Goal: Task Accomplishment & Management: Manage account settings

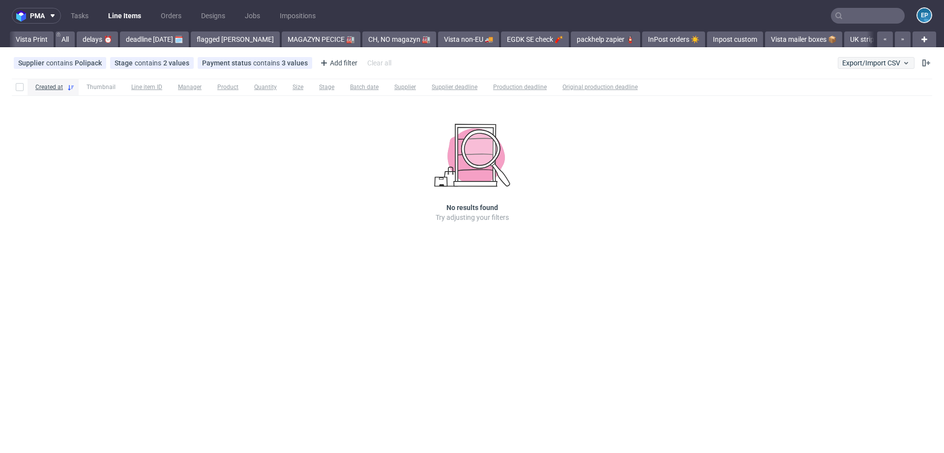
scroll to position [0, 1179]
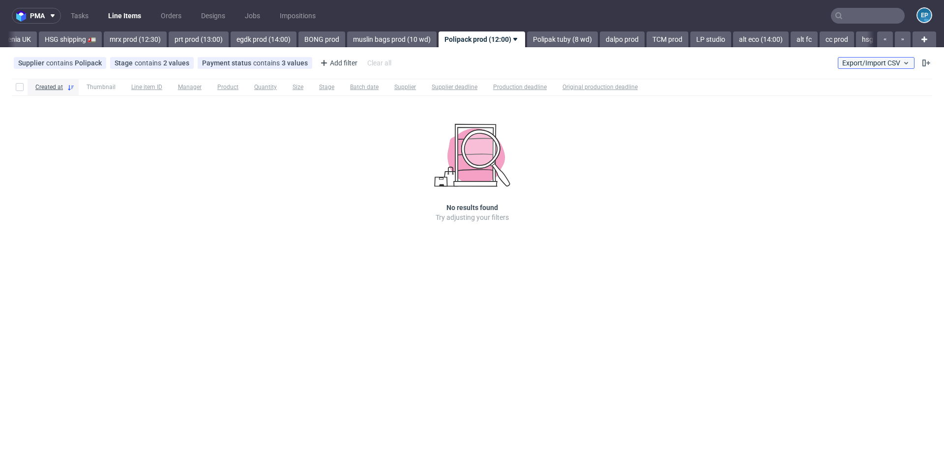
click at [881, 61] on span "Export/Import CSV" at bounding box center [876, 63] width 68 height 8
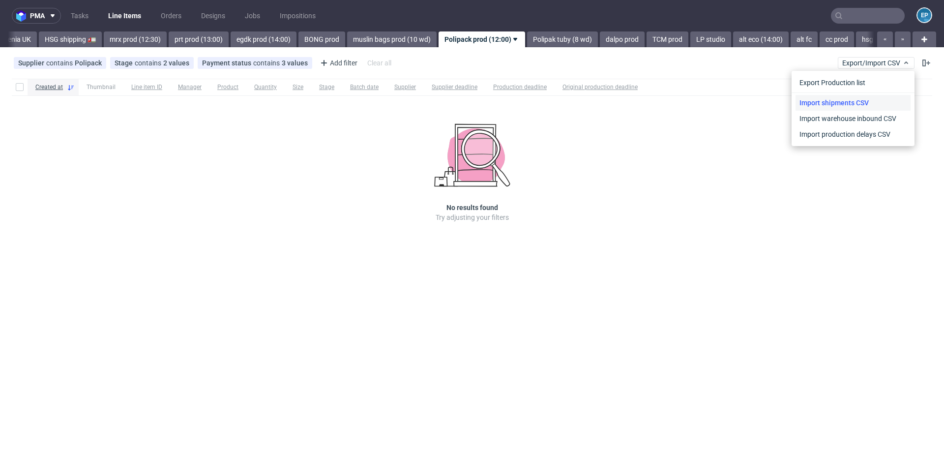
click at [851, 97] on link "Import shipments CSV" at bounding box center [852, 103] width 115 height 16
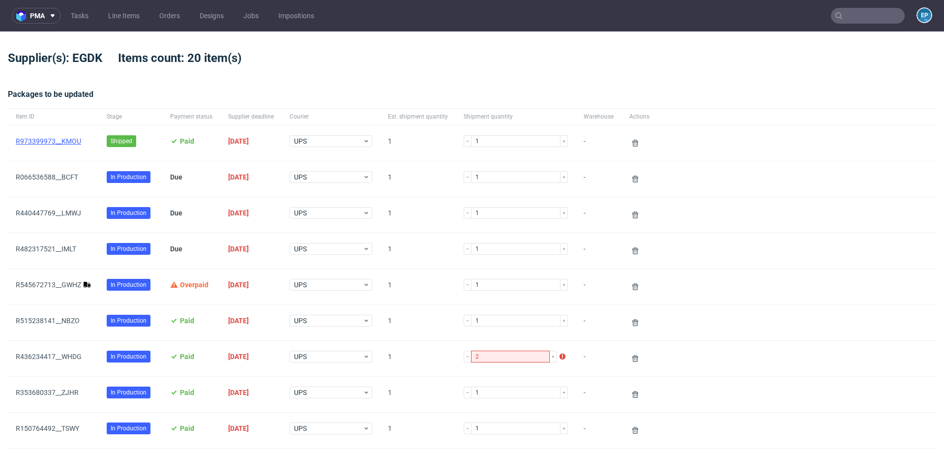
click at [68, 140] on link "R973399973__KMOU" at bounding box center [48, 141] width 65 height 8
click at [65, 282] on link "R545672713__GWHZ" at bounding box center [48, 285] width 65 height 8
click at [632, 140] on use at bounding box center [635, 143] width 6 height 7
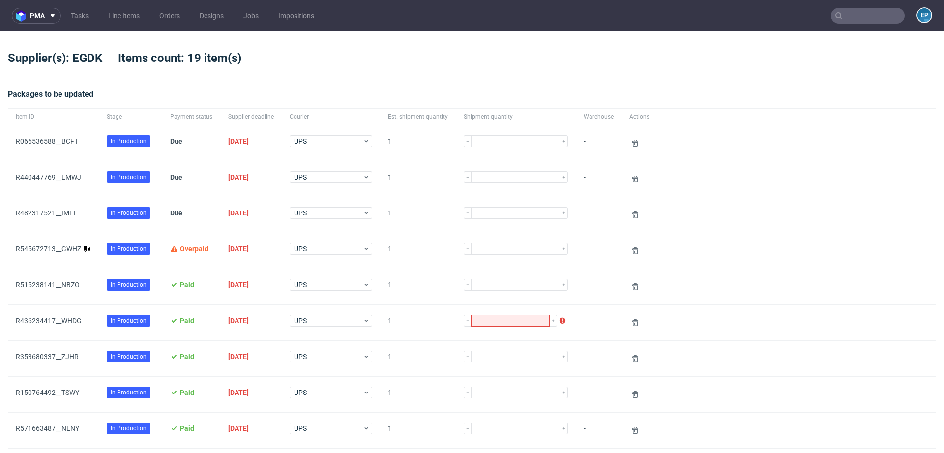
type input "1"
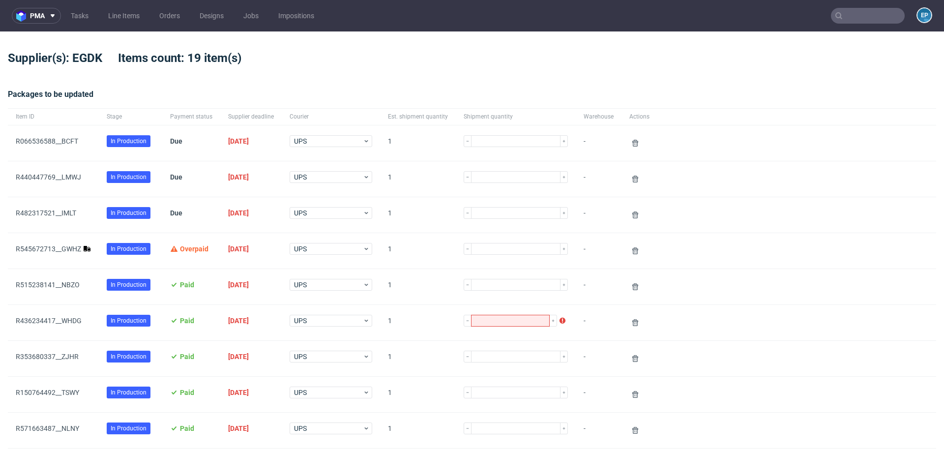
type input "2"
type input "1"
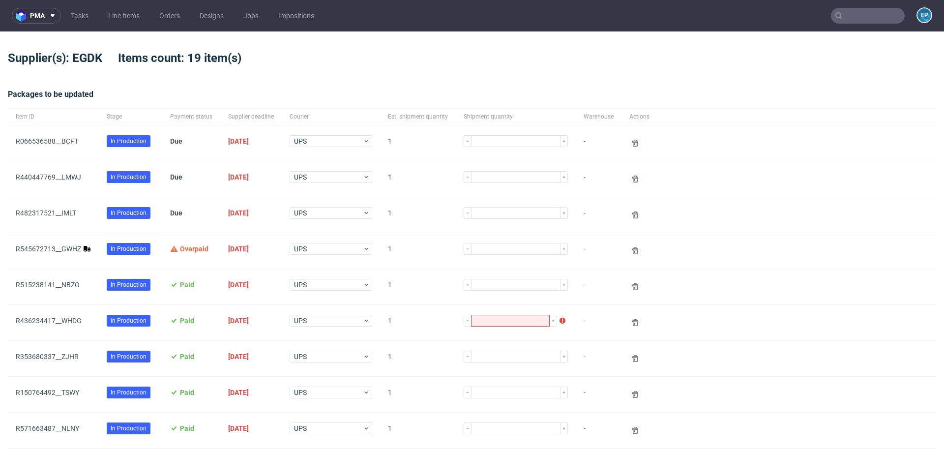
type input "1"
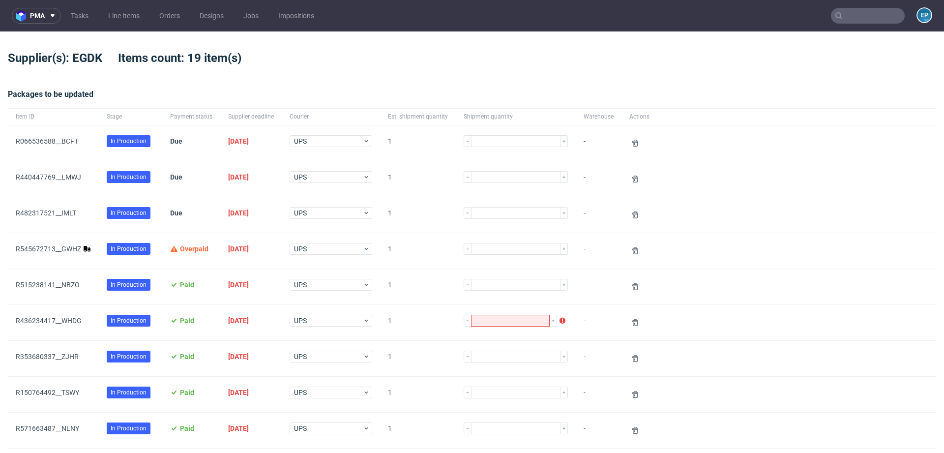
type input "1"
click at [68, 246] on link "R545672713__GWHZ" at bounding box center [48, 249] width 65 height 8
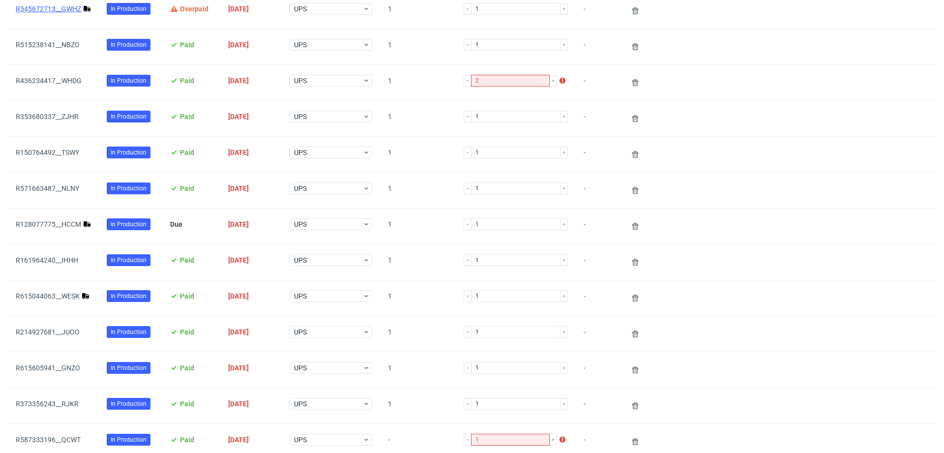
scroll to position [252, 0]
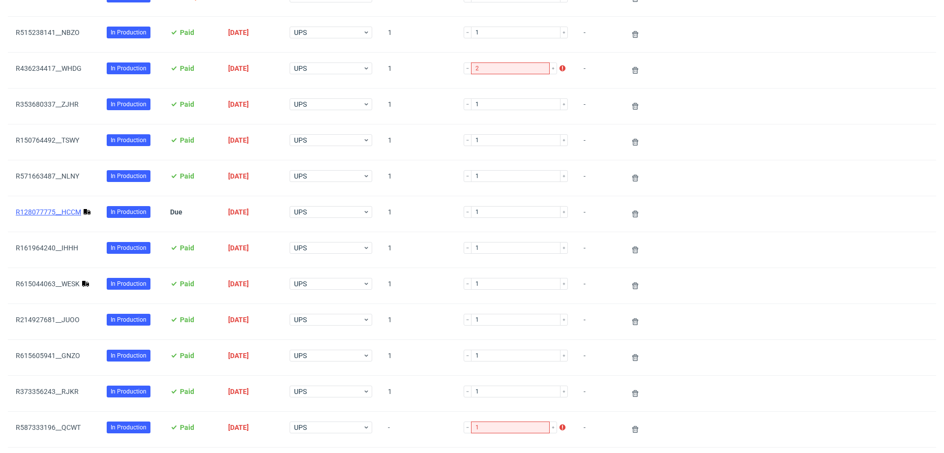
click at [60, 210] on link "R128077775__HCCM" at bounding box center [48, 212] width 65 height 8
click at [58, 284] on link "R615044063__WESK" at bounding box center [48, 284] width 64 height 8
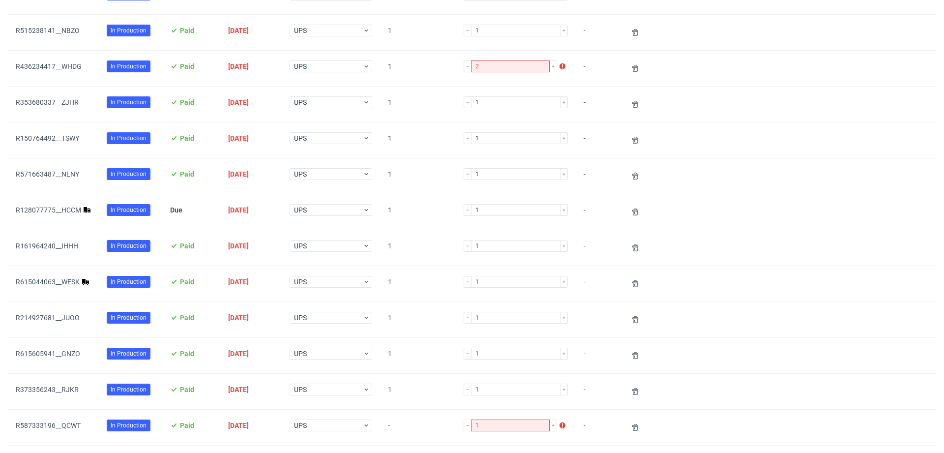
scroll to position [208, 0]
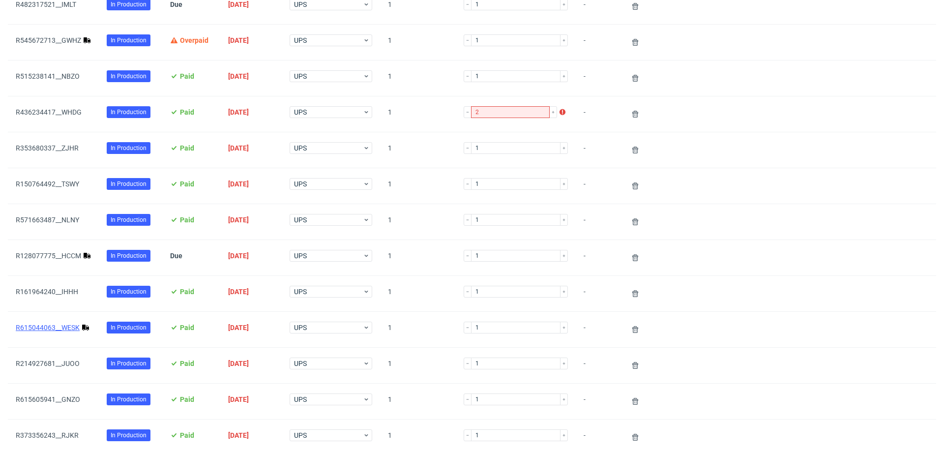
click at [46, 327] on link "R615044063__WESK" at bounding box center [48, 327] width 64 height 8
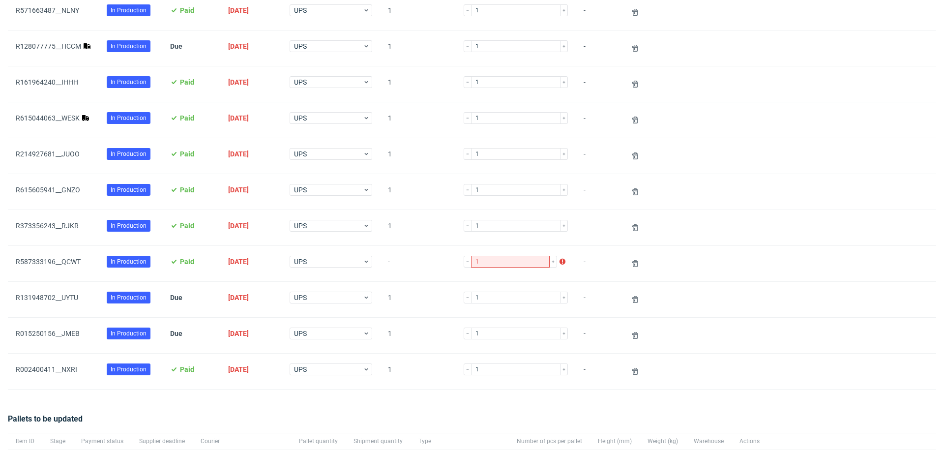
scroll to position [567, 0]
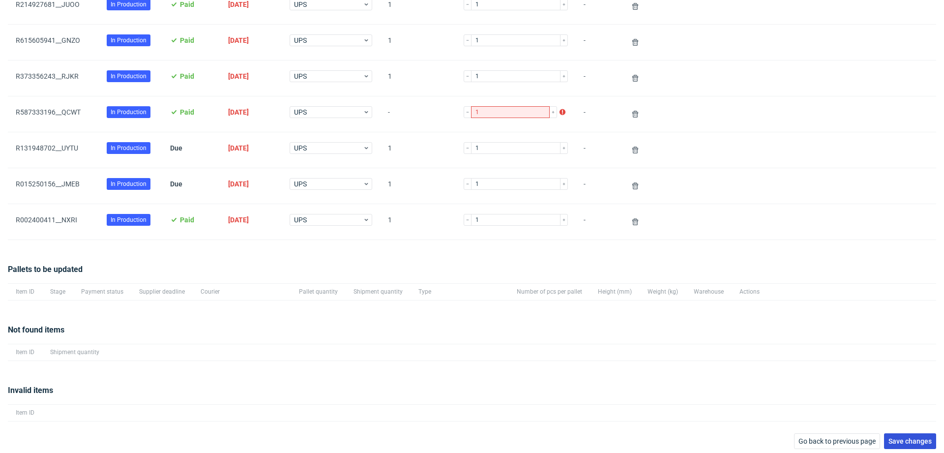
click at [896, 437] on span "Save changes" at bounding box center [909, 440] width 43 height 7
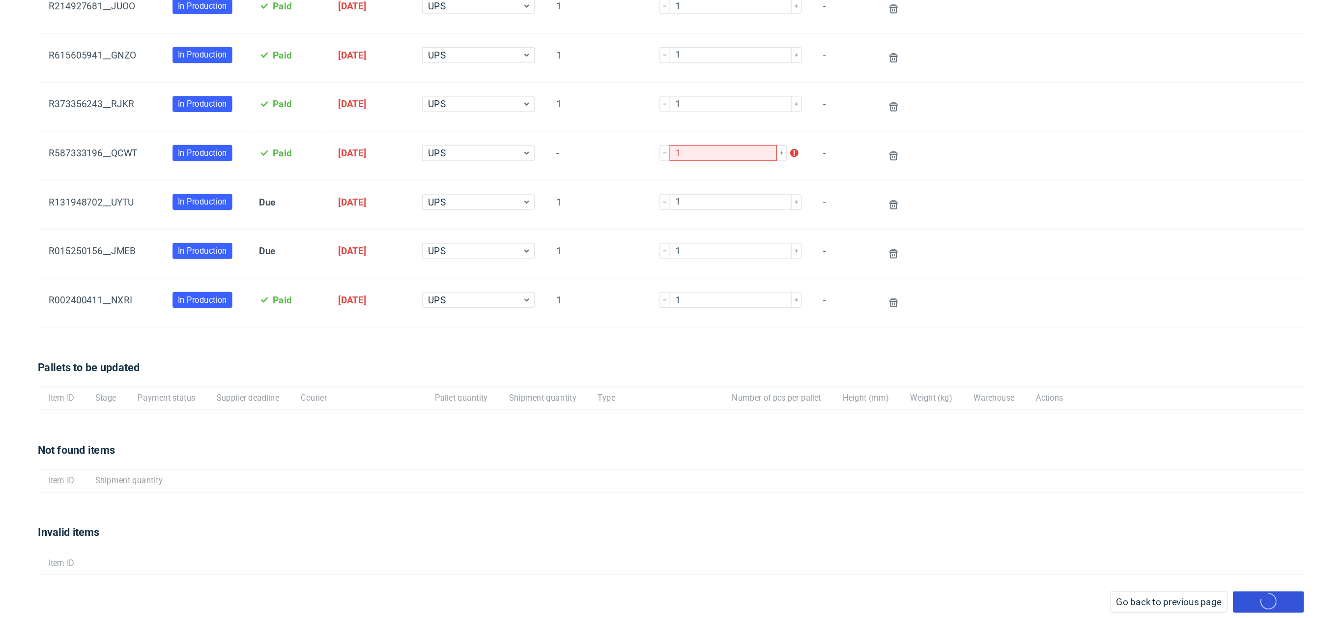
scroll to position [47, 0]
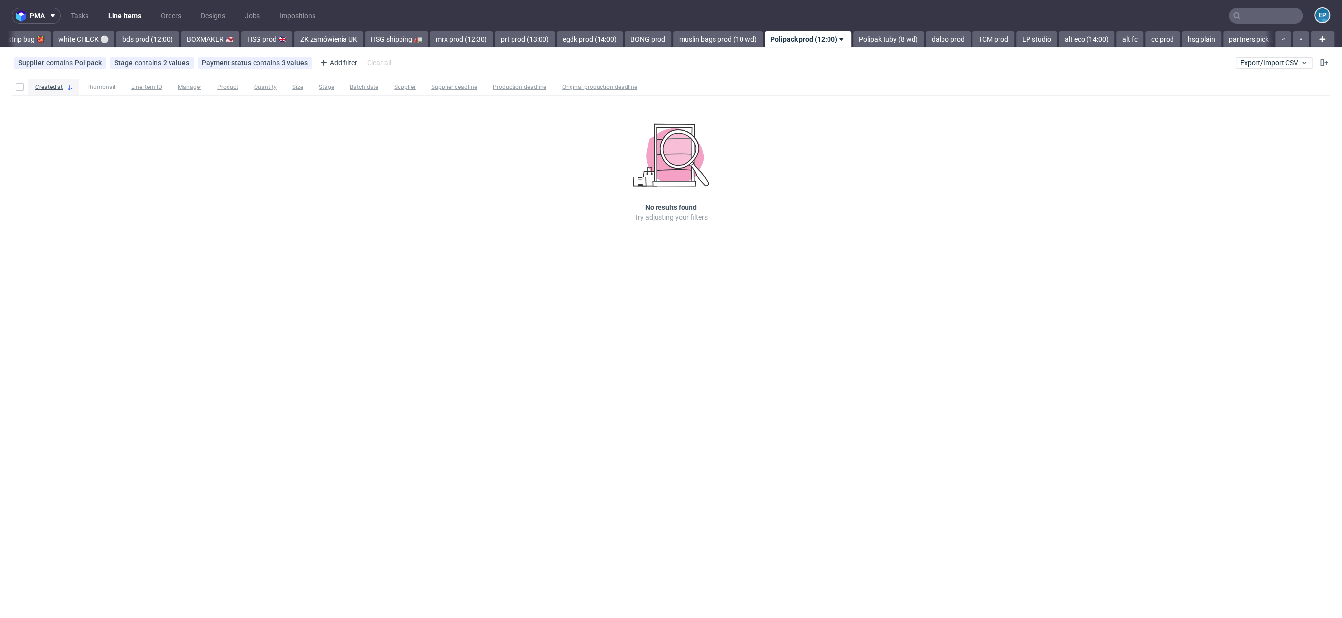
scroll to position [0, 979]
click at [478, 23] on nav "pma Tasks Line Items Orders Designs Jobs Impositions EP" at bounding box center [671, 15] width 1342 height 31
click at [465, 28] on nav "pma Tasks Line Items Orders Designs Jobs Impositions EP" at bounding box center [671, 15] width 1342 height 31
click at [430, 36] on link "egdk prod (14:00)" at bounding box center [463, 39] width 66 height 16
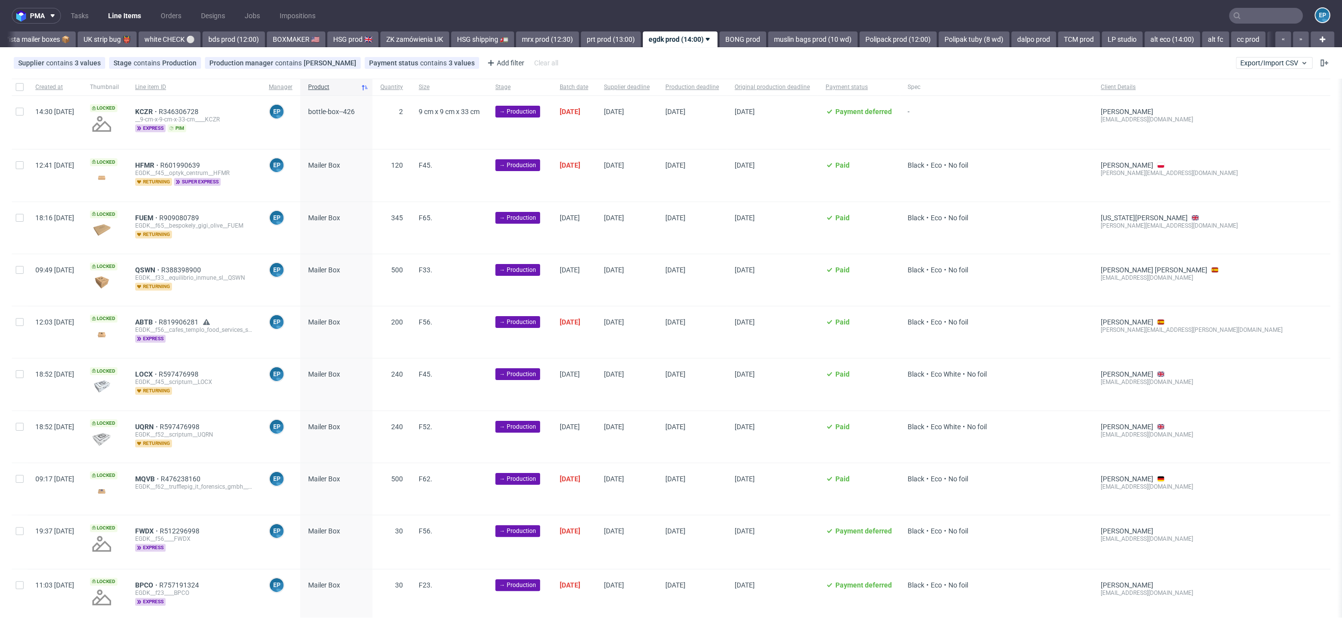
scroll to position [884, 0]
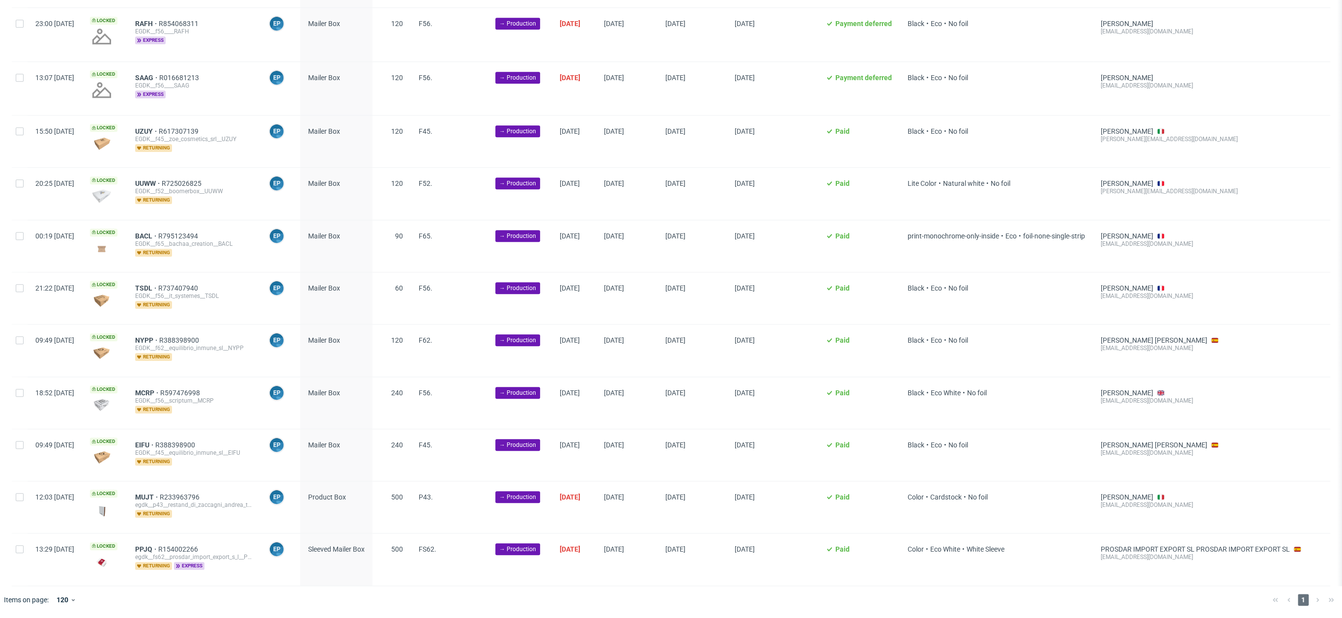
click at [596, 223] on div "10/09/2025" at bounding box center [574, 246] width 44 height 52
click at [580, 232] on span "10/09/2025" at bounding box center [570, 236] width 20 height 8
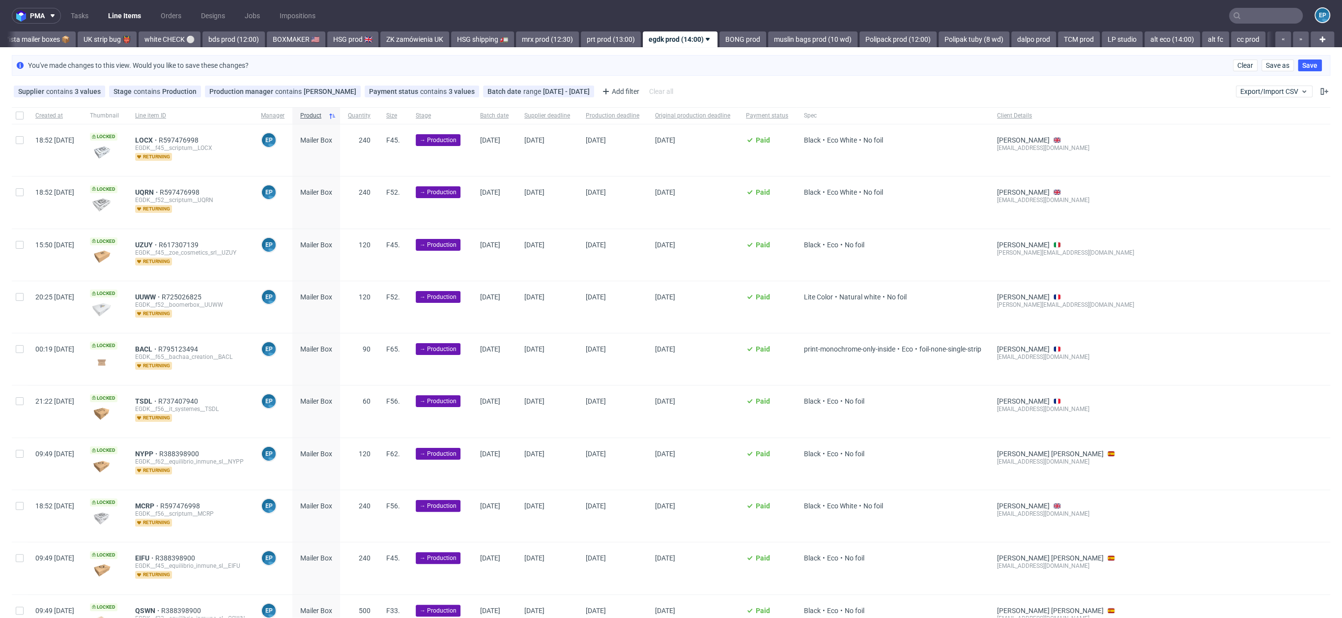
click at [16, 108] on div at bounding box center [20, 115] width 16 height 17
checkbox input "true"
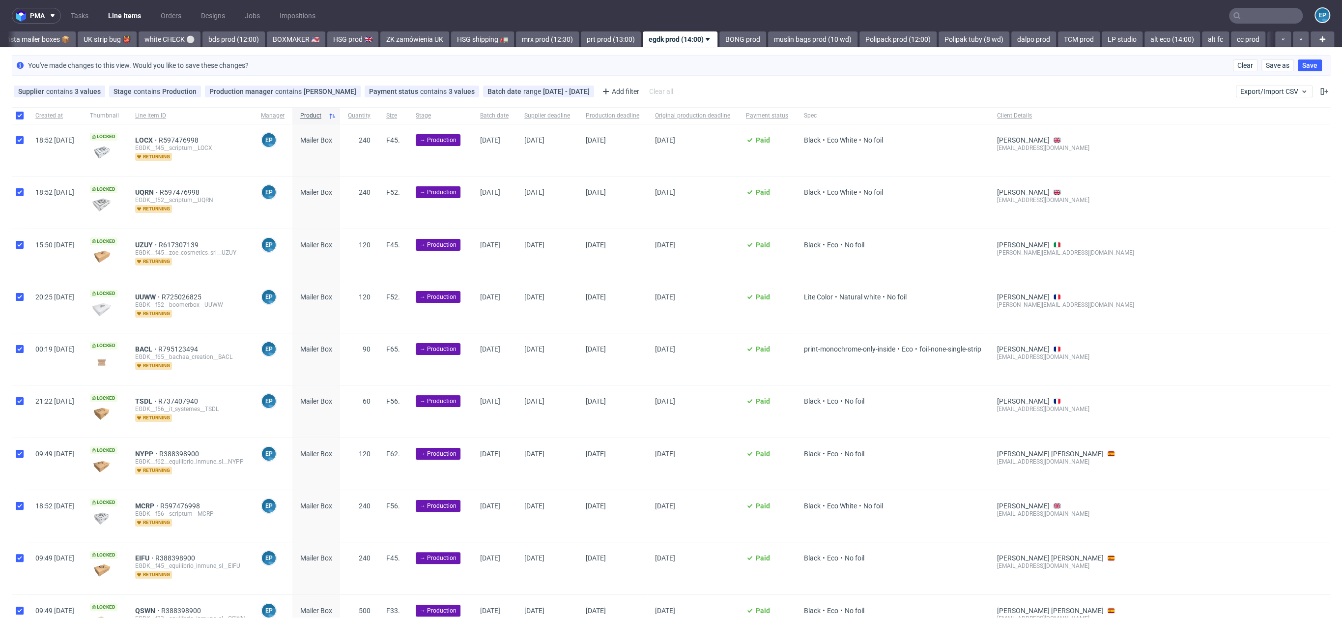
checkbox input "true"
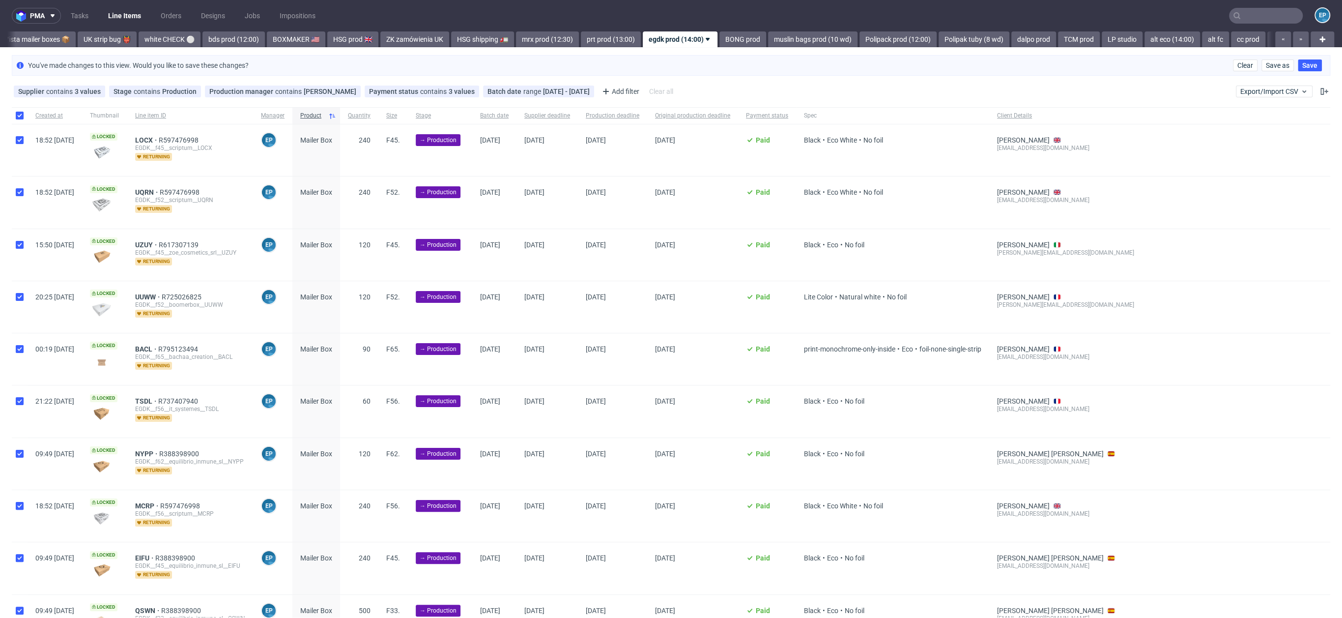
checkbox input "true"
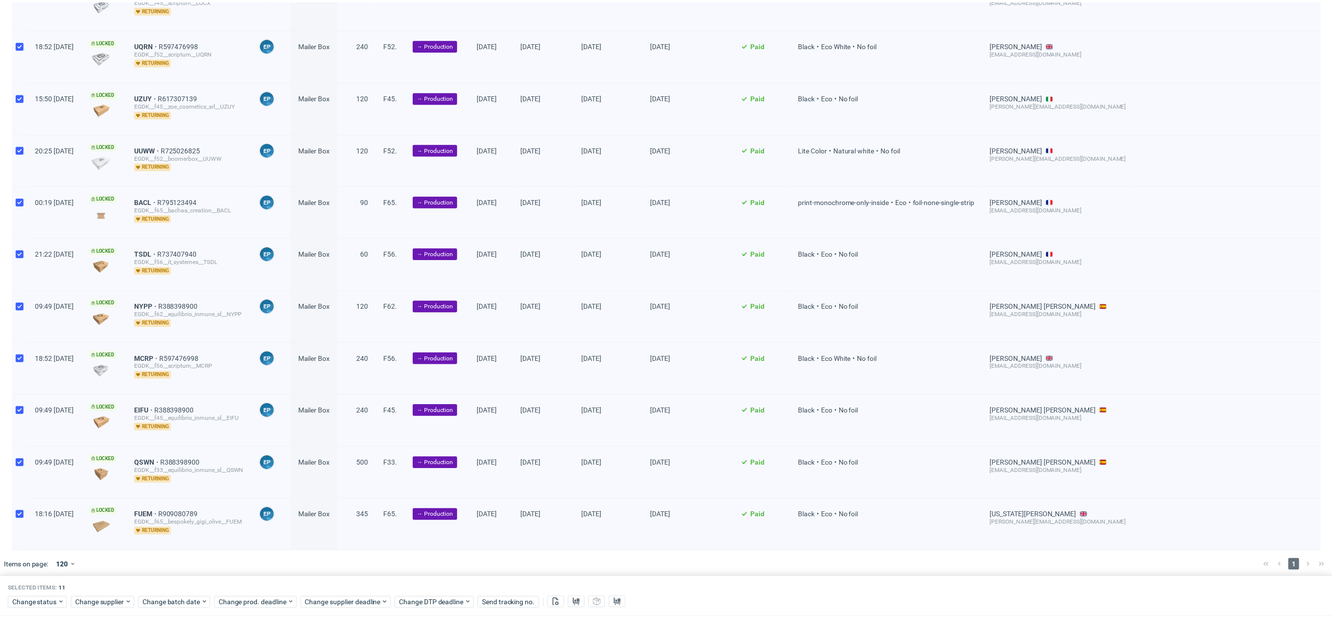
scroll to position [148, 0]
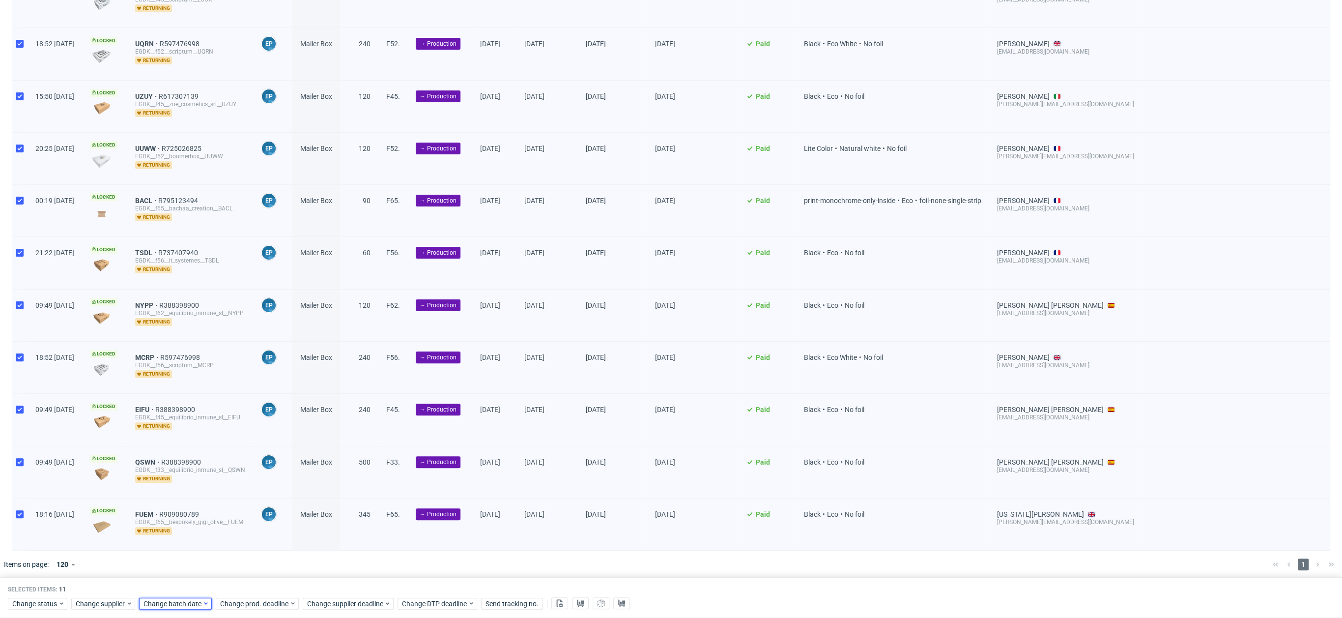
click at [195, 452] on span "Change batch date" at bounding box center [173, 604] width 59 height 10
click at [193, 452] on button "9" at bounding box center [189, 499] width 15 height 16
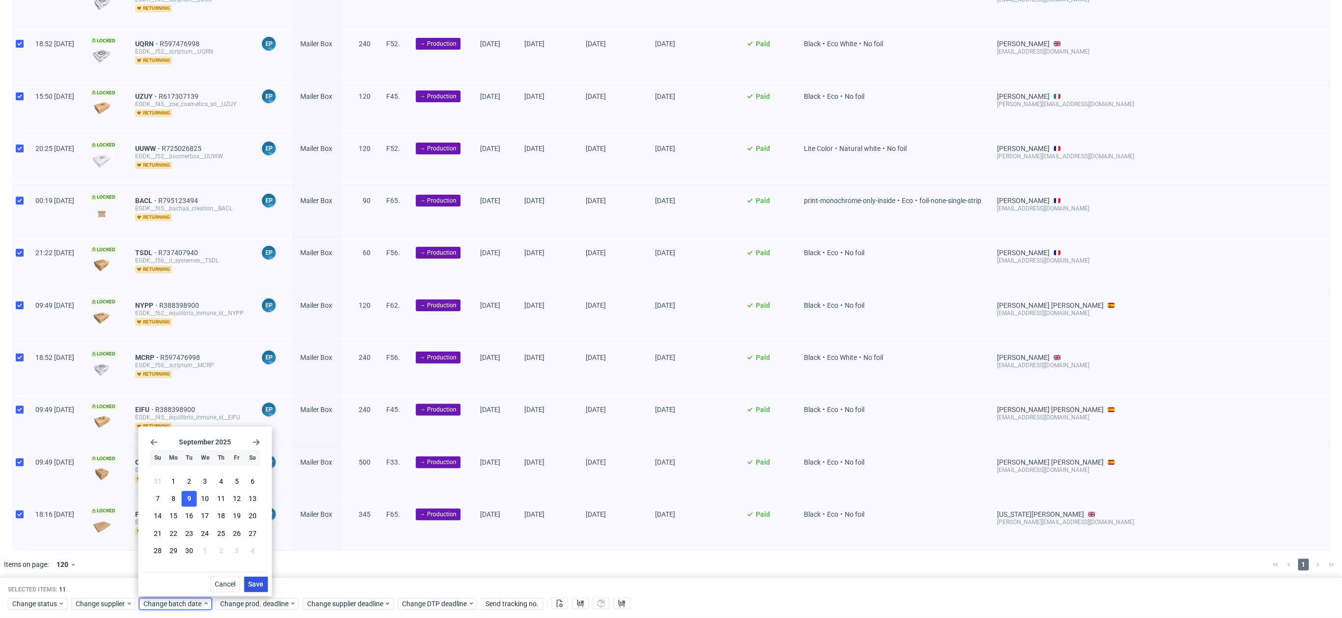
click at [259, 452] on span "Save" at bounding box center [255, 583] width 15 height 7
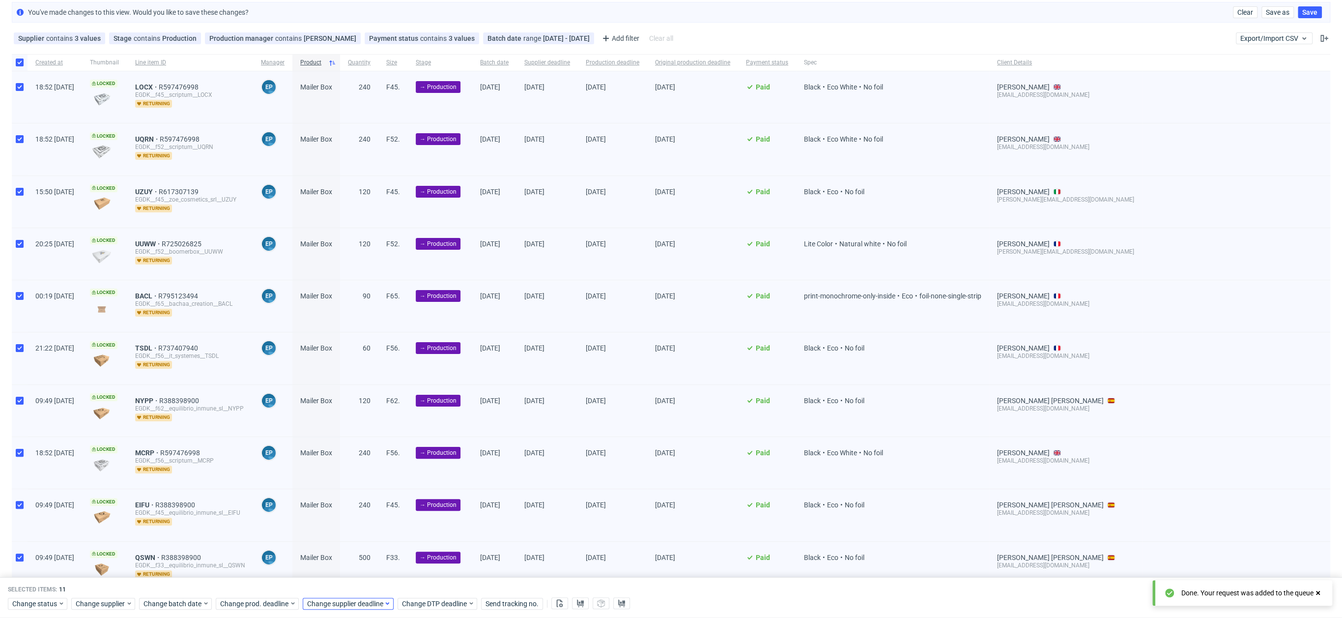
scroll to position [0, 0]
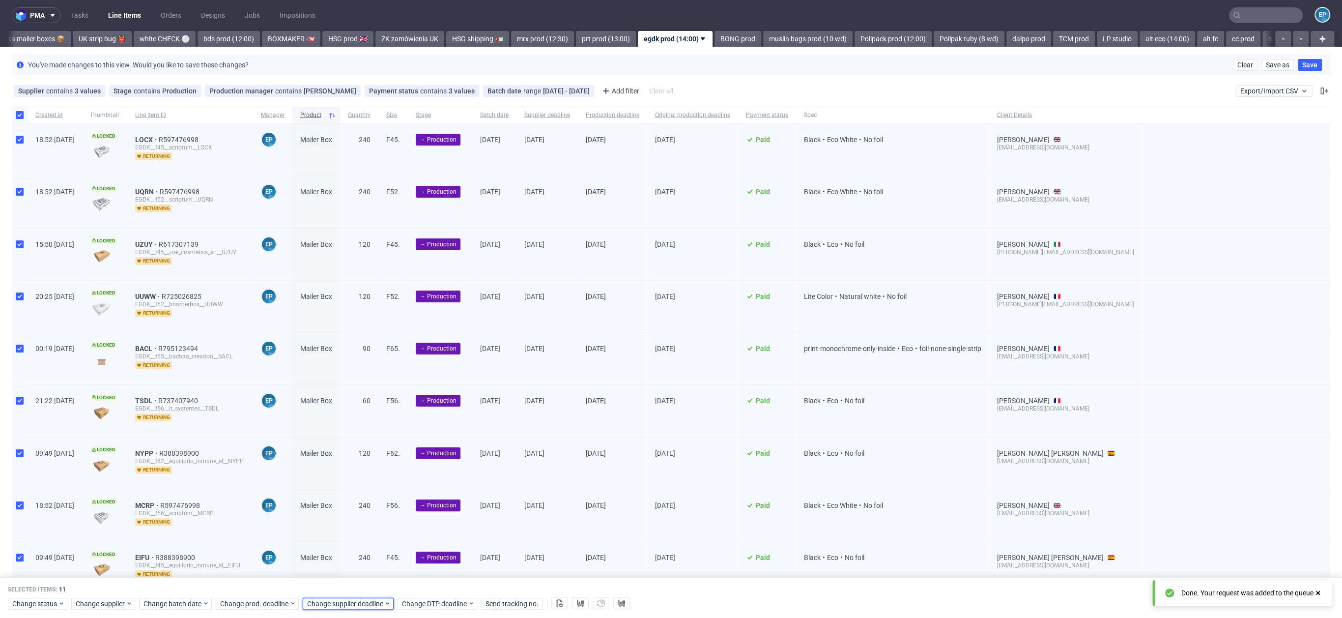
click at [328, 452] on span "Change supplier deadline" at bounding box center [345, 604] width 77 height 10
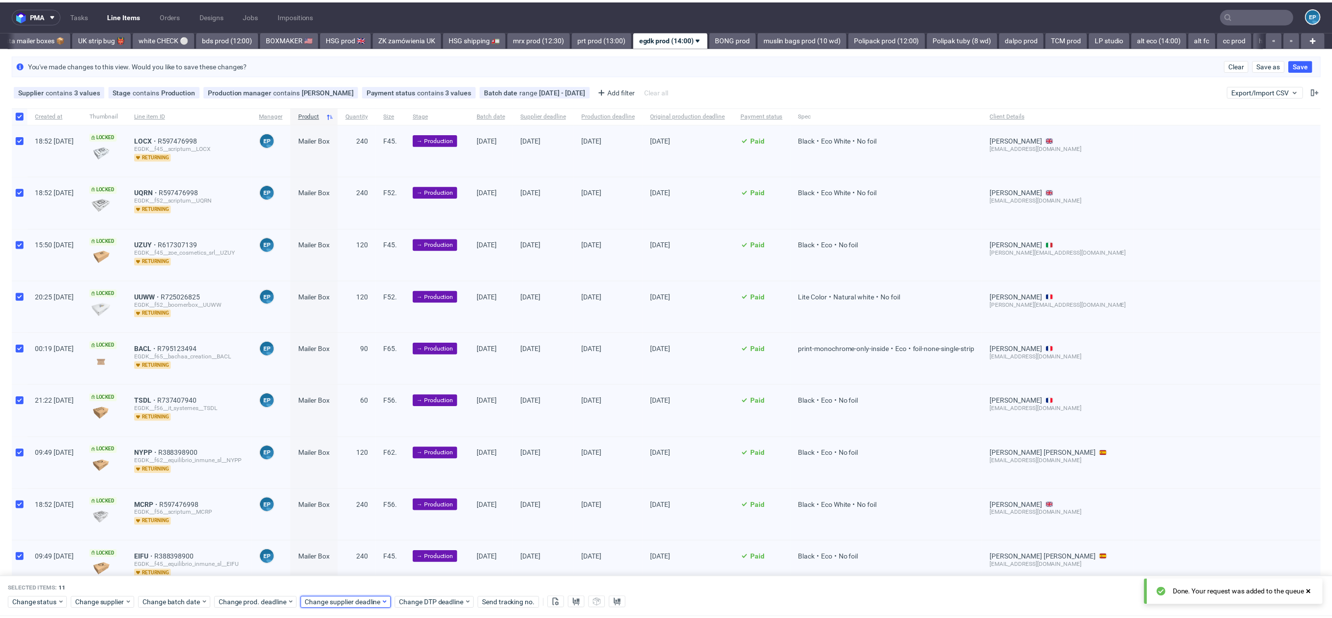
scroll to position [0, 0]
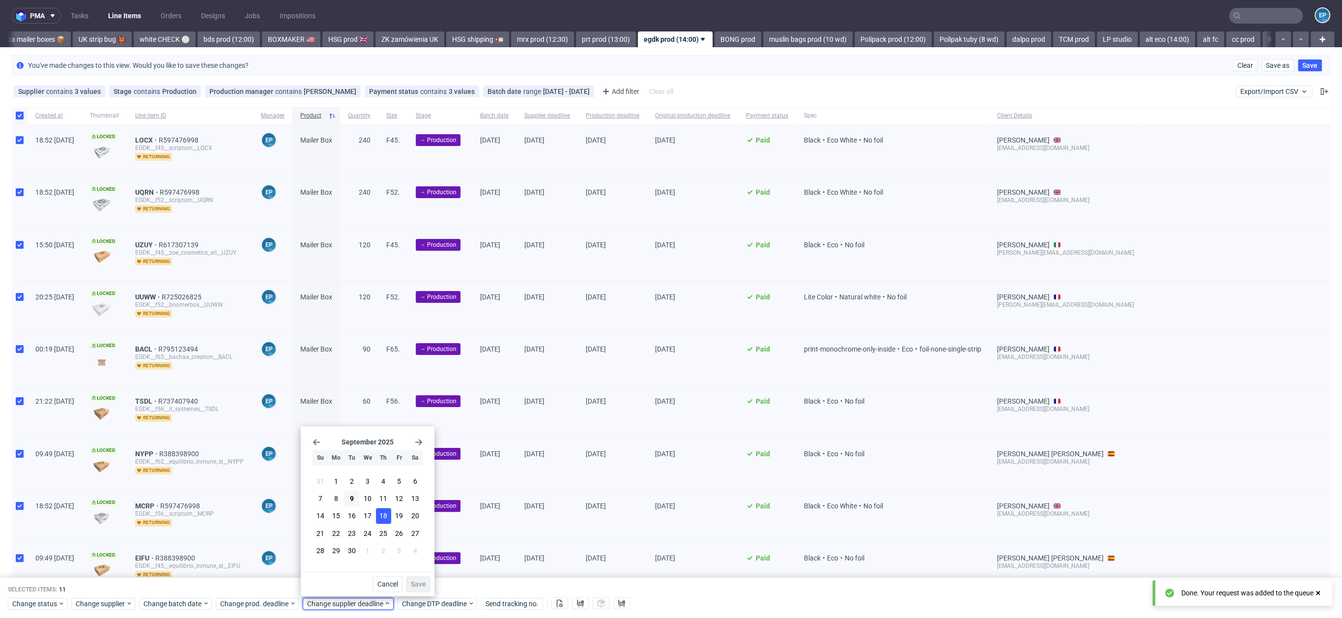
click at [390, 452] on button "18" at bounding box center [383, 516] width 15 height 16
click at [415, 452] on button "Save" at bounding box center [418, 584] width 24 height 16
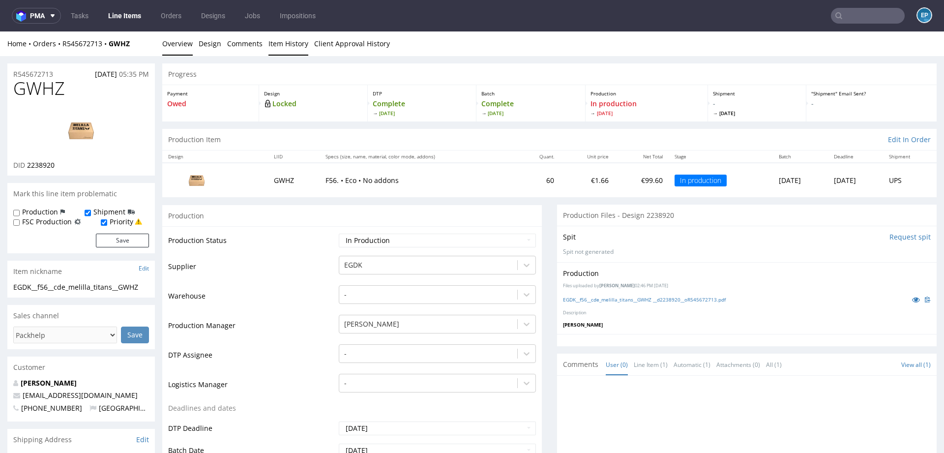
click at [295, 43] on link "Item History" at bounding box center [288, 43] width 40 height 24
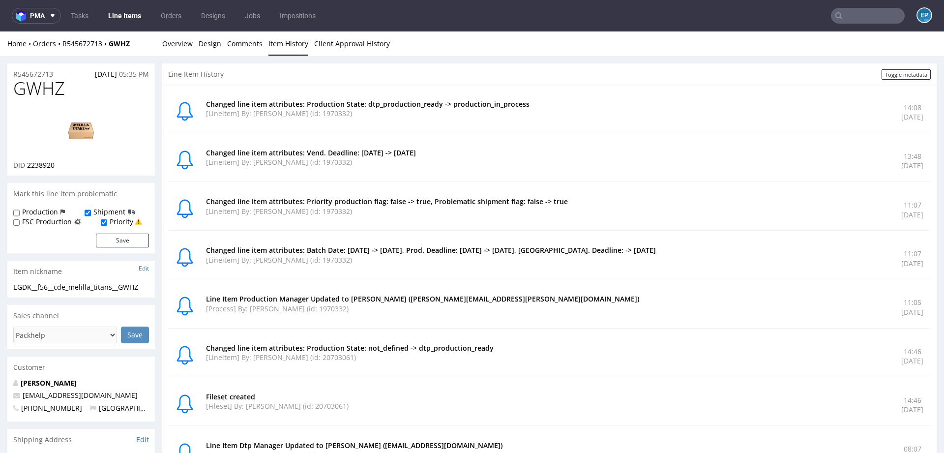
click at [194, 44] on li "Overview" at bounding box center [180, 44] width 36 height 10
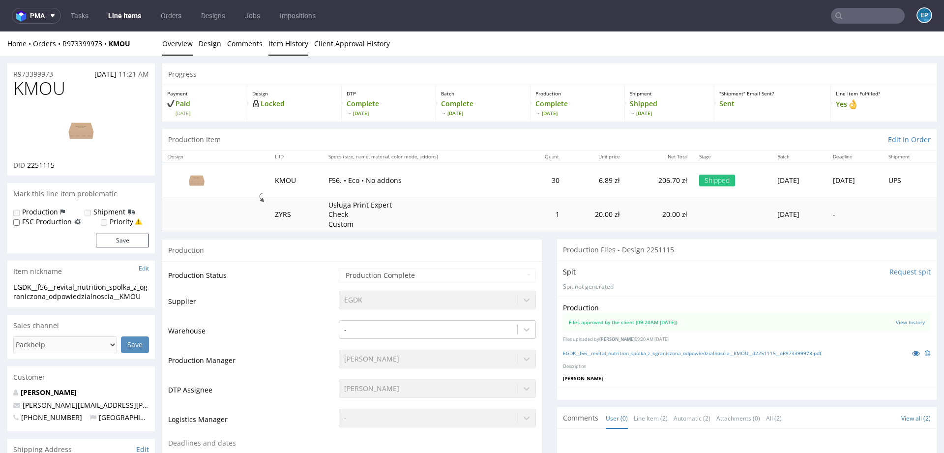
click at [285, 43] on link "Item History" at bounding box center [288, 43] width 40 height 24
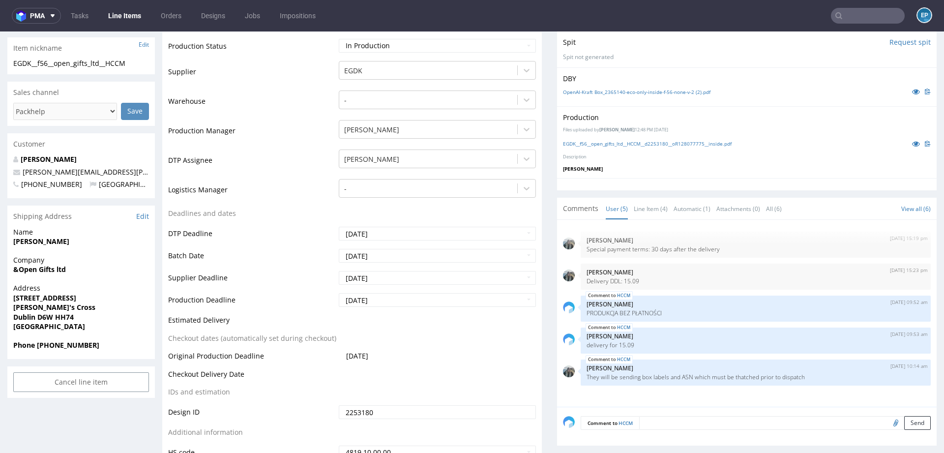
scroll to position [219, 0]
click at [643, 205] on link "Line Item (4)" at bounding box center [651, 207] width 34 height 21
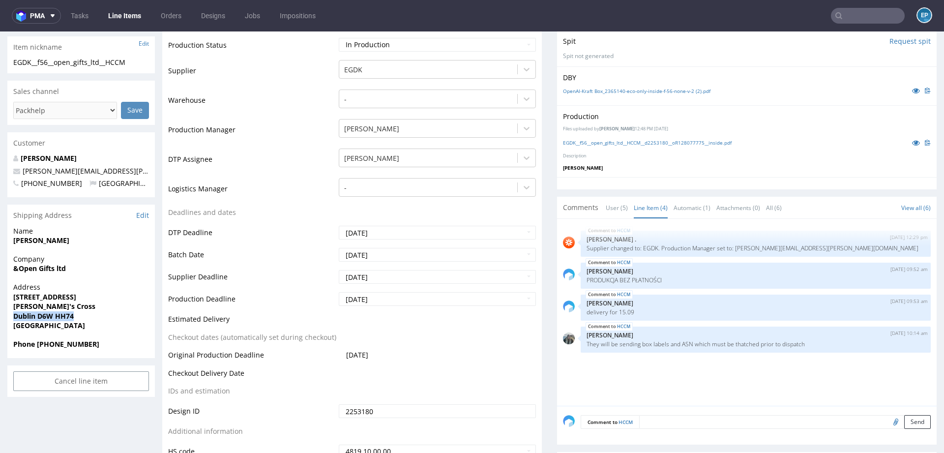
drag, startPoint x: 14, startPoint y: 316, endPoint x: 91, endPoint y: 316, distance: 76.7
click at [91, 316] on span "Dublin D6W HH74" at bounding box center [81, 316] width 136 height 10
copy strong "Dublin D6W HH74"
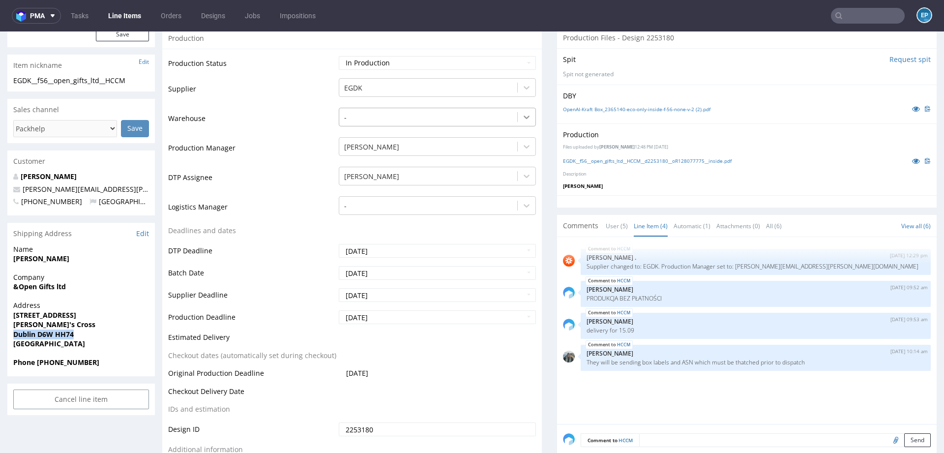
scroll to position [201, 0]
click at [683, 231] on link "Automatic (1)" at bounding box center [691, 226] width 37 height 21
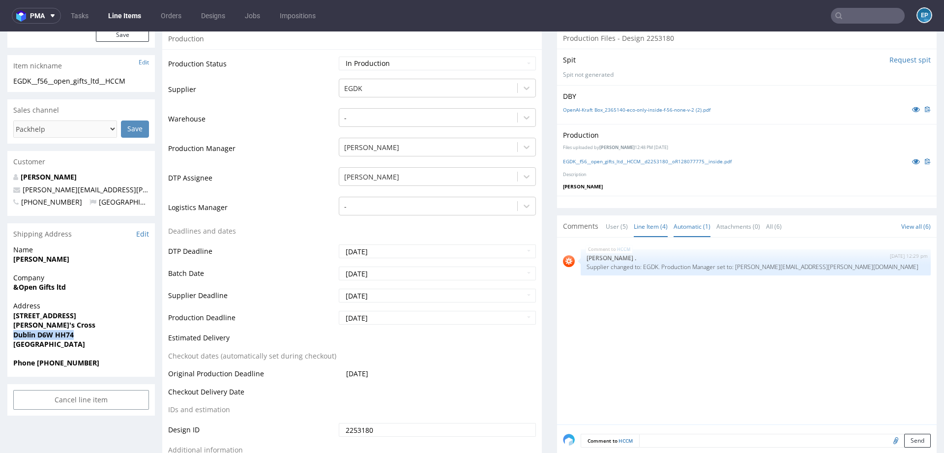
click at [644, 227] on link "Line Item (4)" at bounding box center [651, 226] width 34 height 21
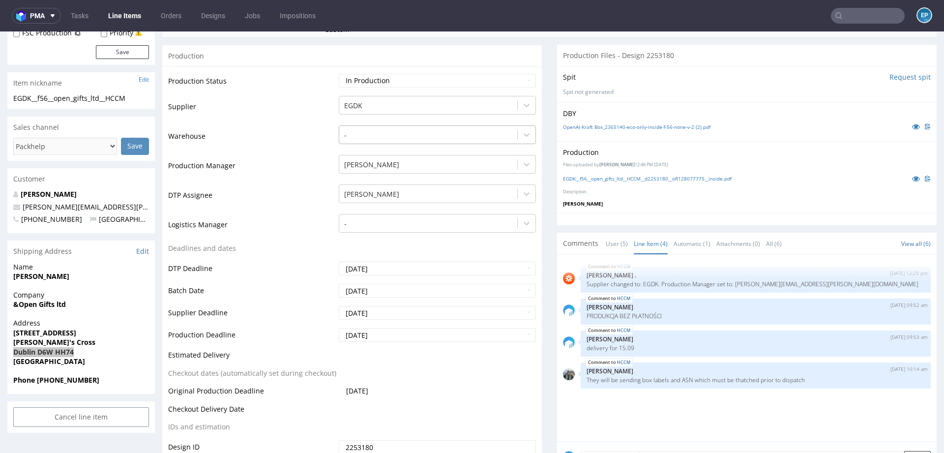
scroll to position [185, 0]
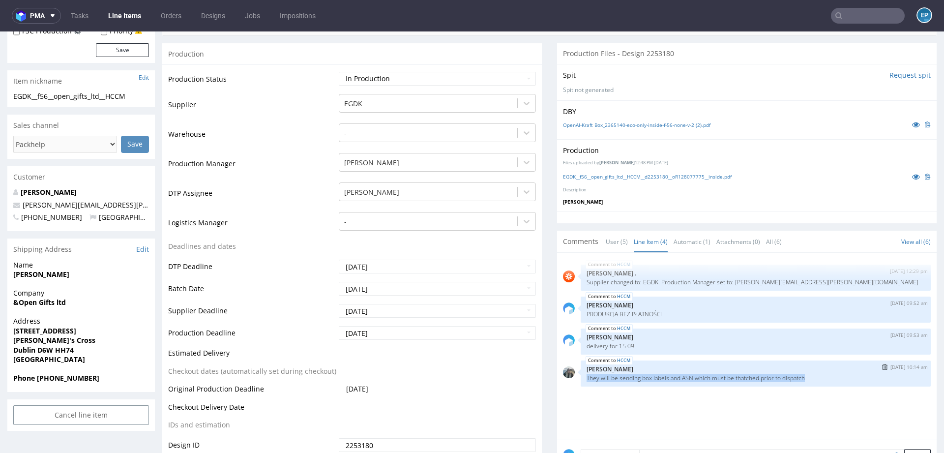
drag, startPoint x: 817, startPoint y: 376, endPoint x: 579, endPoint y: 376, distance: 237.9
click at [580, 376] on div "HCCM 8th Sep 25 | 10:14 am Zeniuk Magdalena They will be sending box labels and…" at bounding box center [755, 373] width 350 height 26
copy p "They will be sending box labels and ASN which must be thatched prior to dispatch"
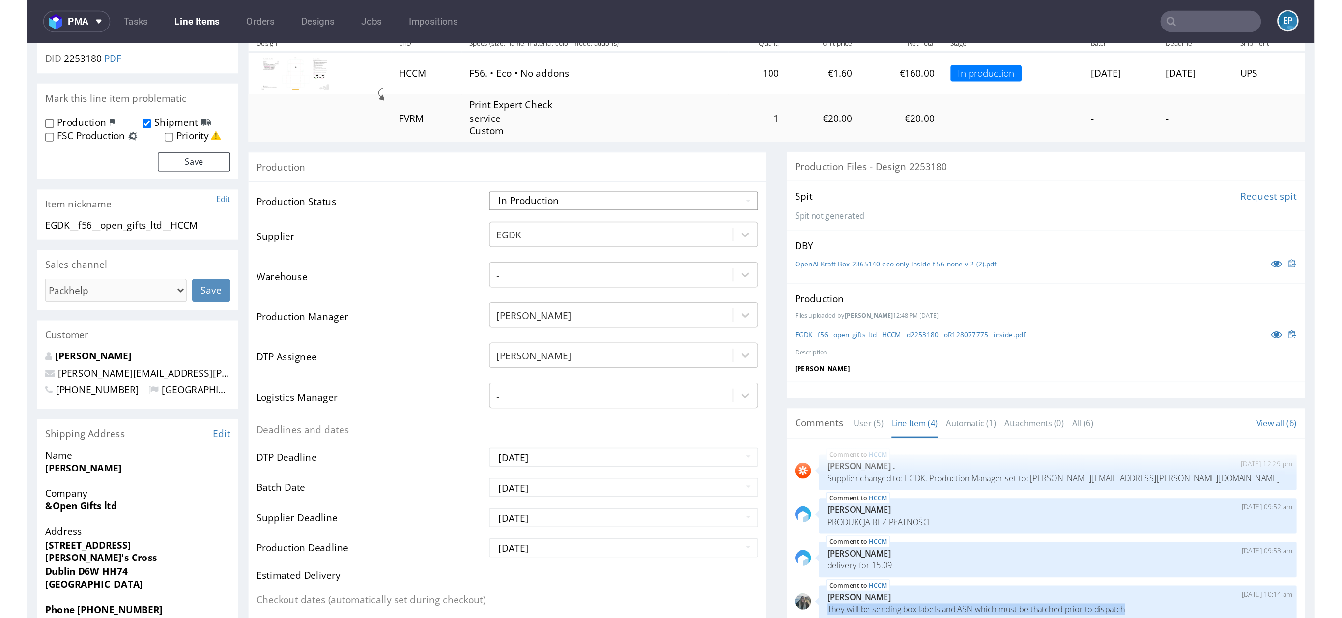
scroll to position [0, 0]
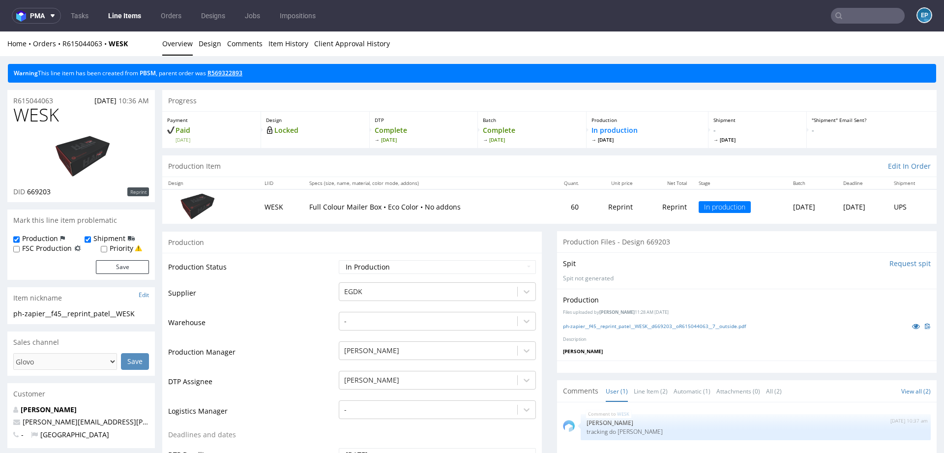
click at [236, 71] on link "R569322893" at bounding box center [224, 73] width 35 height 8
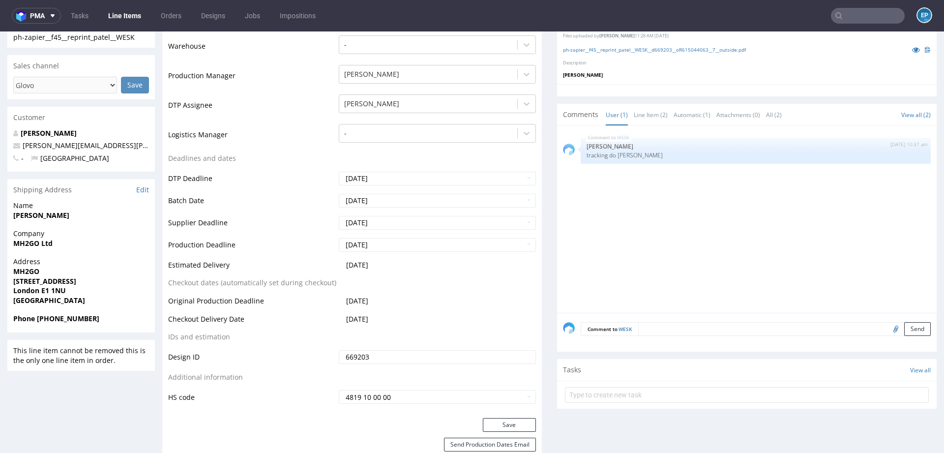
scroll to position [475, 0]
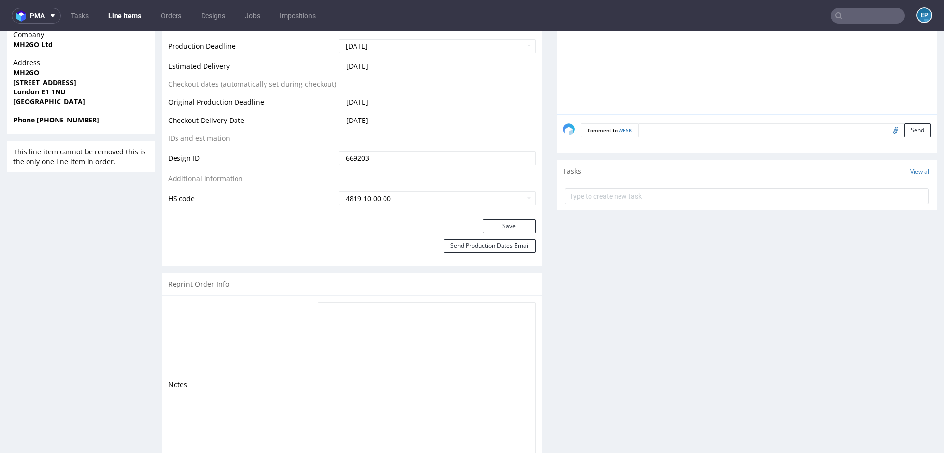
click at [674, 138] on div "Comment to WESK Send" at bounding box center [746, 133] width 379 height 39
click at [672, 131] on textarea at bounding box center [784, 130] width 292 height 14
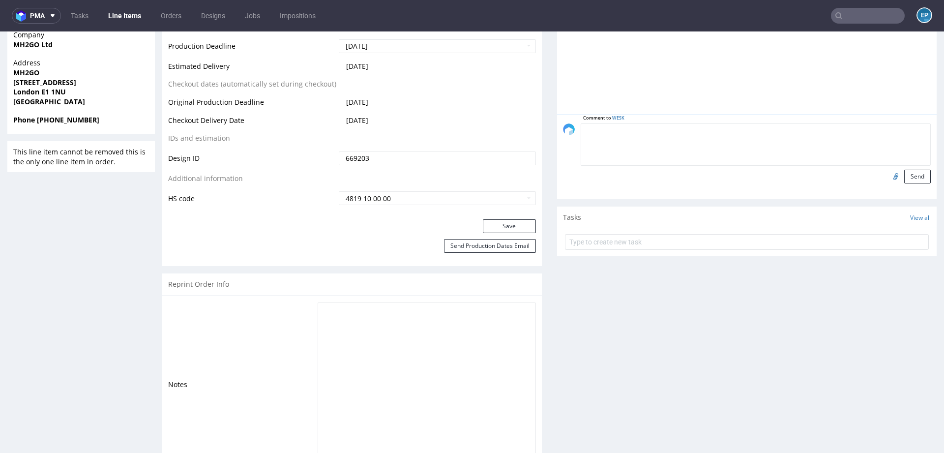
paste textarea "https://app-eu1.hubspot.com/contacts/25600958/record/0-5/220246699234?interacti…"
type textarea "https://app-eu1.hubspot.com/contacts/25600958/record/0-5/220246699234?interacti…"
click at [904, 176] on button "Send" at bounding box center [917, 177] width 27 height 14
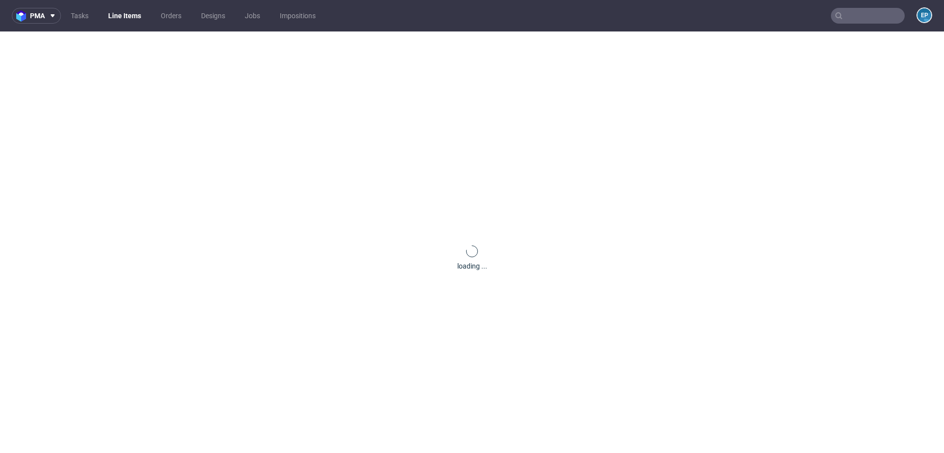
scroll to position [0, 0]
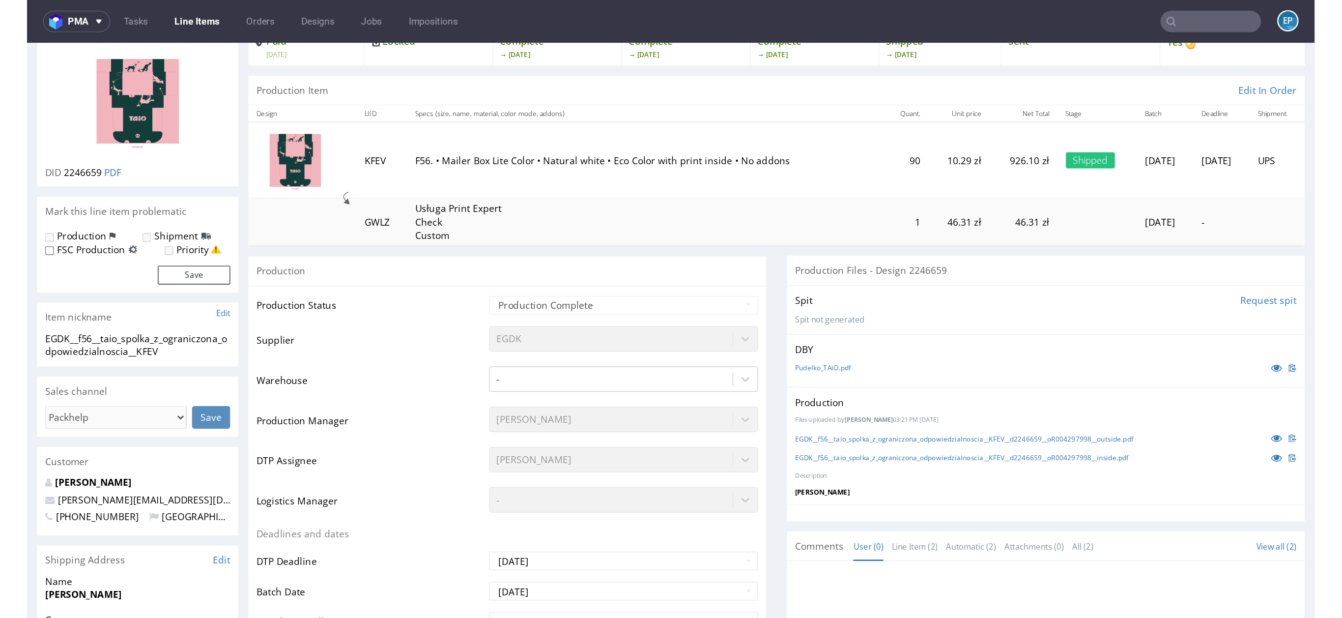
scroll to position [81, 0]
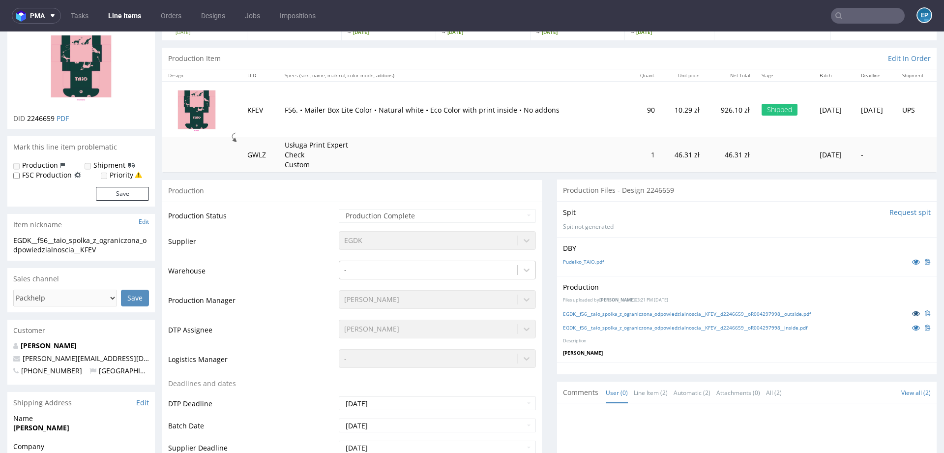
click at [912, 312] on icon at bounding box center [916, 313] width 8 height 7
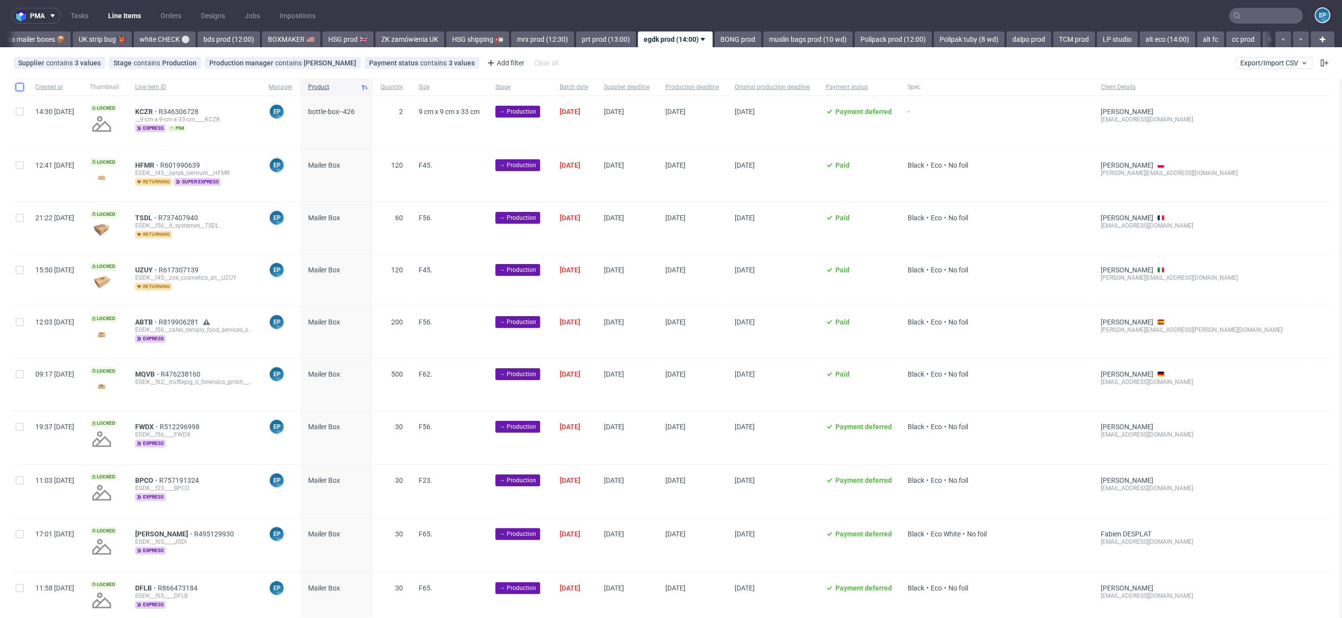
click at [18, 87] on input "checkbox" at bounding box center [20, 87] width 8 height 8
checkbox input "true"
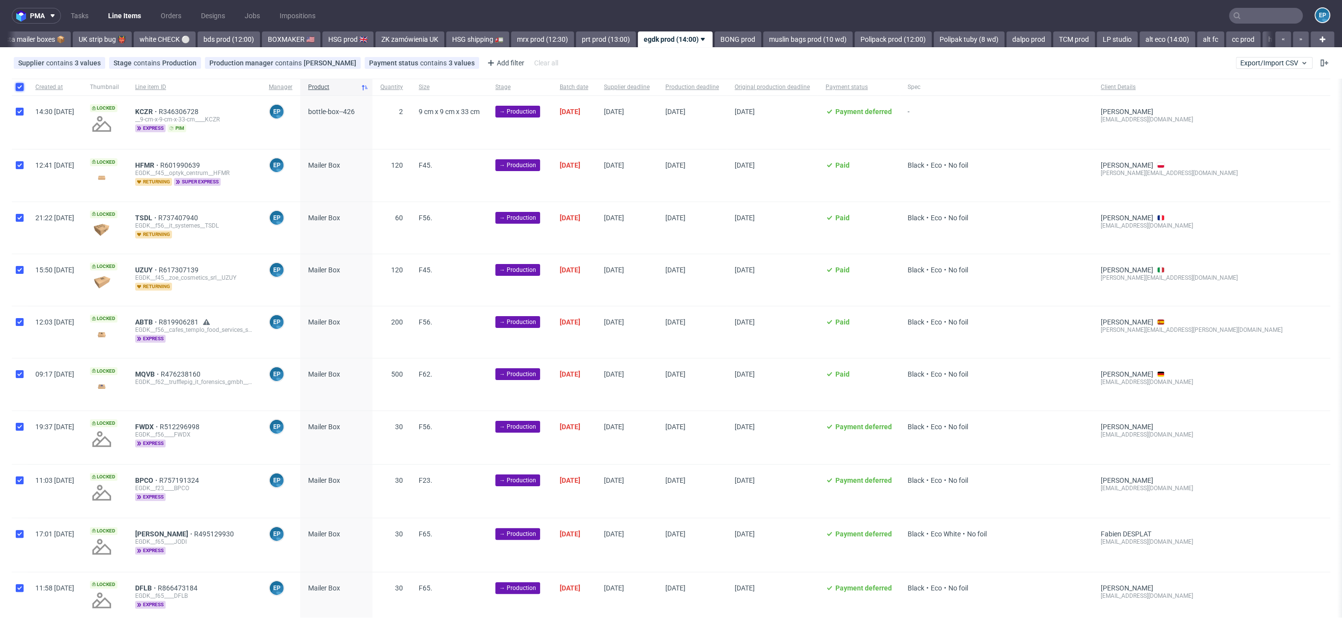
checkbox input "true"
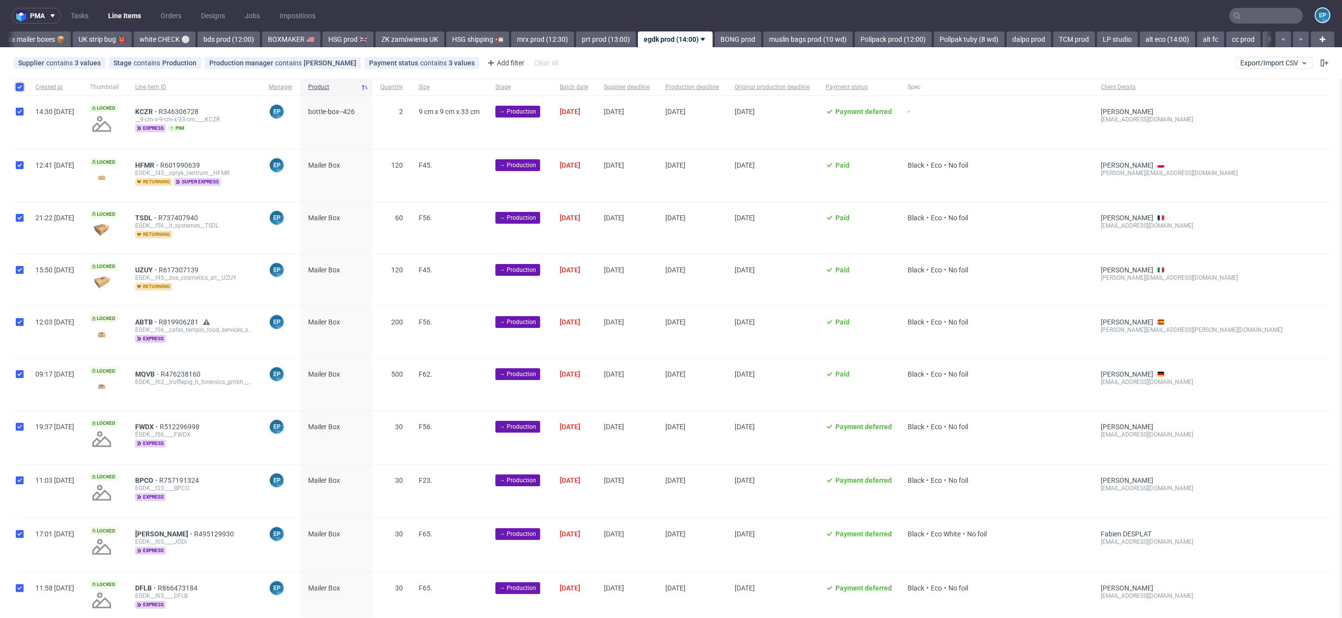
checkbox input "true"
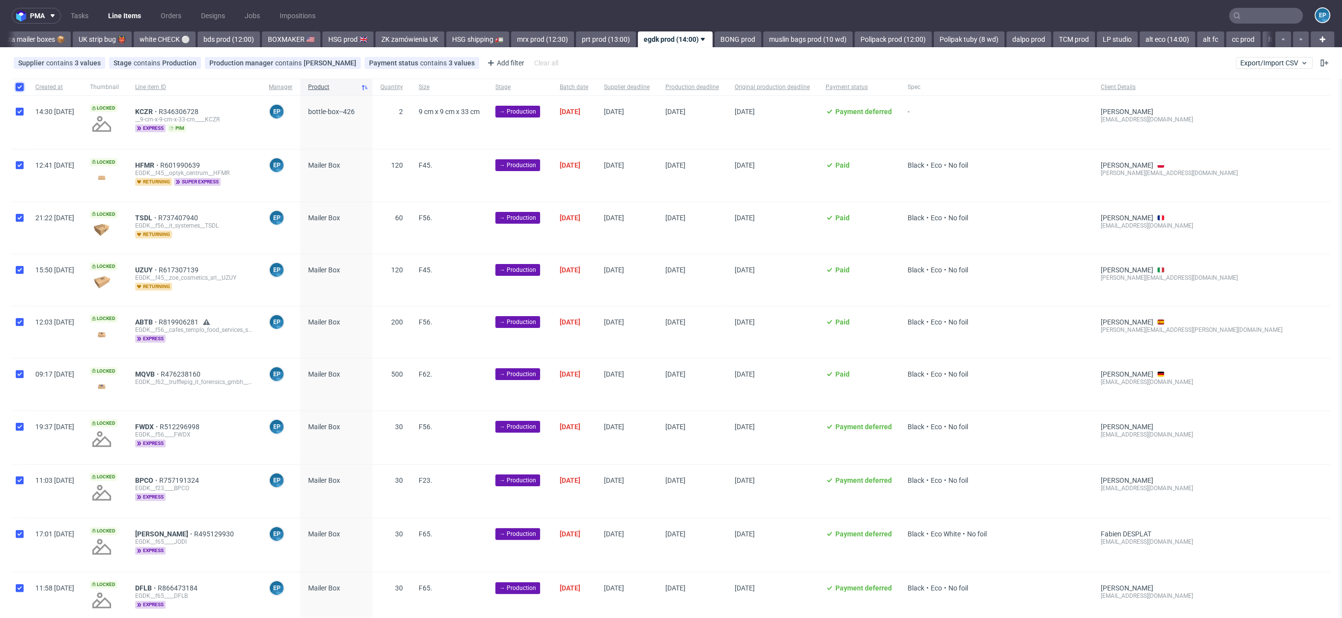
checkbox input "true"
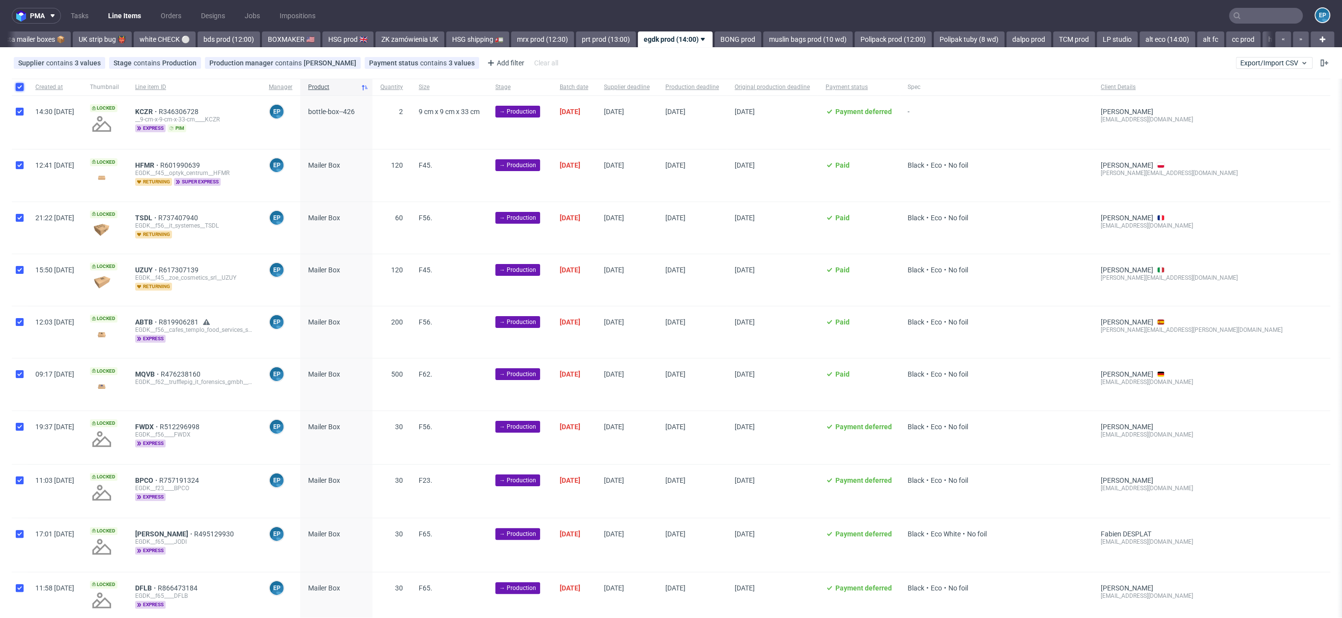
checkbox input "true"
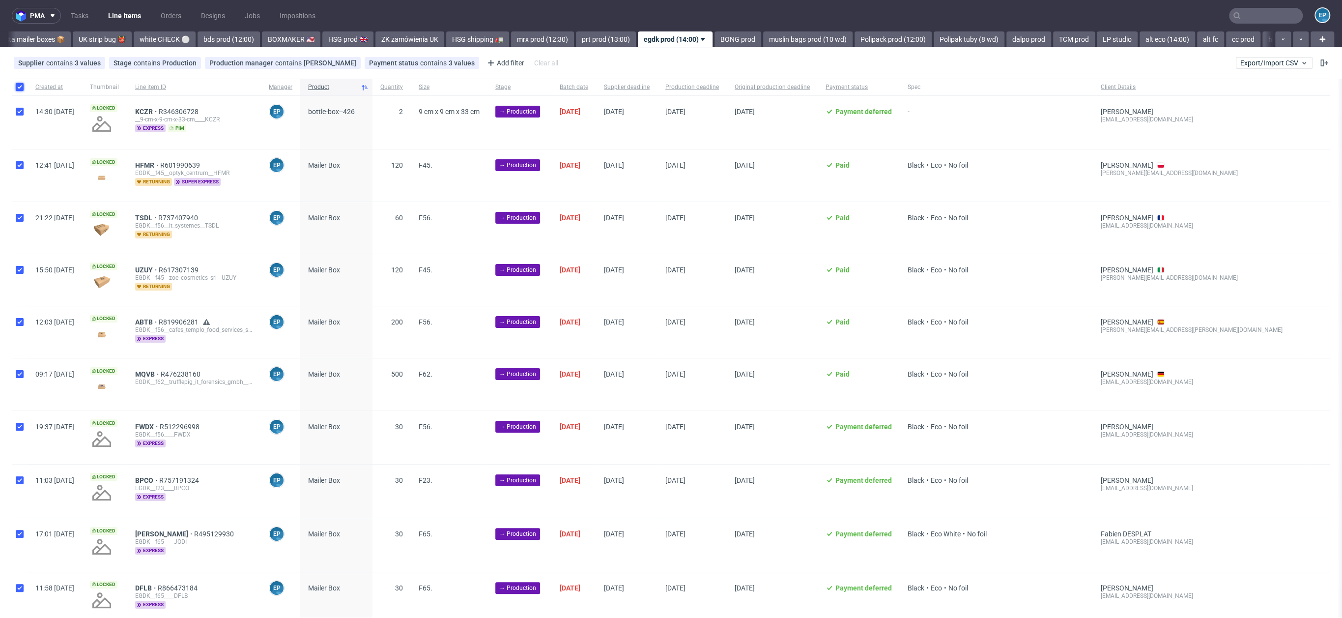
checkbox input "true"
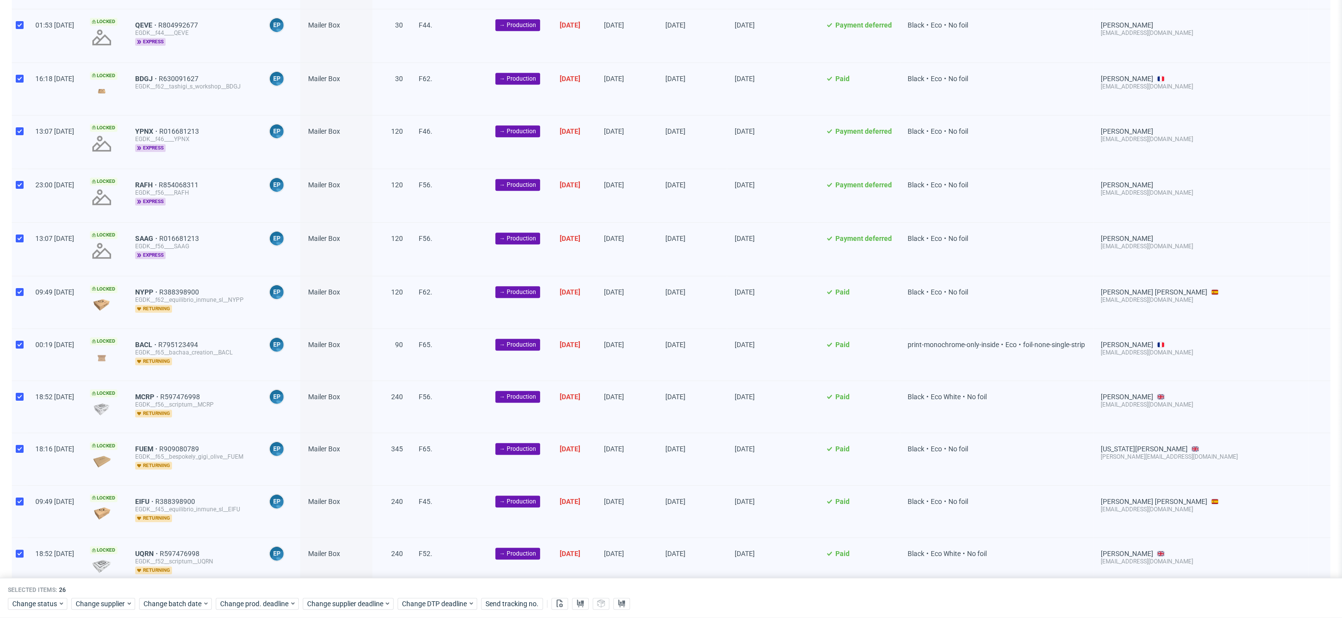
scroll to position [924, 0]
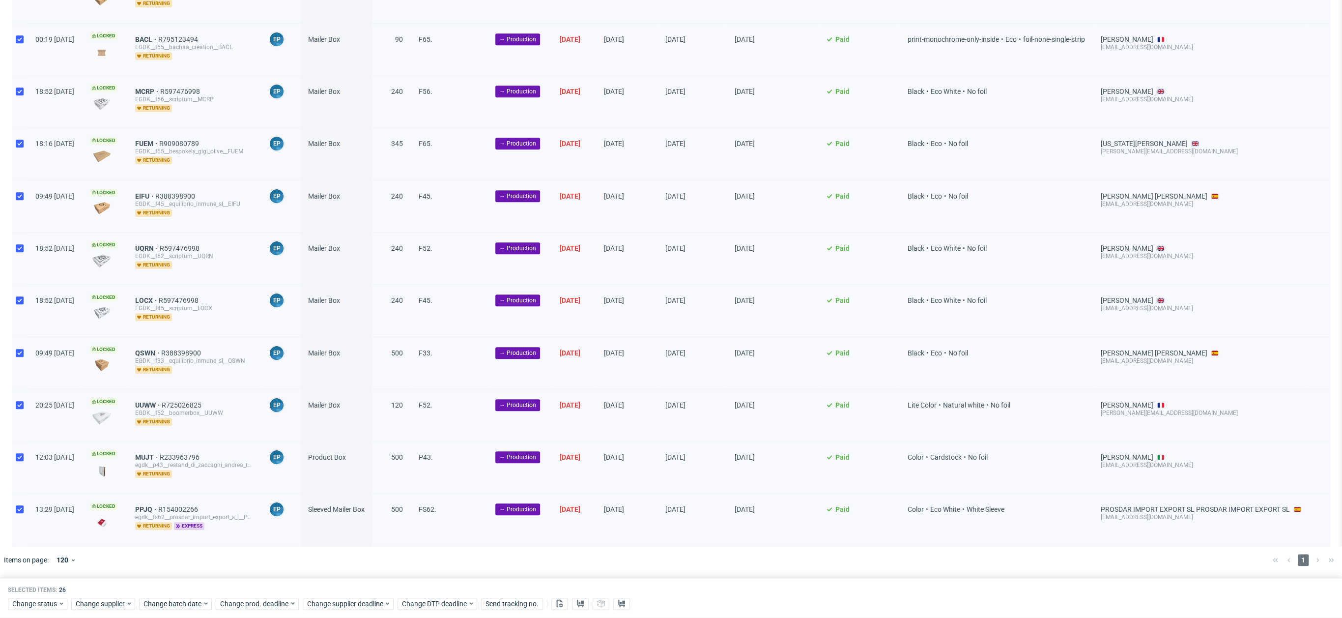
click at [554, 609] on div at bounding box center [559, 604] width 17 height 12
click at [557, 604] on icon at bounding box center [560, 603] width 8 height 8
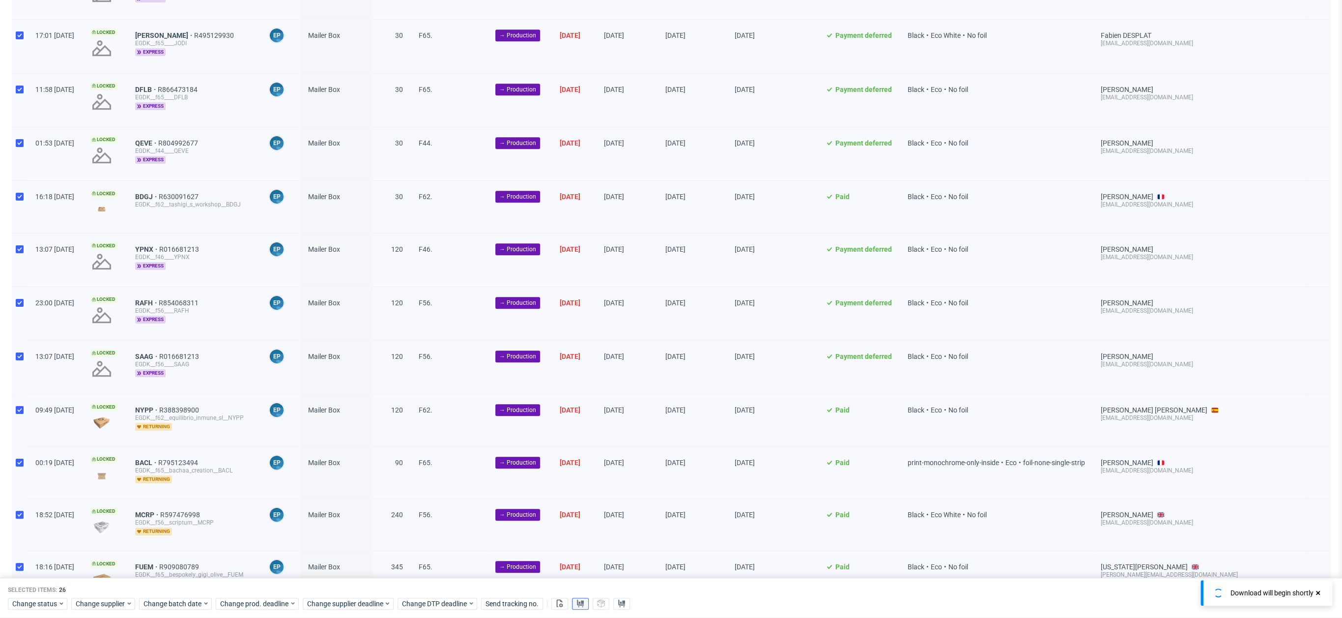
click at [572, 601] on button at bounding box center [580, 604] width 17 height 12
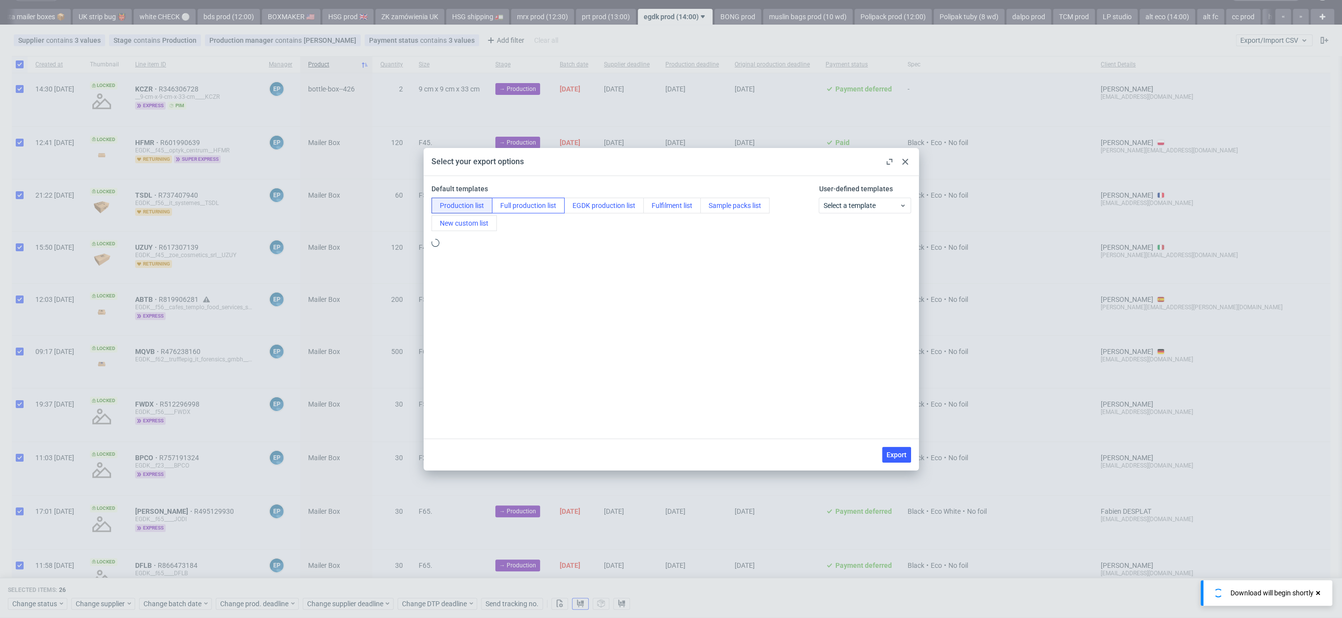
scroll to position [0, 0]
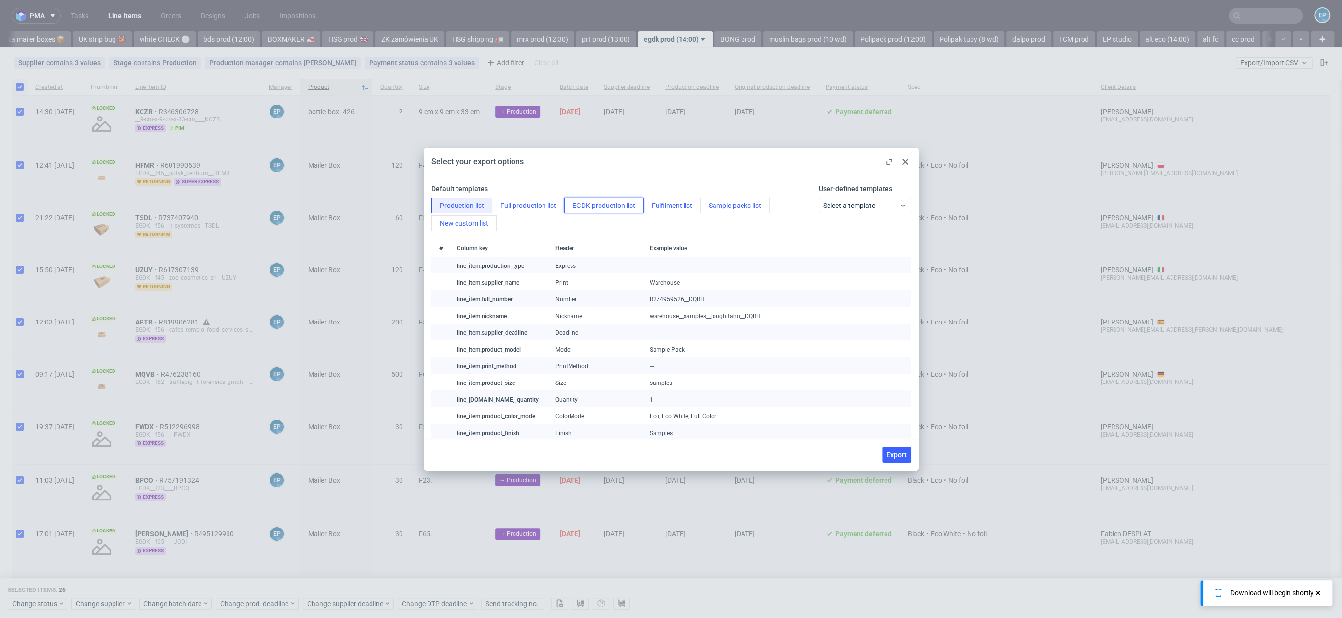
click at [575, 211] on button "EGDK production list" at bounding box center [604, 206] width 80 height 16
click at [903, 455] on span "Export" at bounding box center [897, 454] width 20 height 7
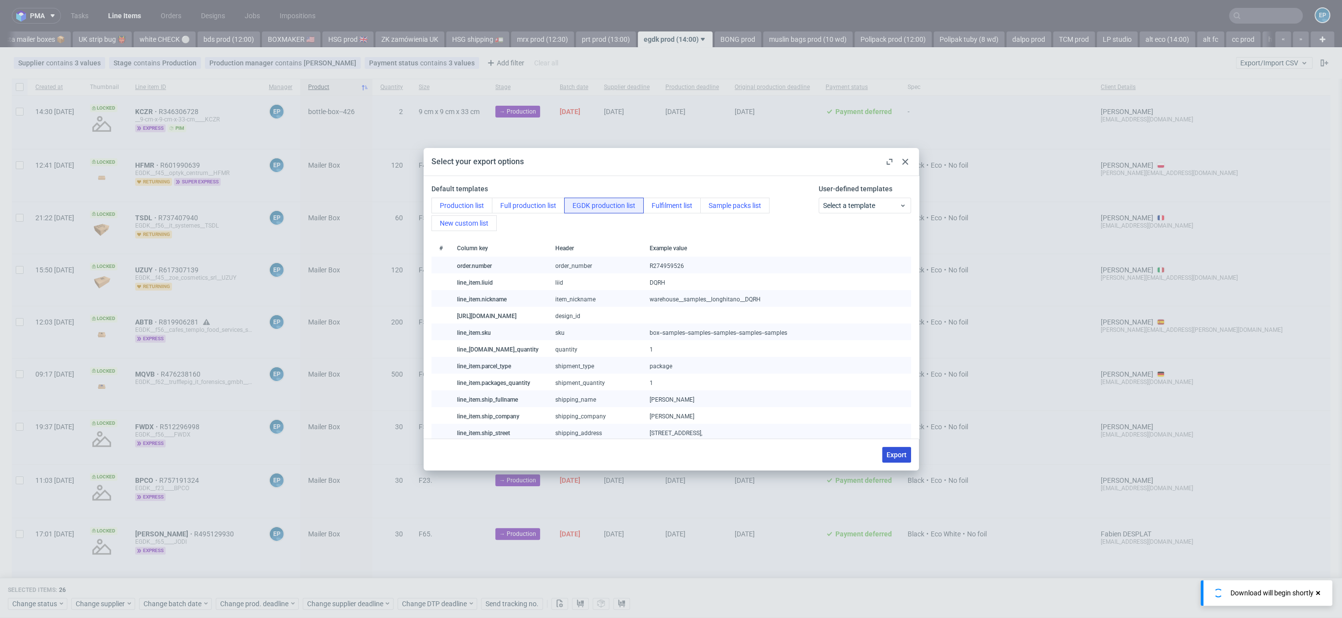
checkbox input "false"
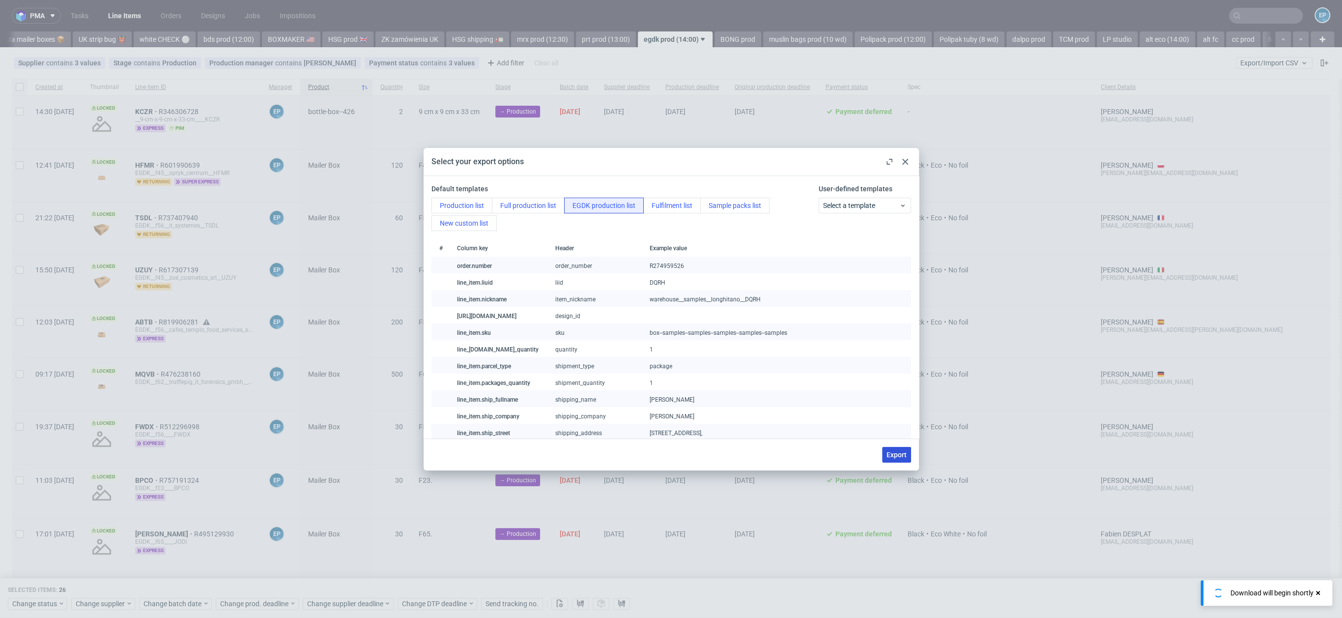
checkbox input "false"
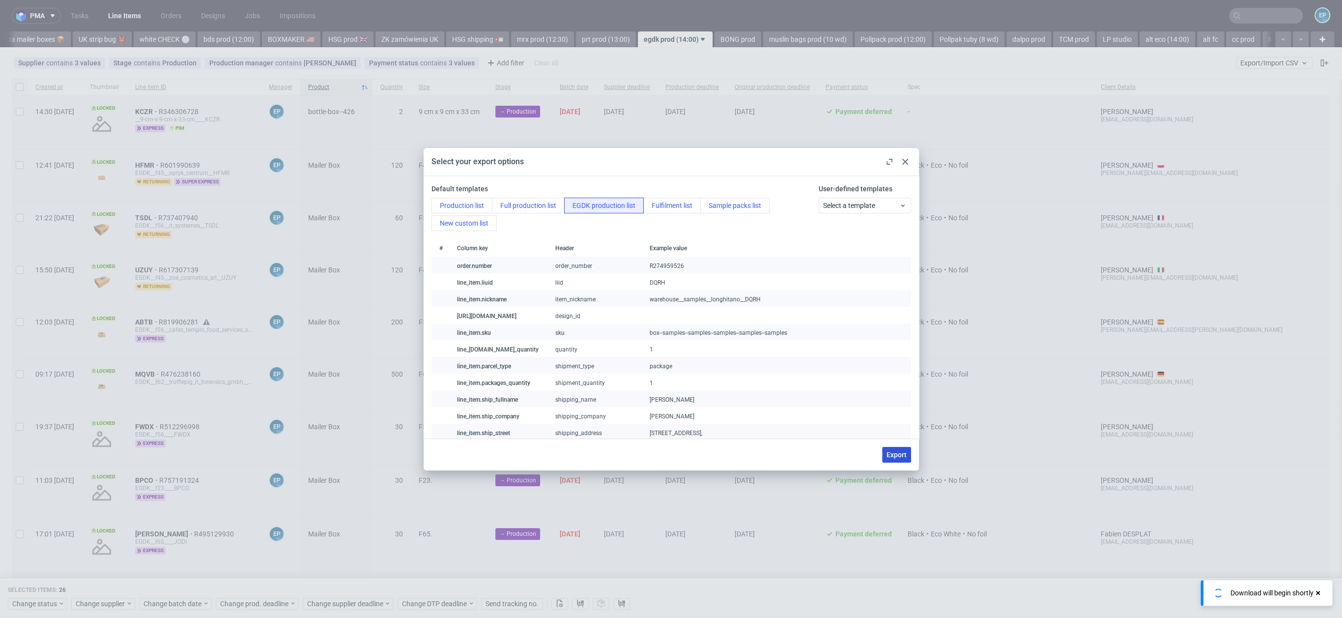
checkbox input "false"
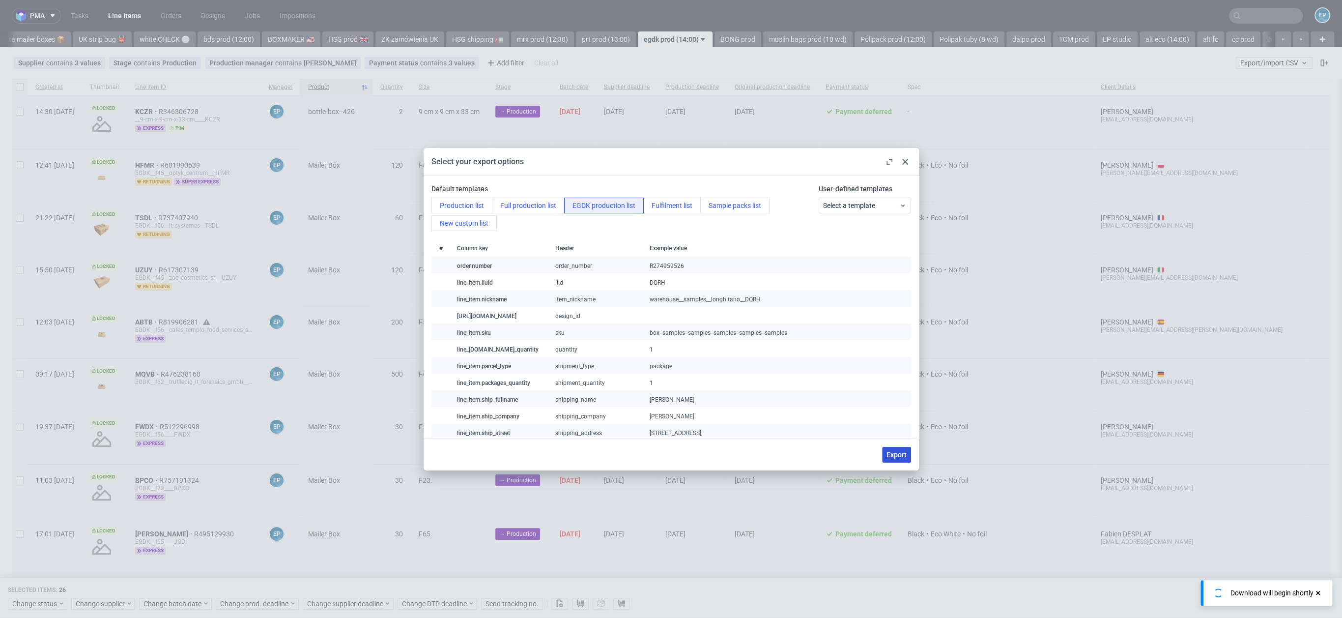
checkbox input "false"
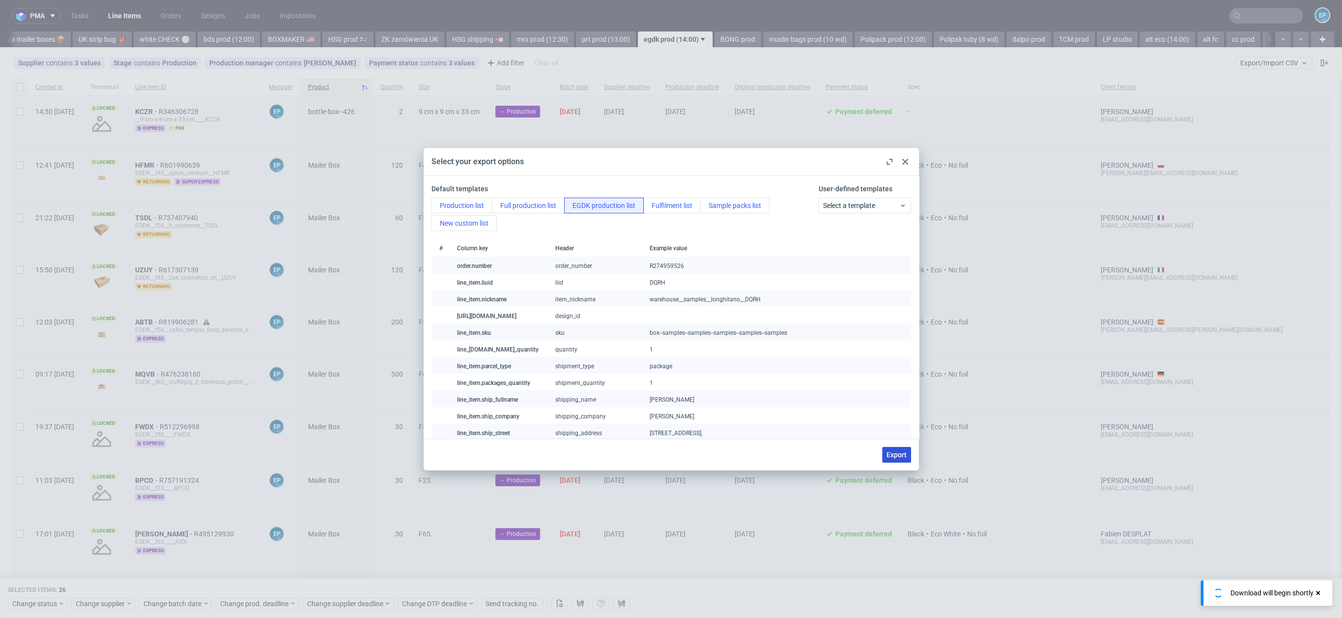
checkbox input "false"
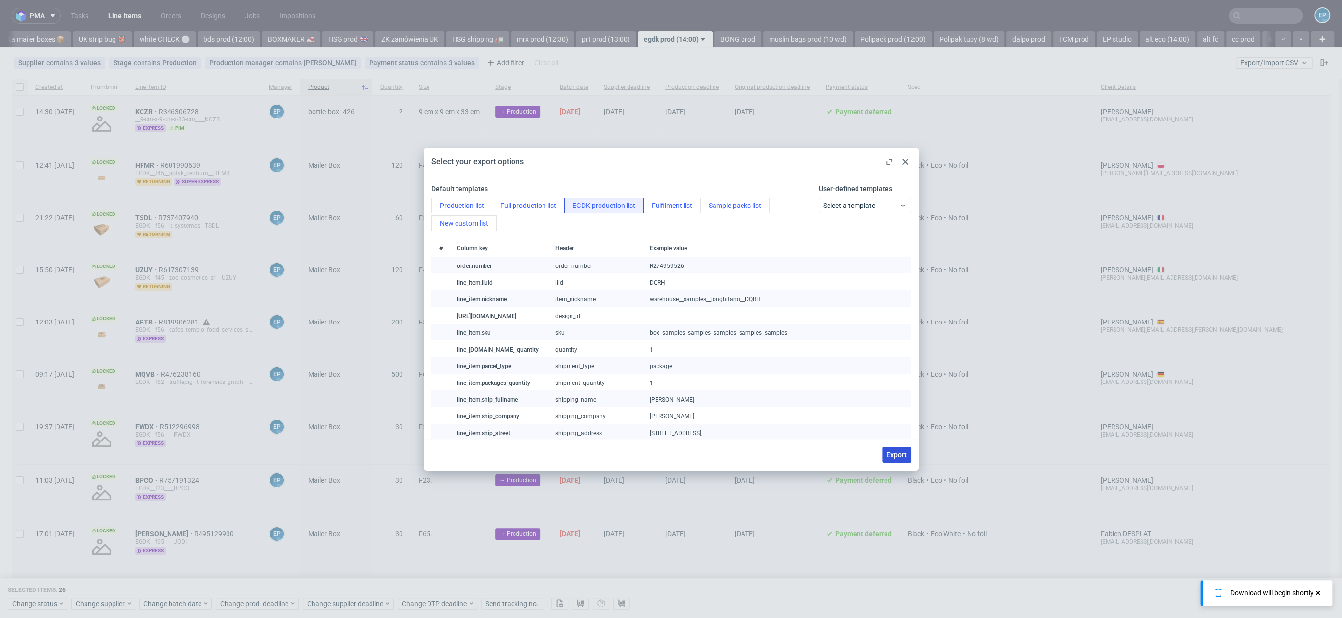
checkbox input "false"
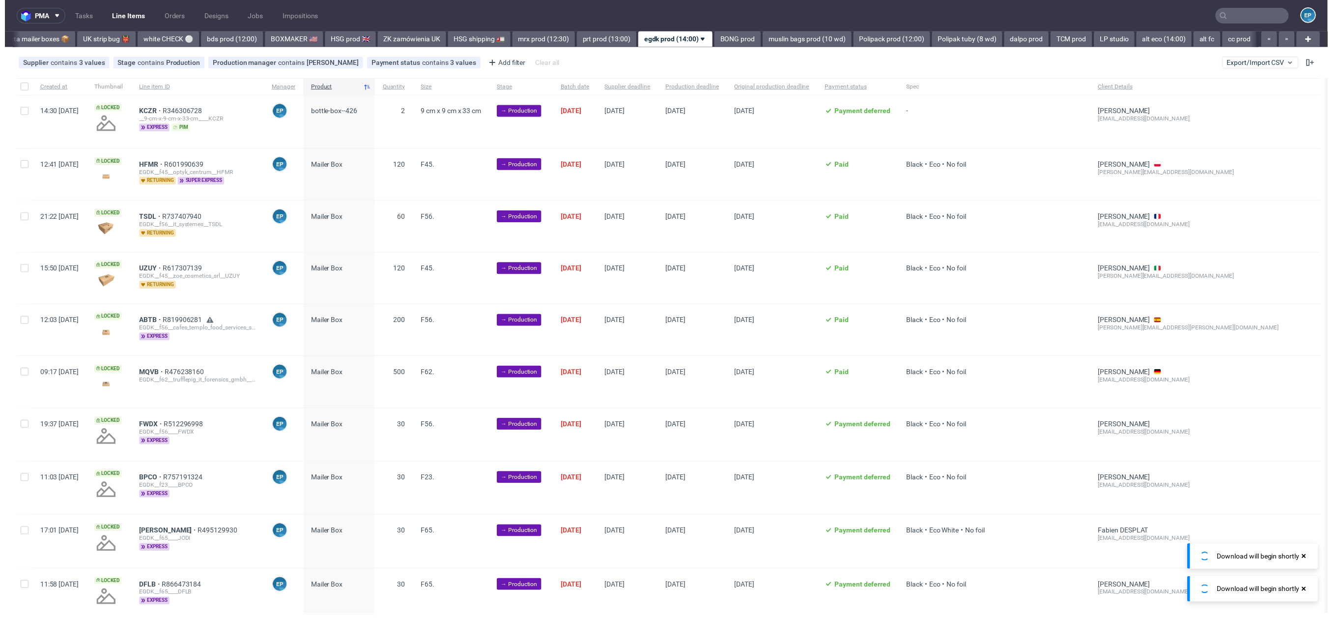
scroll to position [0, 771]
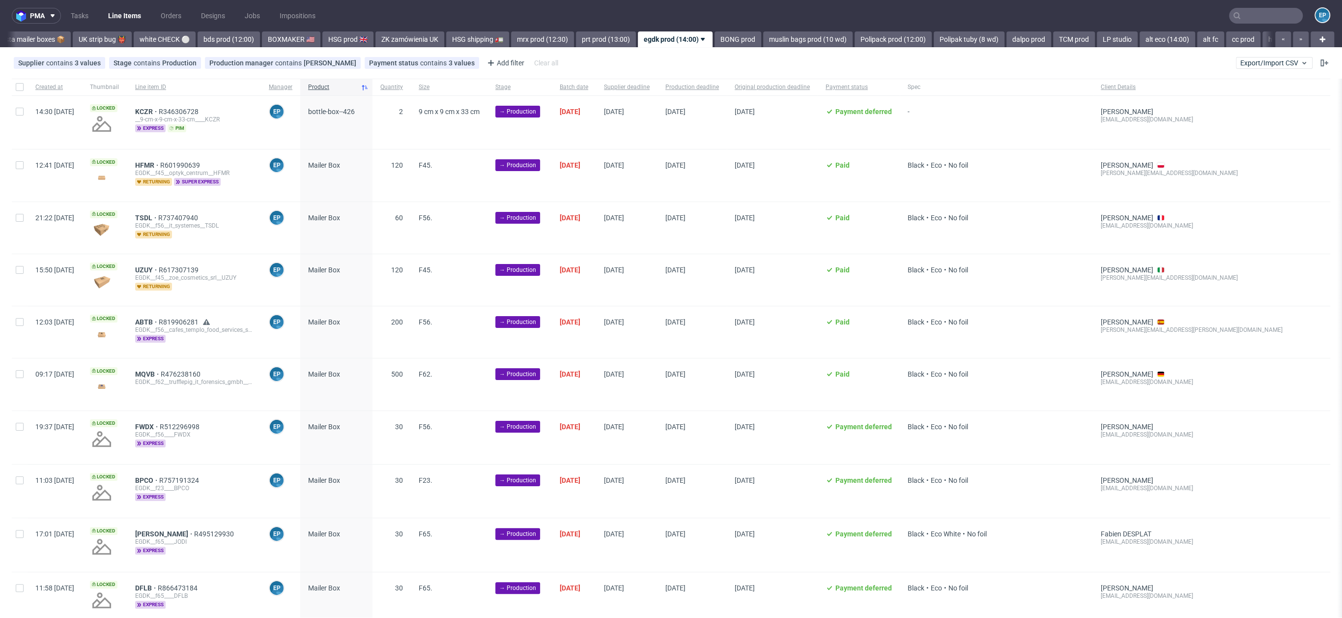
click at [17, 92] on div at bounding box center [20, 87] width 16 height 17
checkbox input "true"
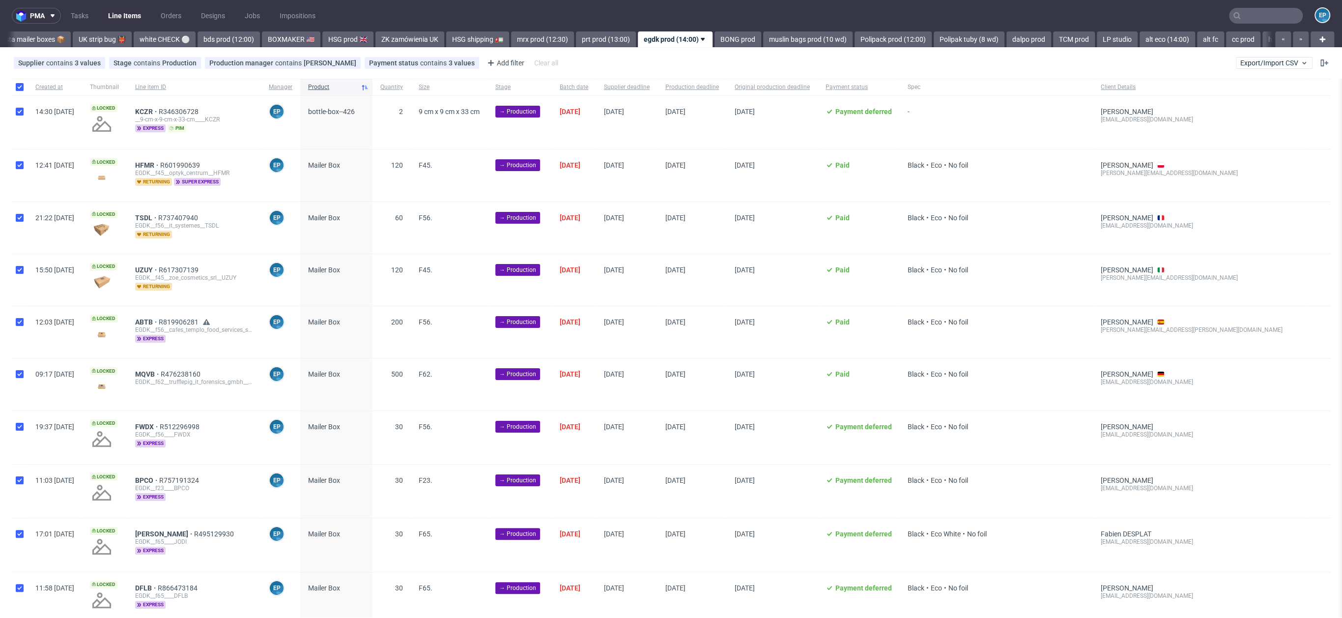
checkbox input "true"
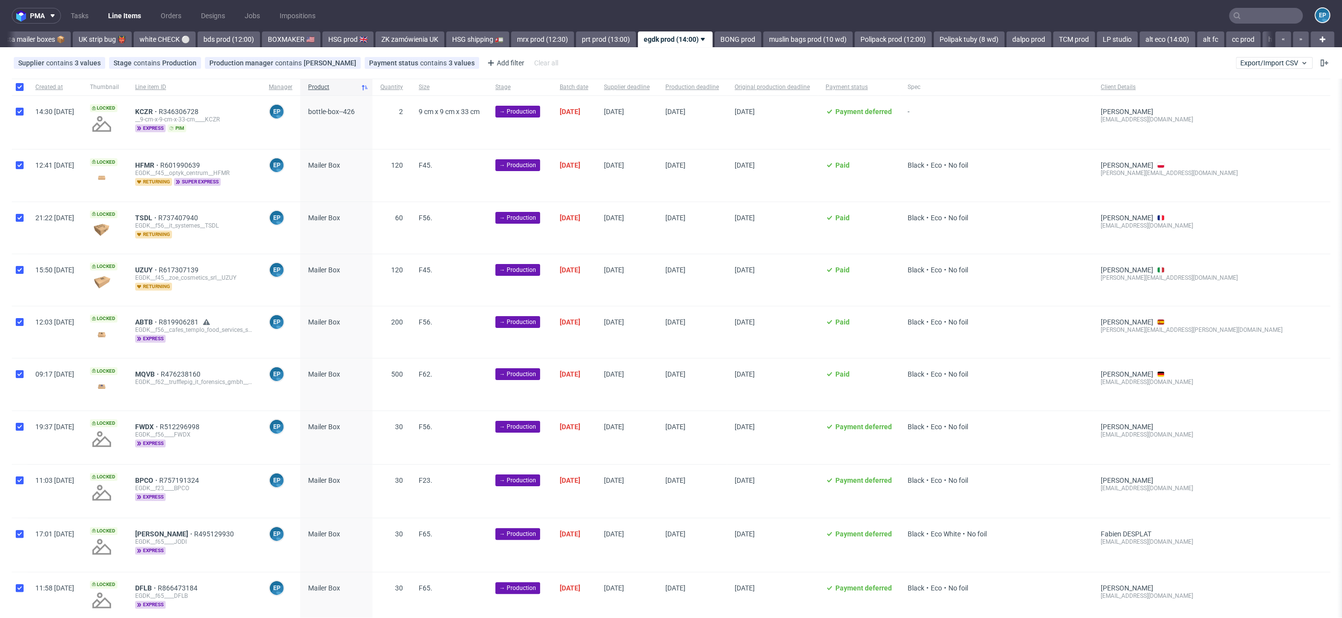
checkbox input "true"
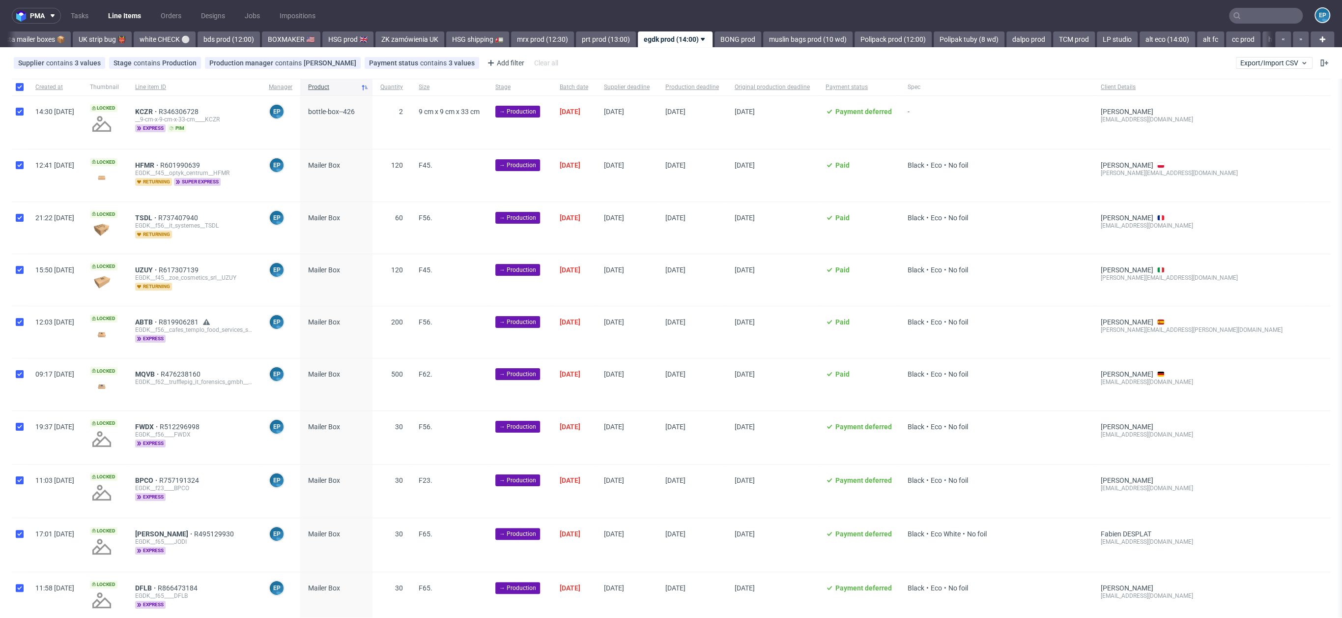
checkbox input "true"
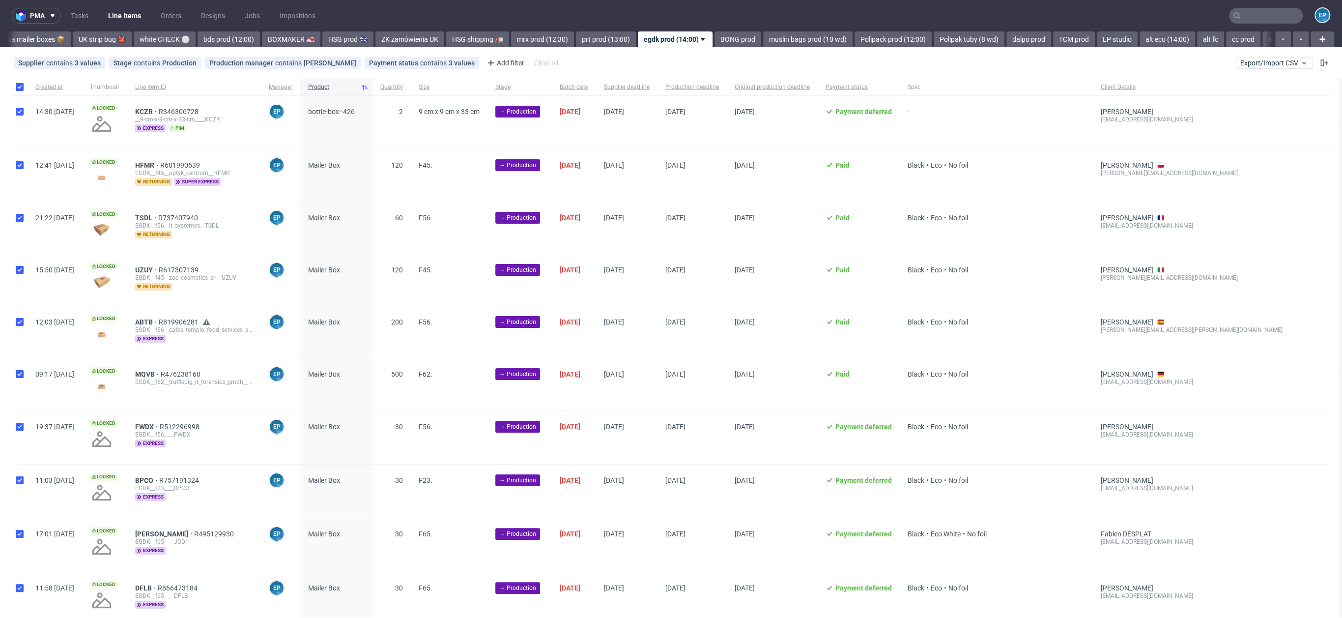
checkbox input "true"
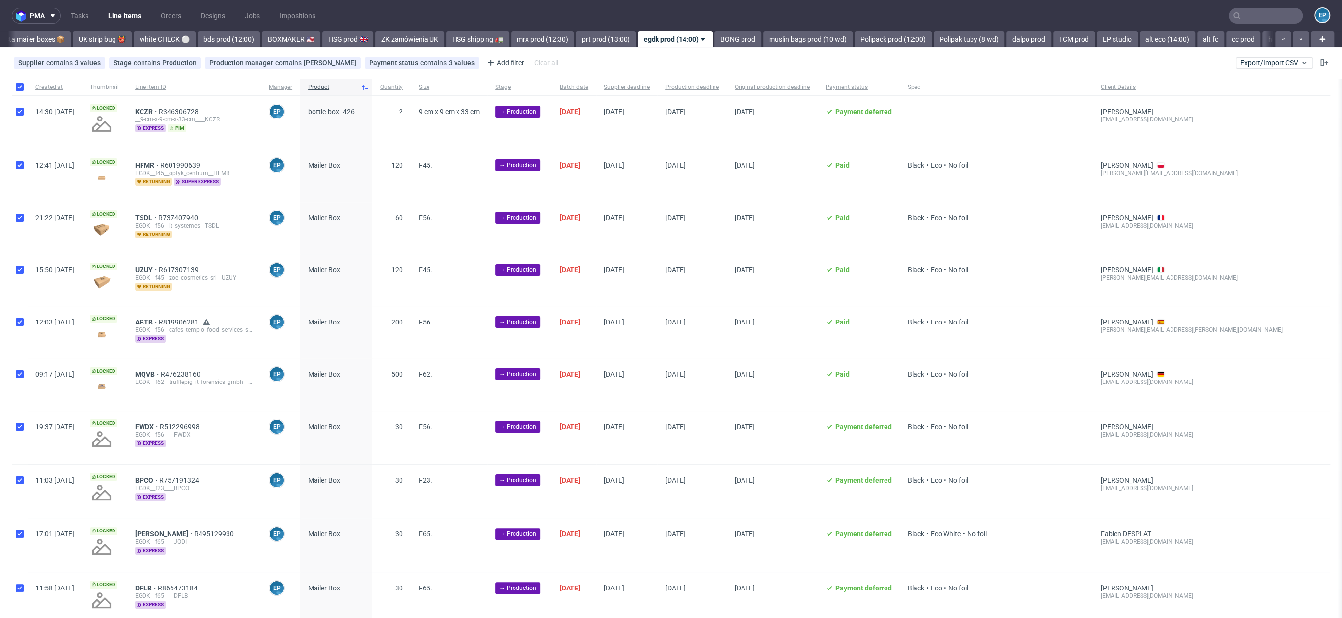
checkbox input "true"
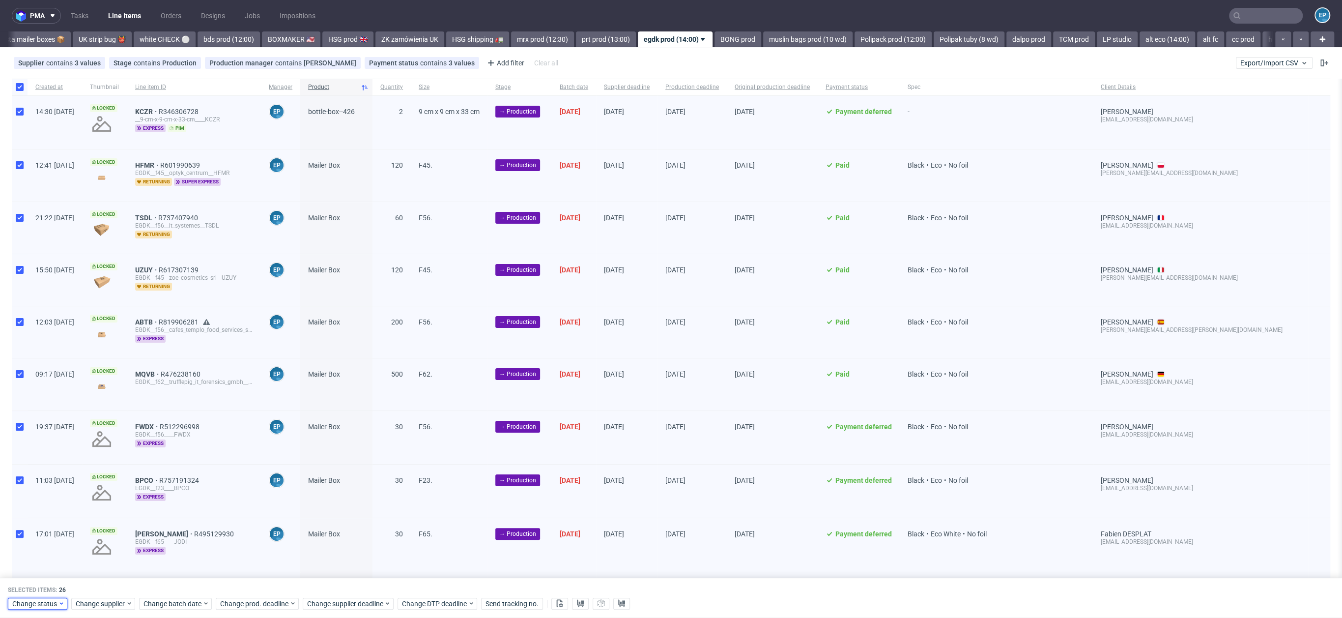
click at [24, 599] on span "Change status" at bounding box center [35, 604] width 46 height 10
click at [27, 489] on span "In Production" at bounding box center [37, 493] width 50 height 14
click at [110, 585] on span "Save" at bounding box center [112, 583] width 15 height 7
click at [576, 41] on link "prt prod (13:00)" at bounding box center [606, 39] width 60 height 16
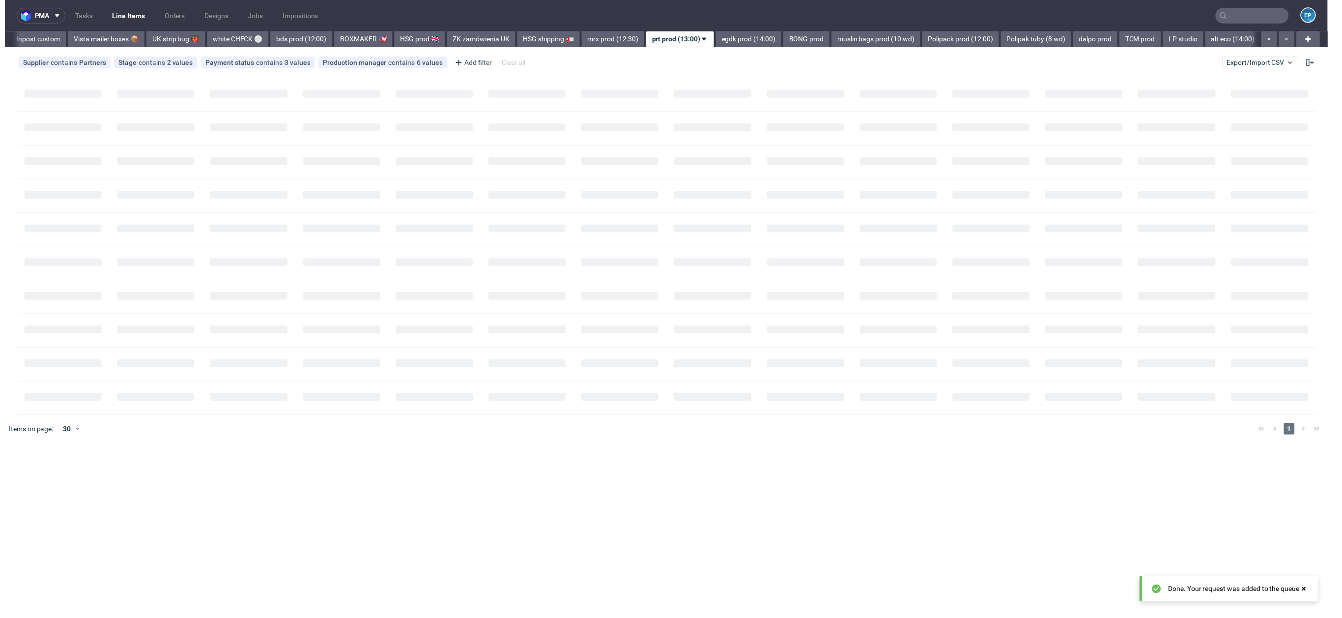
scroll to position [0, 701]
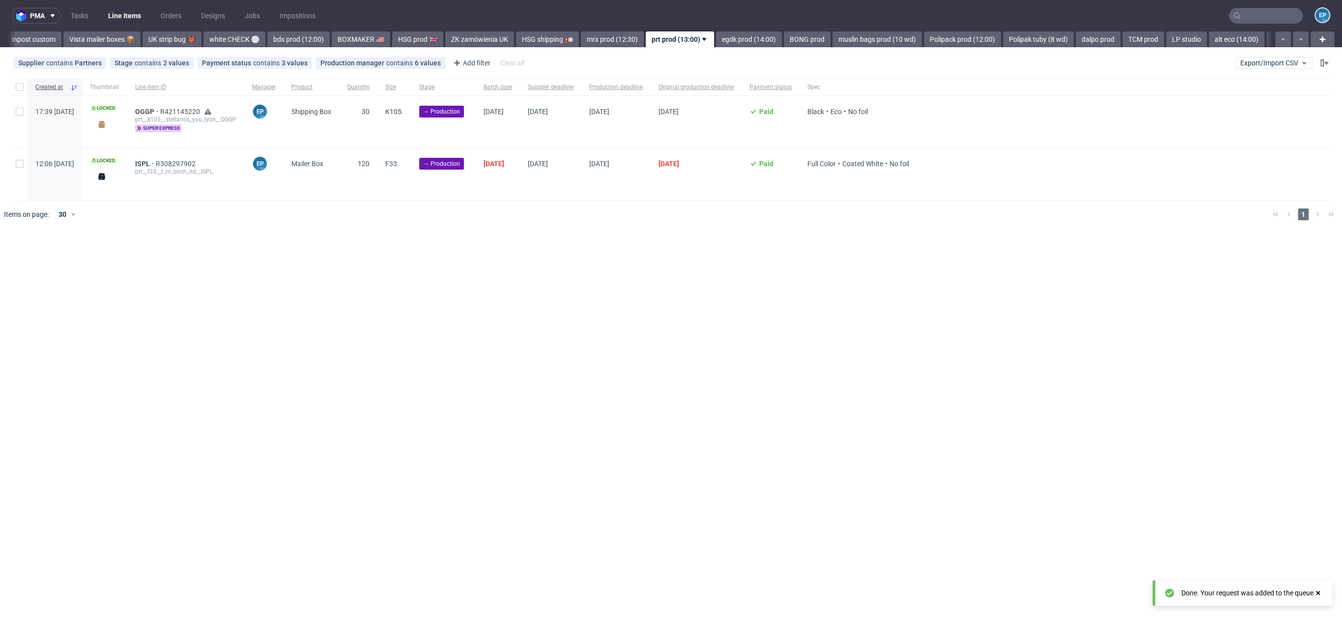
click at [17, 118] on div at bounding box center [20, 122] width 16 height 52
checkbox input "true"
click at [159, 255] on span "Change batch date" at bounding box center [173, 258] width 59 height 10
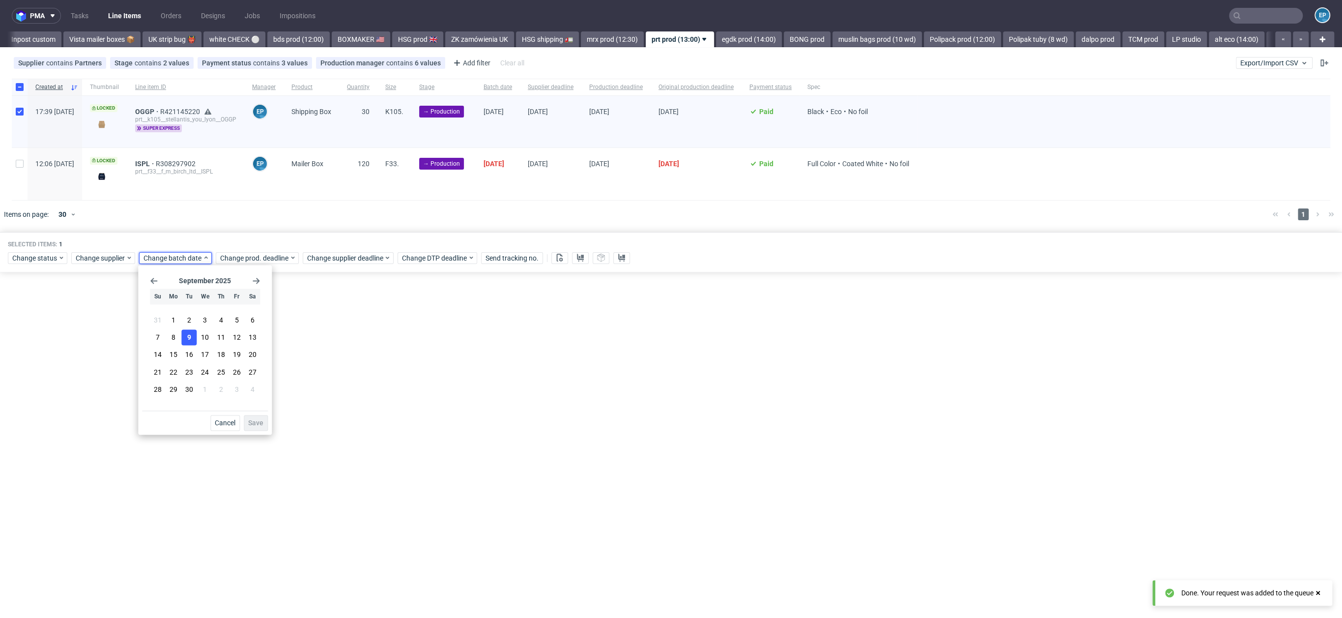
click at [186, 332] on button "9" at bounding box center [189, 338] width 15 height 16
click at [259, 424] on span "Save" at bounding box center [255, 422] width 15 height 7
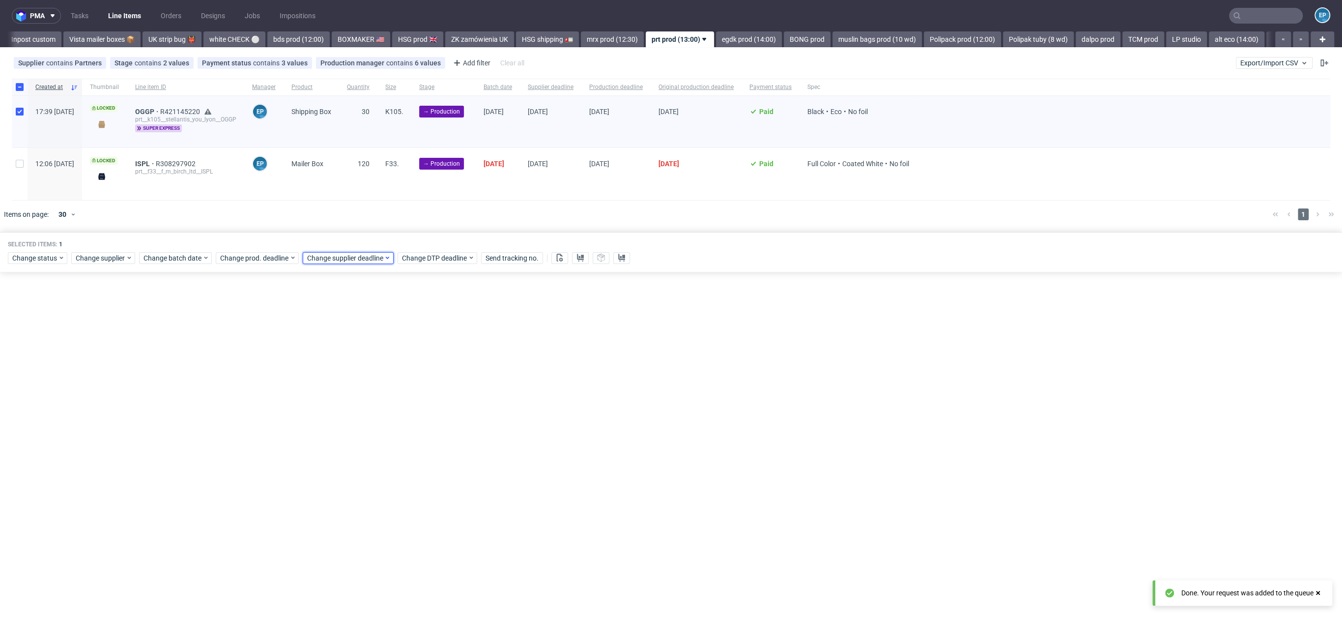
click at [374, 256] on span "Change supplier deadline" at bounding box center [345, 258] width 77 height 10
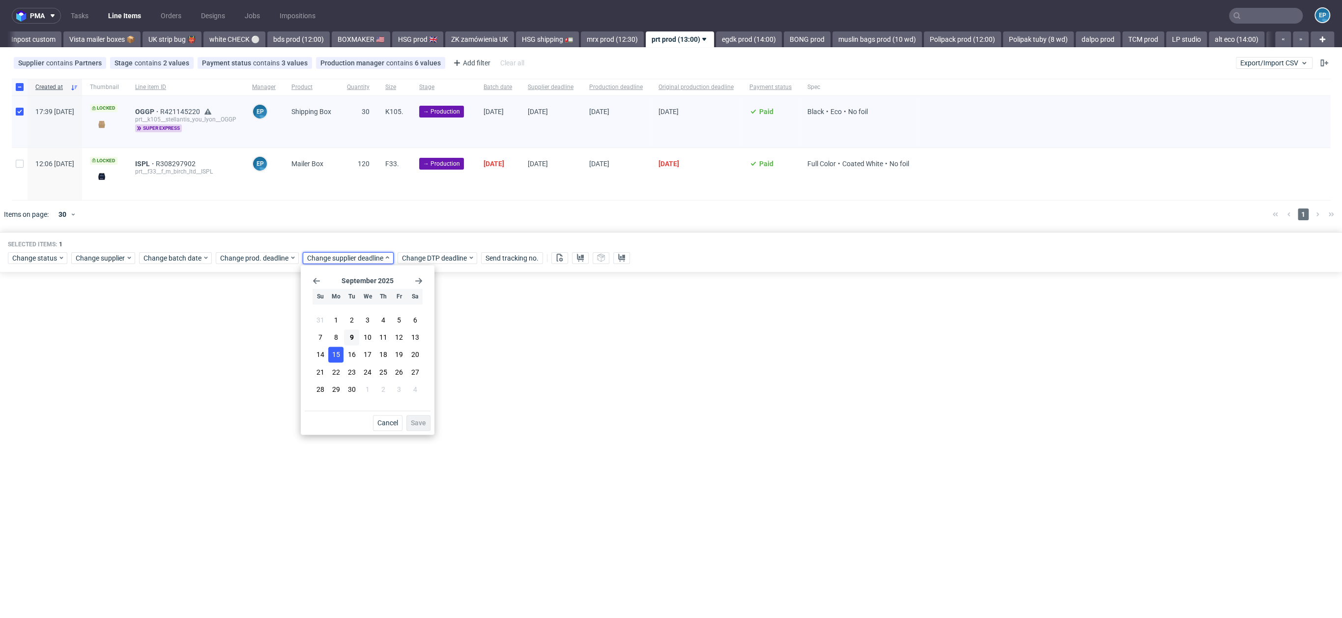
click at [343, 356] on button "15" at bounding box center [335, 355] width 15 height 16
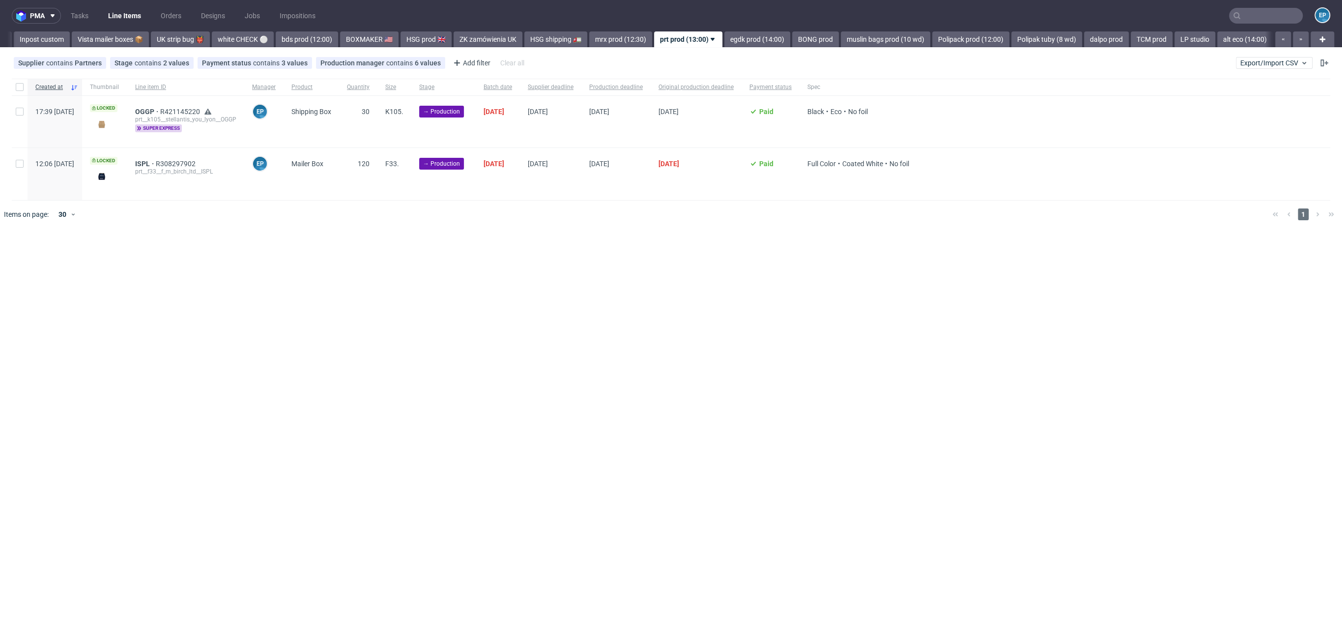
scroll to position [0, 701]
click at [21, 93] on div at bounding box center [20, 87] width 16 height 17
checkbox input "true"
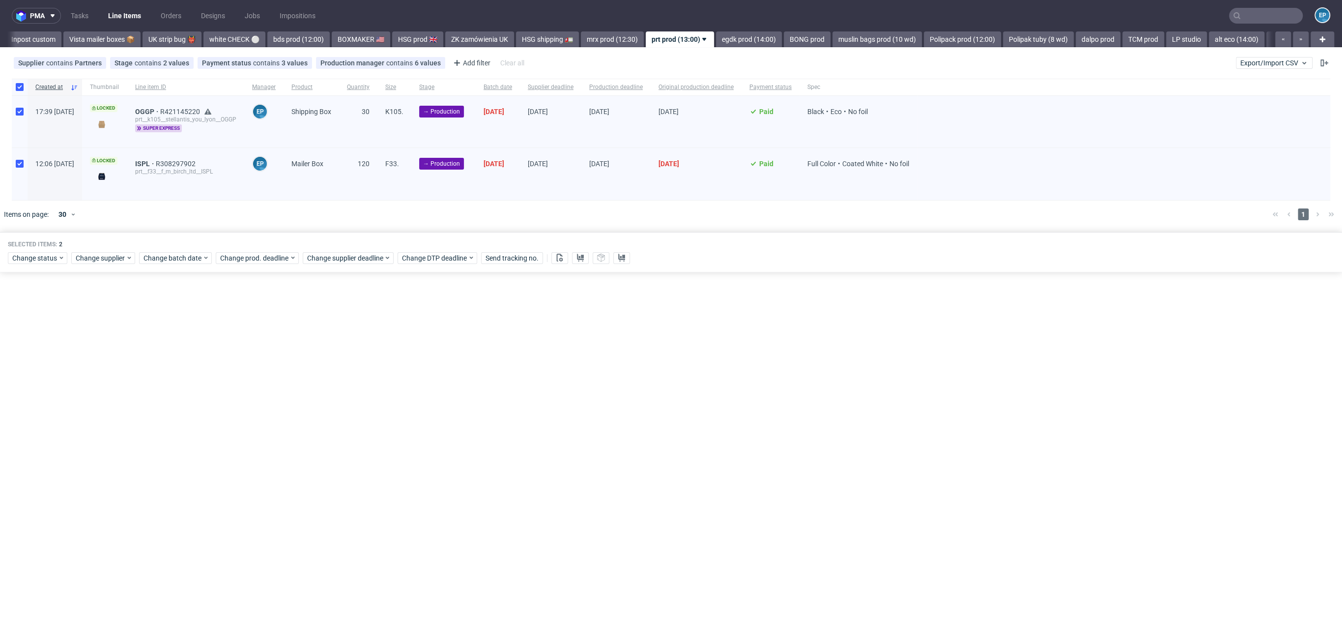
click at [568, 260] on div "Change status Change supplier Change batch date Change prod. deadline Change su…" at bounding box center [671, 257] width 1326 height 14
click at [558, 262] on button at bounding box center [559, 258] width 17 height 12
click at [576, 254] on icon at bounding box center [580, 258] width 8 height 8
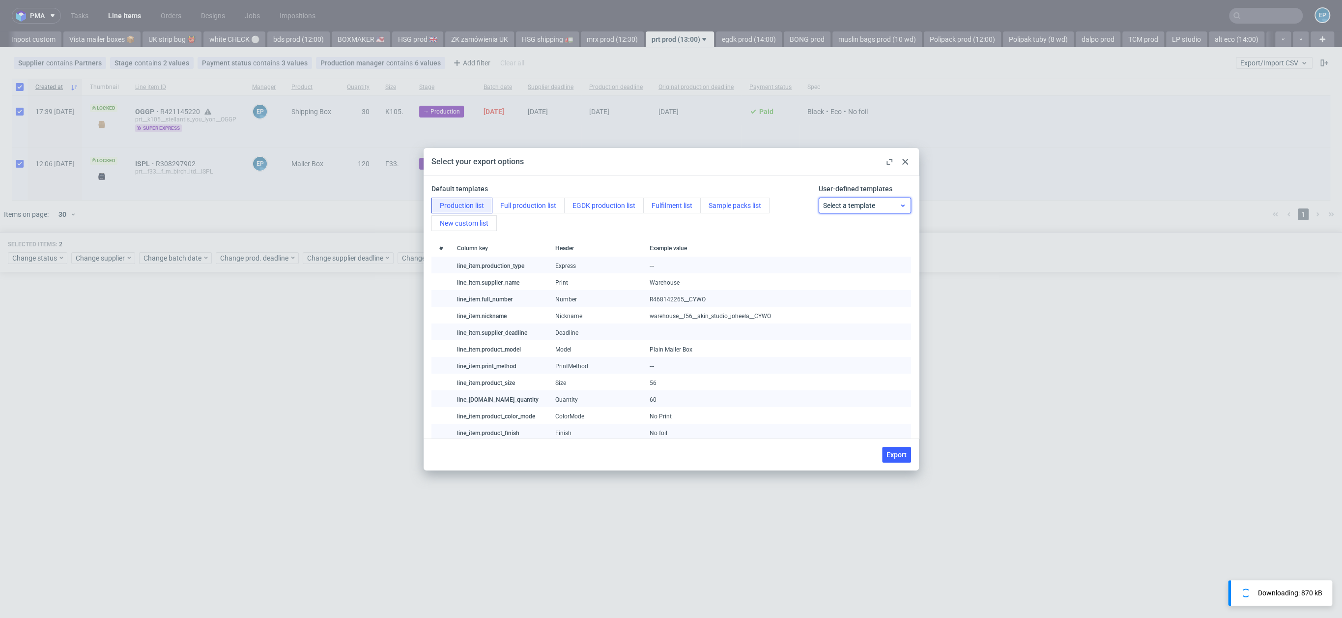
click at [832, 201] on span "Select a template" at bounding box center [861, 206] width 76 height 10
click at [855, 244] on div "prt production list" at bounding box center [856, 245] width 82 height 18
click at [898, 462] on button "Export" at bounding box center [896, 455] width 29 height 16
checkbox input "false"
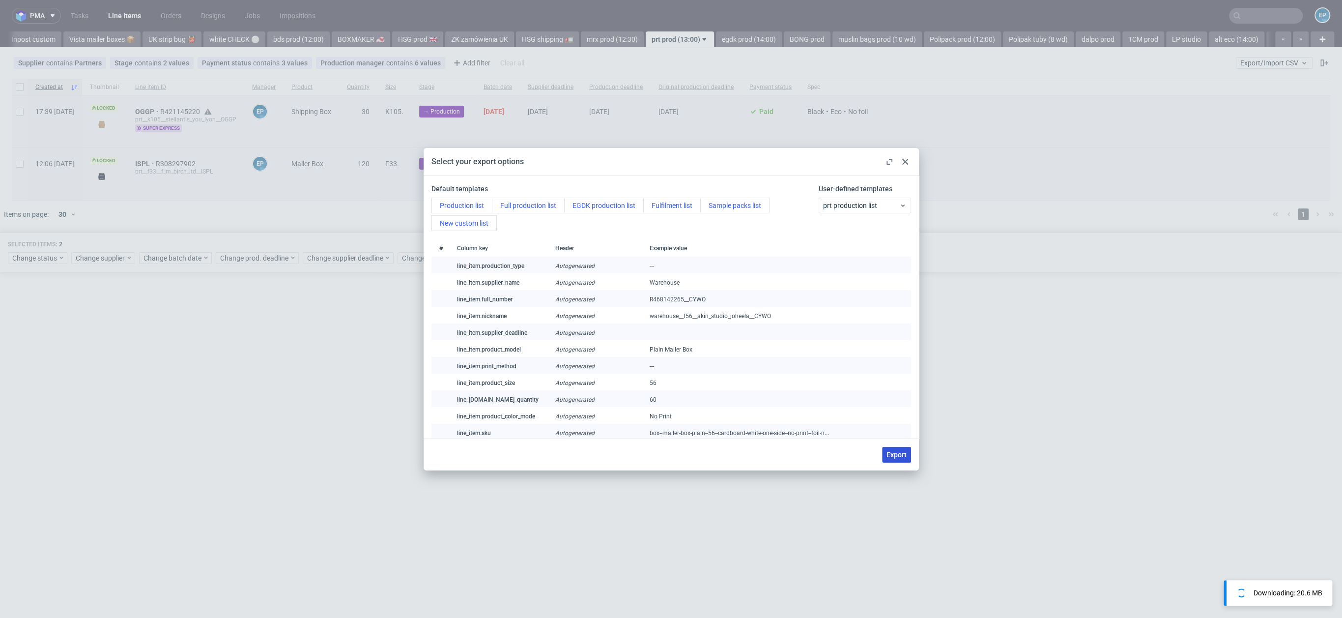
checkbox input "false"
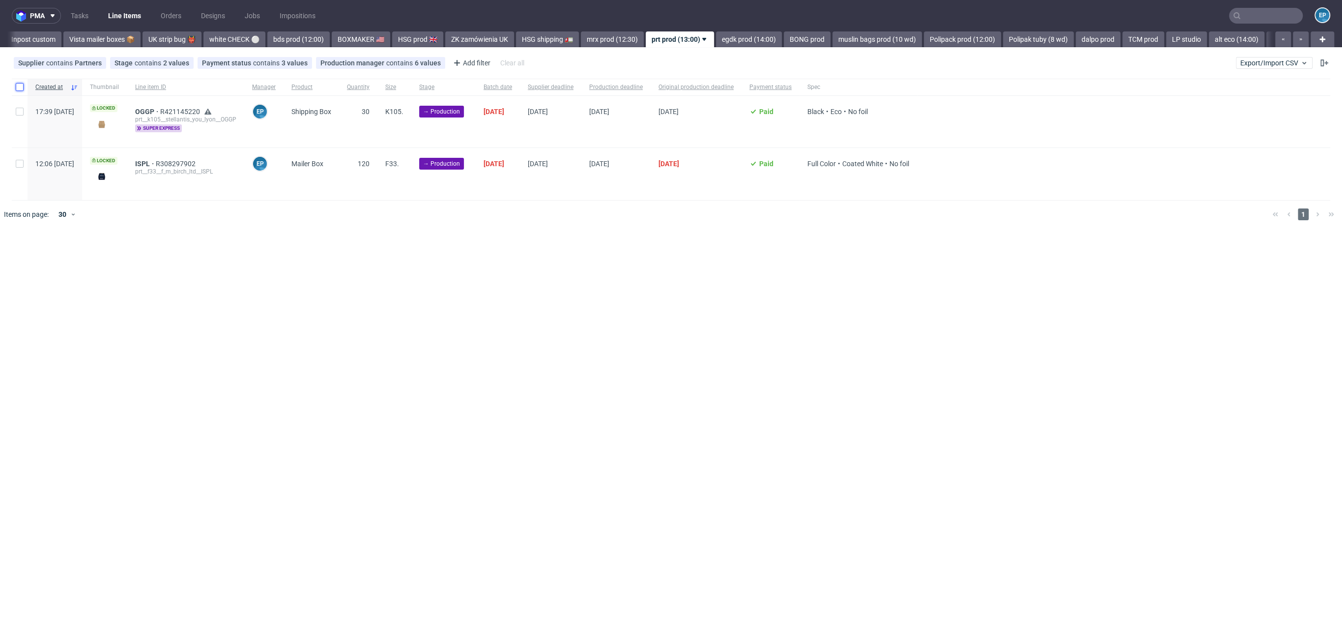
click at [16, 89] on input "checkbox" at bounding box center [20, 87] width 8 height 8
checkbox input "true"
click at [29, 254] on span "Change status" at bounding box center [35, 258] width 46 height 10
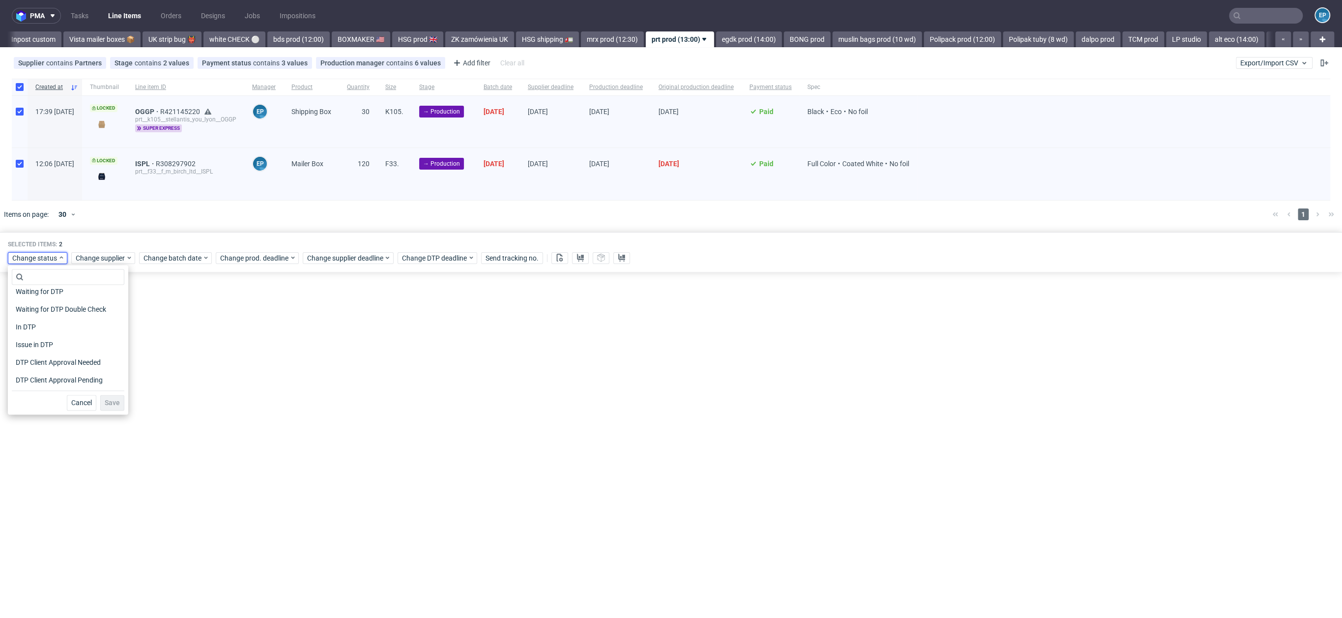
scroll to position [128, 0]
click at [40, 308] on span "In Production" at bounding box center [37, 311] width 50 height 14
click at [110, 400] on span "Save" at bounding box center [112, 402] width 15 height 7
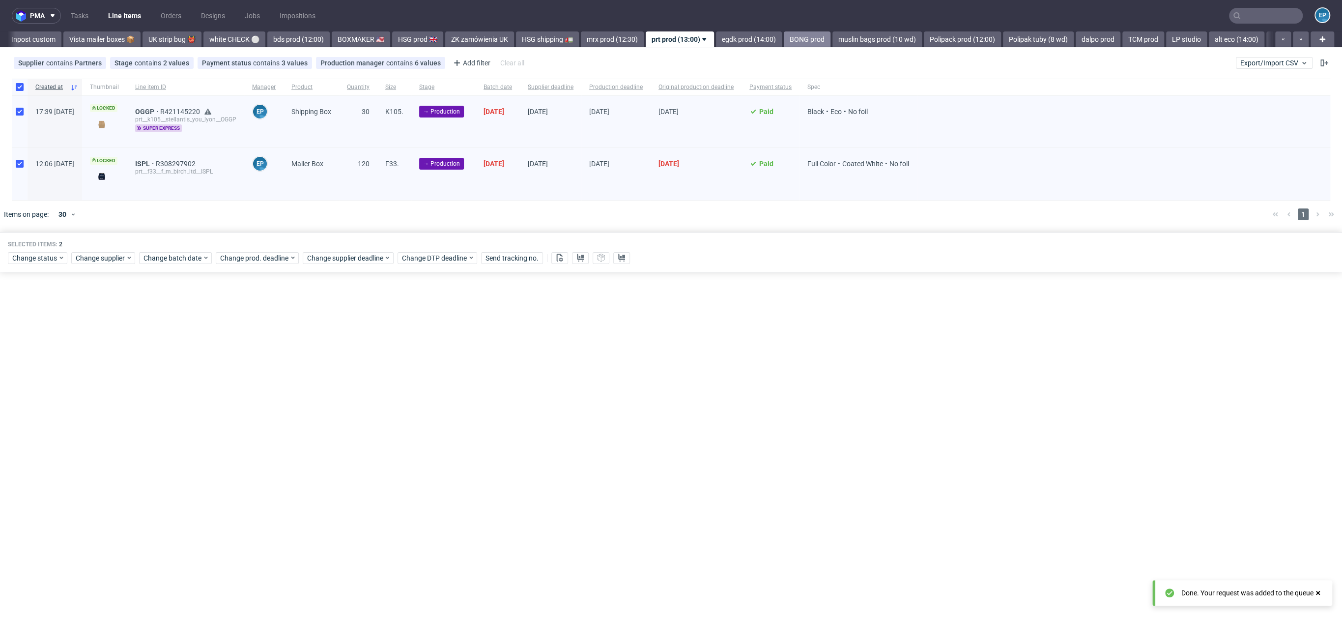
click at [784, 42] on link "BONG prod" at bounding box center [807, 39] width 47 height 16
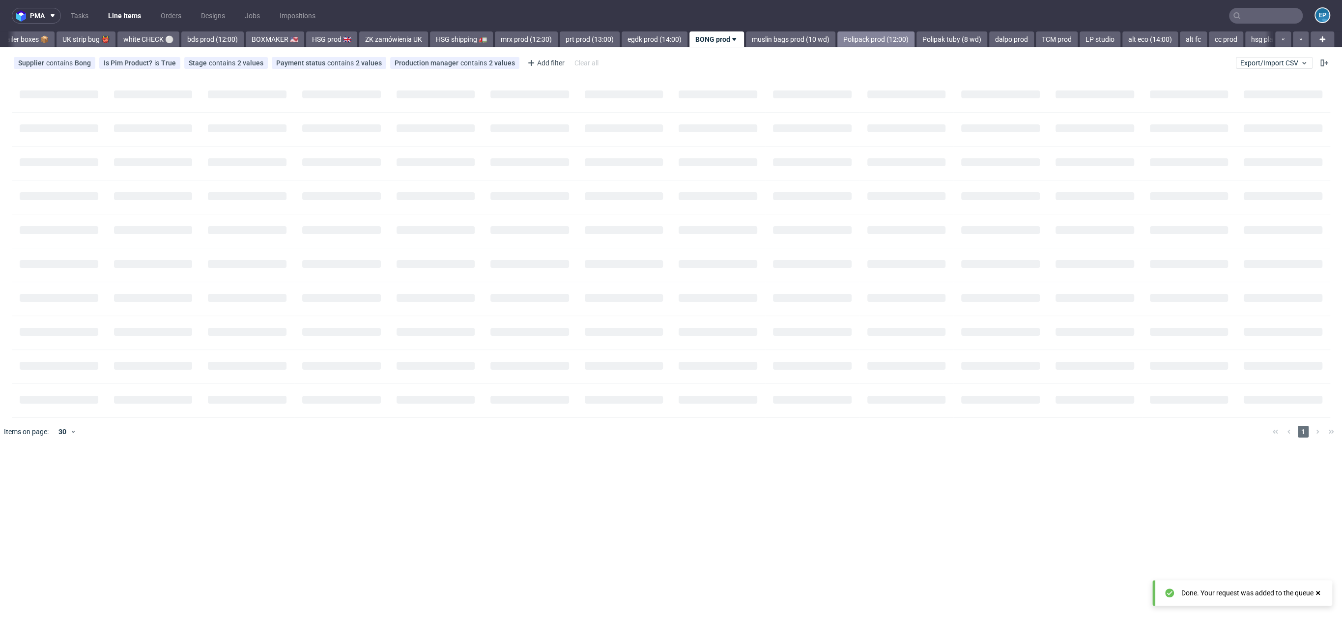
scroll to position [0, 824]
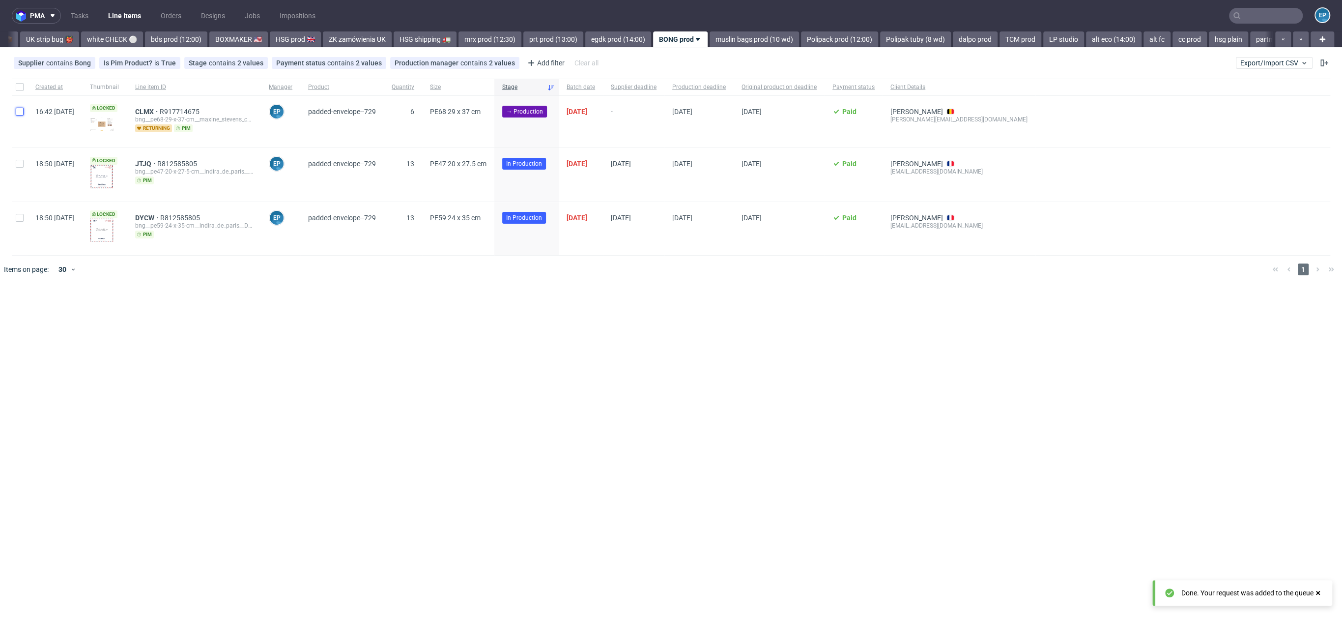
click at [19, 110] on input "checkbox" at bounding box center [20, 112] width 8 height 8
checkbox input "true"
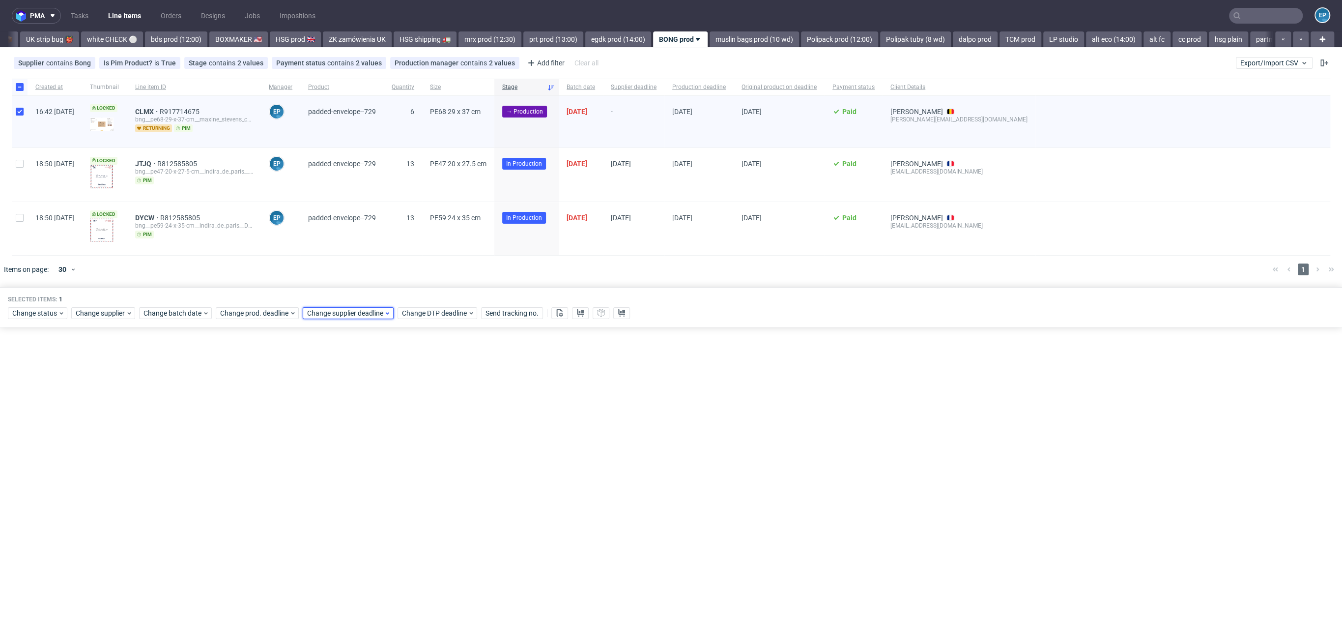
click at [319, 311] on span "Change supplier deadline" at bounding box center [345, 313] width 77 height 10
click at [379, 409] on span "18" at bounding box center [383, 410] width 8 height 10
click at [412, 471] on button "Save" at bounding box center [418, 478] width 24 height 16
click at [710, 44] on link "muslin bags prod (10 wd)" at bounding box center [754, 39] width 89 height 16
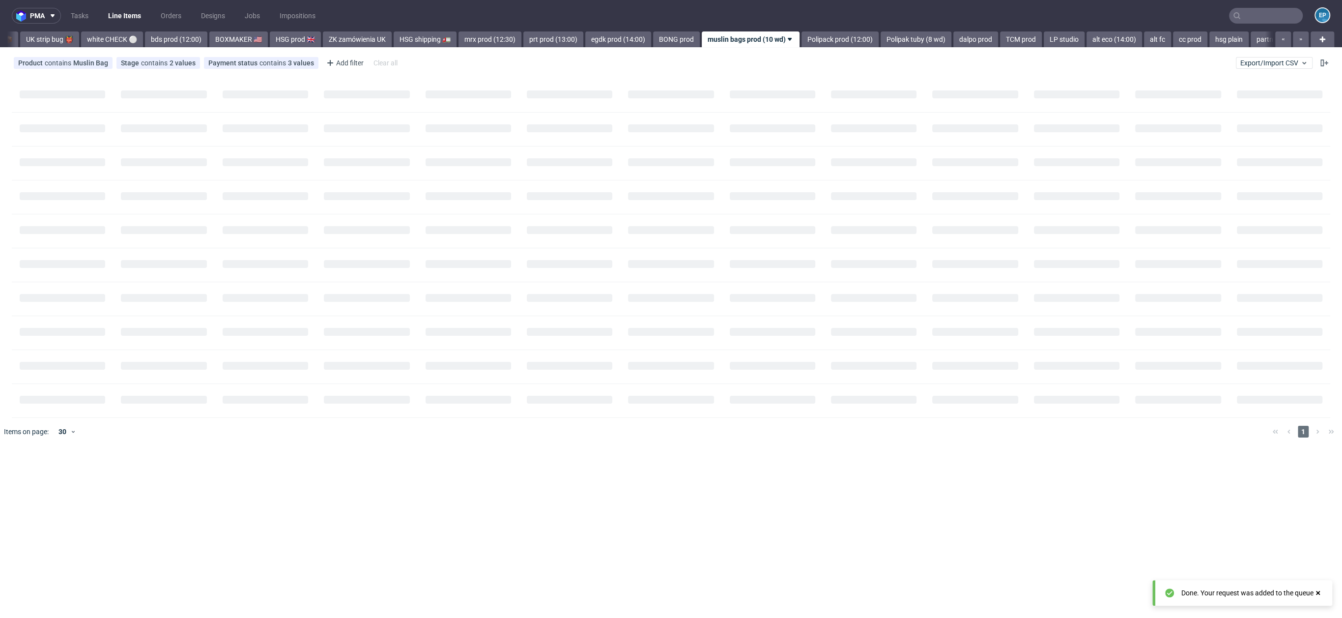
scroll to position [0, 893]
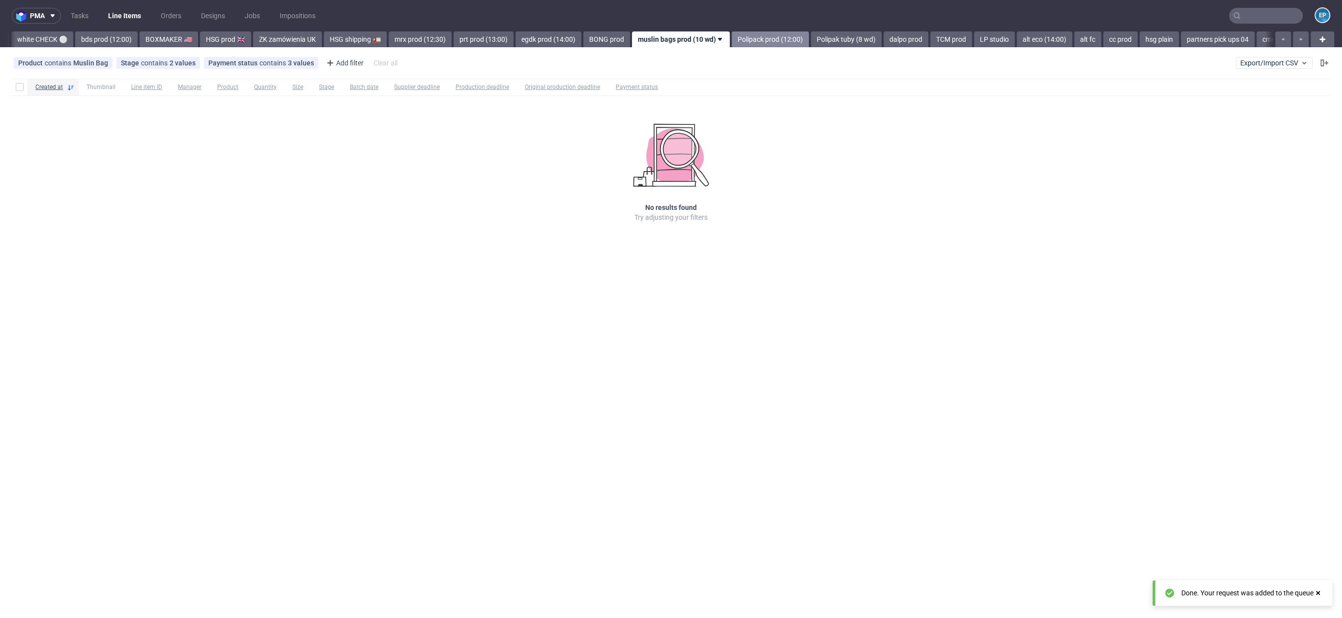
click at [732, 35] on link "Polipack prod (12:00)" at bounding box center [770, 39] width 77 height 16
click at [726, 36] on link "Polipak tuby (8 wd)" at bounding box center [761, 39] width 71 height 16
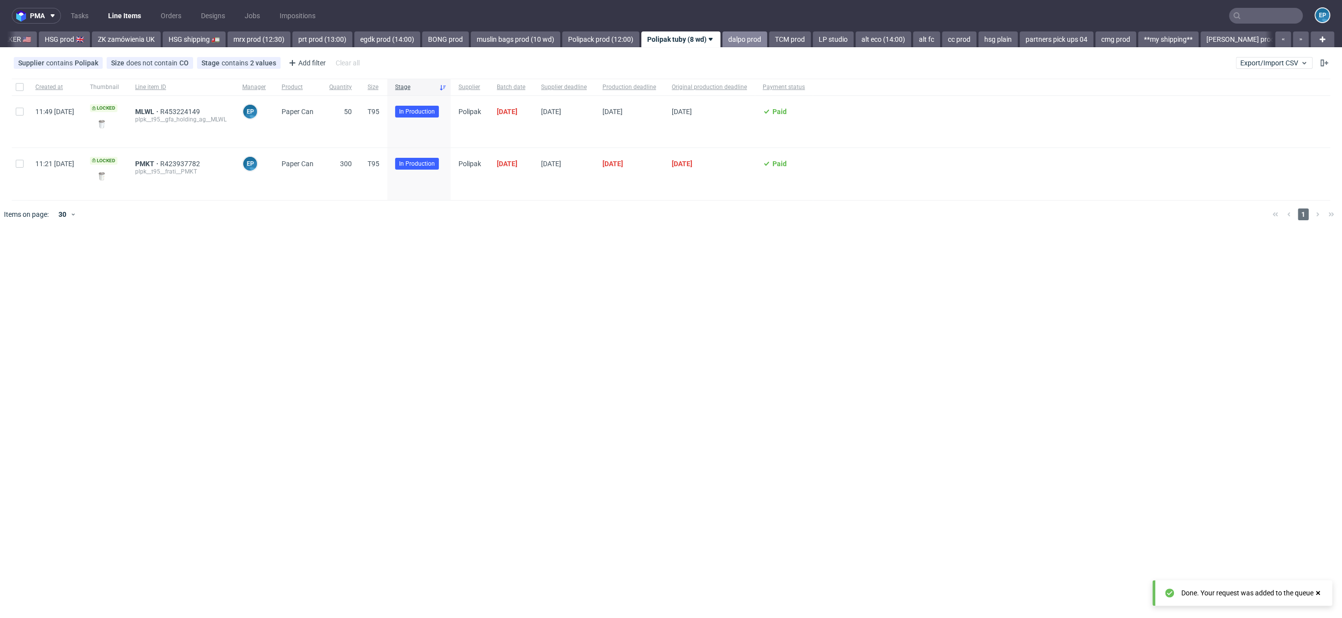
click at [722, 40] on link "dalpo prod" at bounding box center [744, 39] width 45 height 16
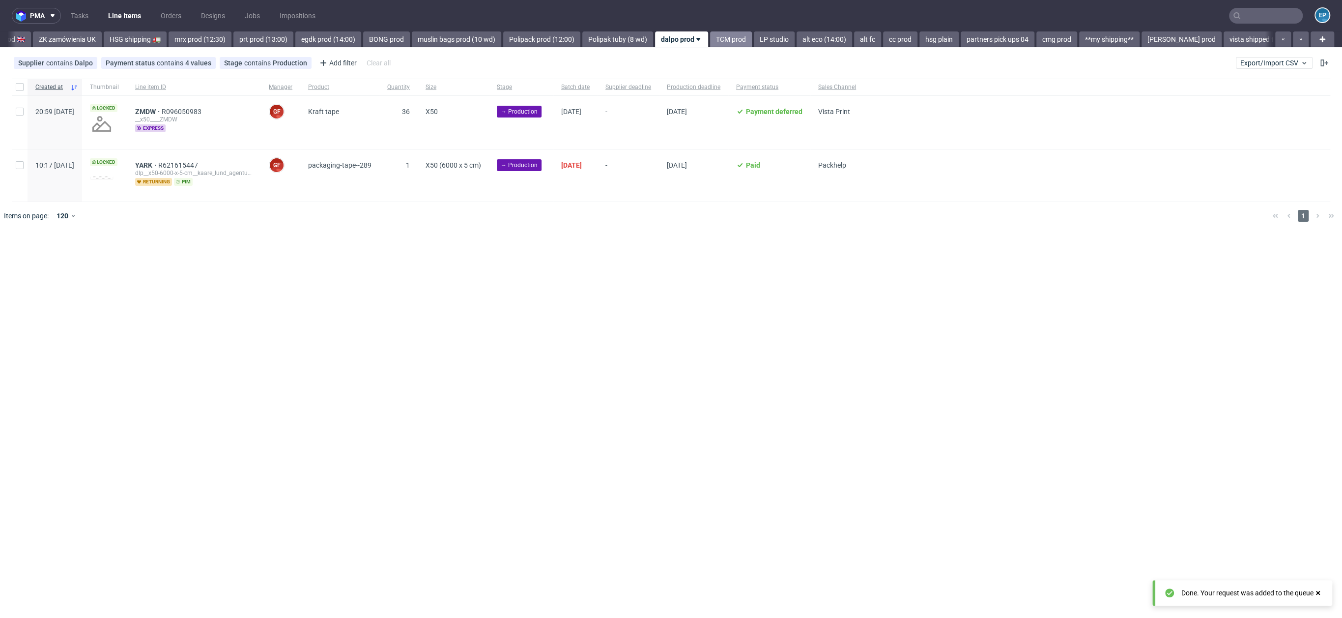
click at [710, 38] on link "TCM prod" at bounding box center [731, 39] width 42 height 16
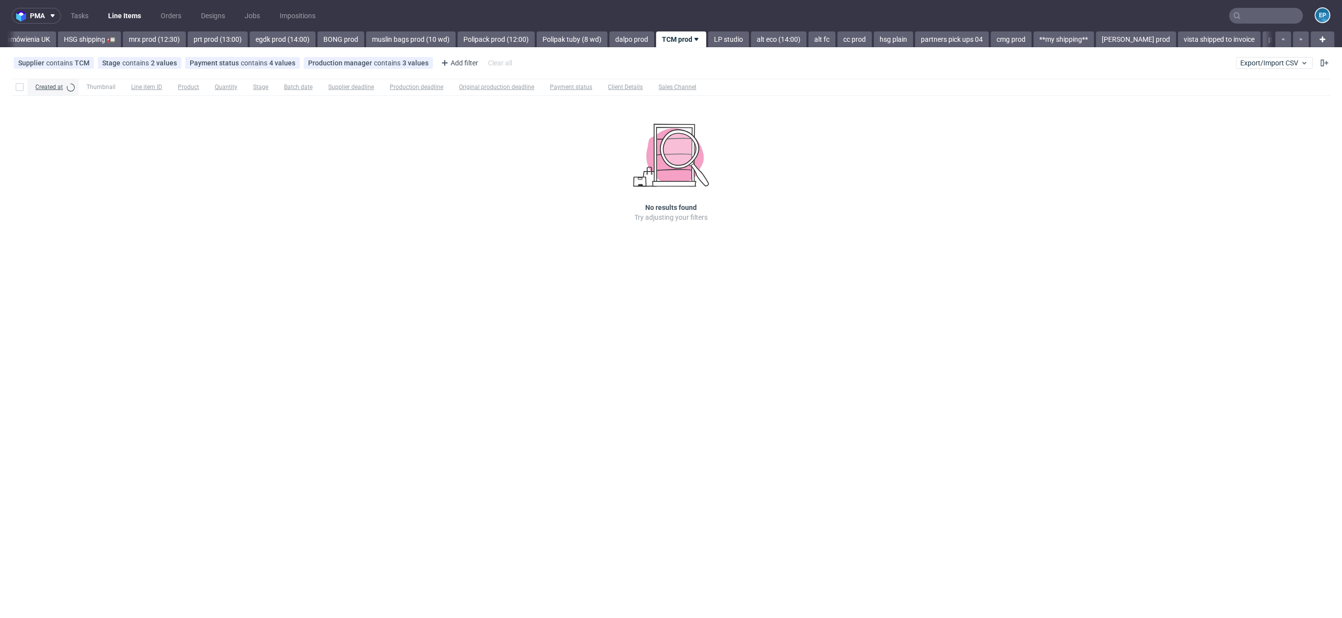
click at [708, 38] on link "LP studio" at bounding box center [728, 39] width 41 height 16
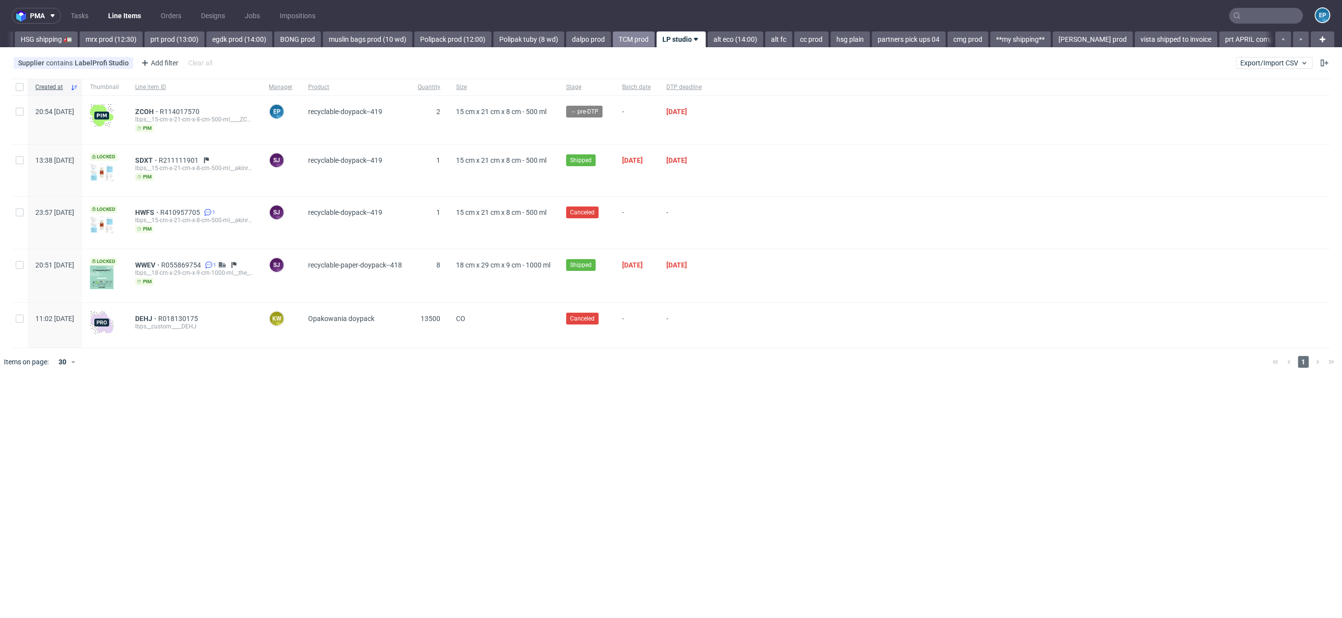
click at [708, 38] on link "alt eco (14:00)" at bounding box center [736, 39] width 56 height 16
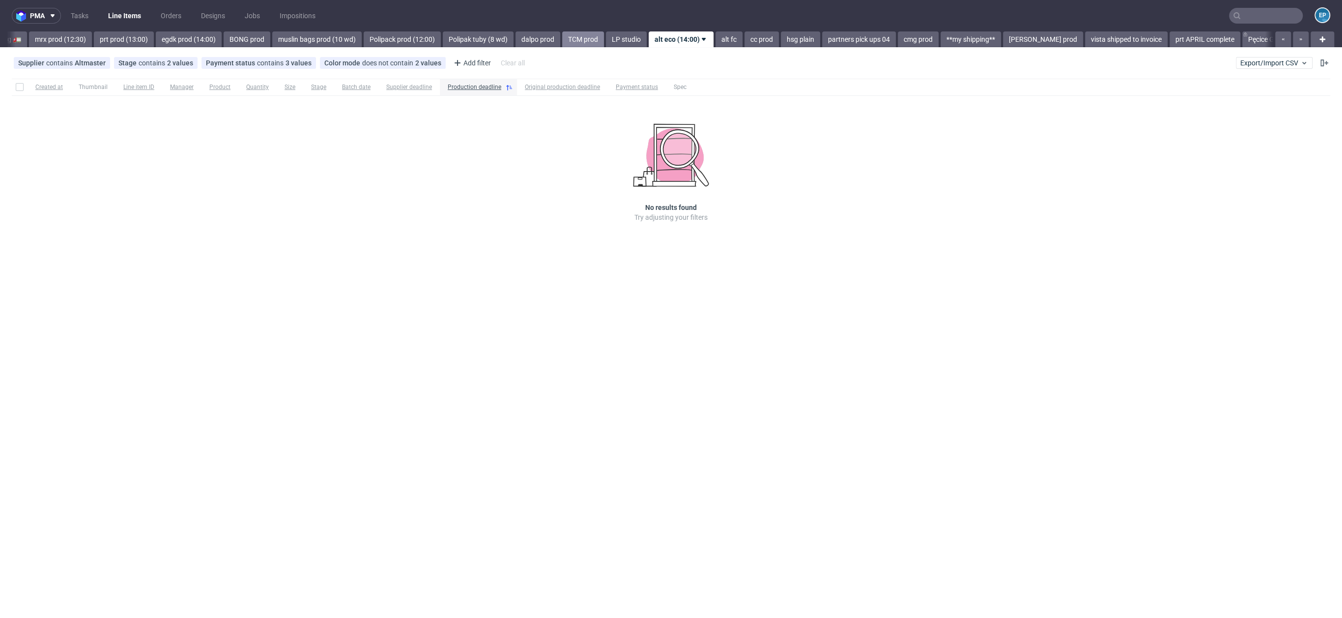
click at [716, 38] on link "alt fc" at bounding box center [729, 39] width 27 height 16
click at [563, 37] on link "LP studio" at bounding box center [583, 39] width 41 height 16
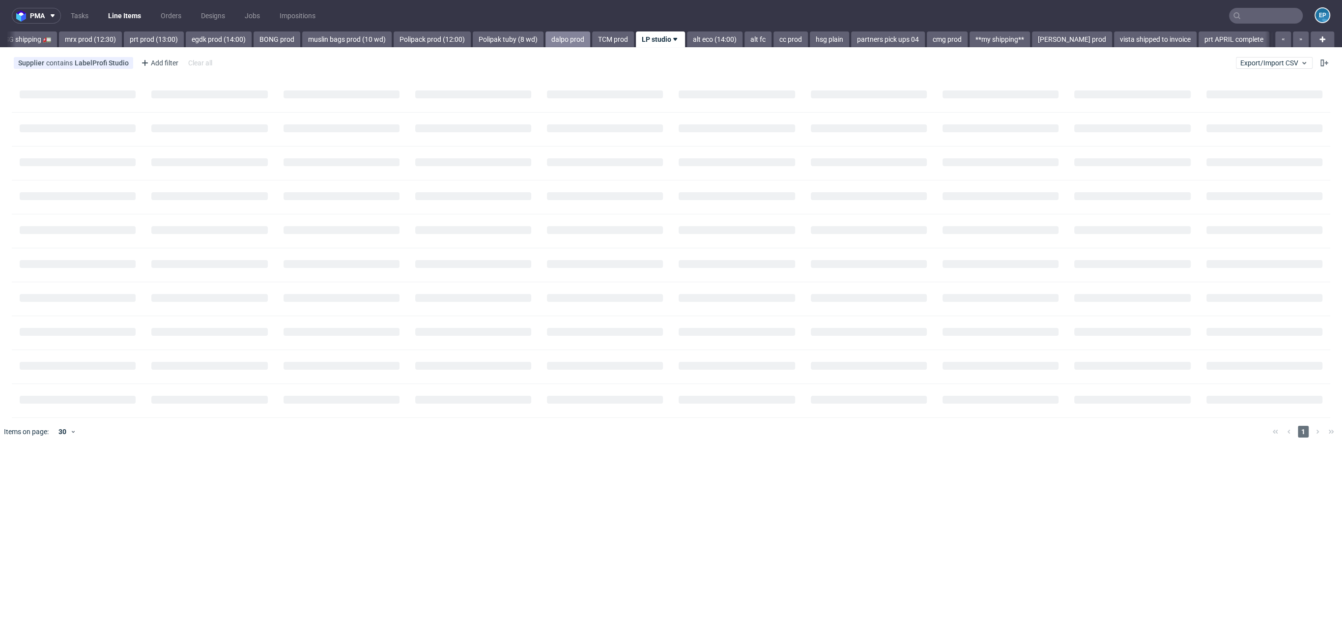
scroll to position [0, 1203]
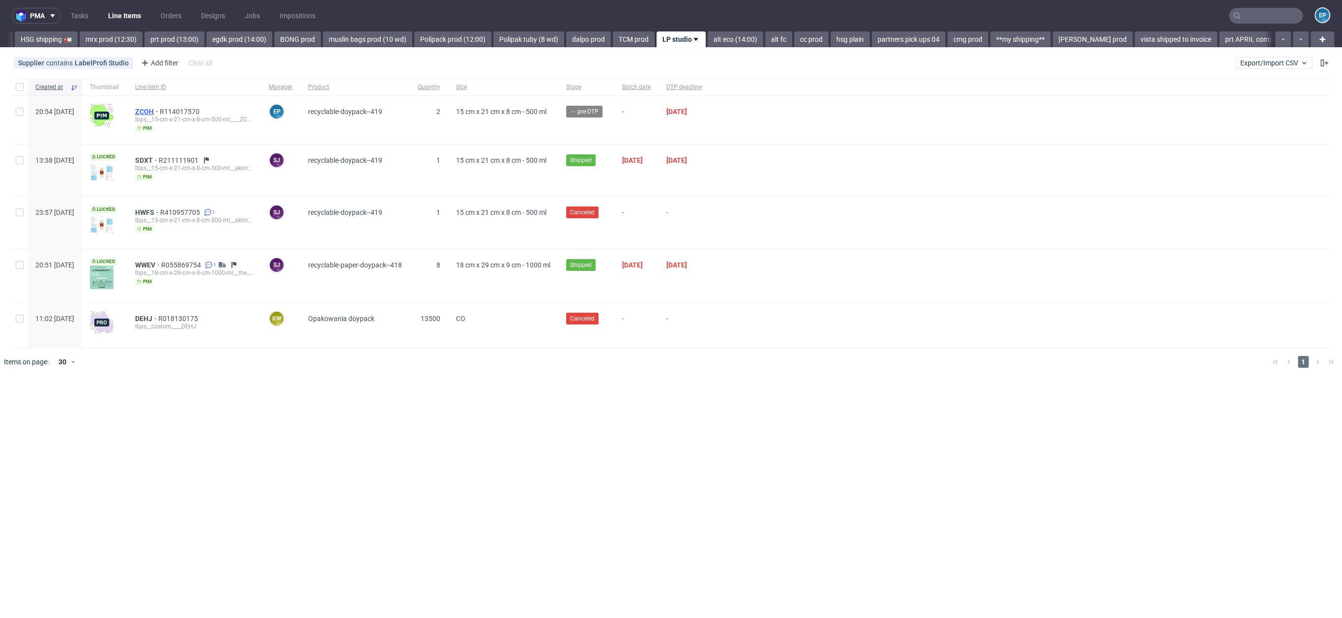
click at [160, 108] on span "ZCOH" at bounding box center [147, 112] width 25 height 8
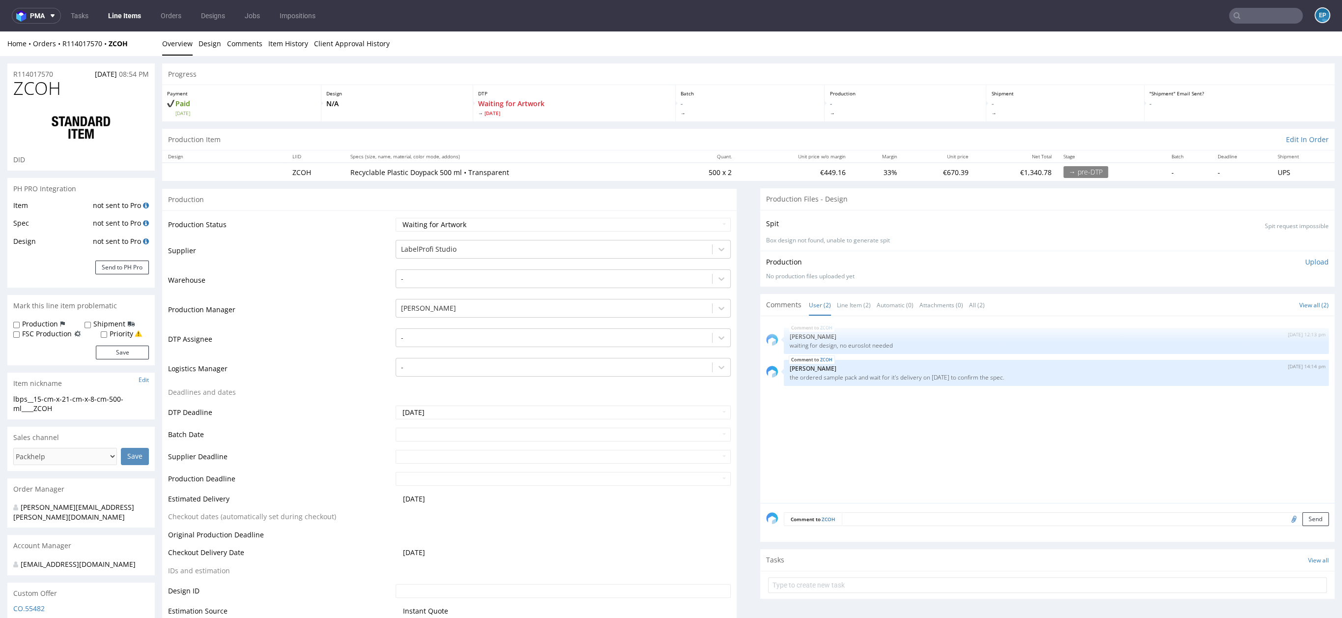
click at [118, 14] on link "Line Items" at bounding box center [124, 16] width 45 height 16
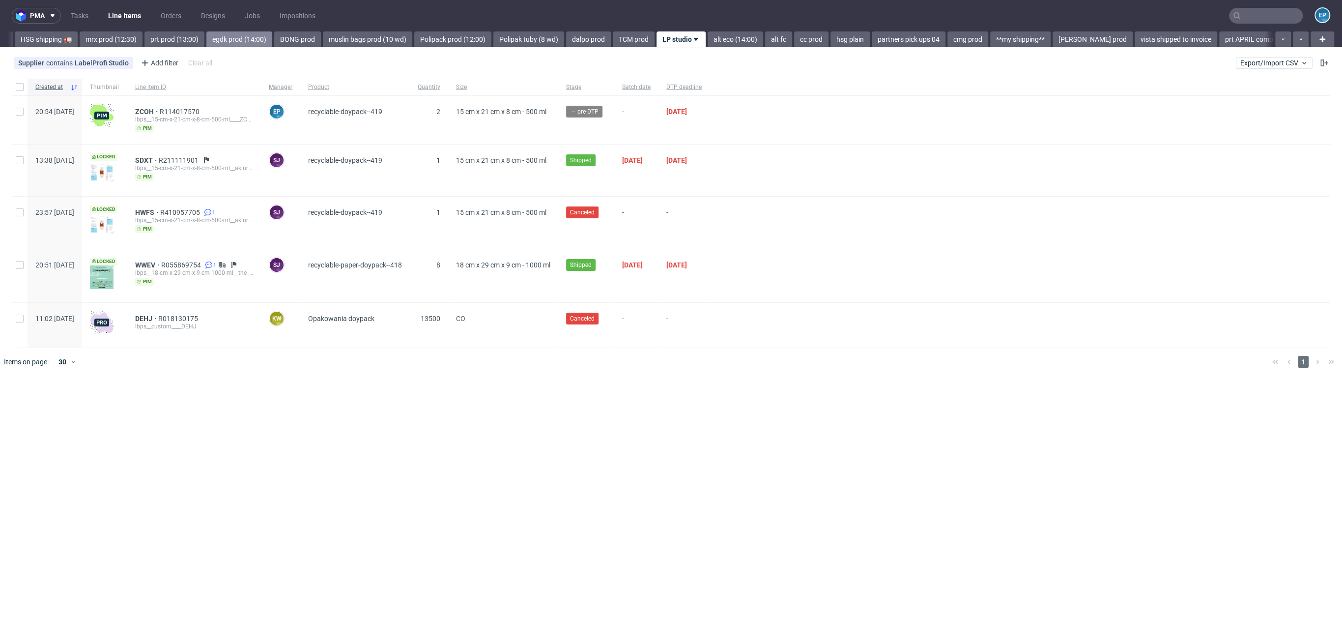
click at [206, 34] on link "egdk prod (14:00)" at bounding box center [239, 39] width 66 height 16
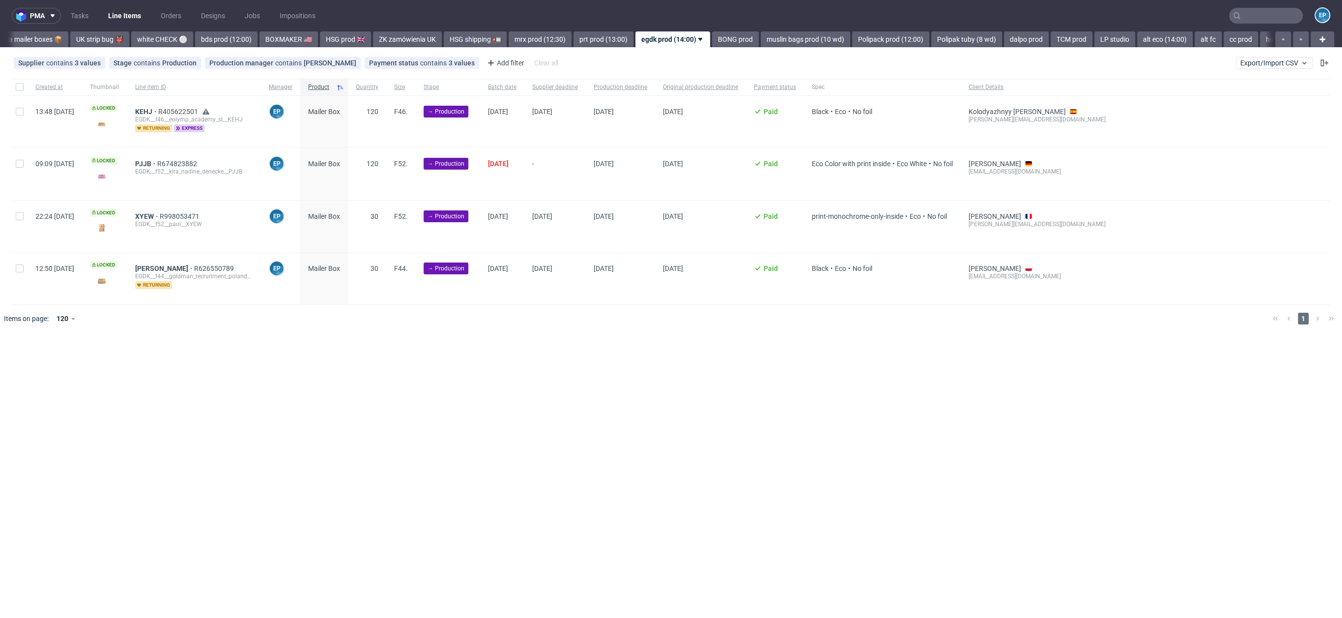
scroll to position [0, 766]
click at [581, 40] on link "prt prod (13:00)" at bounding box center [611, 39] width 60 height 16
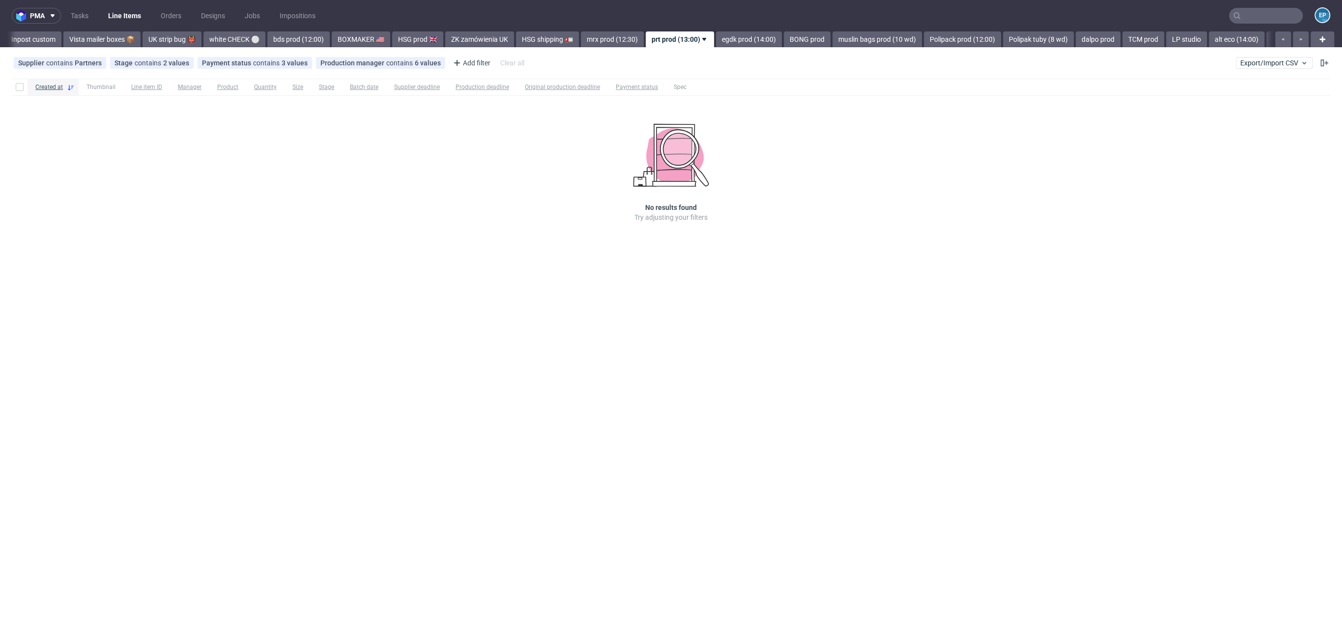
click at [581, 40] on link "mrx prod (12:30)" at bounding box center [612, 39] width 63 height 16
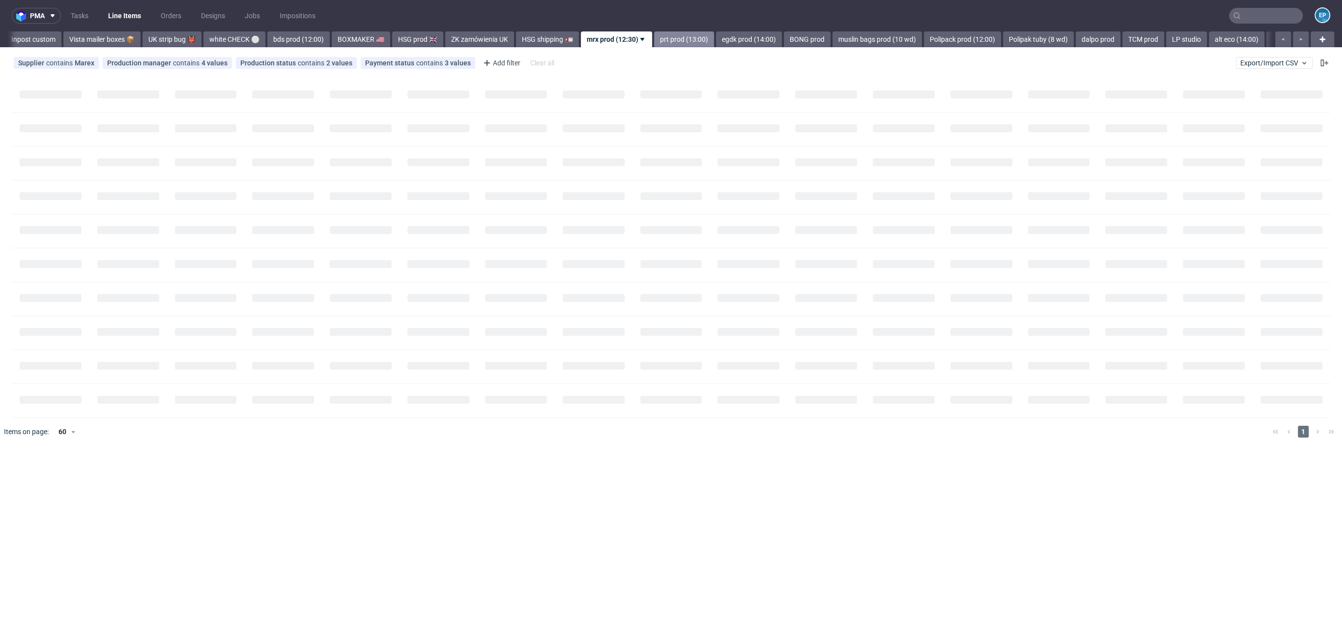
scroll to position [0, 638]
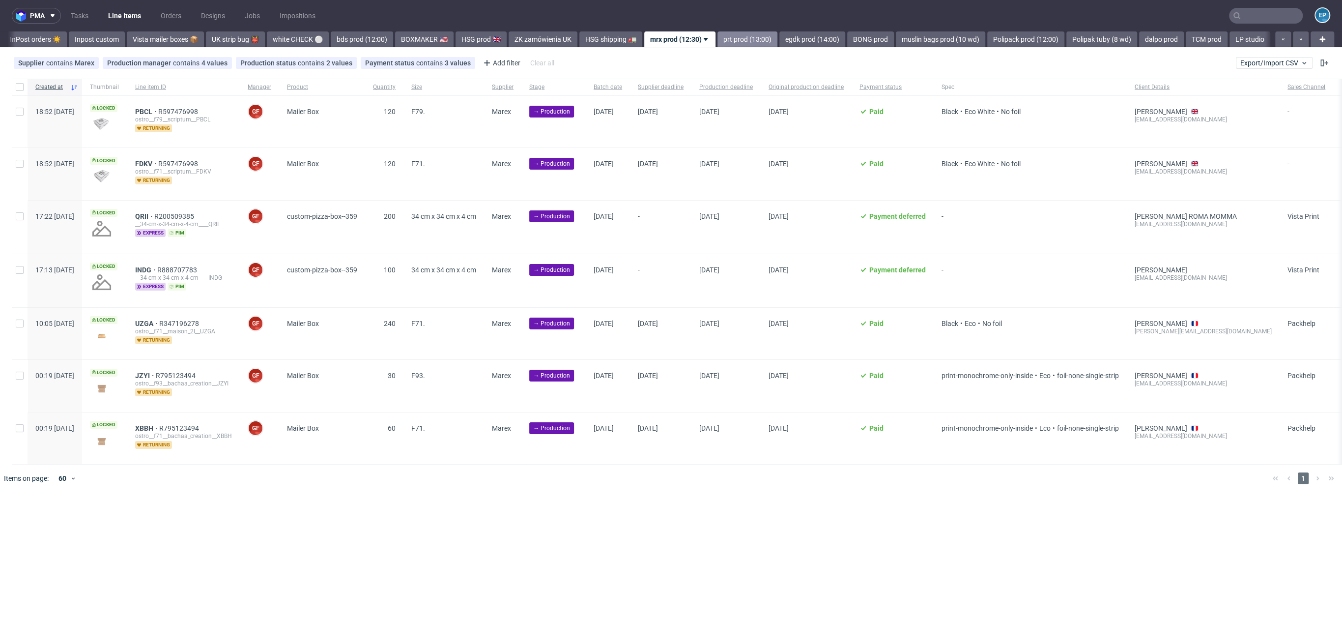
click at [718, 36] on link "prt prod (13:00)" at bounding box center [748, 39] width 60 height 16
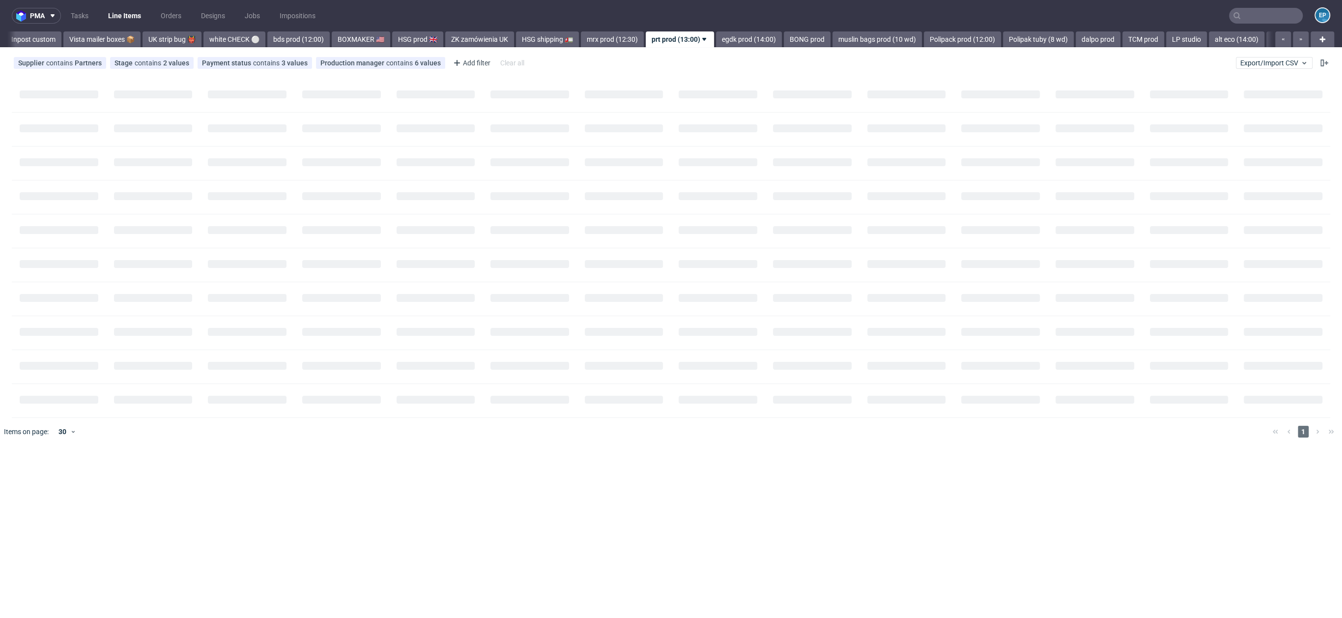
click at [716, 36] on link "egdk prod (14:00)" at bounding box center [749, 39] width 66 height 16
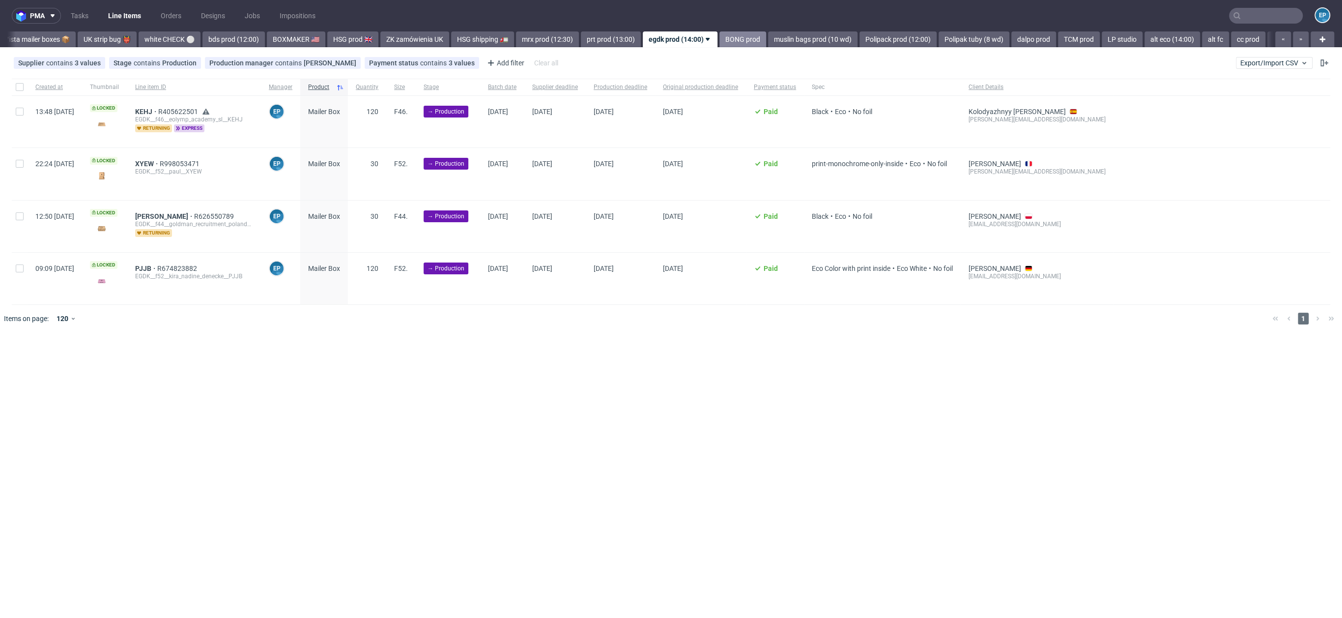
click at [720, 36] on link "BONG prod" at bounding box center [743, 39] width 47 height 16
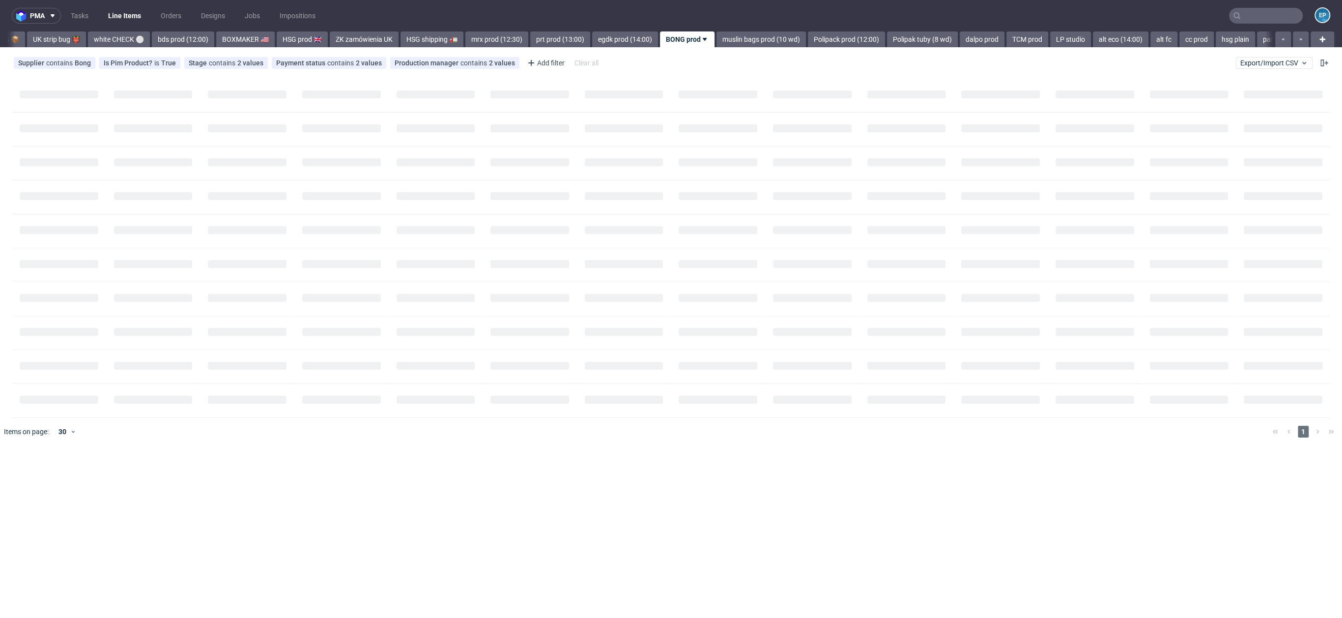
scroll to position [0, 824]
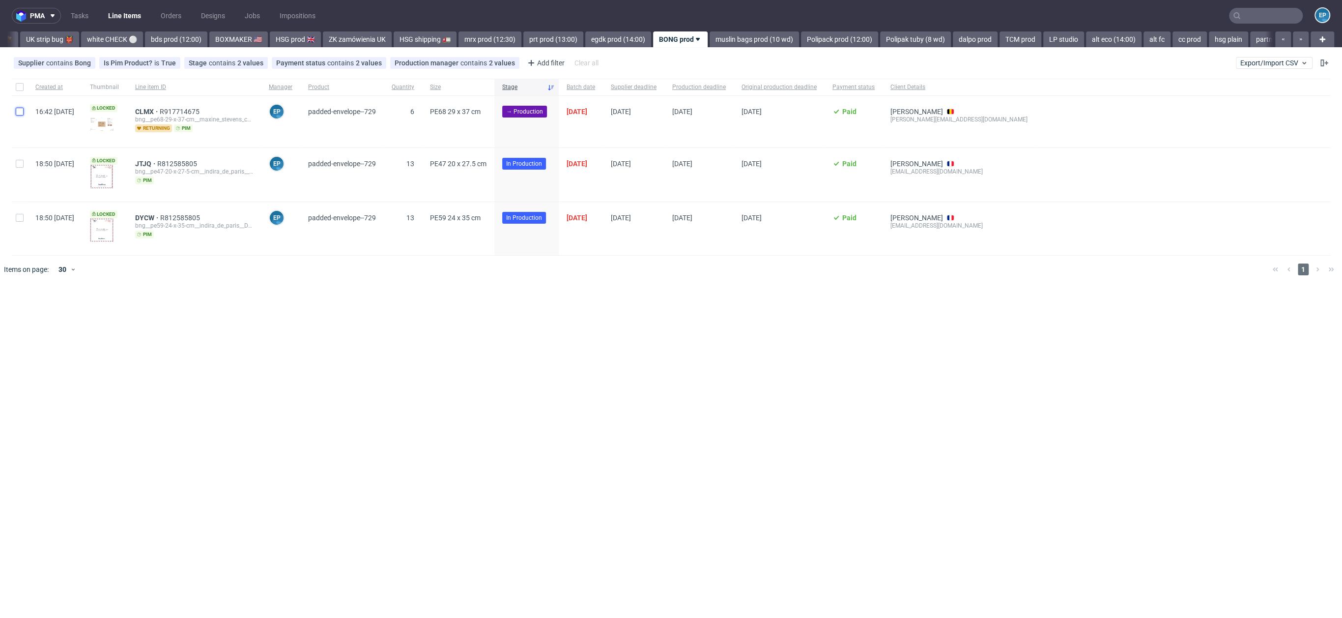
click at [20, 111] on input "checkbox" at bounding box center [20, 112] width 8 height 8
checkbox input "true"
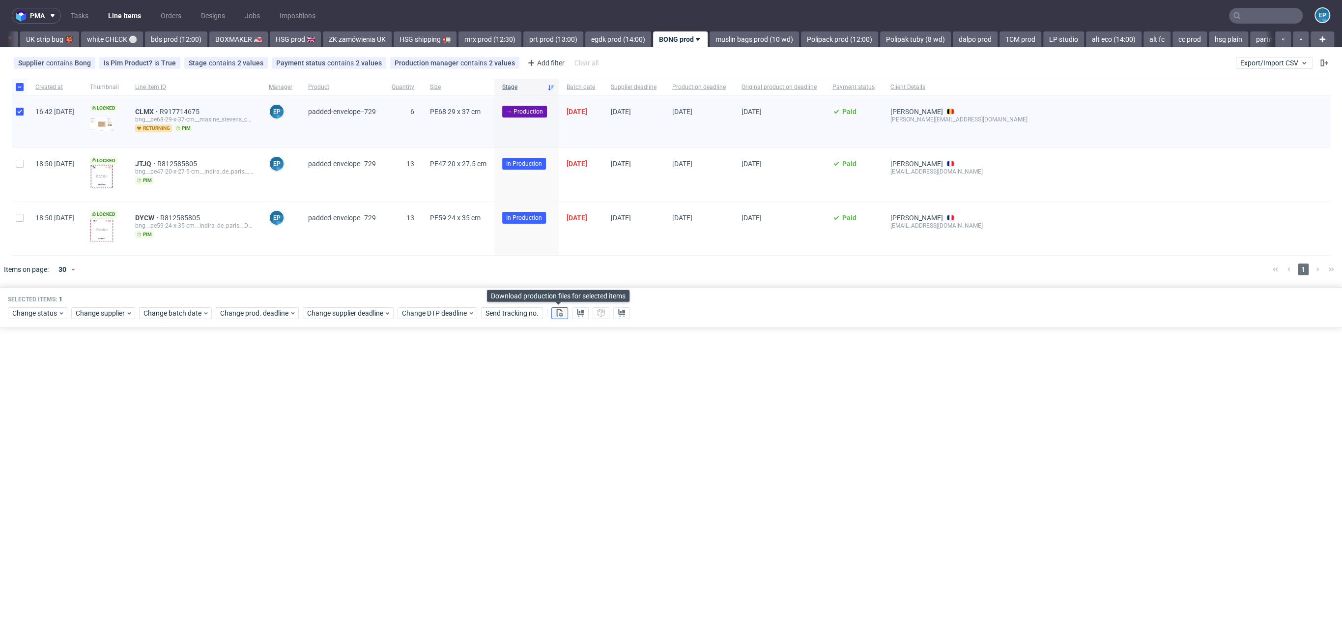
click at [558, 313] on use at bounding box center [560, 313] width 6 height 8
click at [577, 313] on use at bounding box center [580, 313] width 7 height 8
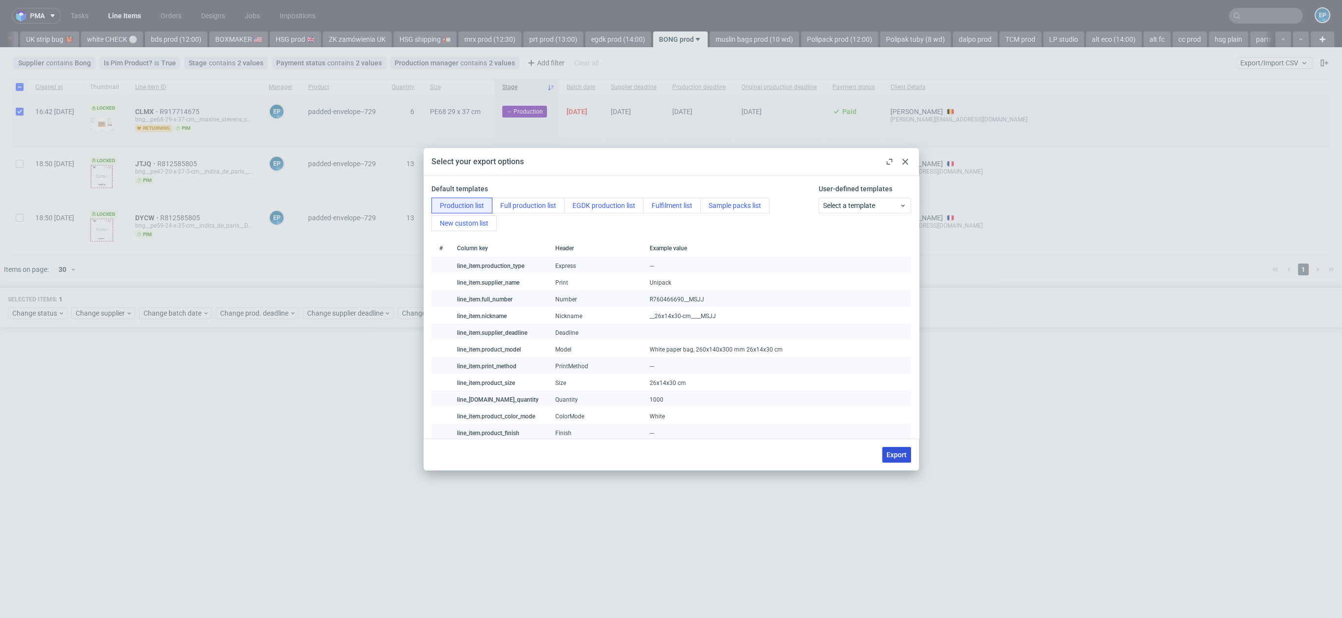
click at [899, 454] on span "Export" at bounding box center [897, 454] width 20 height 7
checkbox input "false"
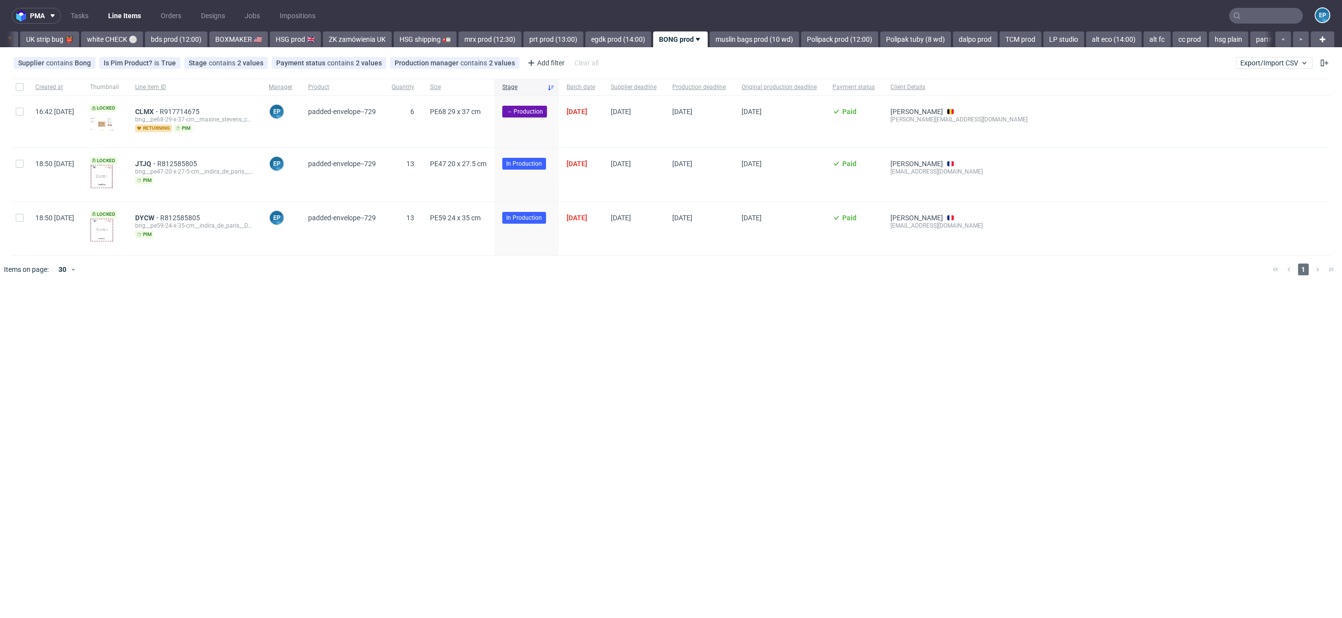
click at [23, 115] on div at bounding box center [20, 122] width 16 height 52
checkbox input "true"
click at [57, 309] on span "Change status" at bounding box center [35, 313] width 46 height 10
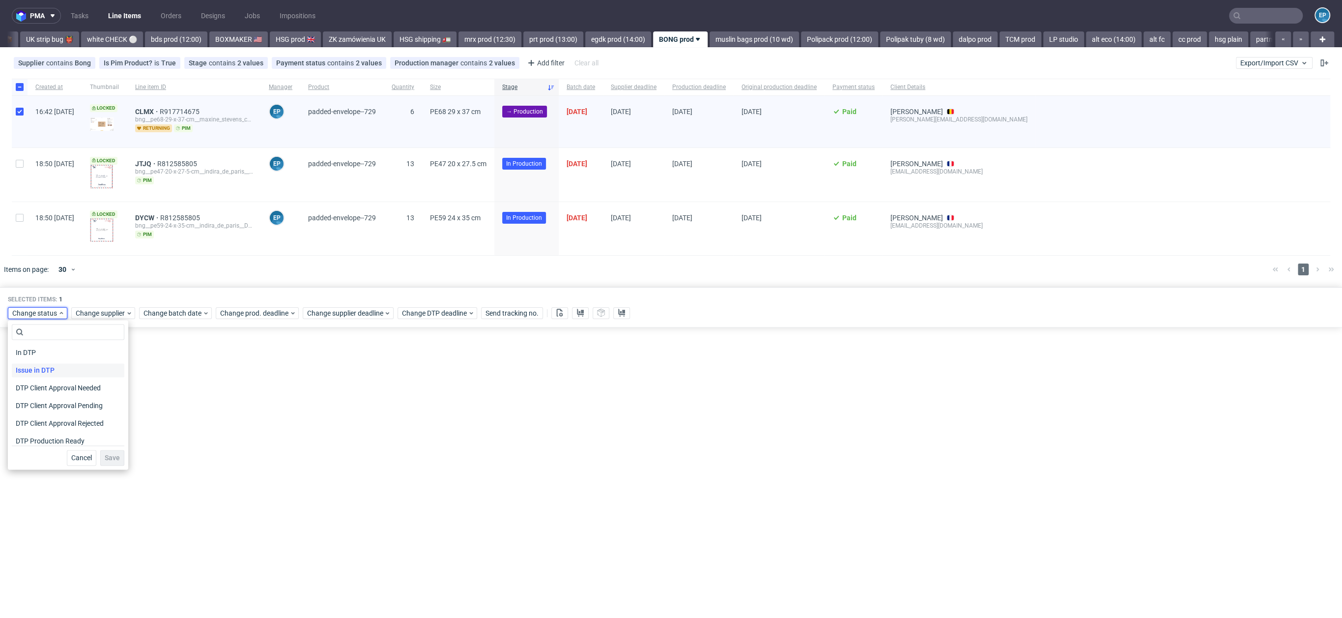
scroll to position [56, 0]
click at [30, 429] on div "DTP Production Ready" at bounding box center [68, 421] width 113 height 18
click at [30, 432] on span "In Production" at bounding box center [37, 439] width 50 height 14
click at [111, 453] on button "Save" at bounding box center [112, 458] width 24 height 16
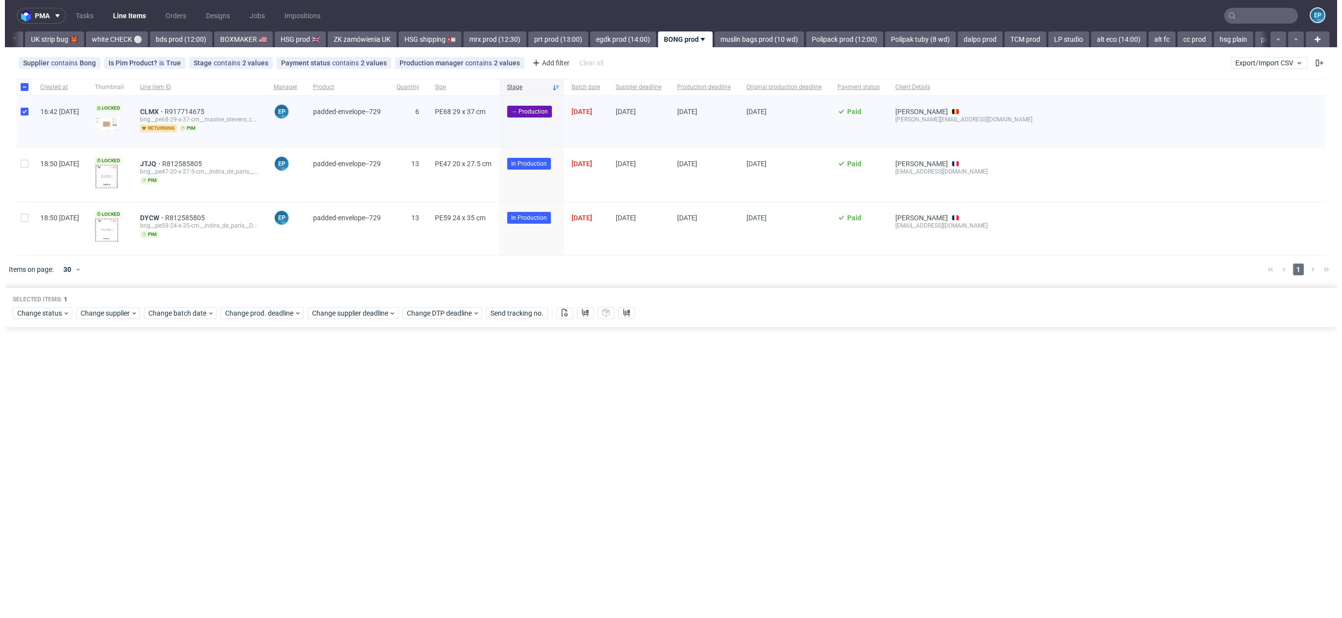
scroll to position [0, 824]
click at [178, 117] on div "bng__pe68-29-x-37-cm__maxine_stevens_commv__CLMX" at bounding box center [194, 119] width 118 height 8
click at [160, 112] on span "CLMX" at bounding box center [147, 112] width 25 height 8
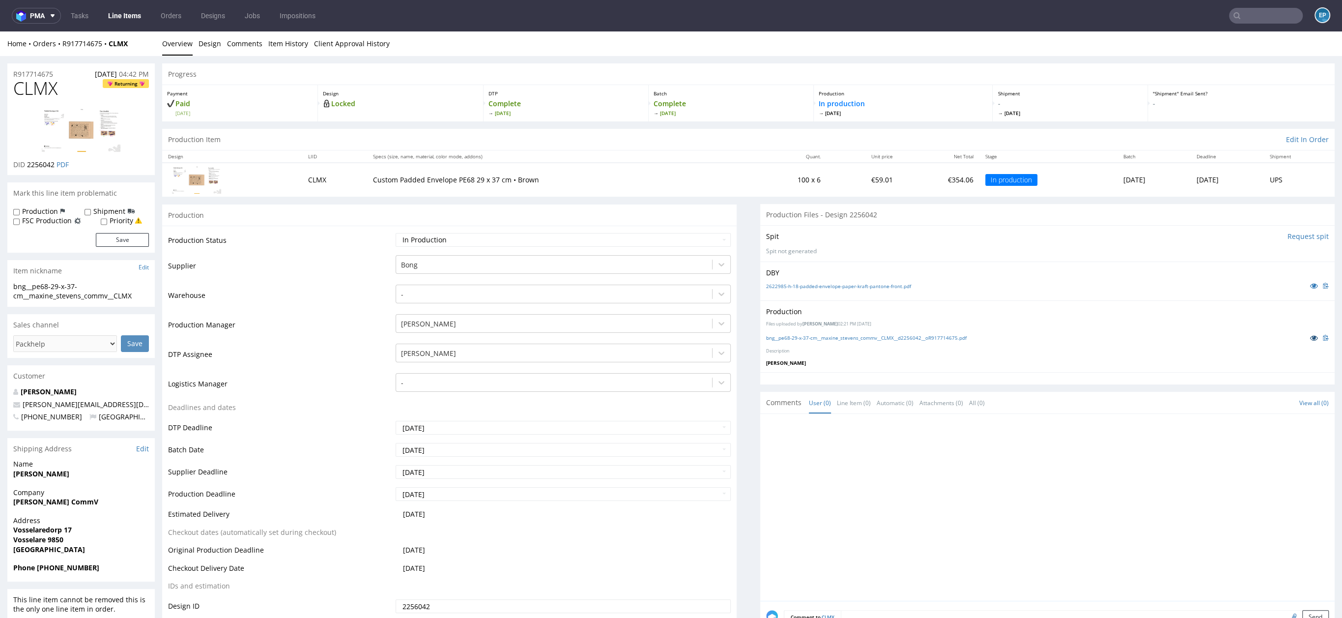
click at [1310, 334] on icon at bounding box center [1314, 337] width 8 height 7
click at [259, 47] on link "Comments" at bounding box center [244, 43] width 35 height 24
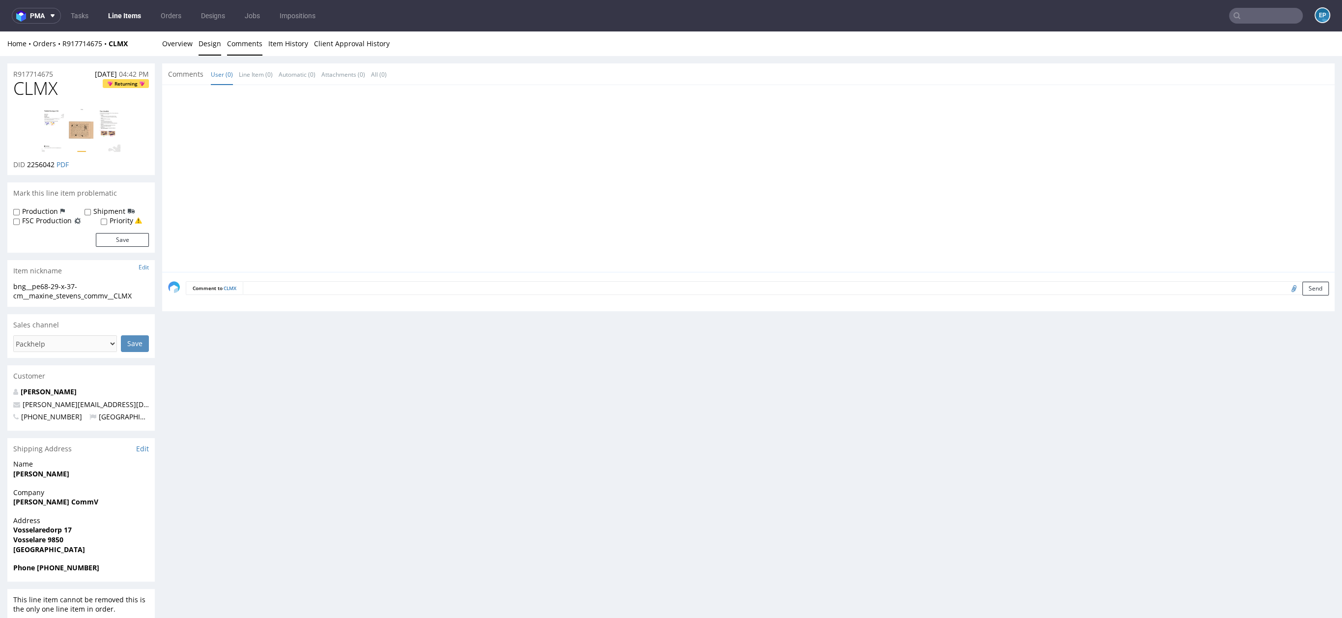
click at [201, 51] on link "Design" at bounding box center [210, 43] width 23 height 24
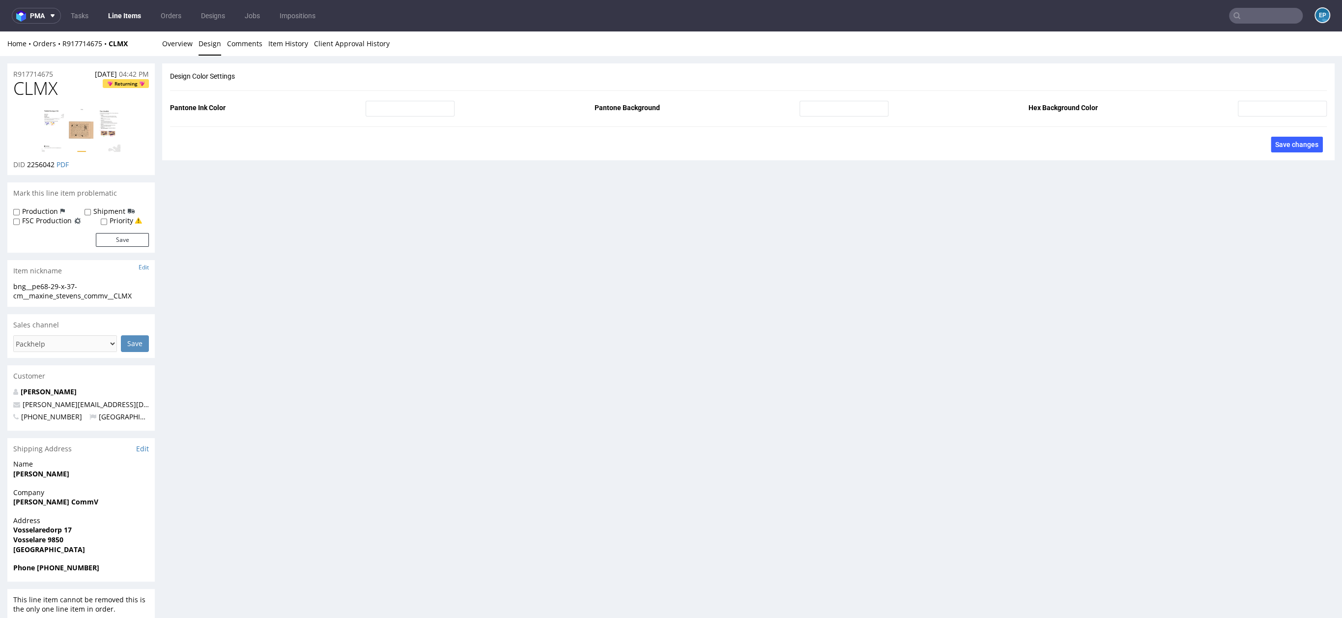
click at [193, 51] on div "Home Orders R917714675 CLMX Overview Design Comments Item History Client Approv…" at bounding box center [671, 43] width 1342 height 25
click at [173, 49] on link "Overview" at bounding box center [177, 43] width 30 height 24
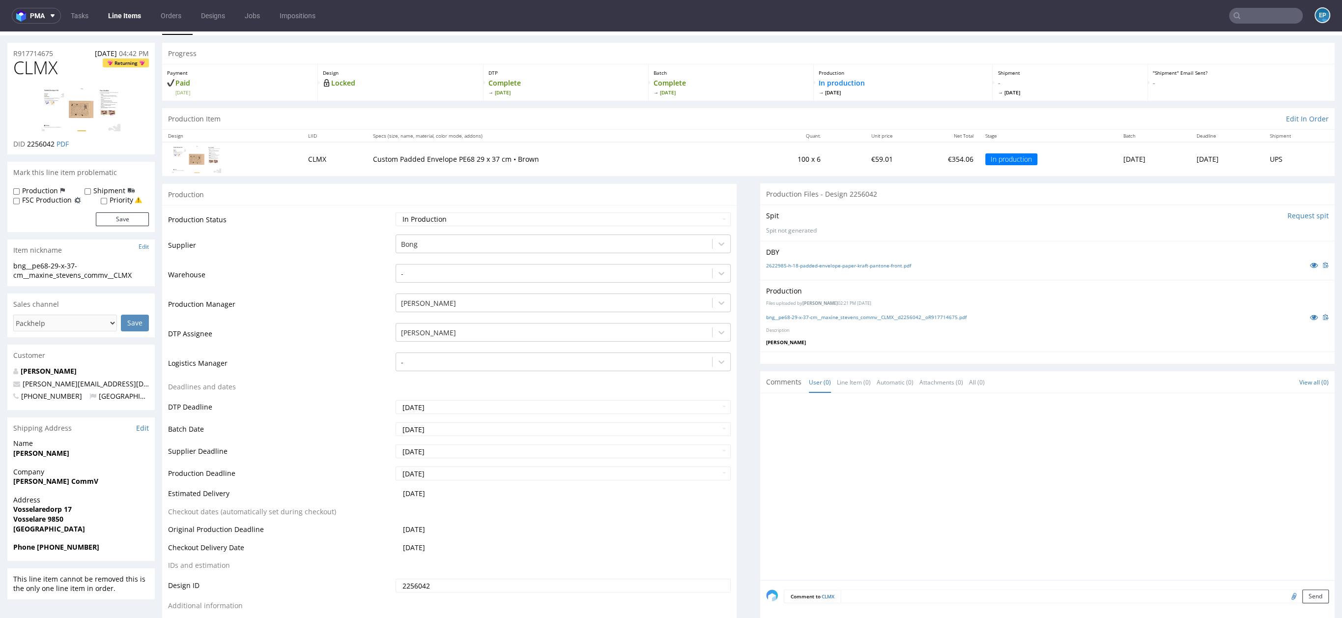
scroll to position [119, 0]
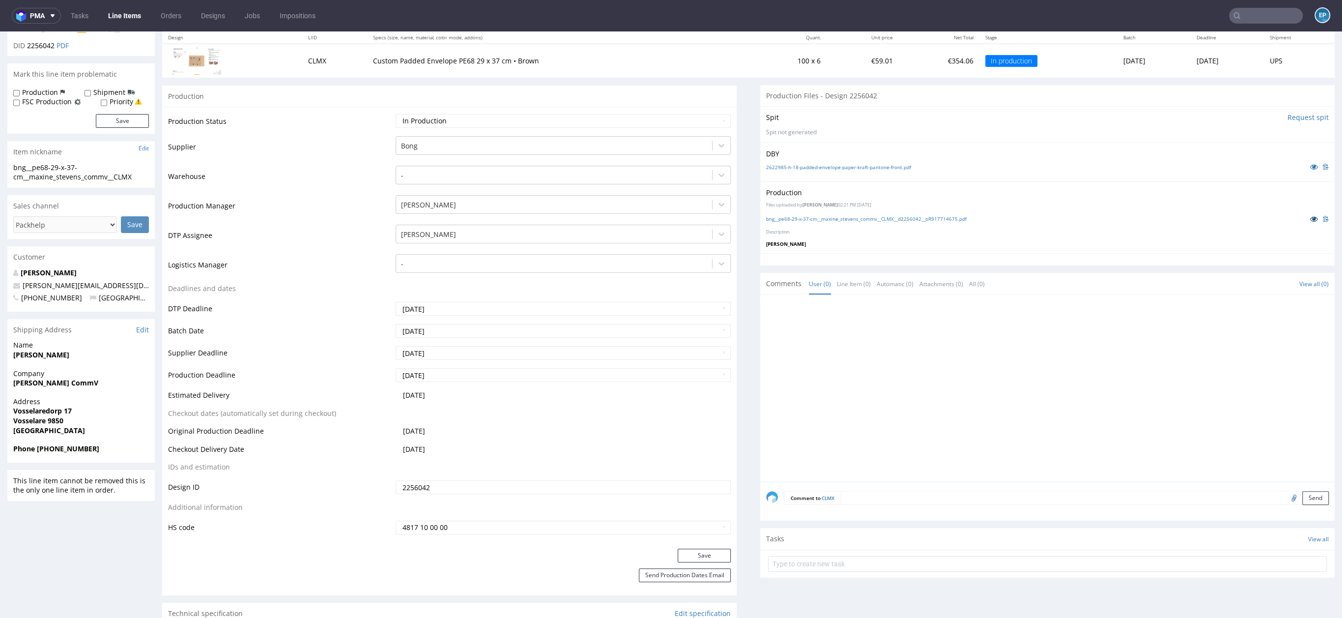
click at [1305, 216] on link at bounding box center [1314, 218] width 18 height 11
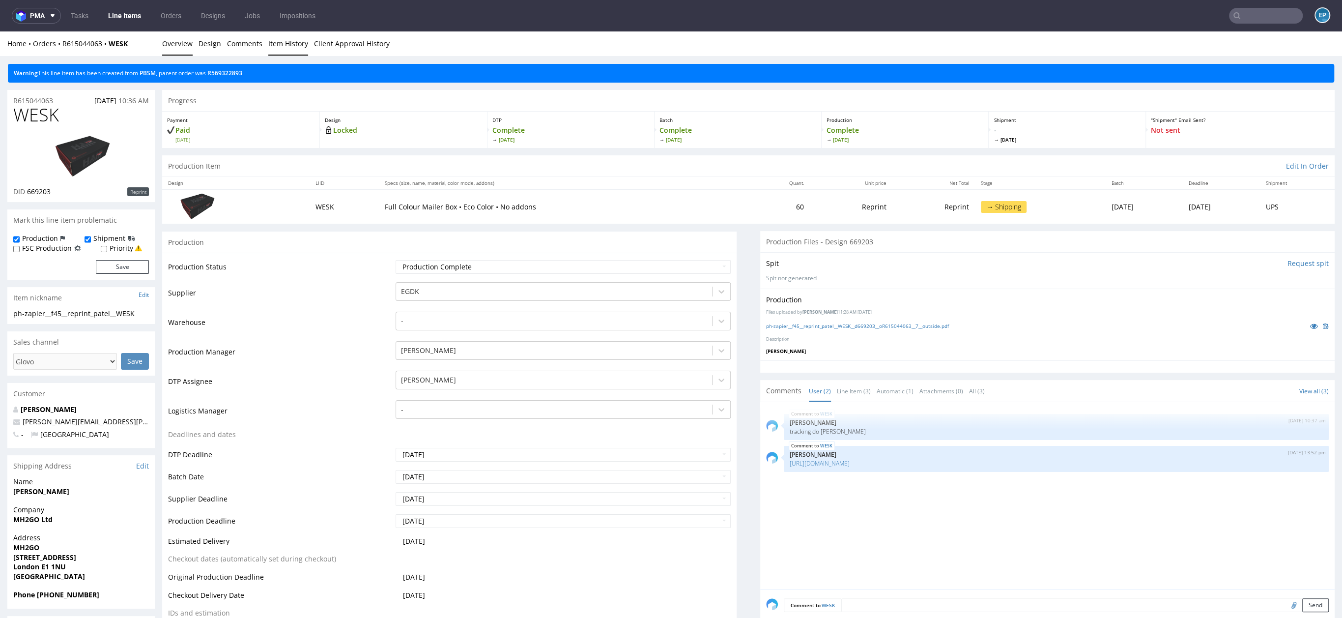
click at [271, 42] on link "Item History" at bounding box center [288, 43] width 40 height 24
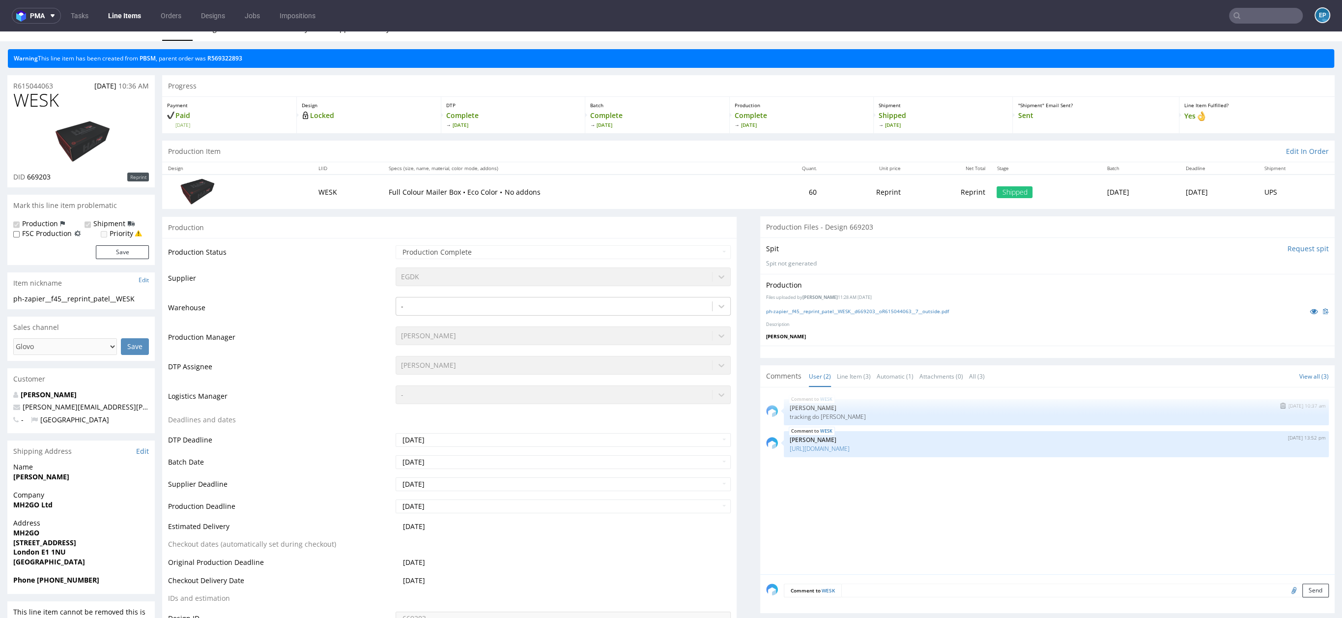
scroll to position [17, 0]
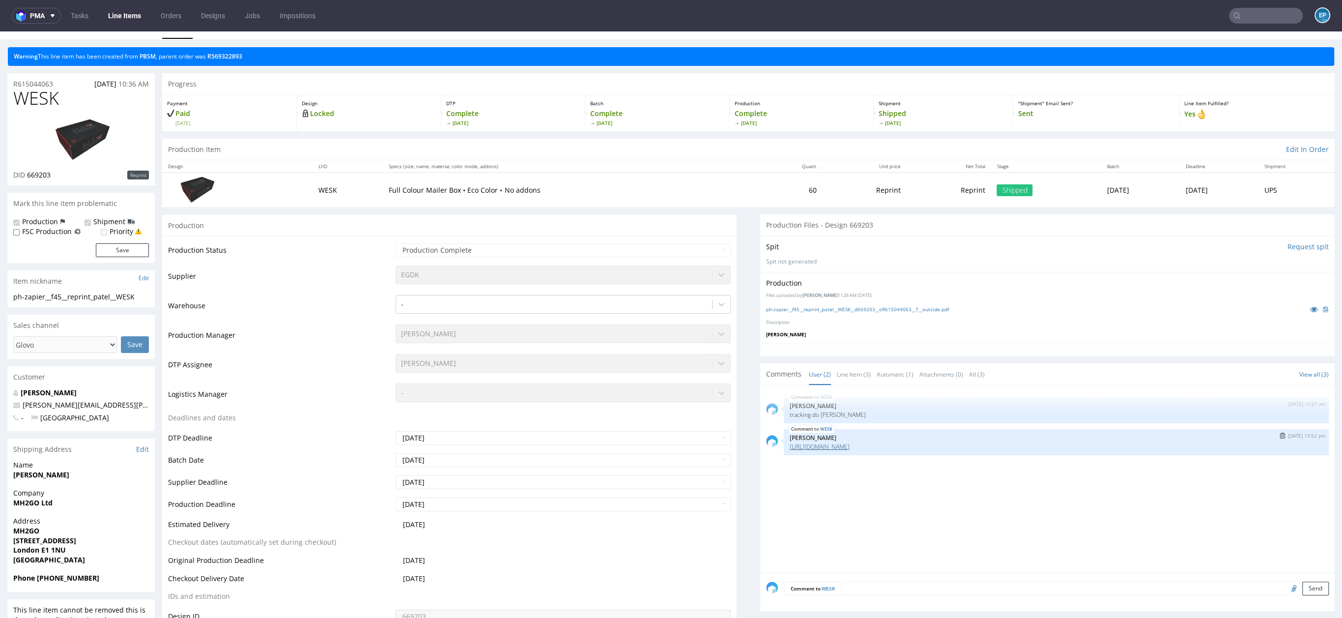
click at [850, 442] on link "[URL][DOMAIN_NAME]" at bounding box center [820, 446] width 60 height 8
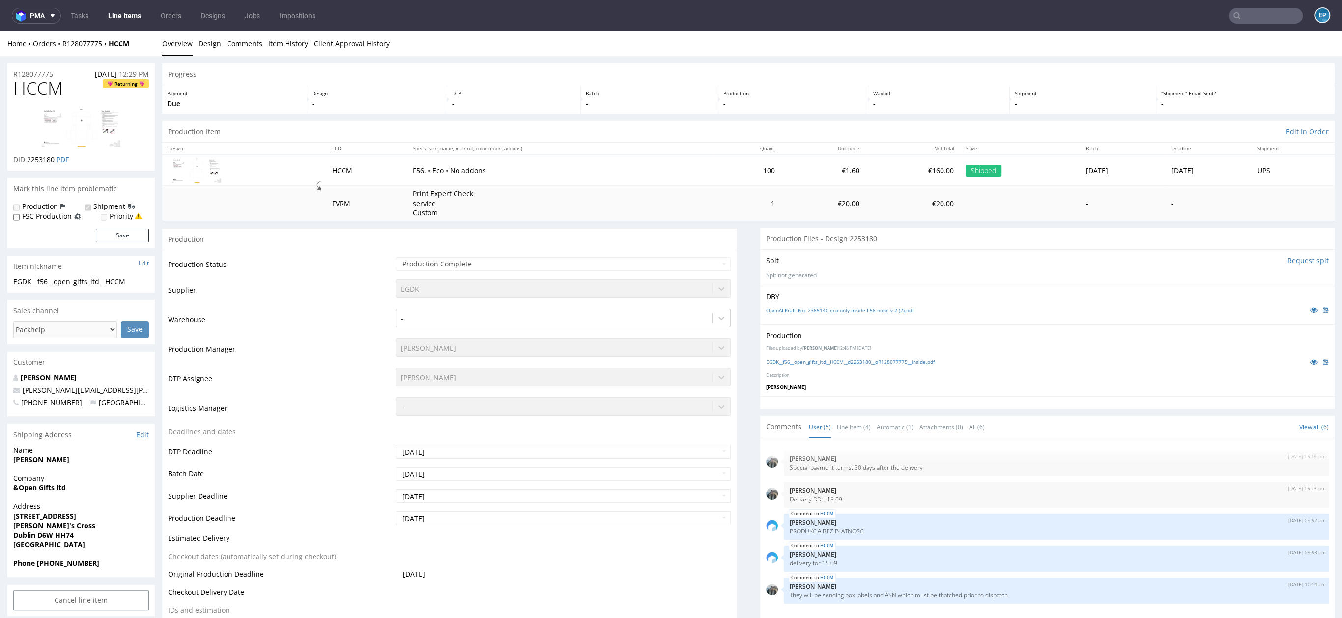
click at [45, 89] on span "HCCM" at bounding box center [38, 89] width 50 height 20
copy span "HCCM"
click at [280, 41] on link "Item History" at bounding box center [288, 43] width 40 height 24
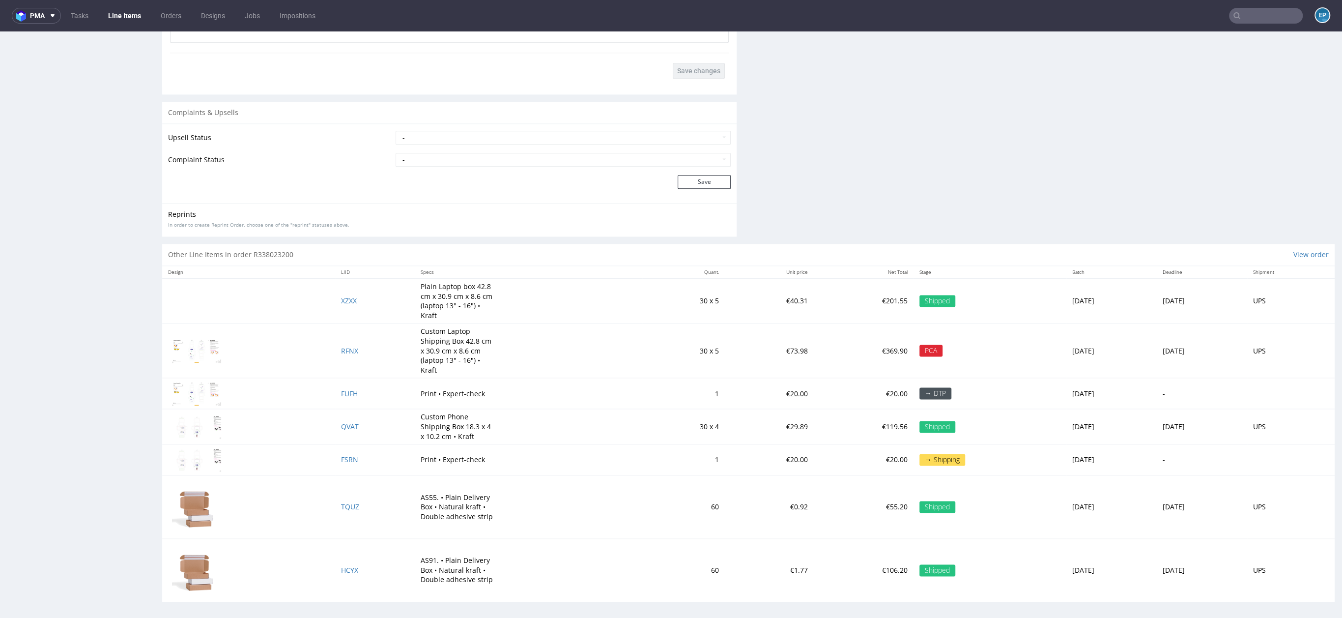
scroll to position [2, 0]
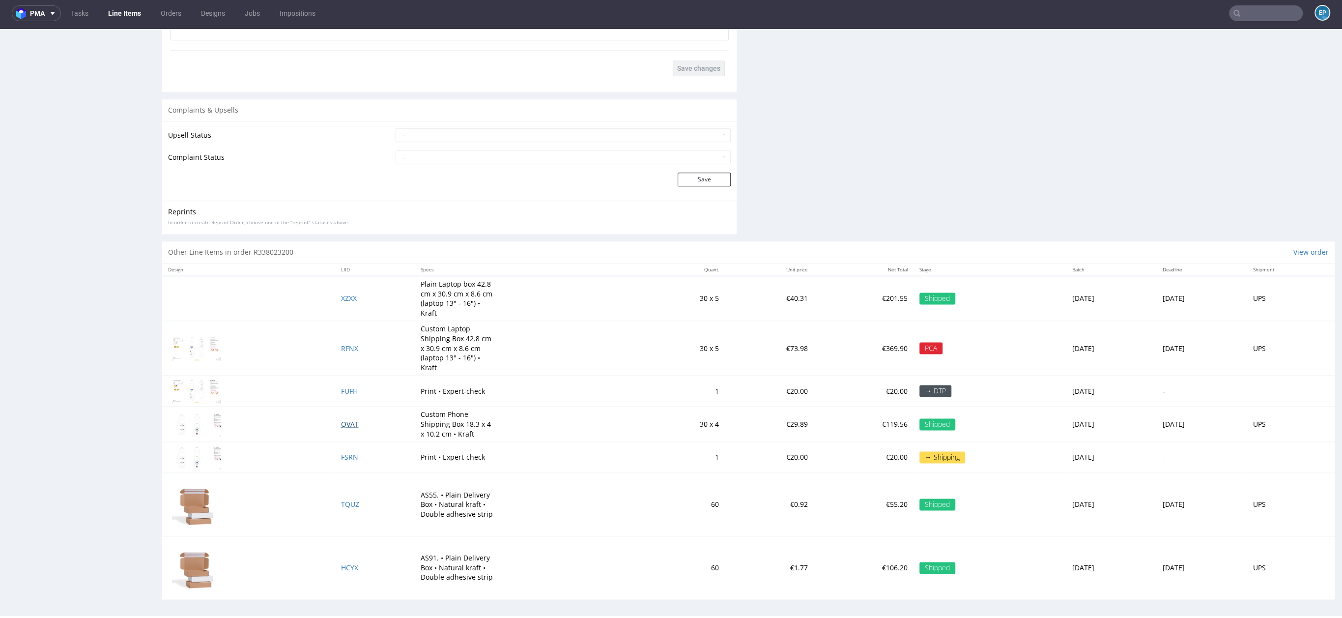
click at [341, 423] on span "QVAT" at bounding box center [350, 423] width 18 height 9
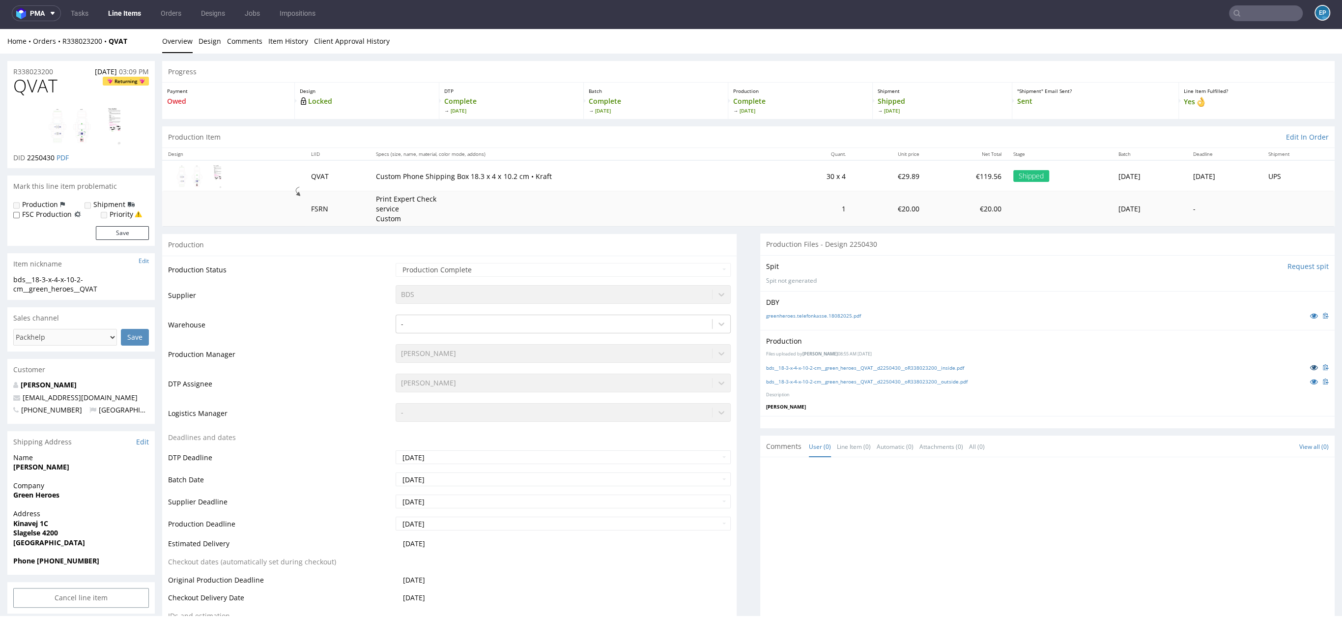
click at [1310, 365] on icon at bounding box center [1314, 367] width 8 height 7
click at [1005, 1] on nav "pma Tasks Line Items Orders Designs Jobs Impositions EP" at bounding box center [671, 13] width 1342 height 31
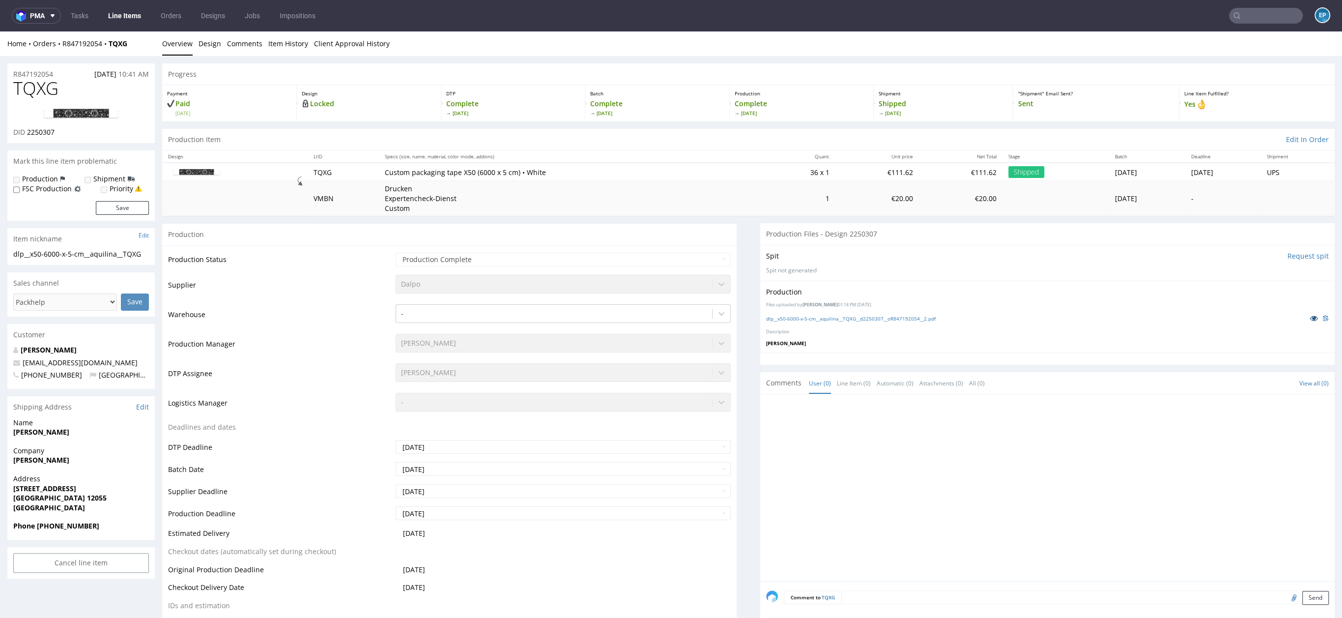
click at [1310, 318] on icon at bounding box center [1314, 318] width 8 height 7
click at [81, 124] on link at bounding box center [81, 114] width 79 height 28
click at [45, 79] on span "TQXG" at bounding box center [35, 89] width 45 height 20
click at [46, 80] on span "TQXG" at bounding box center [35, 89] width 45 height 20
copy span "TQXG"
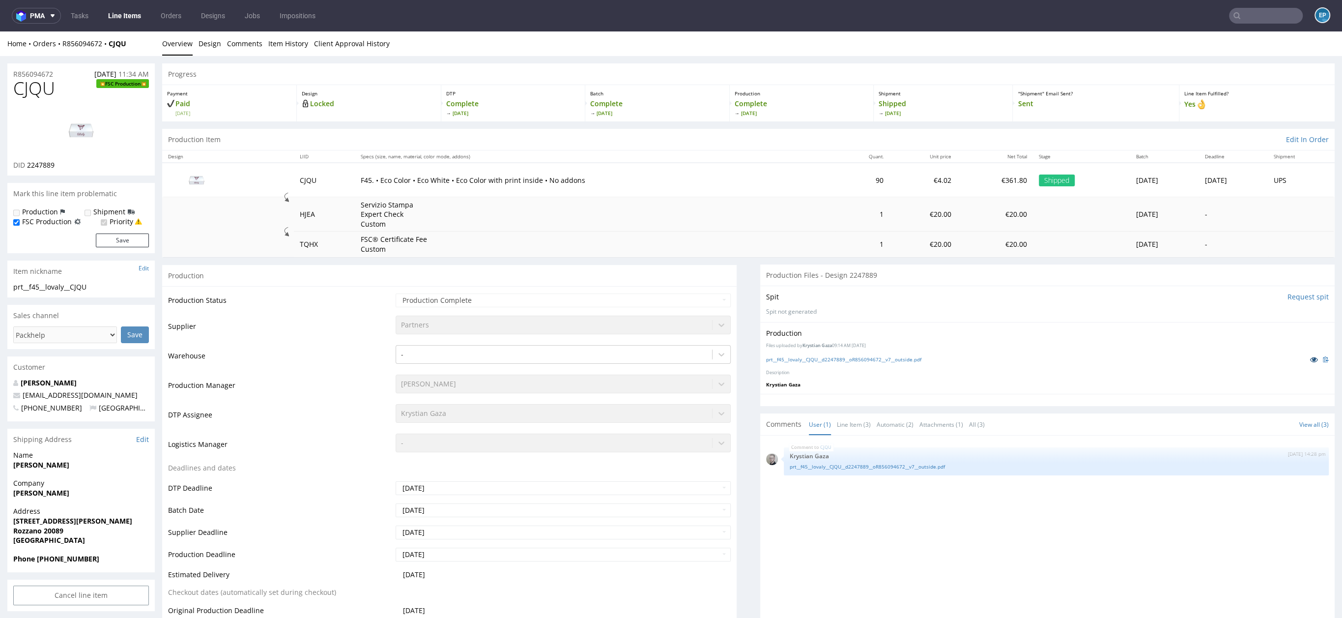
click at [1310, 356] on icon at bounding box center [1314, 359] width 8 height 7
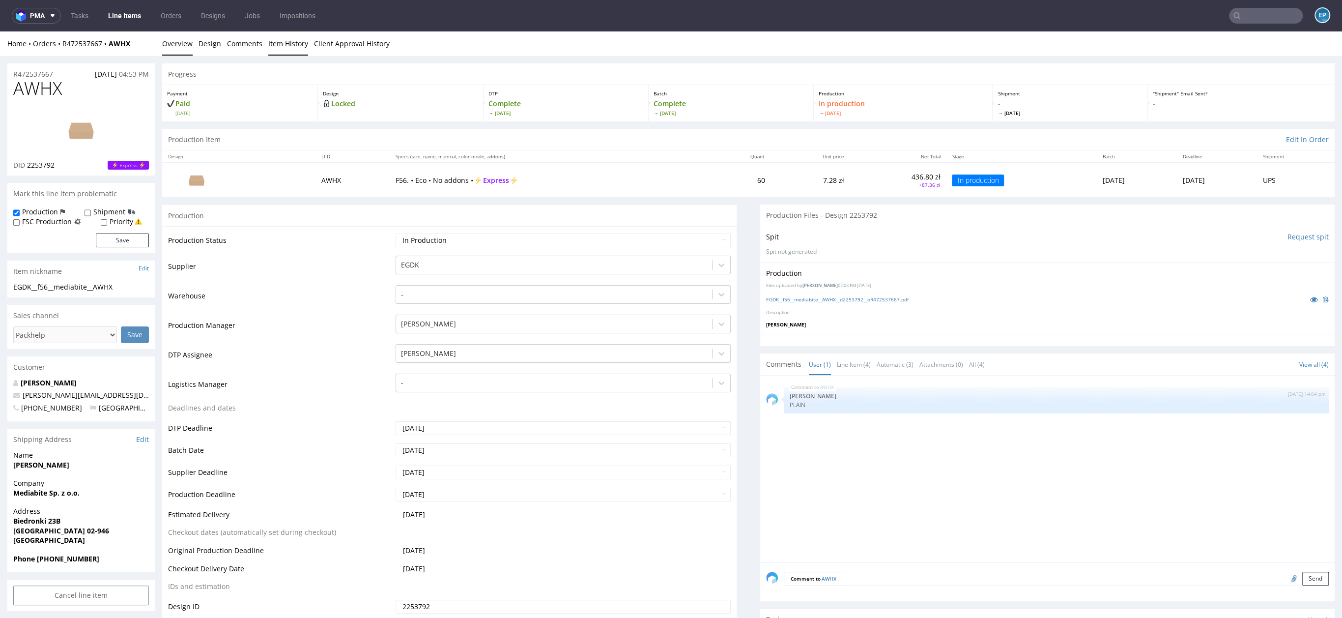
click at [290, 54] on link "Item History" at bounding box center [288, 43] width 40 height 24
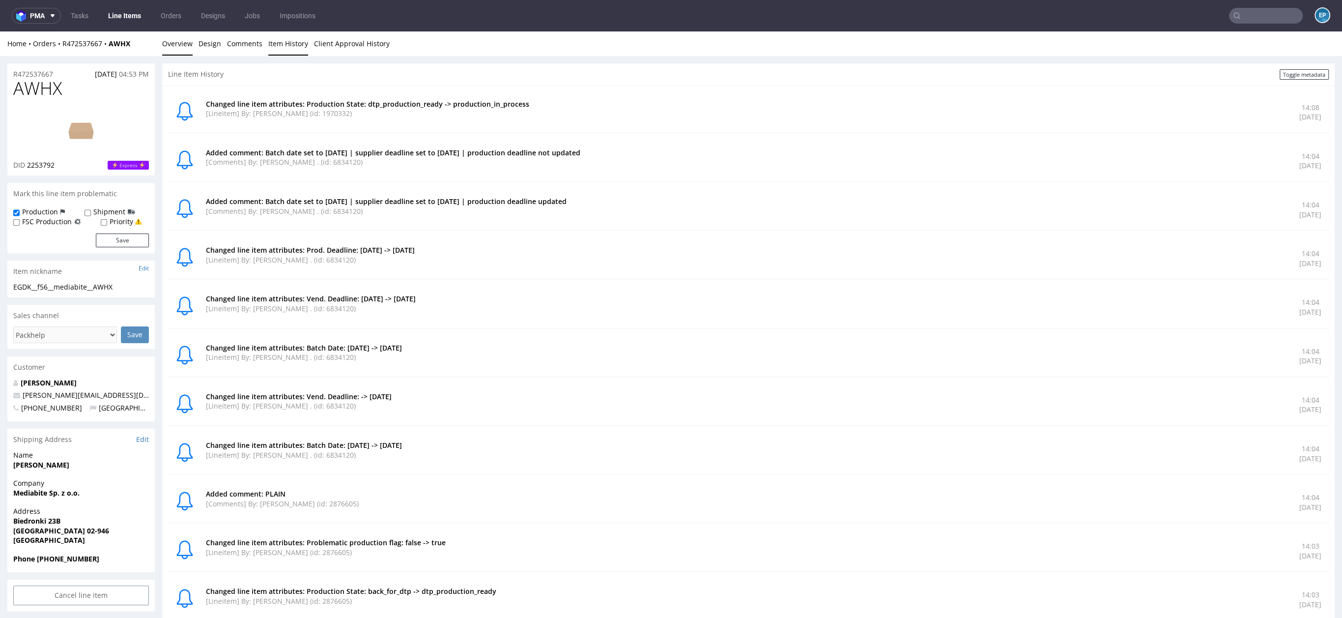
click at [163, 50] on link "Overview" at bounding box center [177, 43] width 30 height 24
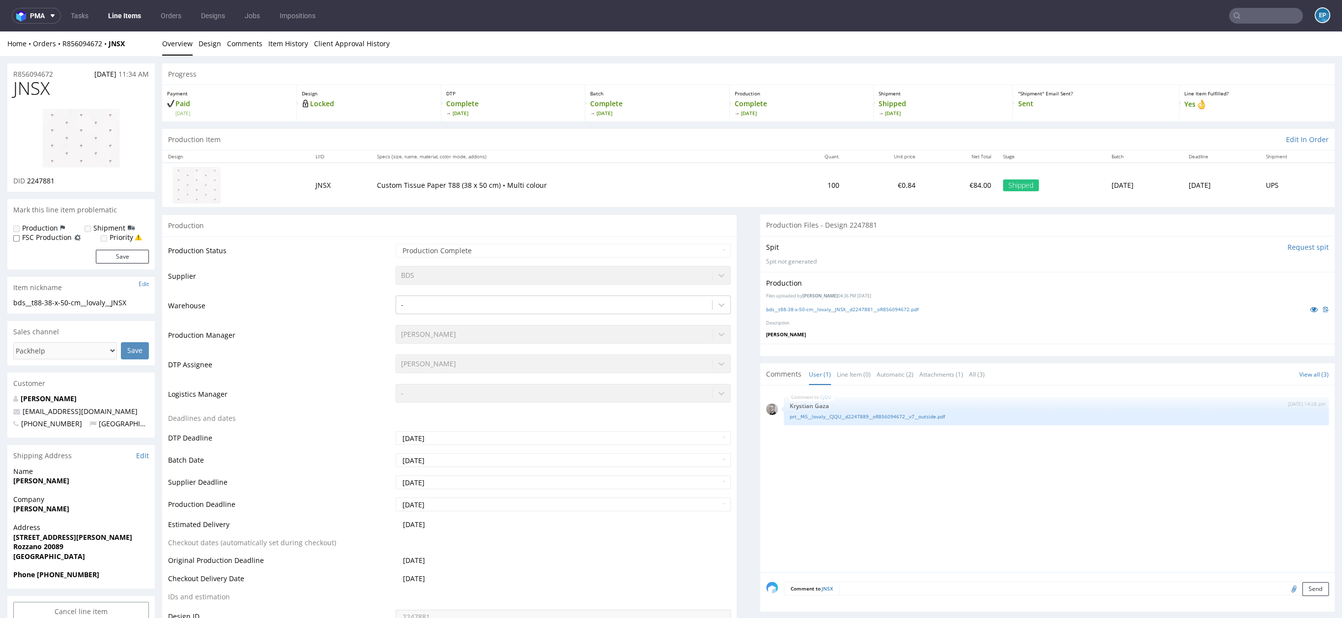
click at [1258, 13] on input "text" at bounding box center [1266, 16] width 74 height 16
paste input "AWHX"
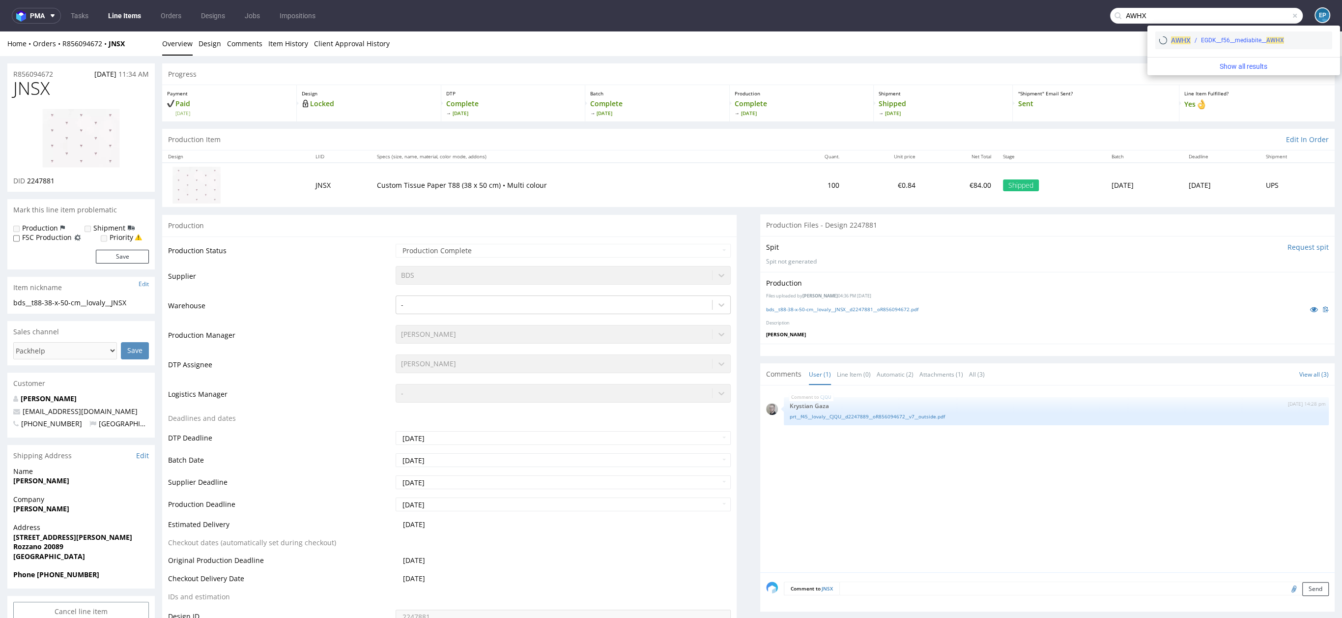
type input "AWHX"
drag, startPoint x: 1201, startPoint y: 46, endPoint x: 1198, endPoint y: 15, distance: 31.6
click at [1201, 46] on div "AWHX EGDK__f56__mediabite__ AWHX" at bounding box center [1243, 40] width 177 height 18
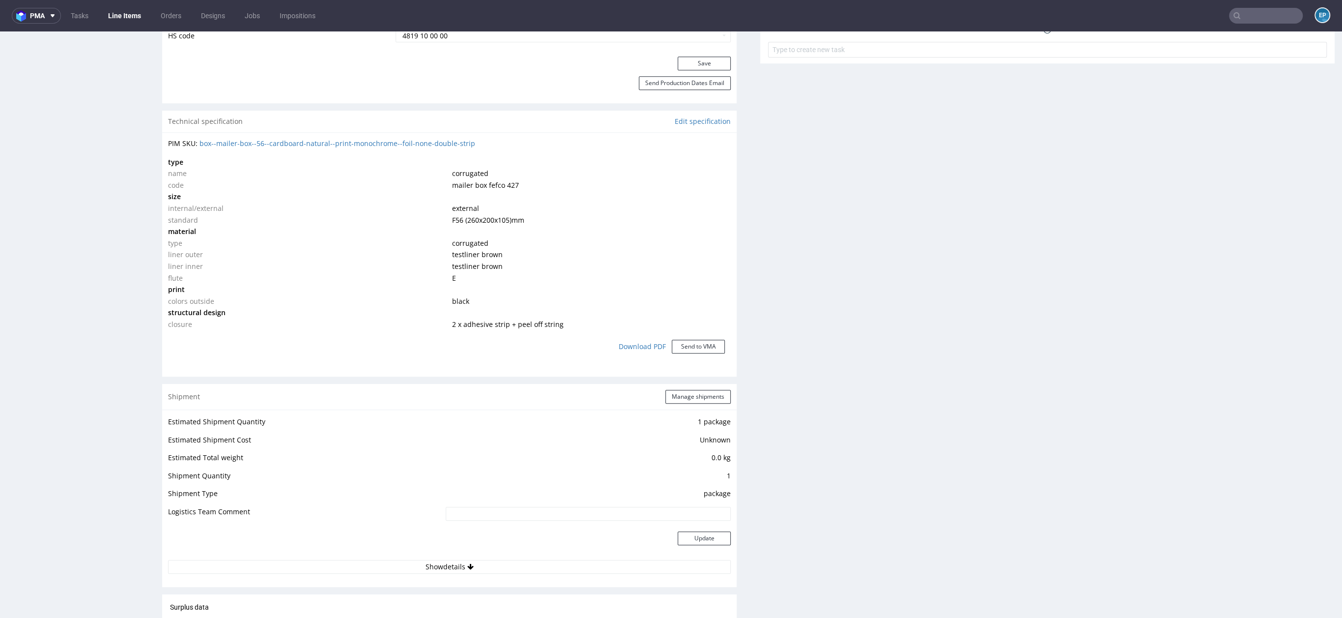
click at [643, 233] on td at bounding box center [591, 232] width 282 height 12
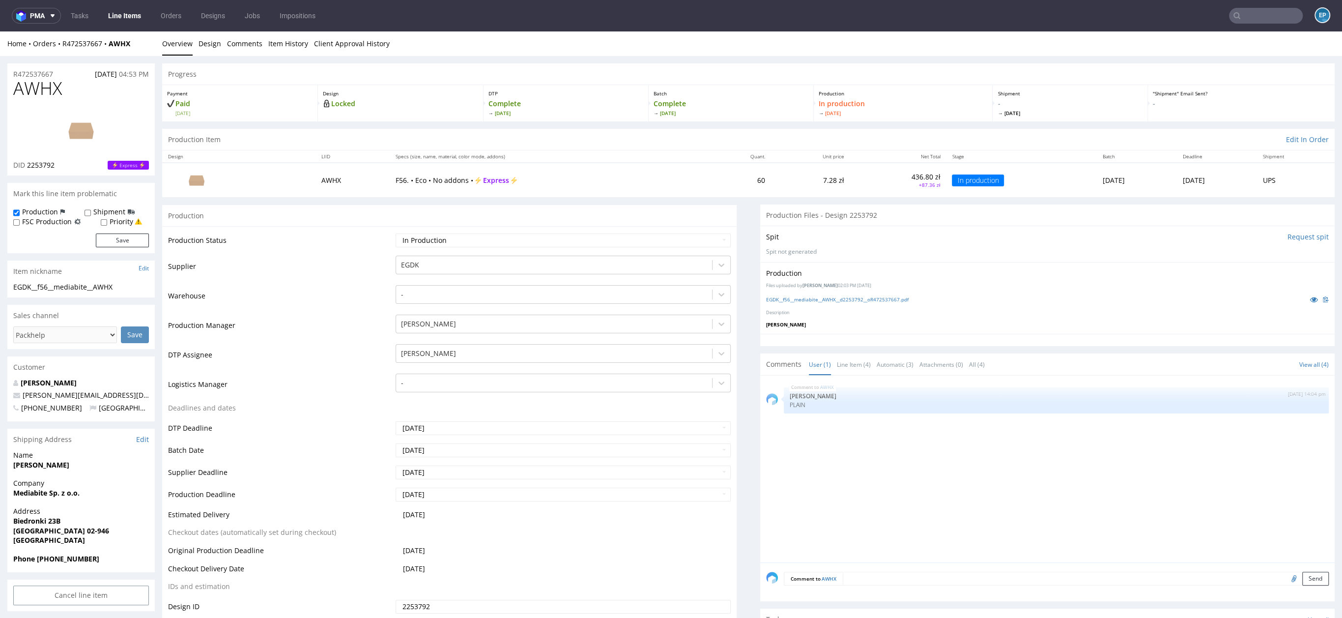
click at [342, 245] on td "Production Status" at bounding box center [280, 243] width 225 height 22
click at [422, 240] on select "Waiting for Artwork Waiting for Diecut Waiting for Mockup Waiting for DTP Waiti…" at bounding box center [563, 240] width 335 height 14
click at [431, 237] on select "Waiting for Artwork Waiting for Diecut Waiting for Mockup Waiting for DTP Waiti…" at bounding box center [563, 240] width 335 height 14
click at [419, 236] on select "Waiting for Artwork Waiting for Diecut Waiting for Mockup Waiting for DTP Waiti…" at bounding box center [563, 240] width 335 height 14
select select "sent_to_warehouse_fulfillment"
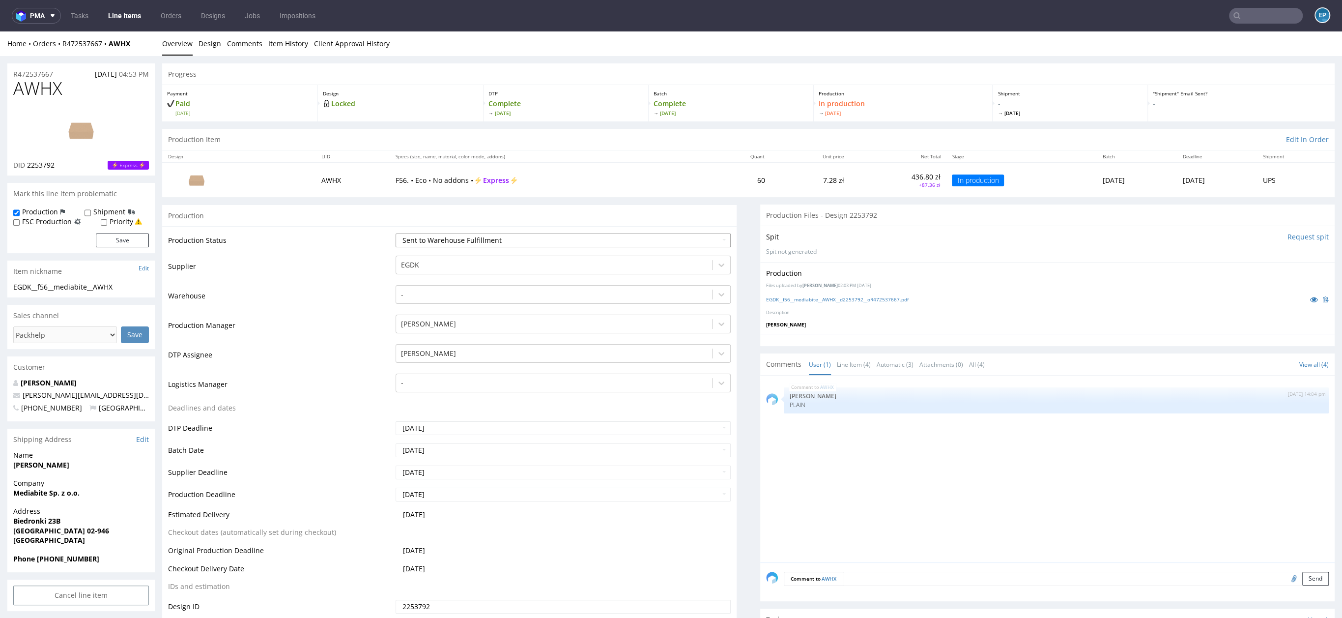
click at [396, 233] on select "Waiting for Artwork Waiting for Diecut Waiting for Mockup Waiting for DTP Waiti…" at bounding box center [563, 240] width 335 height 14
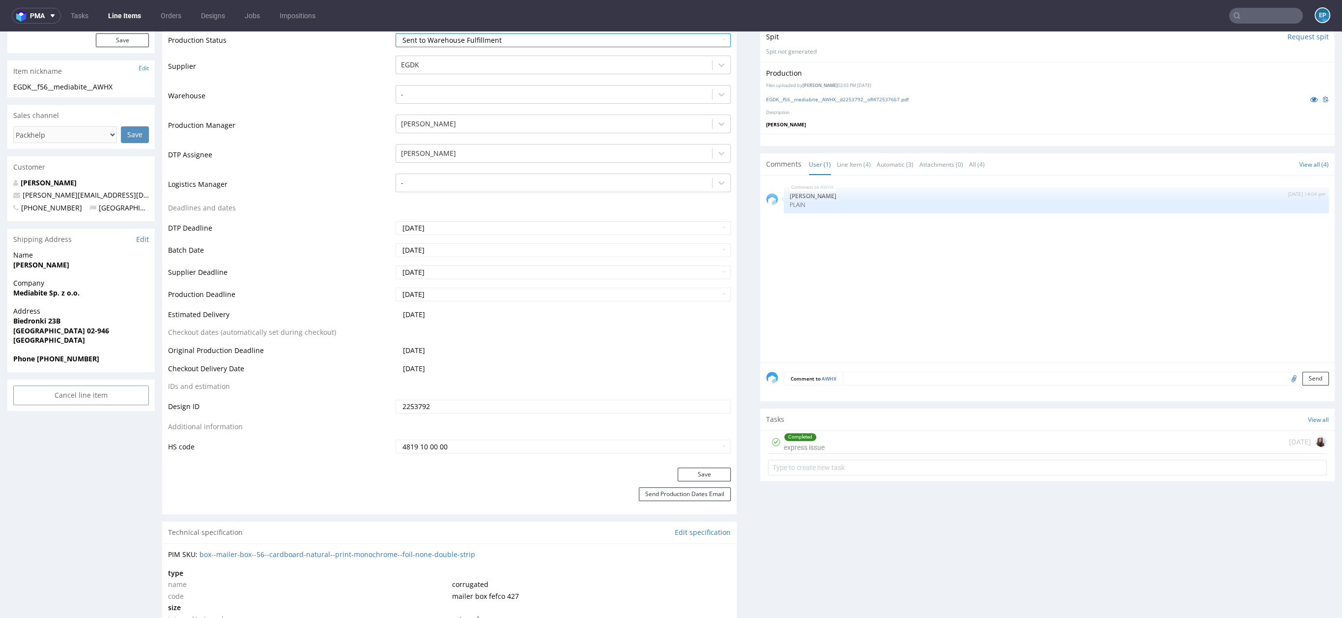
scroll to position [208, 0]
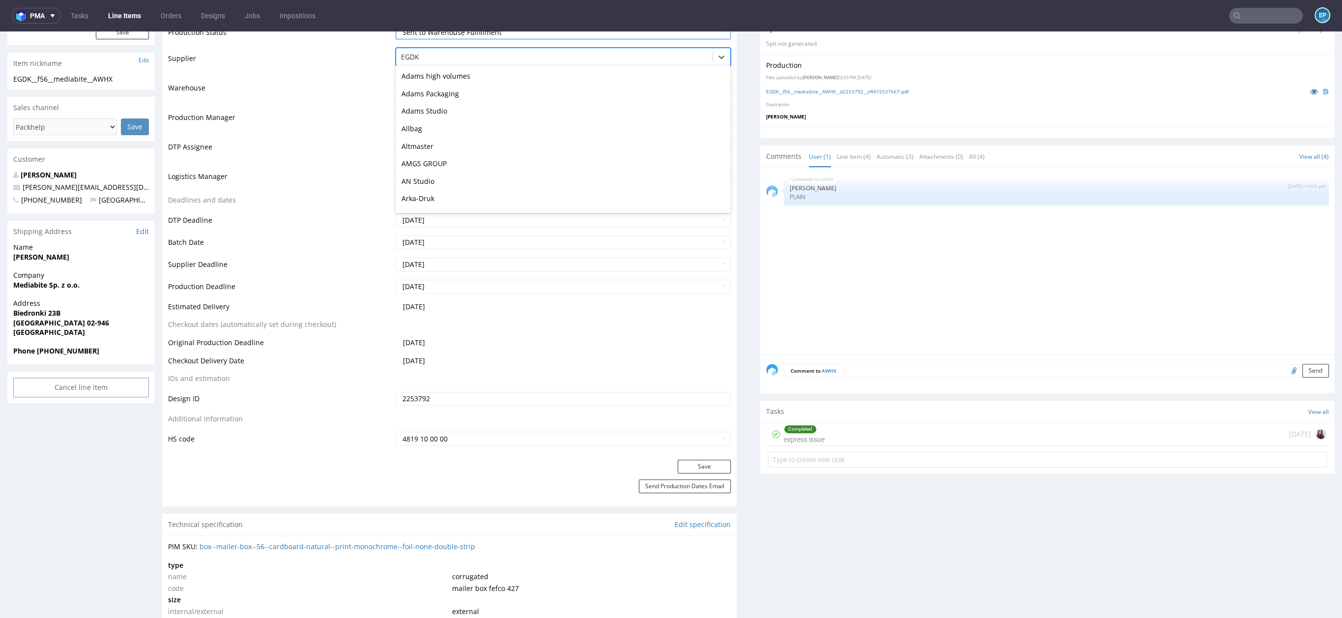
click at [433, 60] on div at bounding box center [554, 57] width 306 height 12
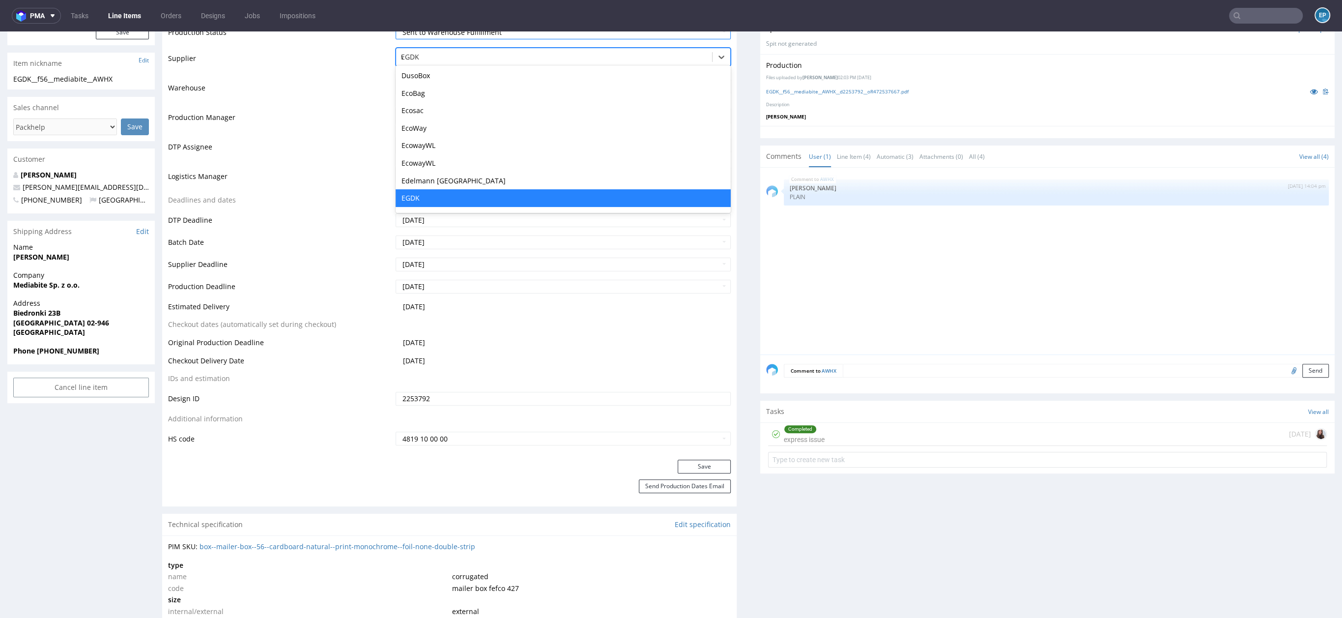
scroll to position [0, 0]
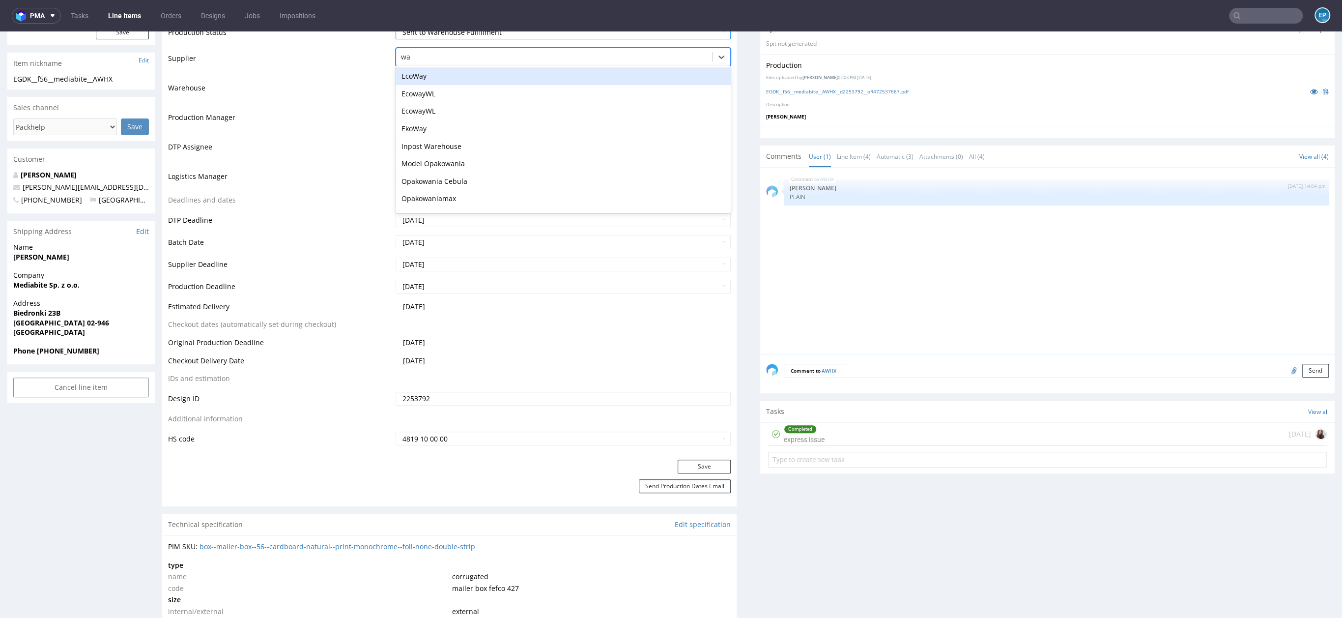
type input "war"
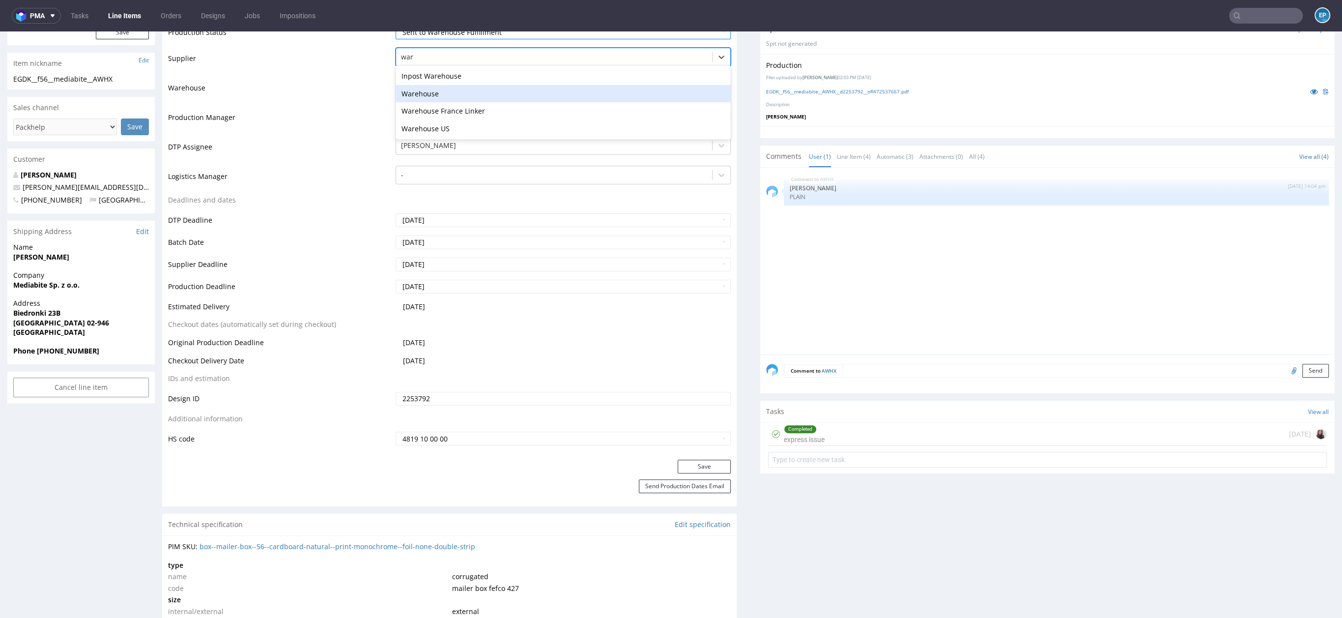
click at [420, 87] on div "Warehouse" at bounding box center [563, 94] width 335 height 18
click at [706, 467] on button "Save" at bounding box center [704, 467] width 53 height 14
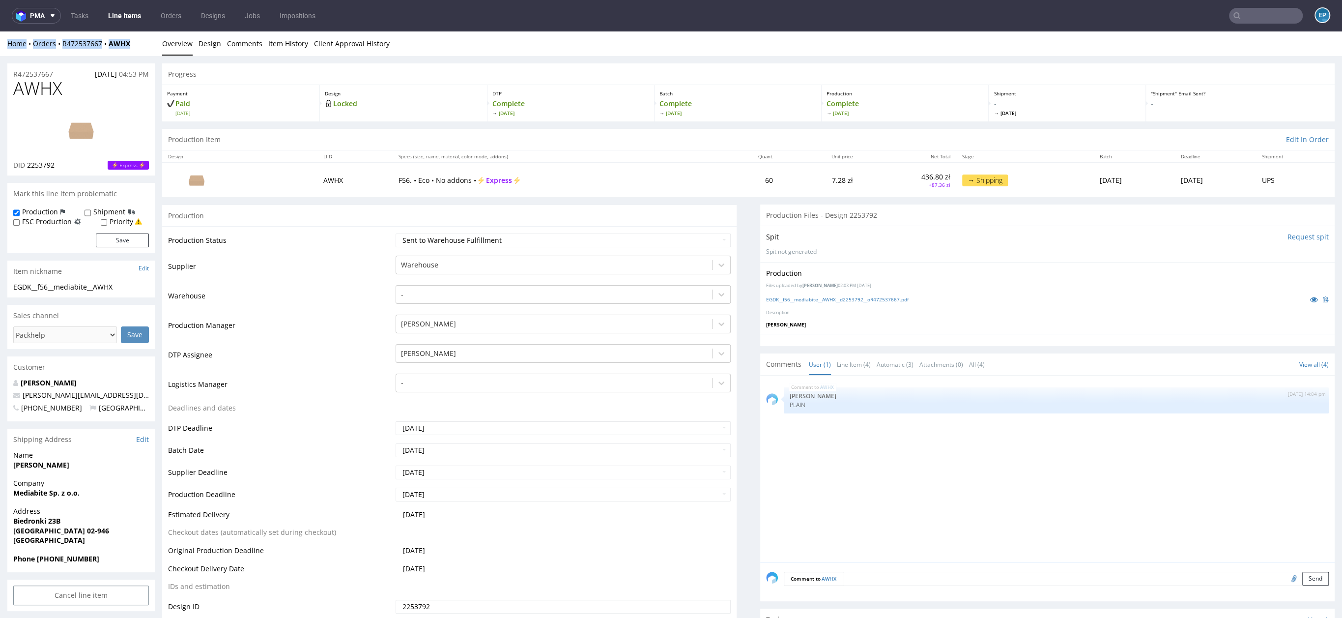
drag, startPoint x: 143, startPoint y: 43, endPoint x: 62, endPoint y: 33, distance: 80.7
click at [62, 33] on div "Home Orders R472537667 AWHX Overview Design Comments Item History Client Approv…" at bounding box center [671, 43] width 1342 height 25
click at [137, 64] on div "R472537667 27.08.2025 04:53 PM" at bounding box center [80, 71] width 147 height 16
drag, startPoint x: 138, startPoint y: 48, endPoint x: 64, endPoint y: 46, distance: 73.8
click at [64, 46] on div "Home Orders R472537667 AWHX" at bounding box center [80, 44] width 147 height 10
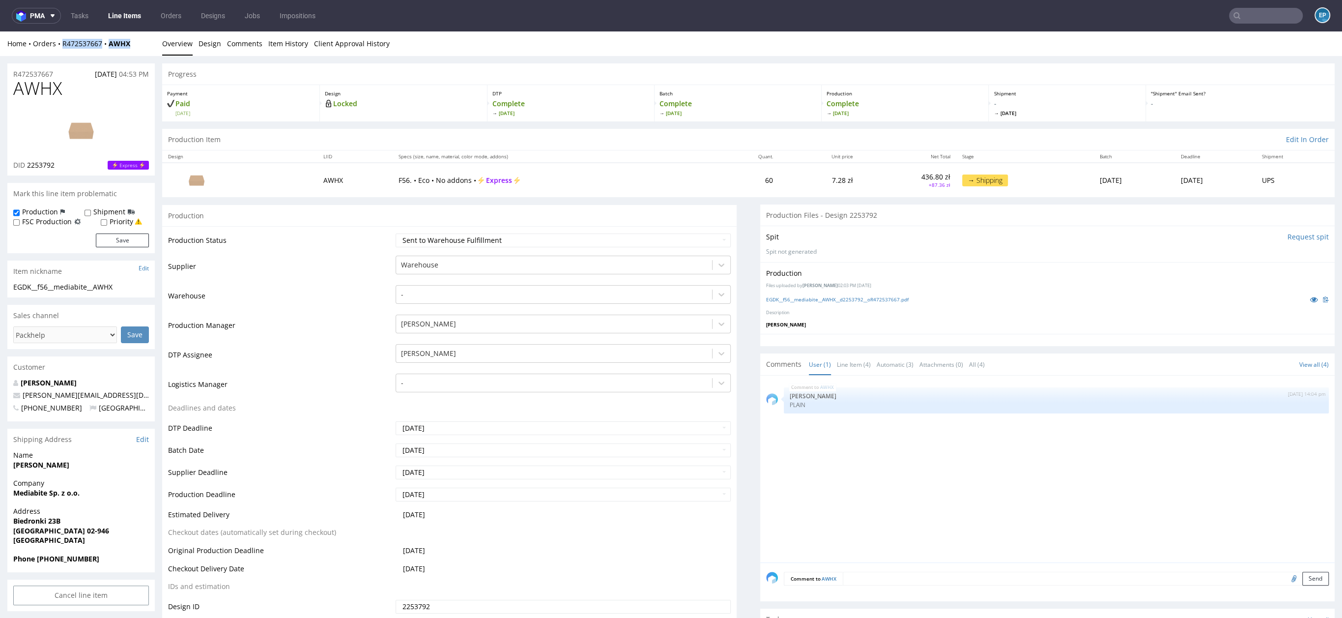
copy div "R472537667 AWHX"
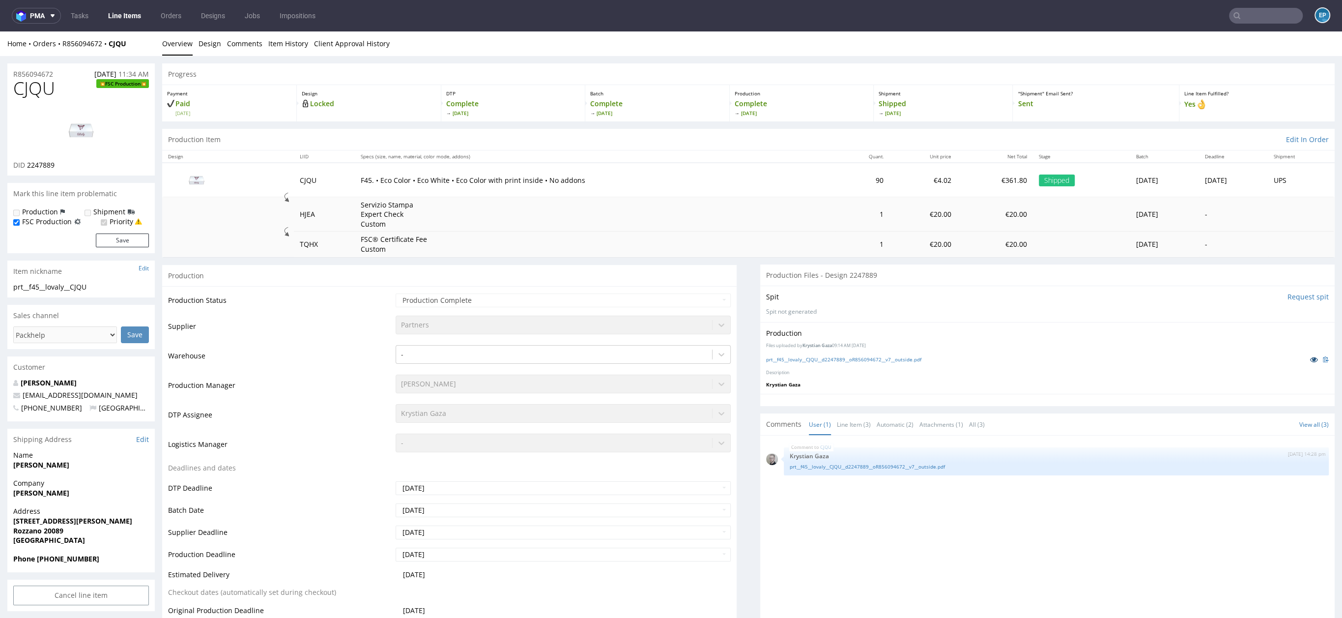
click at [1310, 360] on icon at bounding box center [1314, 359] width 8 height 7
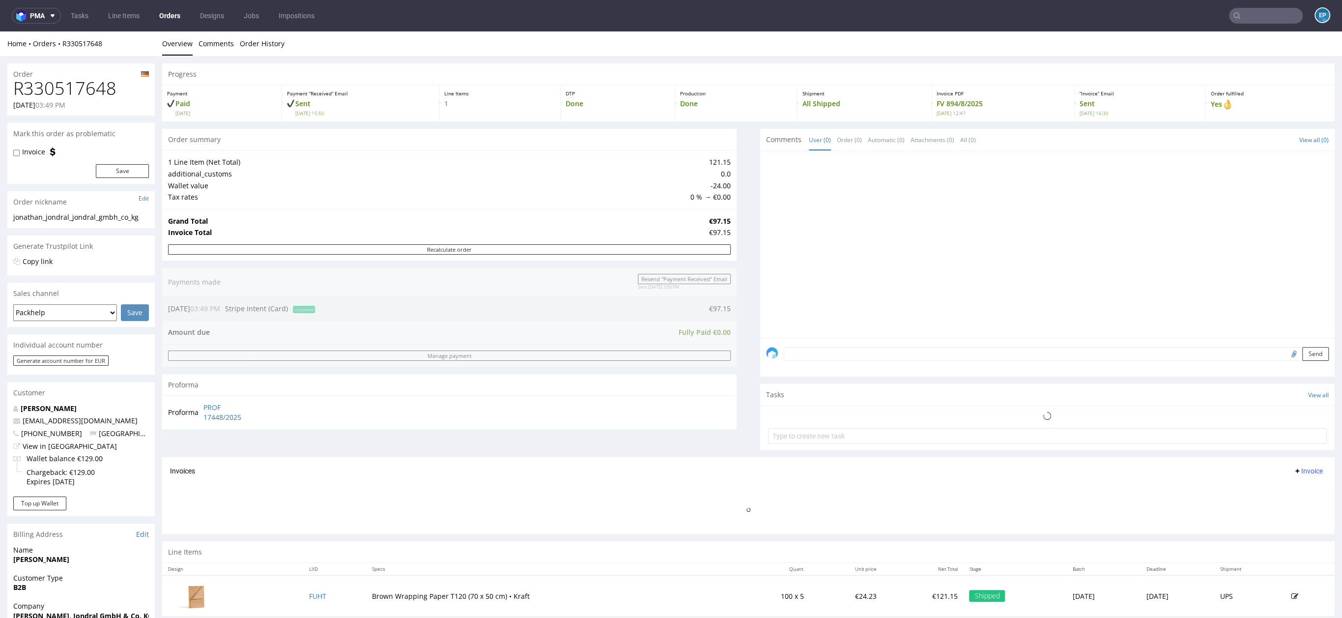
scroll to position [180, 0]
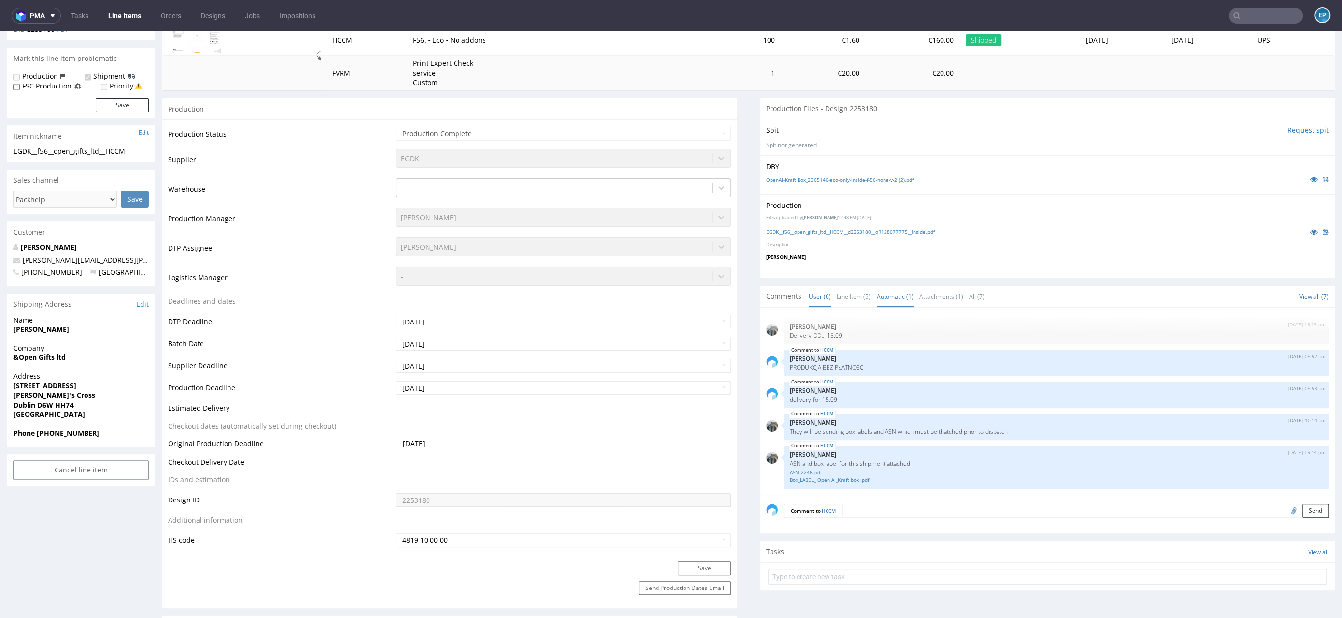
scroll to position [131, 0]
click at [801, 471] on link "ASN_2246.pdf" at bounding box center [1056, 471] width 533 height 7
click at [847, 480] on link "Box_LABEL_ Open AI_Kraft box .pdf" at bounding box center [1056, 479] width 533 height 7
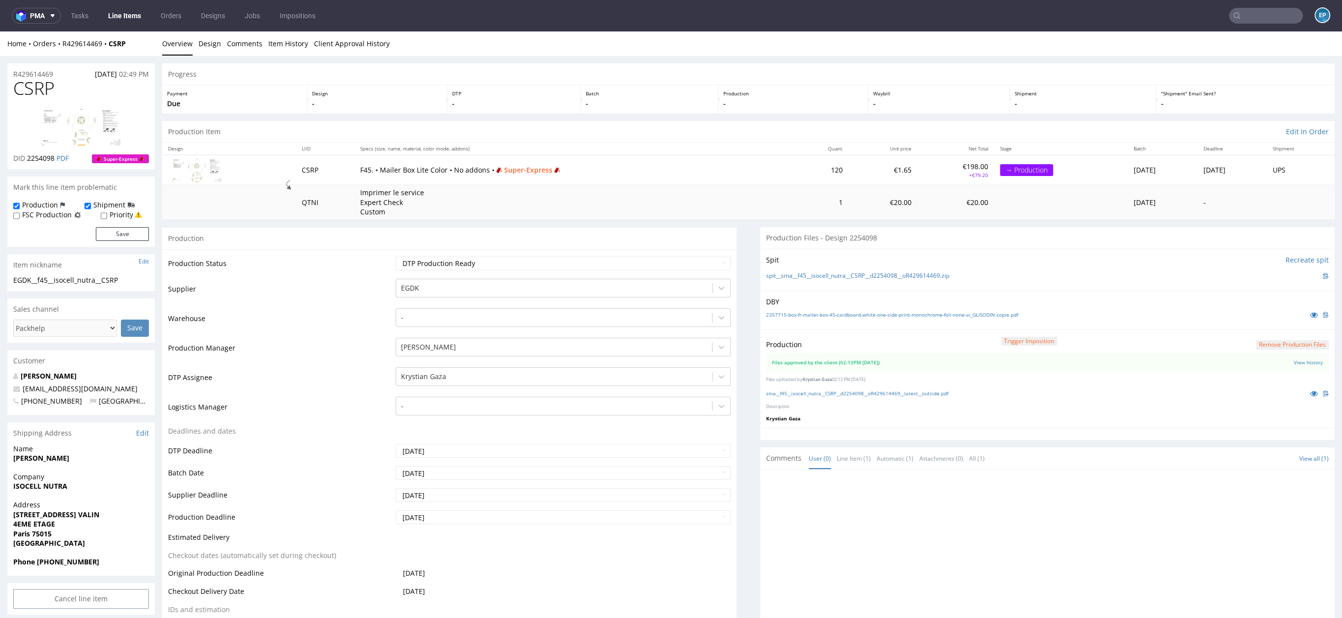
click at [119, 15] on link "Line Items" at bounding box center [124, 16] width 45 height 16
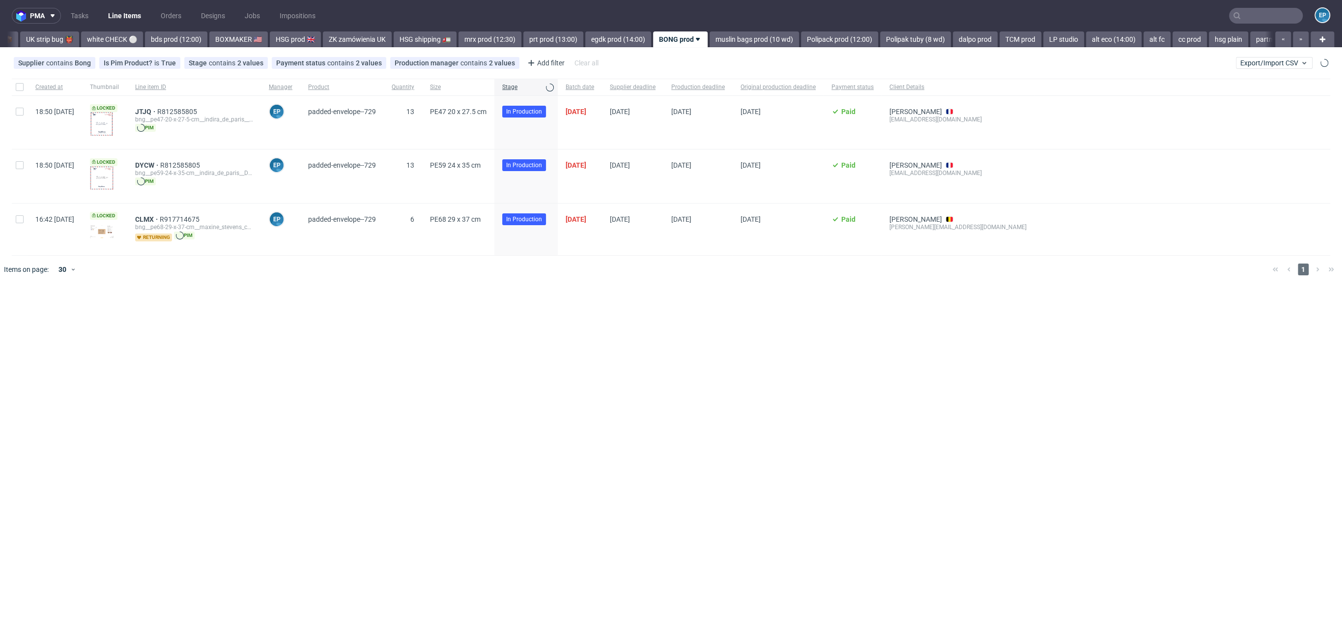
click at [700, 48] on div "pma Tasks Line Items Orders Designs Jobs Impositions EP Vista Print All delays …" at bounding box center [671, 309] width 1342 height 618
click at [758, 43] on link "muslin bags prod (10 wd)" at bounding box center [754, 39] width 89 height 16
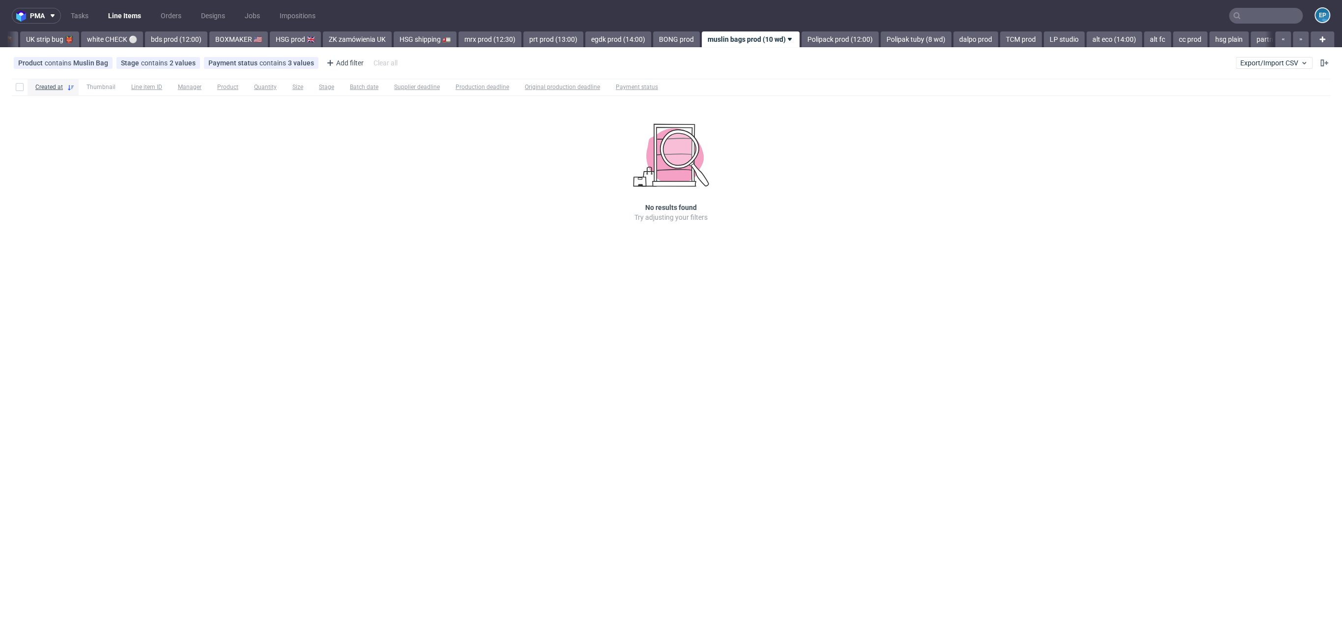
scroll to position [0, 893]
click at [516, 38] on link "egdk prod (14:00)" at bounding box center [549, 39] width 66 height 16
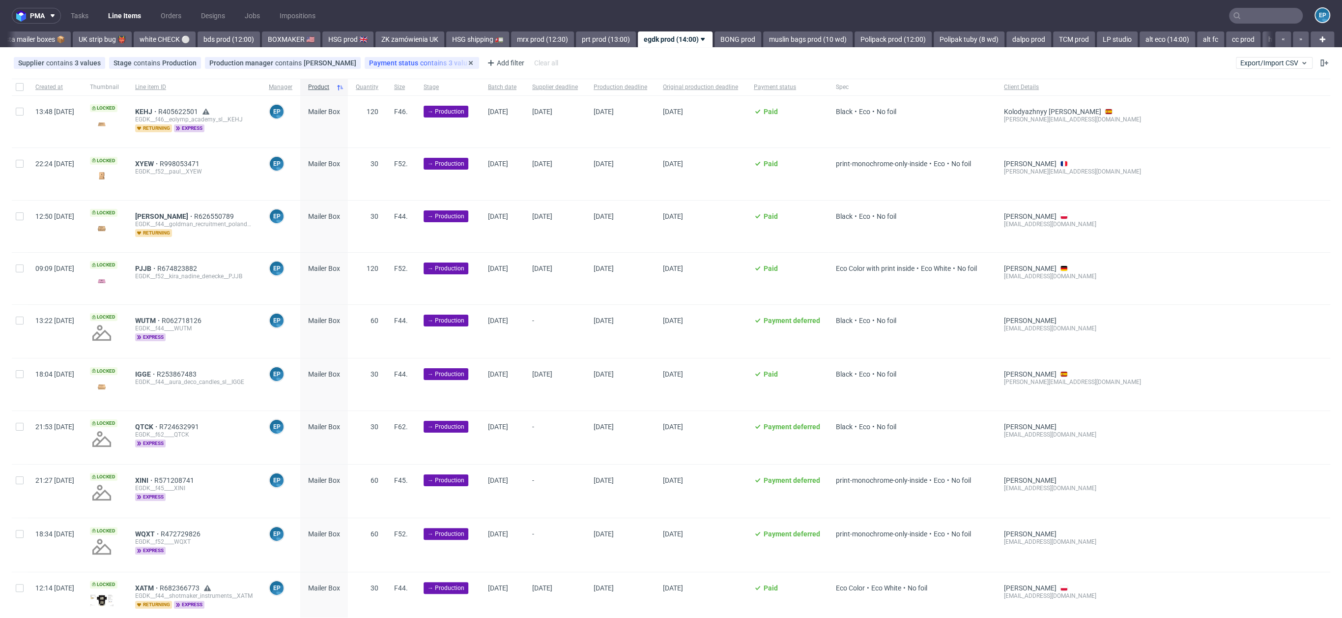
click at [369, 60] on span "Payment status" at bounding box center [394, 63] width 51 height 8
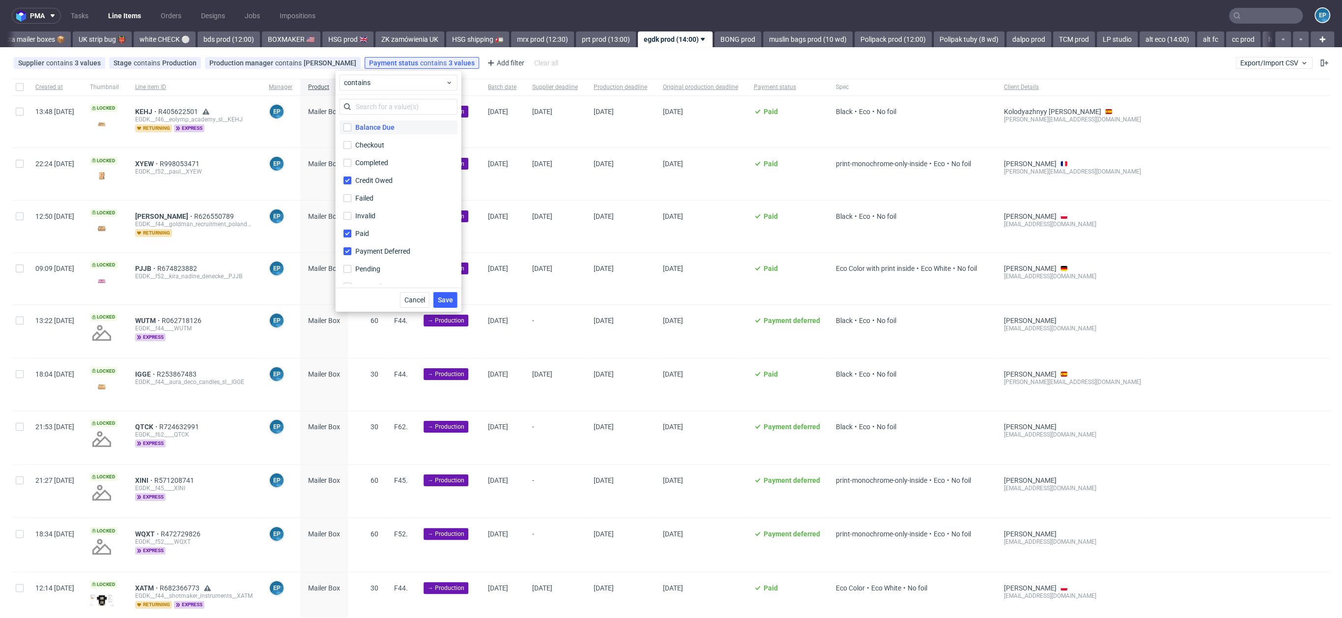
click at [383, 126] on div "Balance Due" at bounding box center [374, 127] width 39 height 10
click at [351, 126] on input "Balance Due" at bounding box center [348, 127] width 8 height 8
checkbox input "true"
click at [453, 295] on button "Save" at bounding box center [445, 300] width 24 height 16
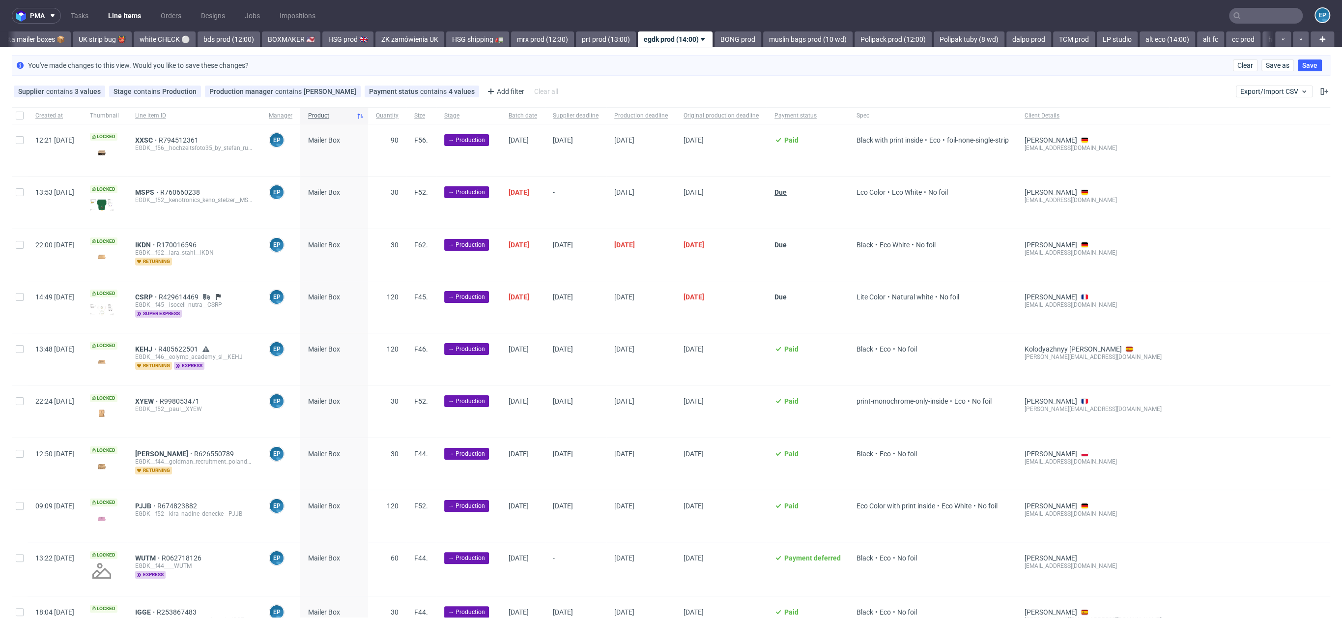
click at [787, 193] on span "Due" at bounding box center [781, 192] width 12 height 8
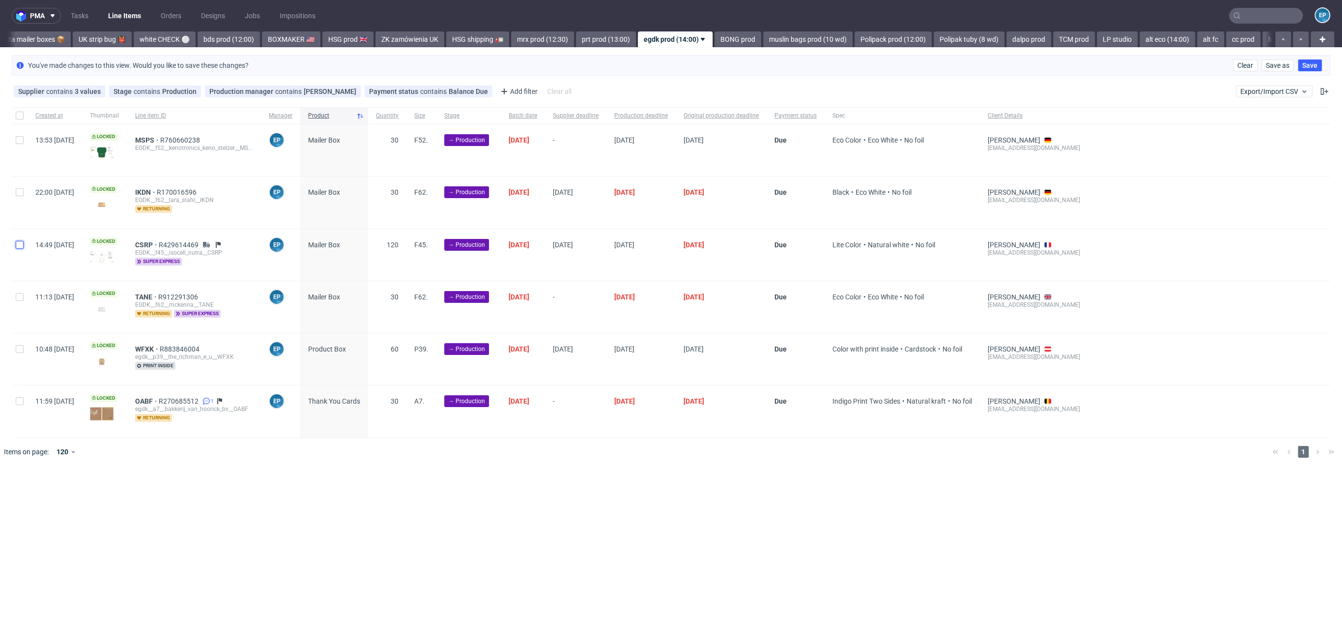
click at [19, 245] on input "checkbox" at bounding box center [20, 245] width 8 height 8
checkbox input "true"
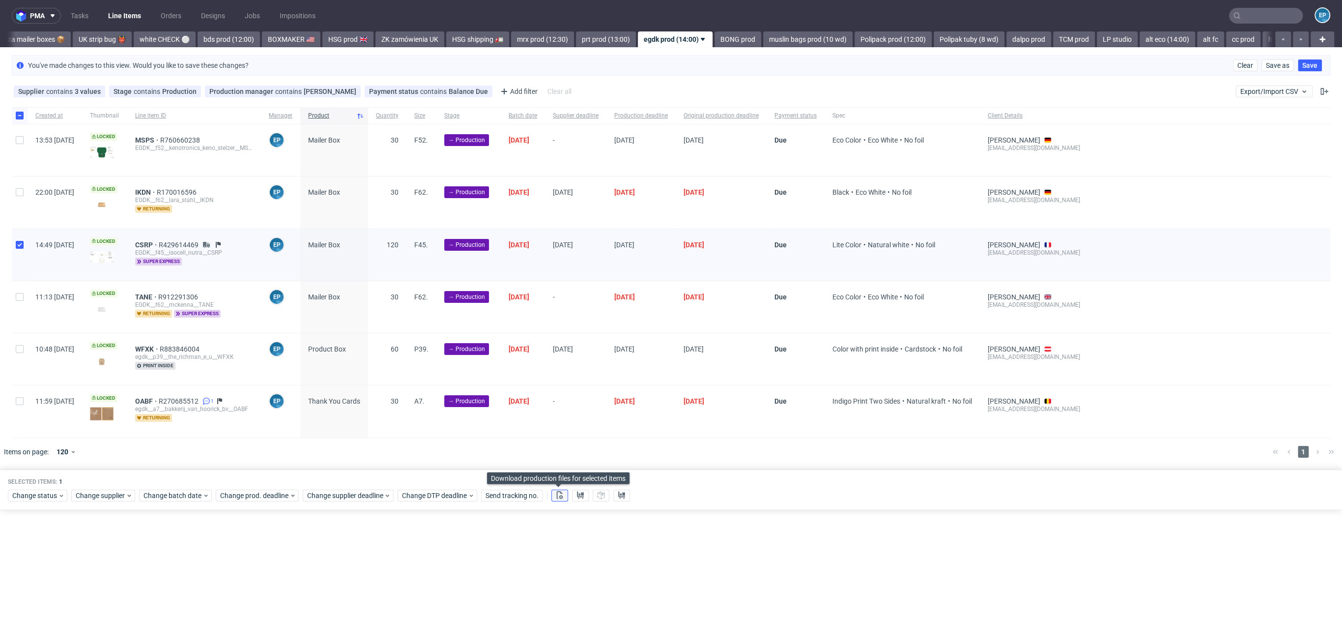
click at [557, 491] on use at bounding box center [560, 495] width 6 height 8
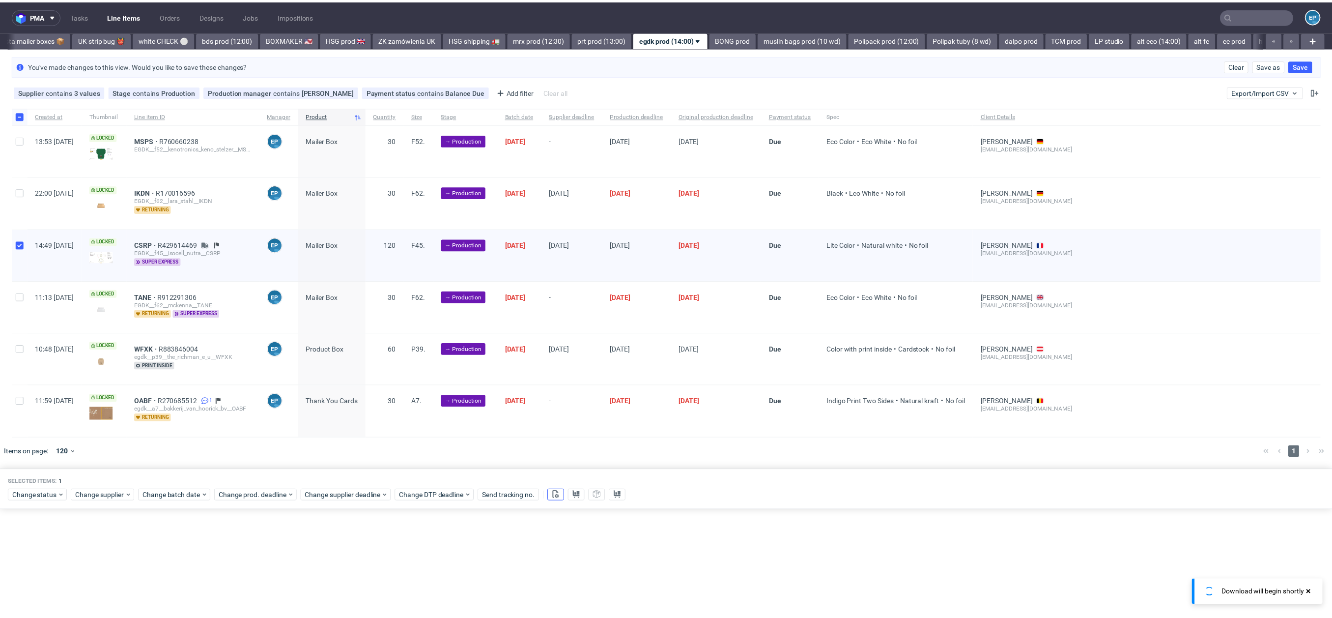
scroll to position [0, 766]
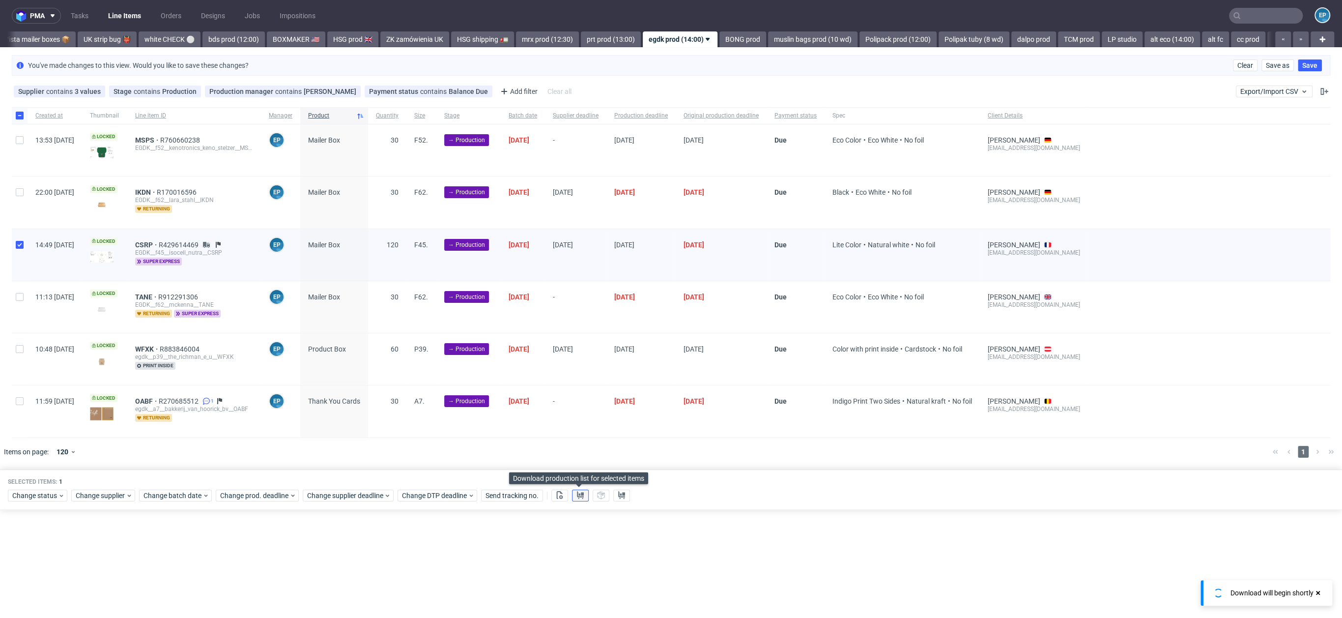
click at [576, 496] on icon at bounding box center [580, 495] width 8 height 8
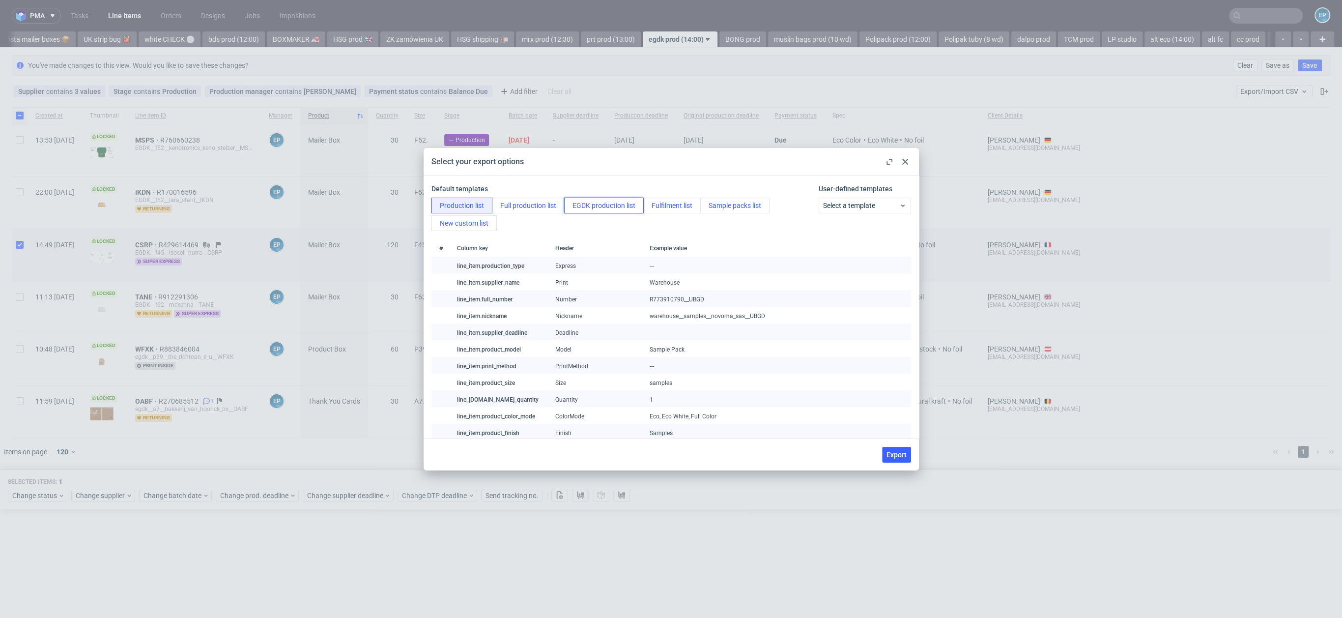
click at [572, 204] on button "EGDK production list" at bounding box center [604, 206] width 80 height 16
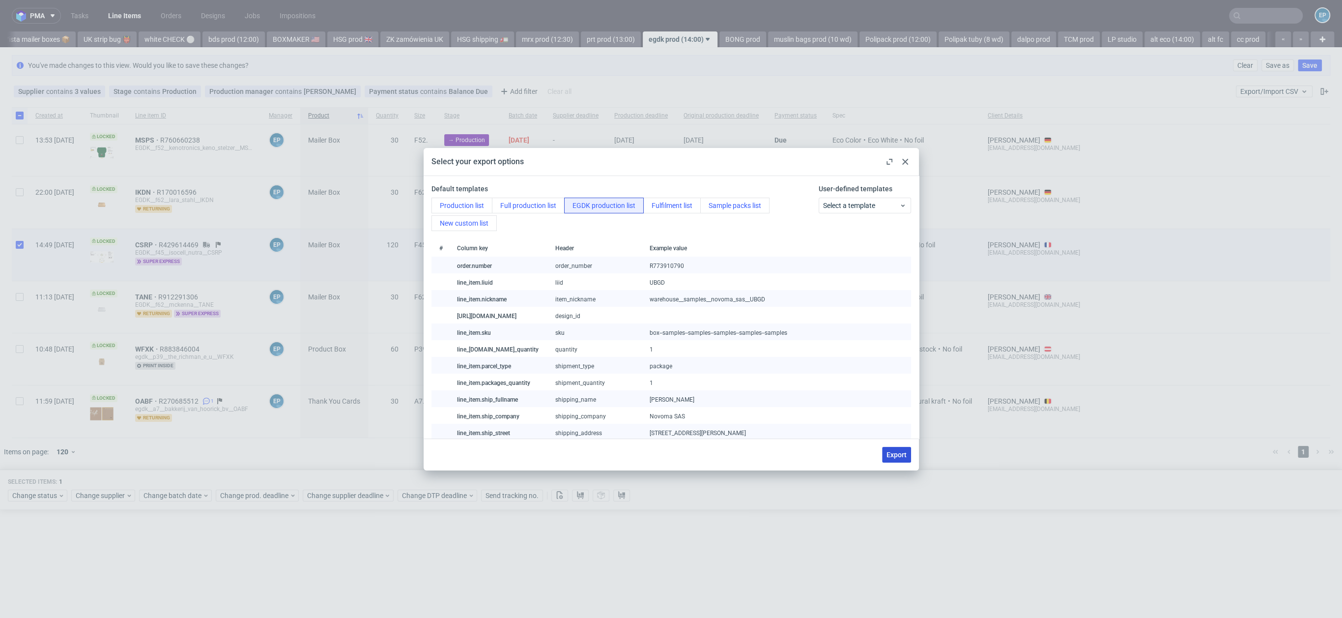
click at [893, 454] on span "Export" at bounding box center [897, 454] width 20 height 7
checkbox input "false"
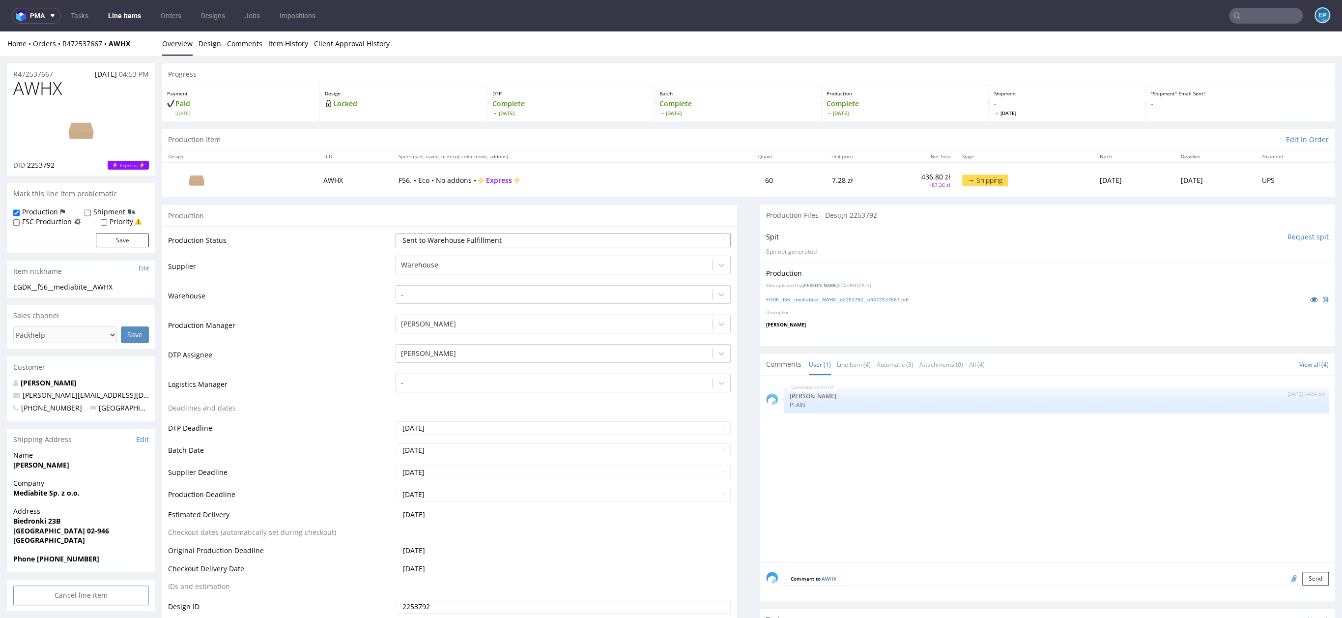
click at [447, 240] on select "Waiting for Artwork Waiting for Diecut Waiting for Mockup Waiting for DTP Waiti…" at bounding box center [563, 240] width 335 height 14
click at [463, 242] on select "Waiting for Artwork Waiting for Diecut Waiting for Mockup Waiting for DTP Waiti…" at bounding box center [563, 240] width 335 height 14
click at [396, 233] on select "Waiting for Artwork Waiting for Diecut Waiting for Mockup Waiting for DTP Waiti…" at bounding box center [563, 240] width 335 height 14
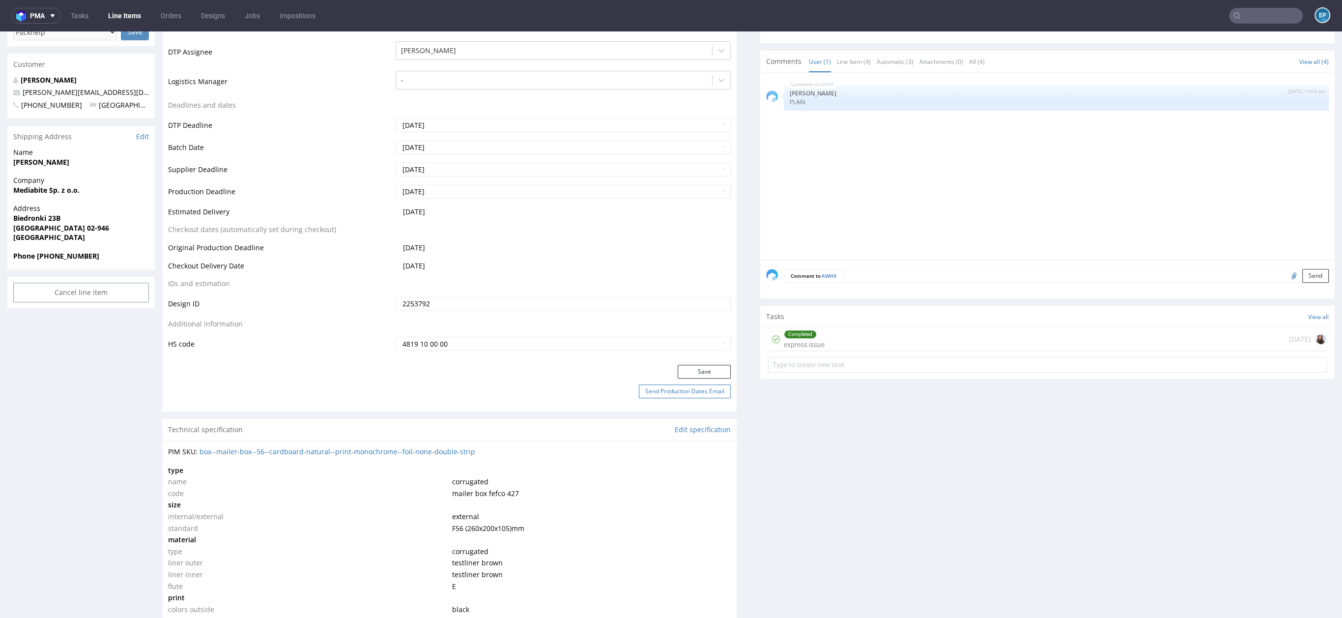
scroll to position [309, 0]
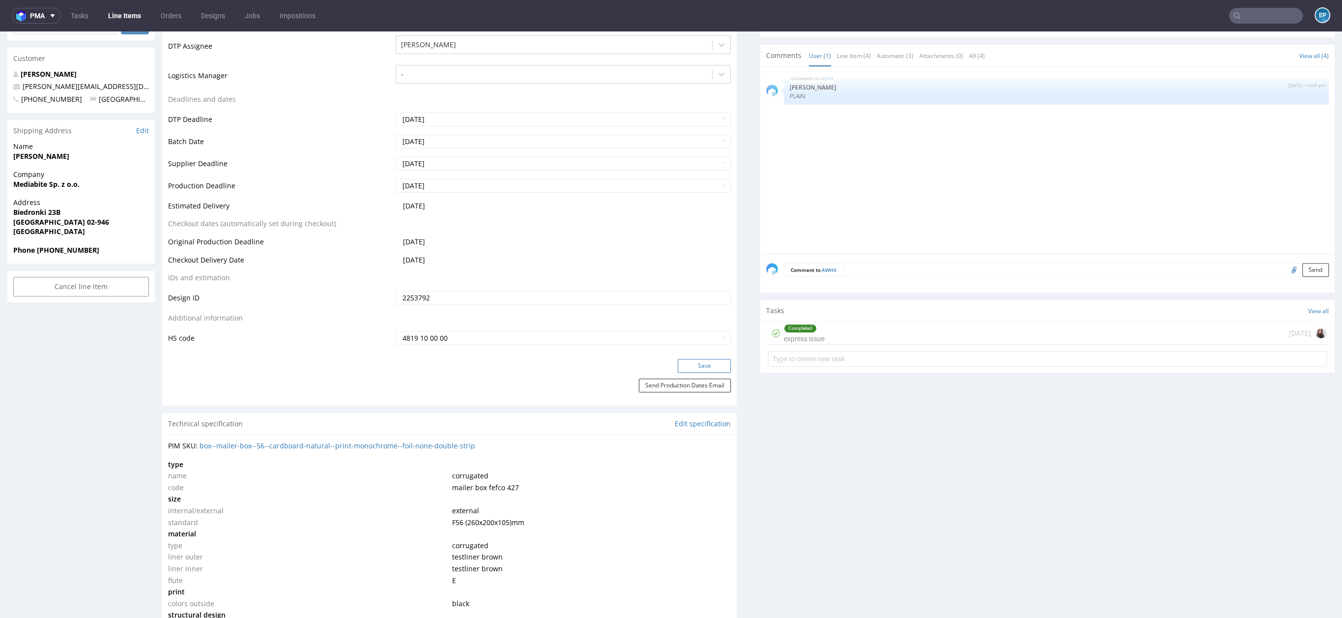
click at [699, 359] on button "Save" at bounding box center [704, 366] width 53 height 14
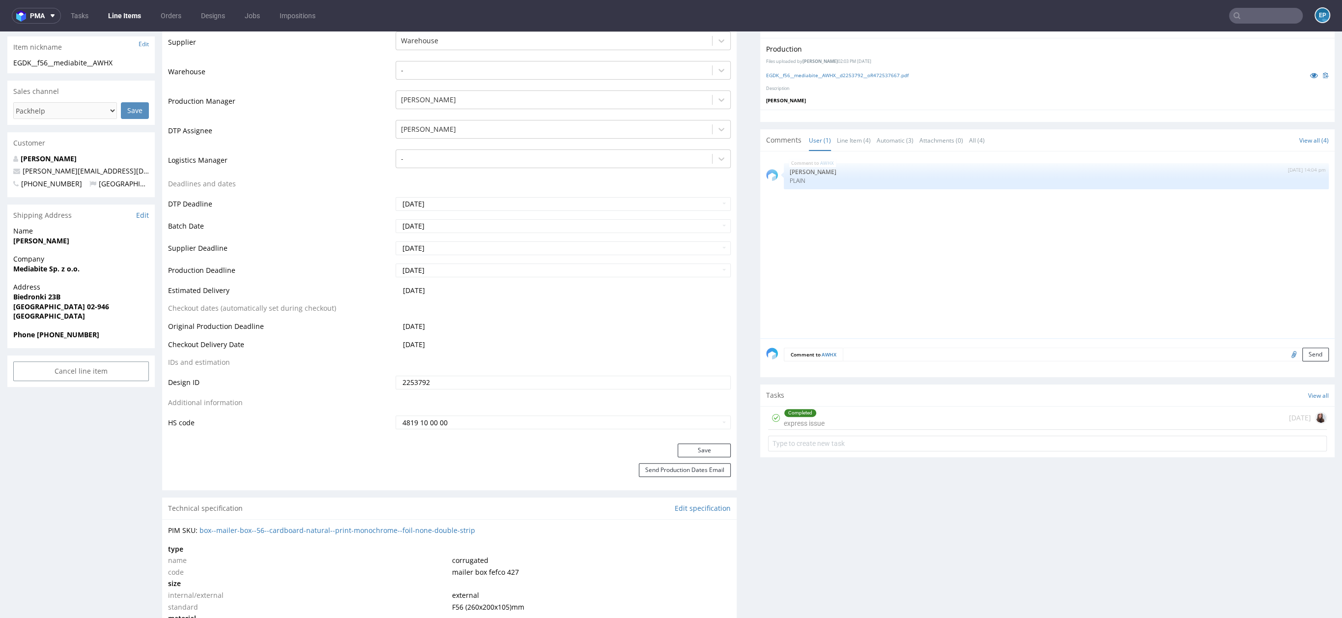
scroll to position [223, 0]
click at [488, 528] on div "PIM SKU: box--mailer-box--56--cardboard-natural--print-monochrome--foil-none-do…" at bounding box center [449, 531] width 563 height 10
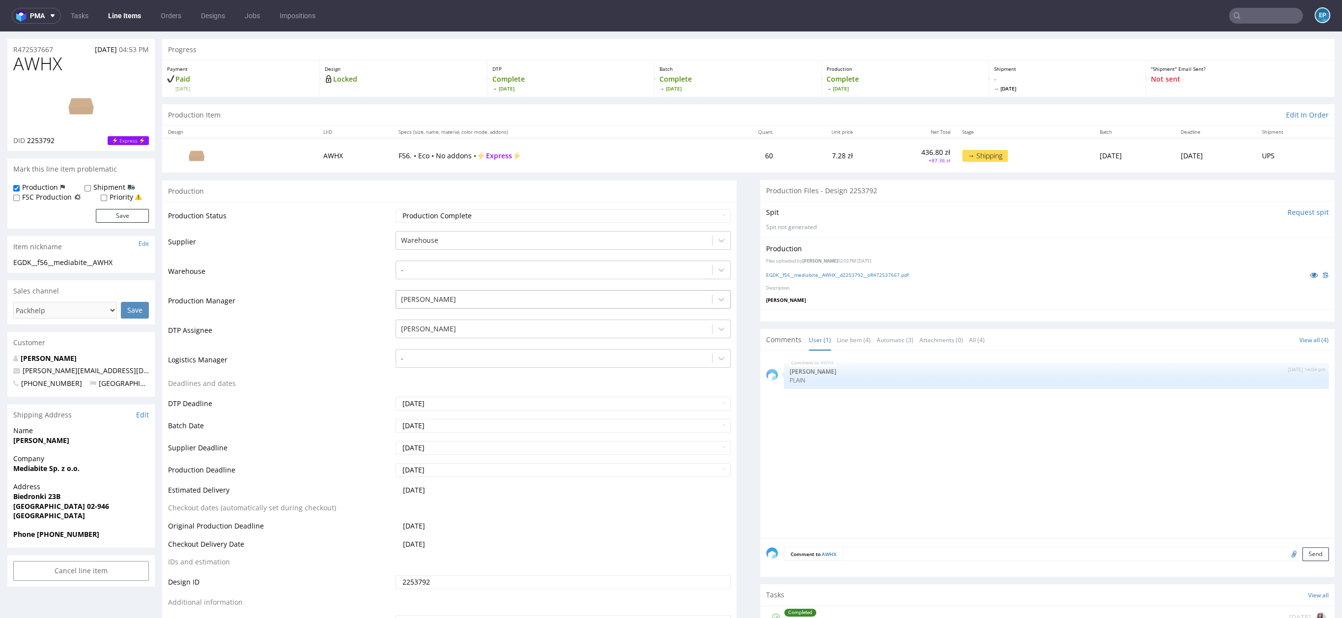
scroll to position [0, 0]
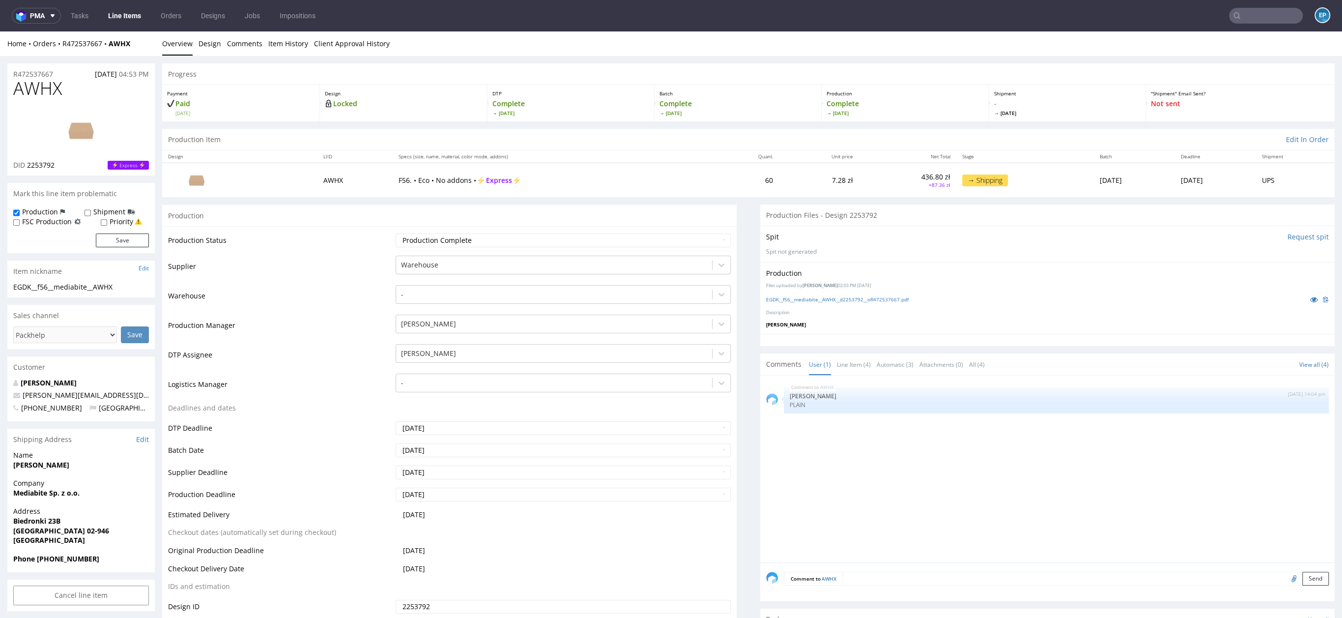
click at [451, 232] on td "Waiting for Artwork Waiting for Diecut Waiting for Mockup Waiting for DTP Waiti…" at bounding box center [562, 243] width 338 height 22
click at [451, 236] on select "Waiting for Artwork Waiting for Diecut Waiting for Mockup Waiting for DTP Waiti…" at bounding box center [563, 240] width 335 height 14
select select "dtp_production_ready"
click at [396, 233] on select "Waiting for Artwork Waiting for Diecut Waiting for Mockup Waiting for DTP Waiti…" at bounding box center [563, 240] width 335 height 14
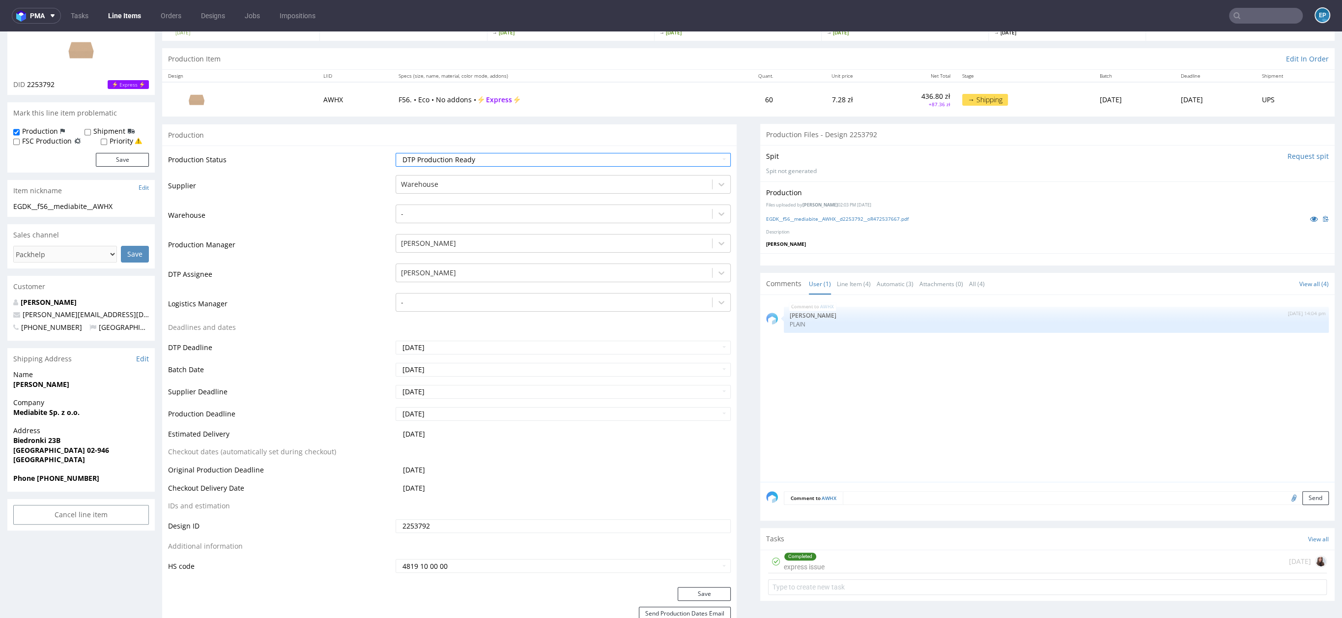
scroll to position [153, 0]
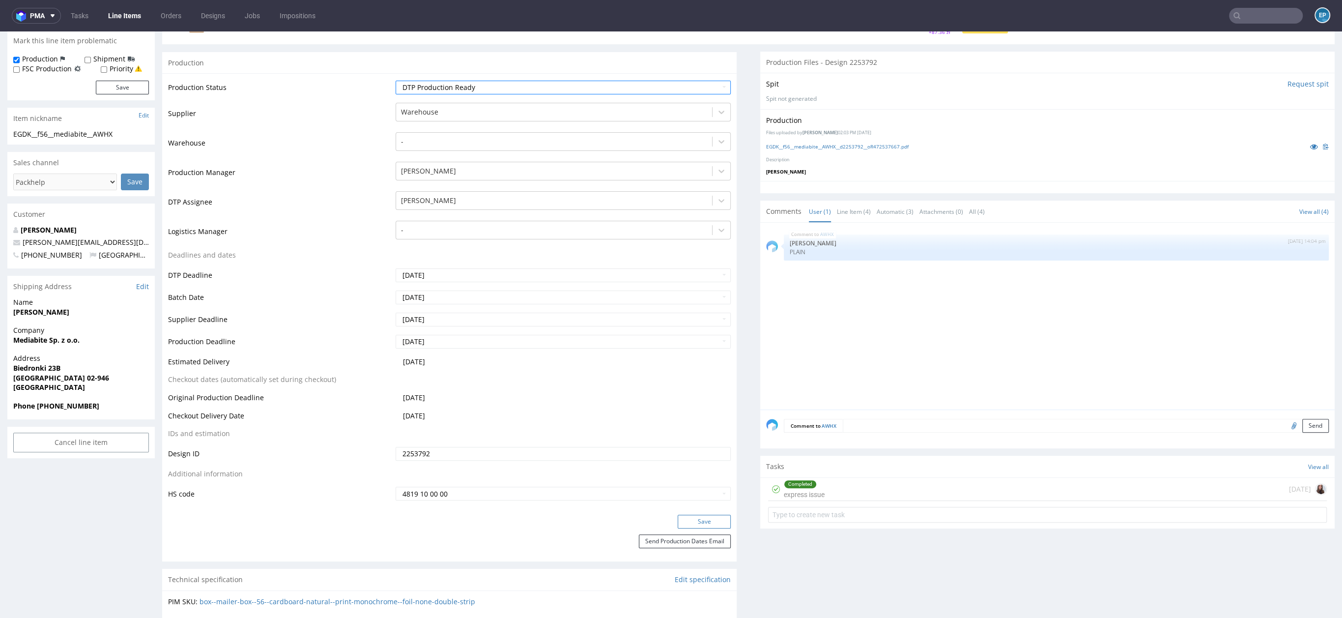
click at [685, 520] on button "Save" at bounding box center [704, 522] width 53 height 14
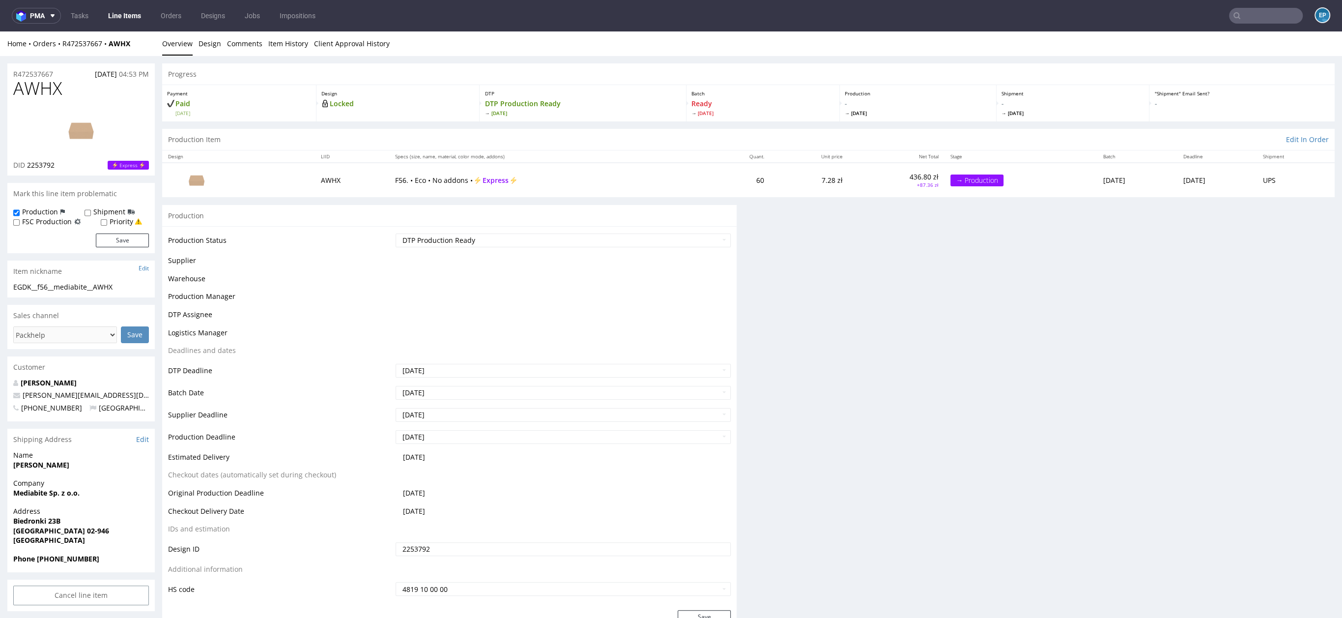
scroll to position [146, 0]
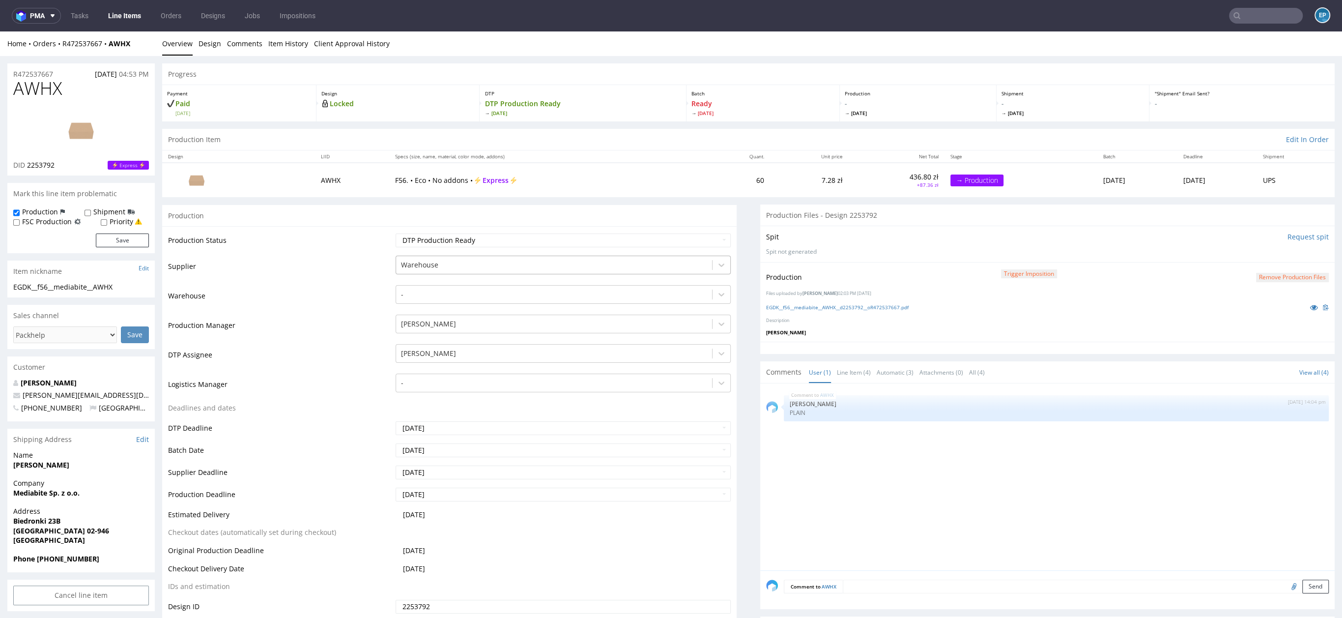
click at [457, 257] on div "Warehouse" at bounding box center [554, 265] width 316 height 16
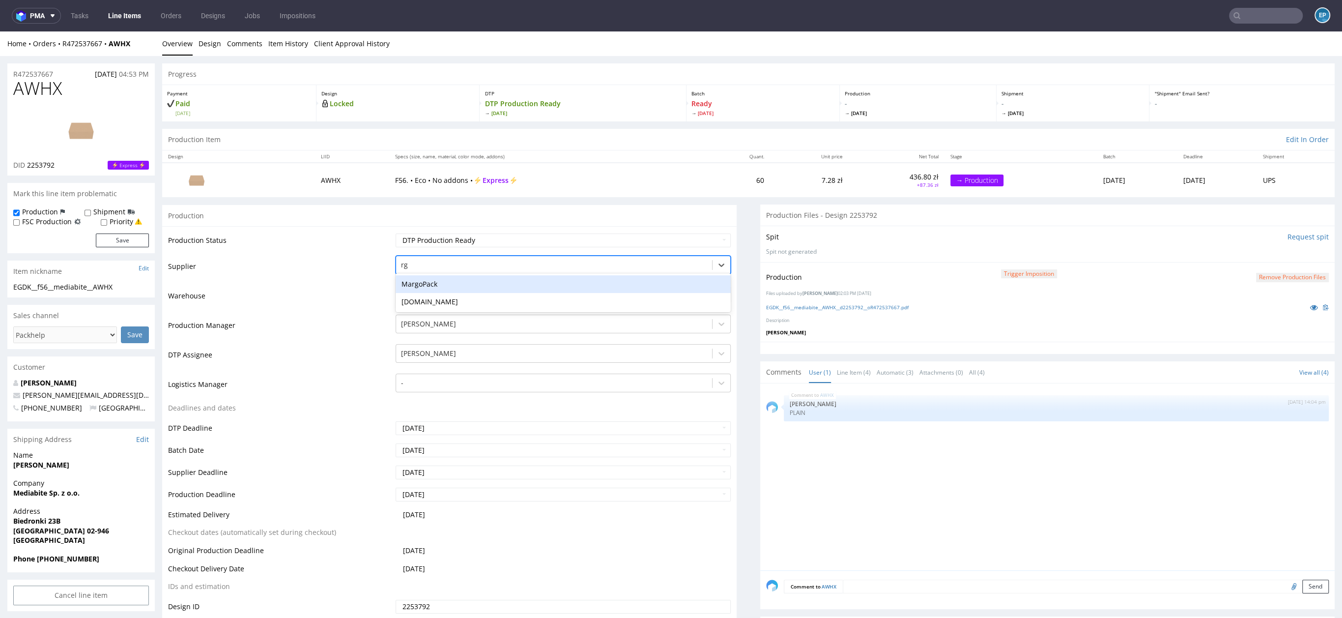
type input "r"
type input "e"
type input "mare"
click at [410, 278] on div "Marex" at bounding box center [563, 284] width 335 height 18
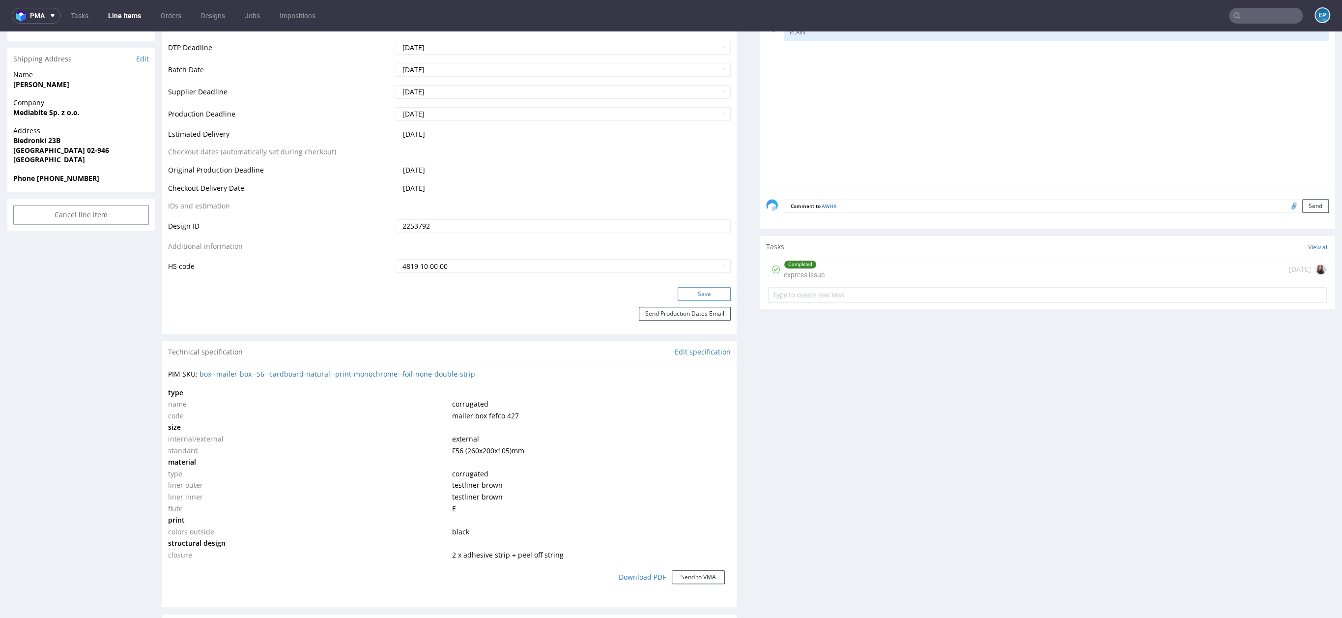
click at [680, 292] on button "Save" at bounding box center [704, 294] width 53 height 14
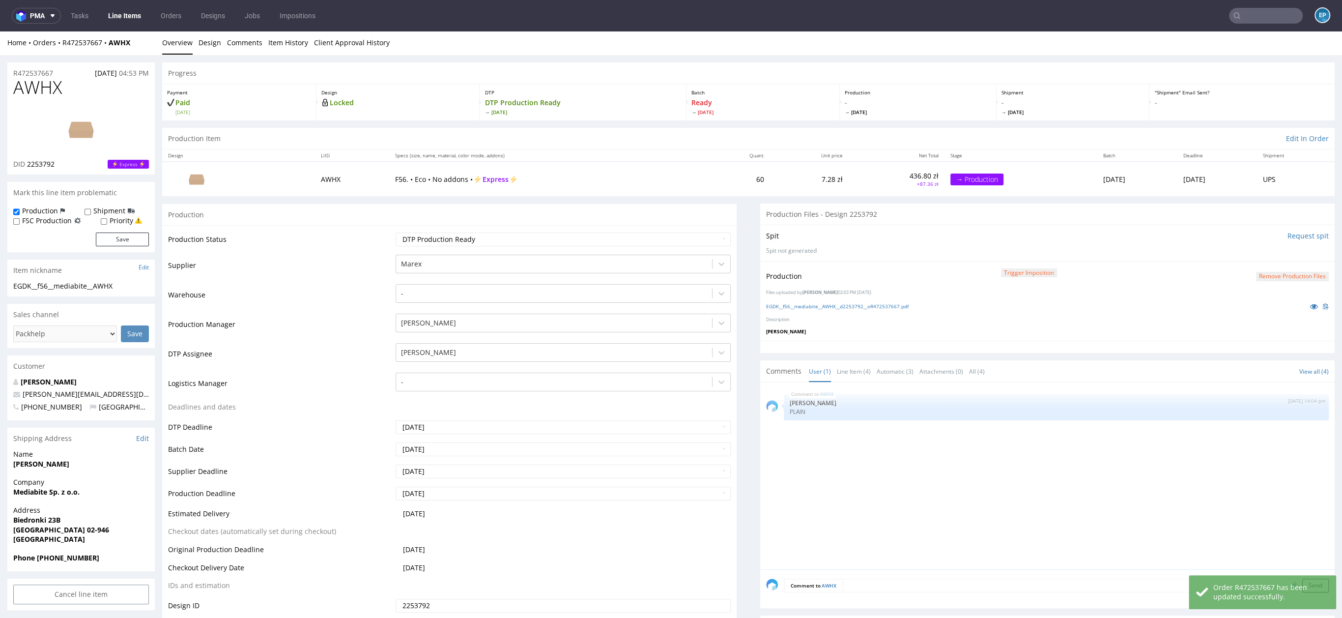
scroll to position [0, 0]
click at [139, 31] on div "Home Orders R472537667 AWHX Overview Design Comments Item History Client Approv…" at bounding box center [671, 43] width 1342 height 25
click at [128, 15] on link "Line Items" at bounding box center [124, 16] width 45 height 16
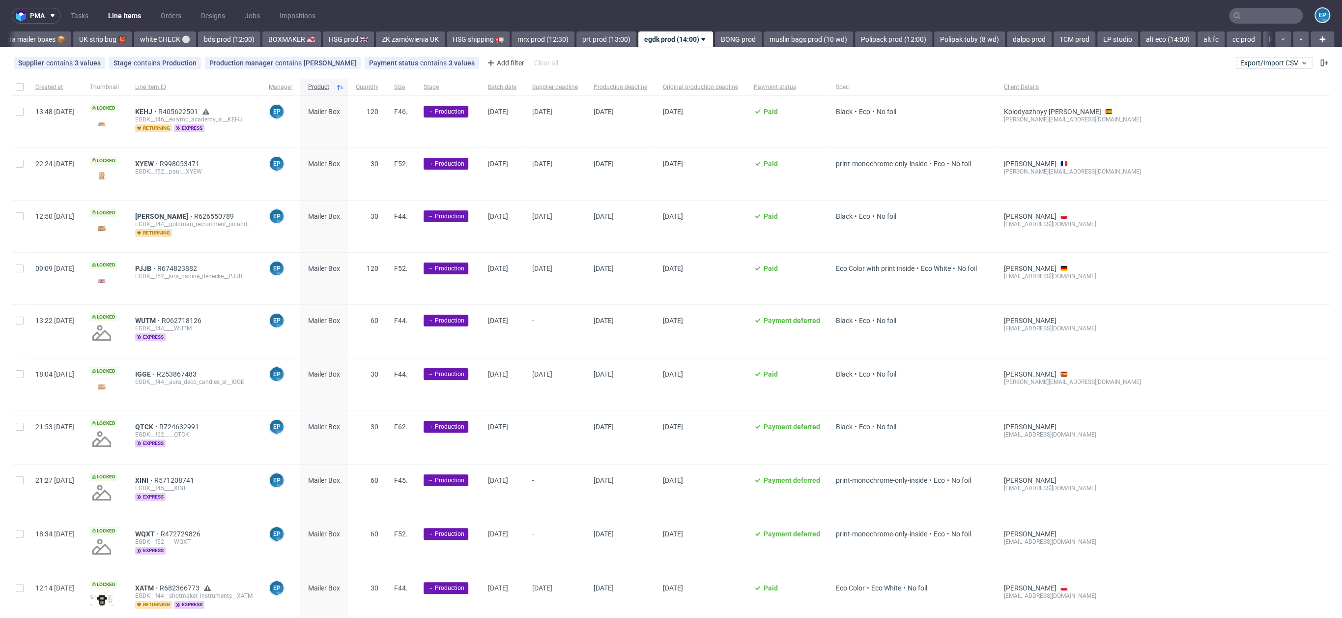
scroll to position [0, 771]
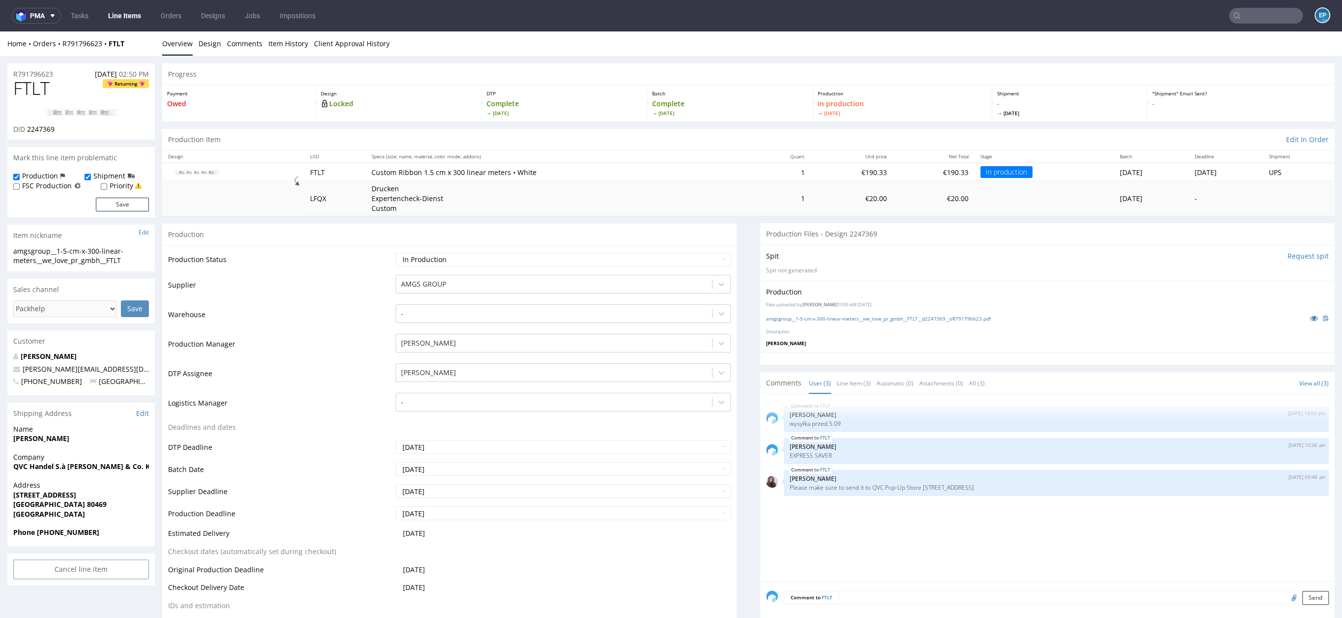
click at [25, 92] on span "FTLT" at bounding box center [31, 89] width 36 height 20
copy span "FTLT"
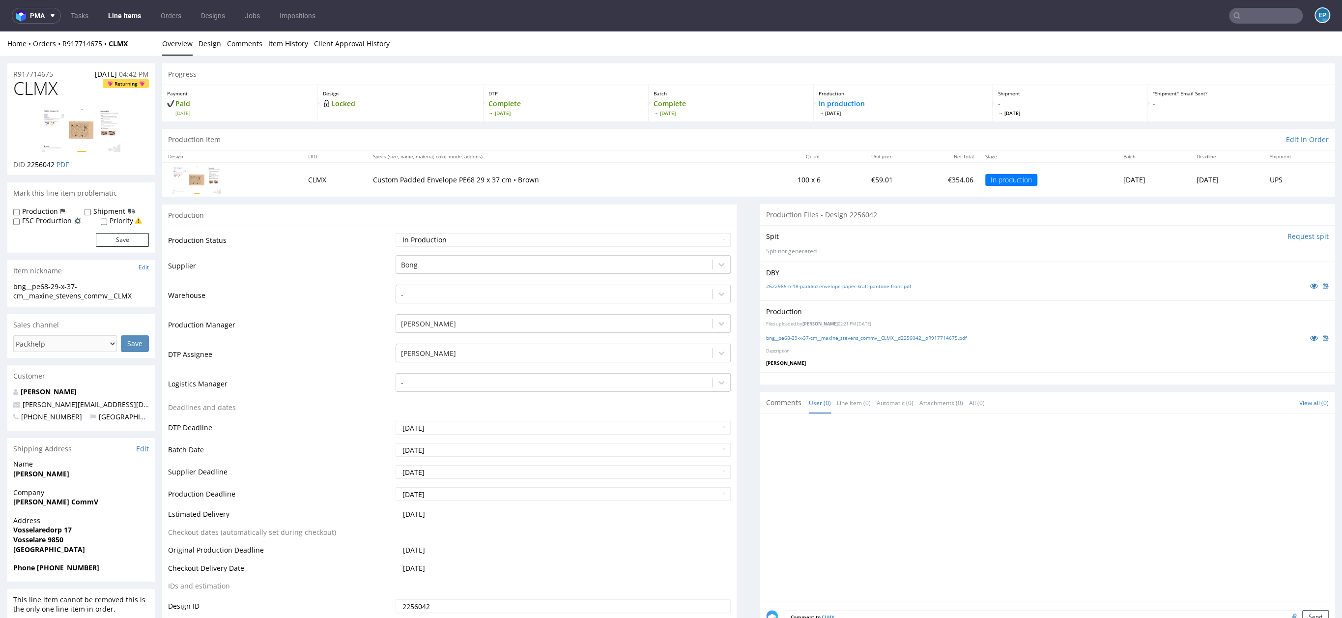
click at [1257, 24] on nav "pma Tasks Line Items Orders Designs Jobs Impositions EP" at bounding box center [671, 15] width 1342 height 31
click at [1251, 11] on input "text" at bounding box center [1266, 16] width 74 height 16
type input "csrp"
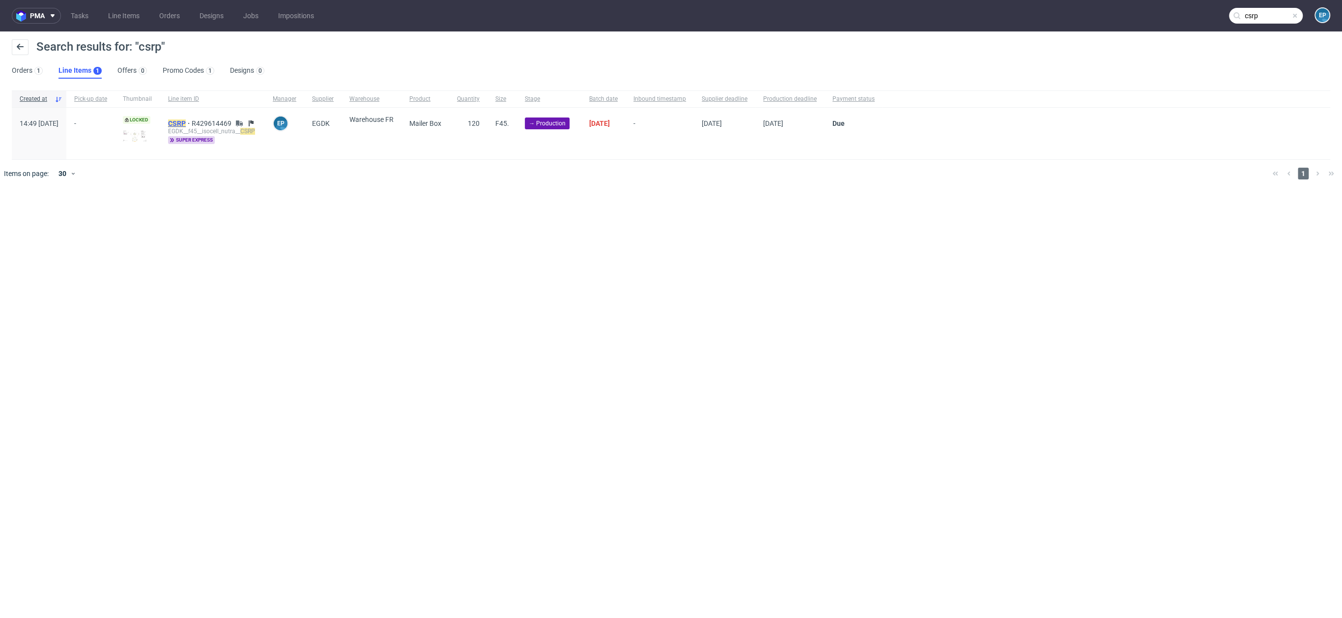
click at [186, 124] on mark "CSRP" at bounding box center [177, 123] width 18 height 8
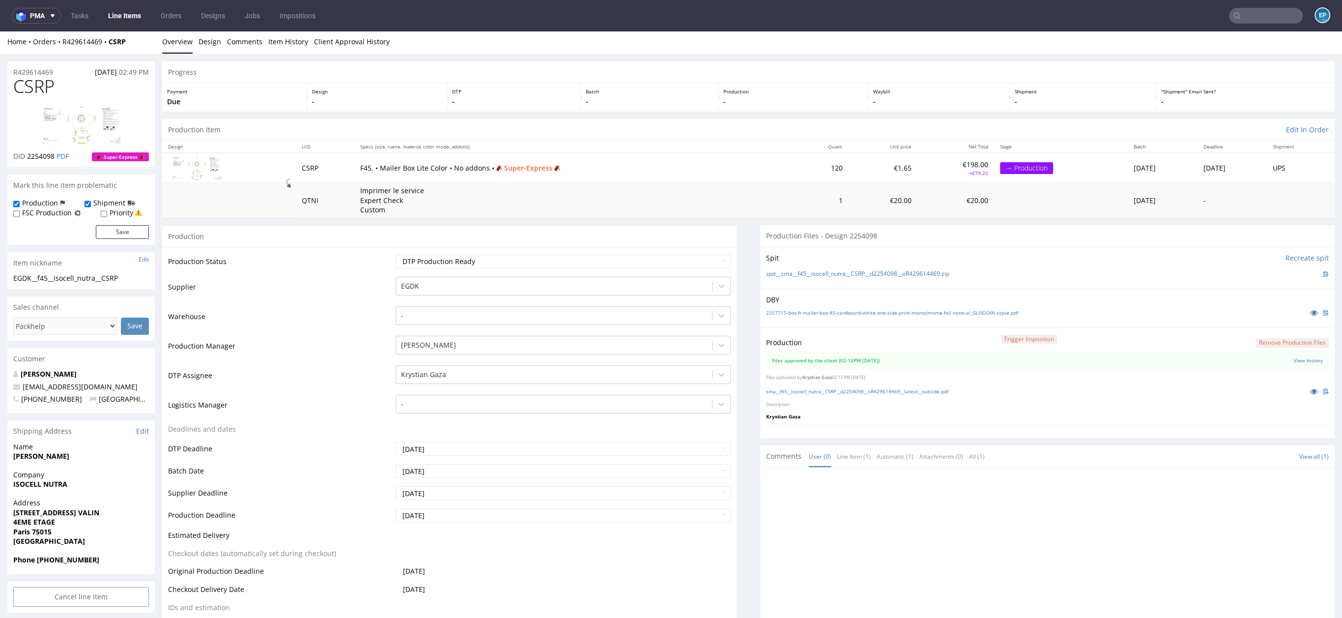
scroll to position [2, 0]
click at [867, 388] on link "sma__f45__isocell_nutra__CSRP__d2254098__oR429614469__latest__outside.pdf" at bounding box center [857, 390] width 182 height 7
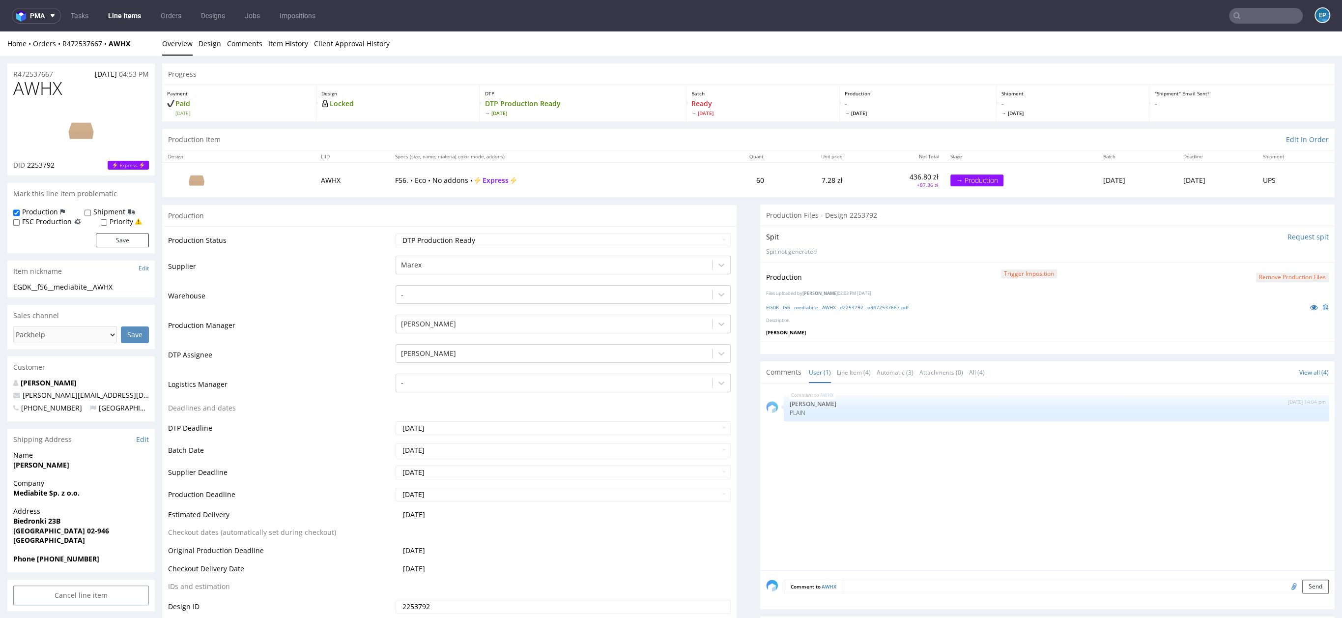
click at [139, 18] on link "Line Items" at bounding box center [124, 16] width 45 height 16
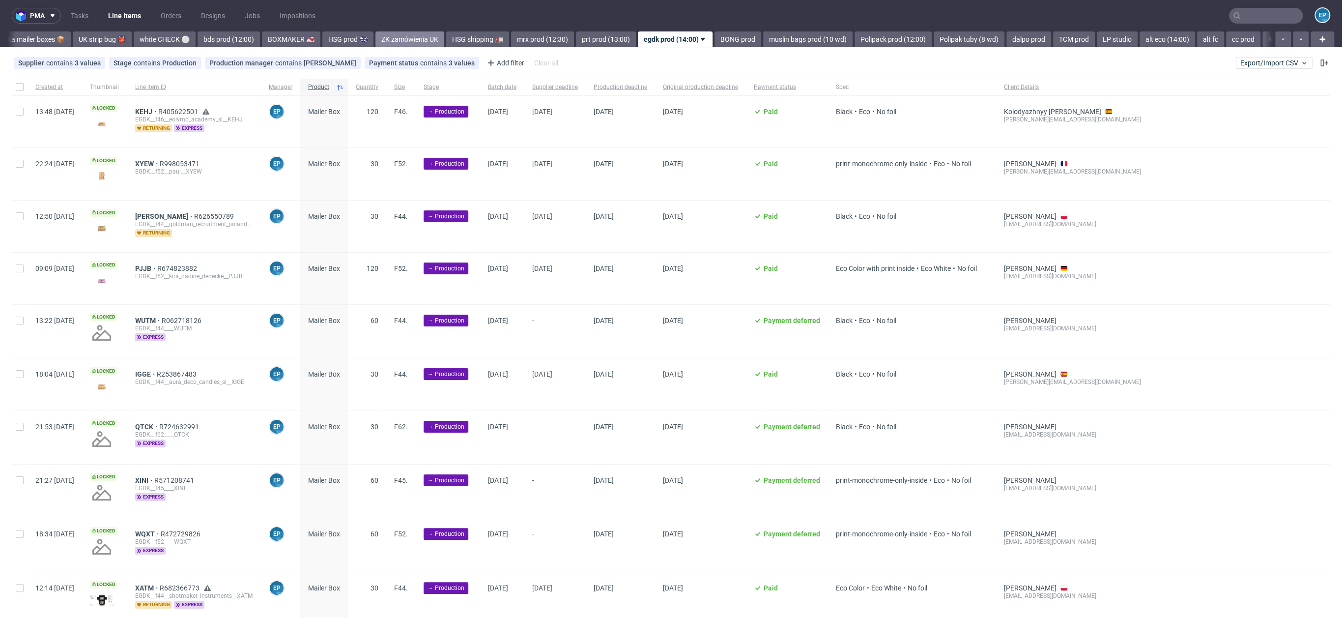
click at [394, 45] on link "ZK zamówienia UK" at bounding box center [409, 39] width 69 height 16
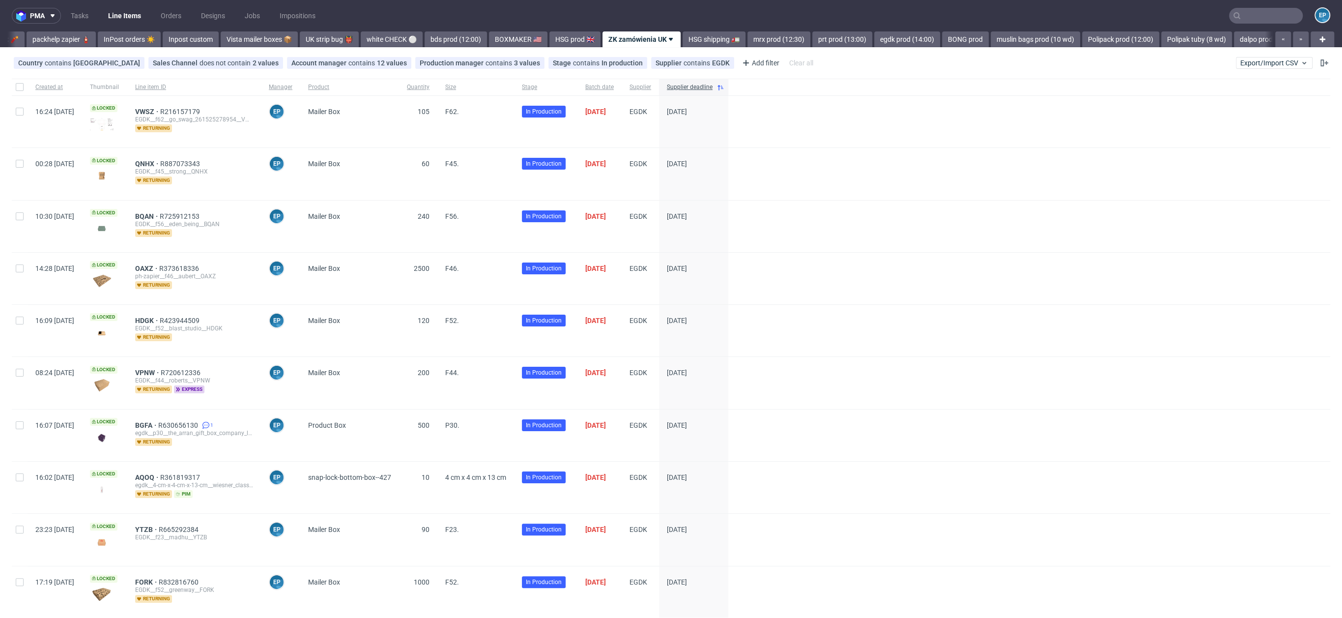
scroll to position [0, 510]
click at [779, 38] on div "mrx prod (12:30)" at bounding box center [811, 39] width 65 height 16
click at [781, 38] on link "mrx prod (12:30)" at bounding box center [812, 39] width 63 height 16
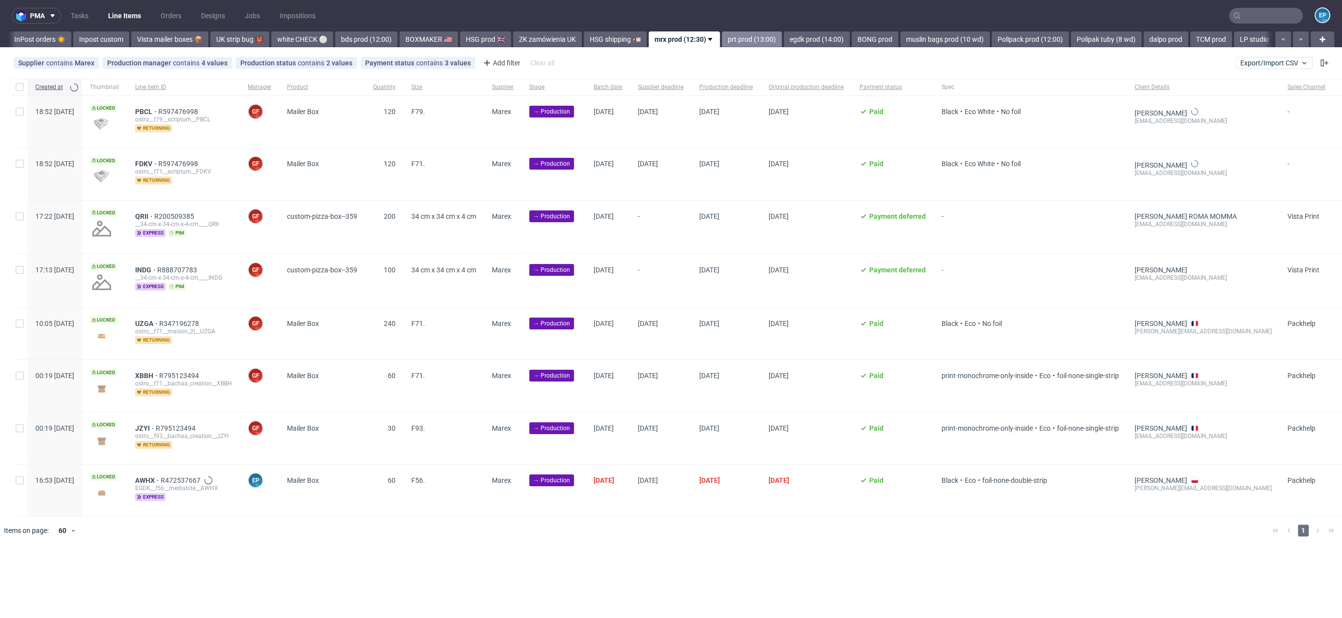
scroll to position [0, 638]
click at [174, 484] on div "EGDK__f56__mediabite__AWHX" at bounding box center [183, 488] width 97 height 8
click at [161, 480] on span "AWHX" at bounding box center [148, 480] width 26 height 8
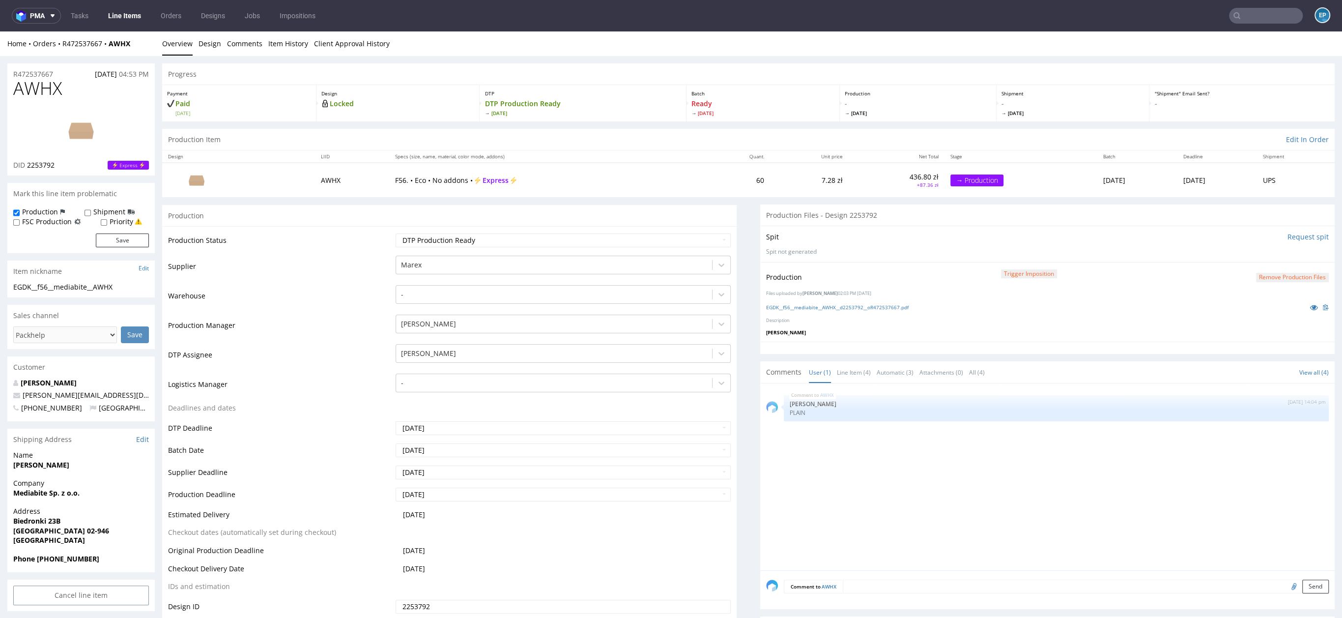
click at [90, 211] on div "Shipment" at bounding box center [110, 212] width 50 height 10
click at [88, 214] on input "Shipment" at bounding box center [88, 213] width 6 height 8
checkbox input "true"
click at [116, 233] on button "Save" at bounding box center [122, 240] width 53 height 14
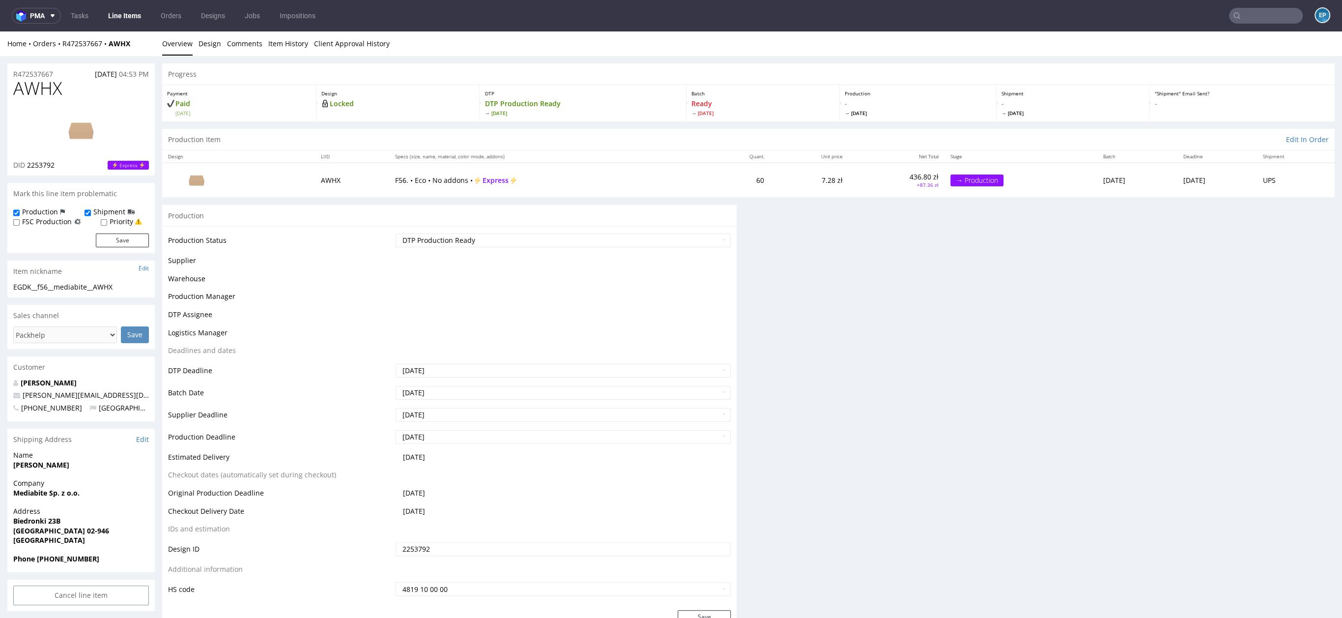
click at [128, 15] on link "Line Items" at bounding box center [124, 16] width 45 height 16
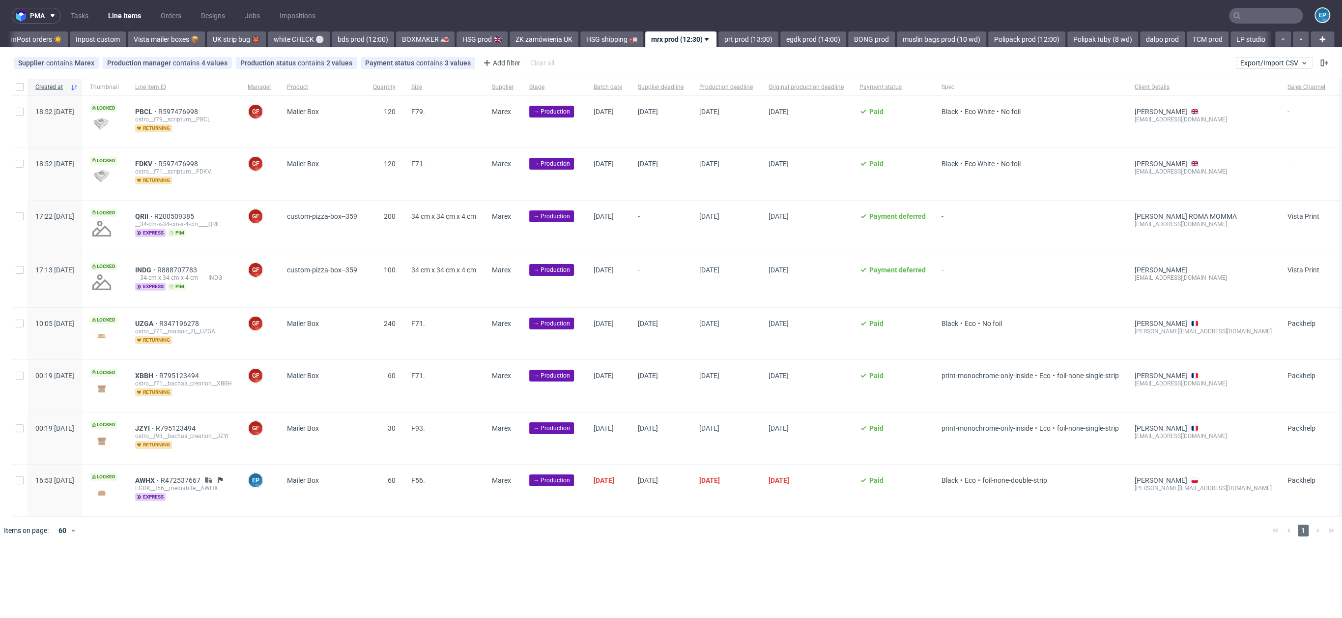
scroll to position [0, 638]
click at [27, 478] on div at bounding box center [20, 490] width 16 height 52
checkbox input "true"
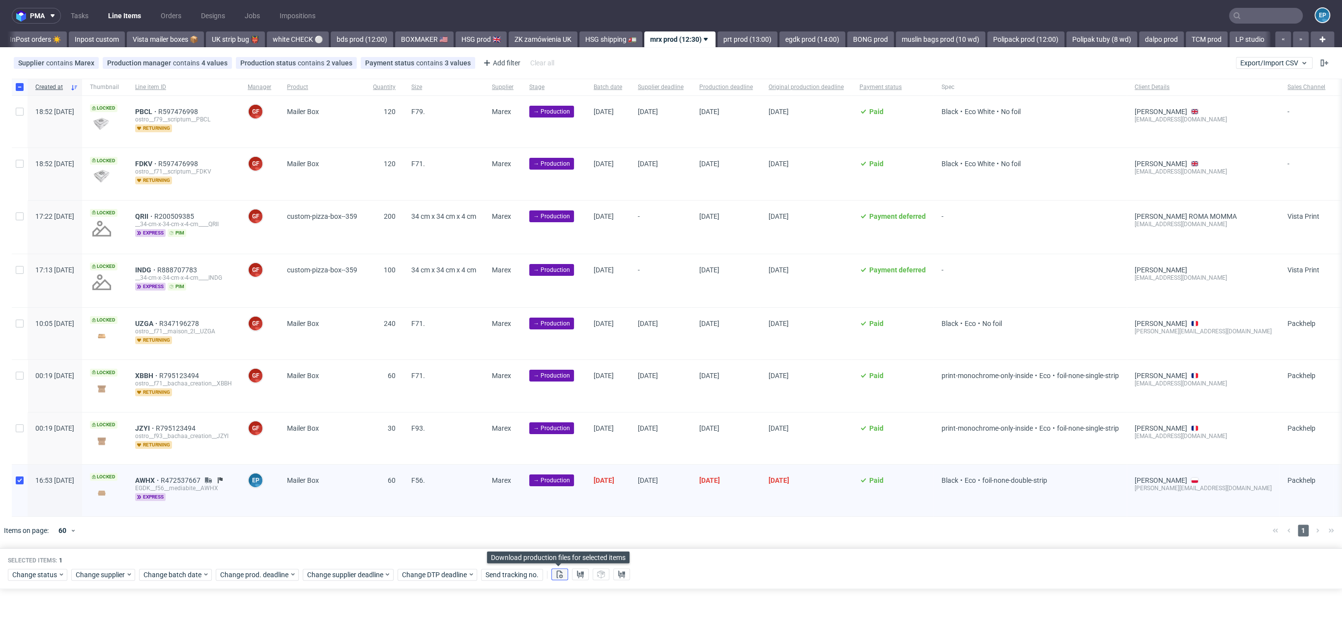
click at [560, 578] on icon at bounding box center [560, 574] width 8 height 8
click at [578, 578] on icon at bounding box center [580, 574] width 8 height 8
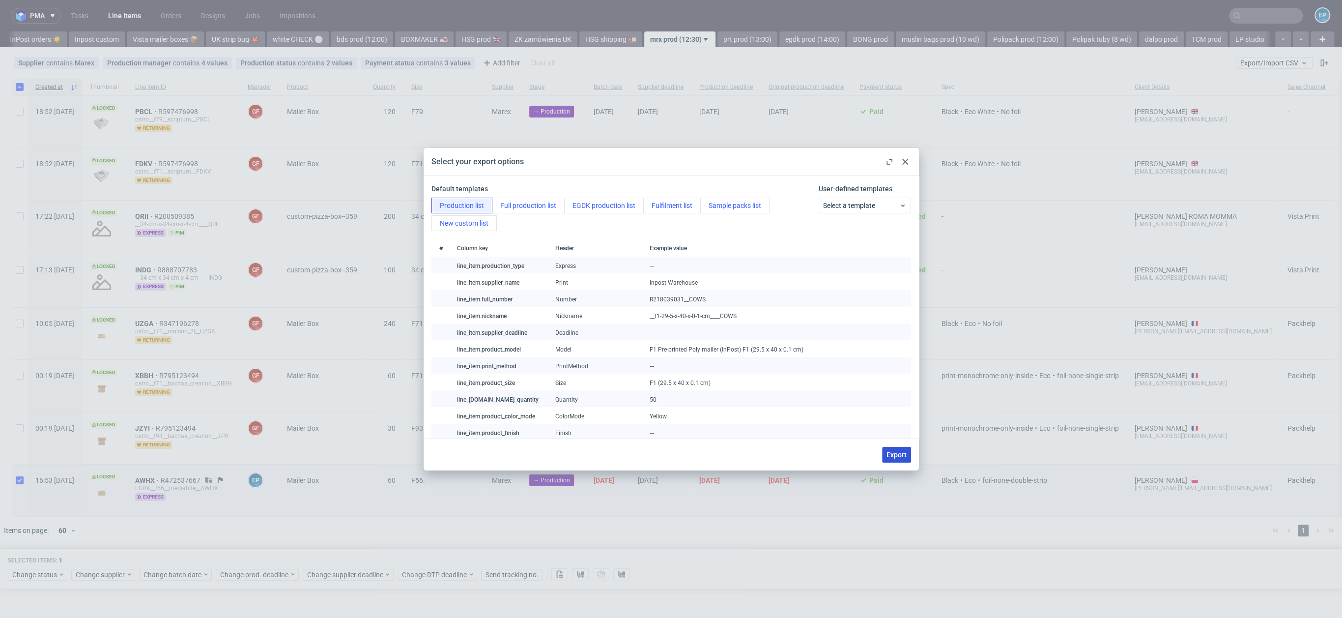
click at [900, 456] on span "Export" at bounding box center [897, 454] width 20 height 7
checkbox input "false"
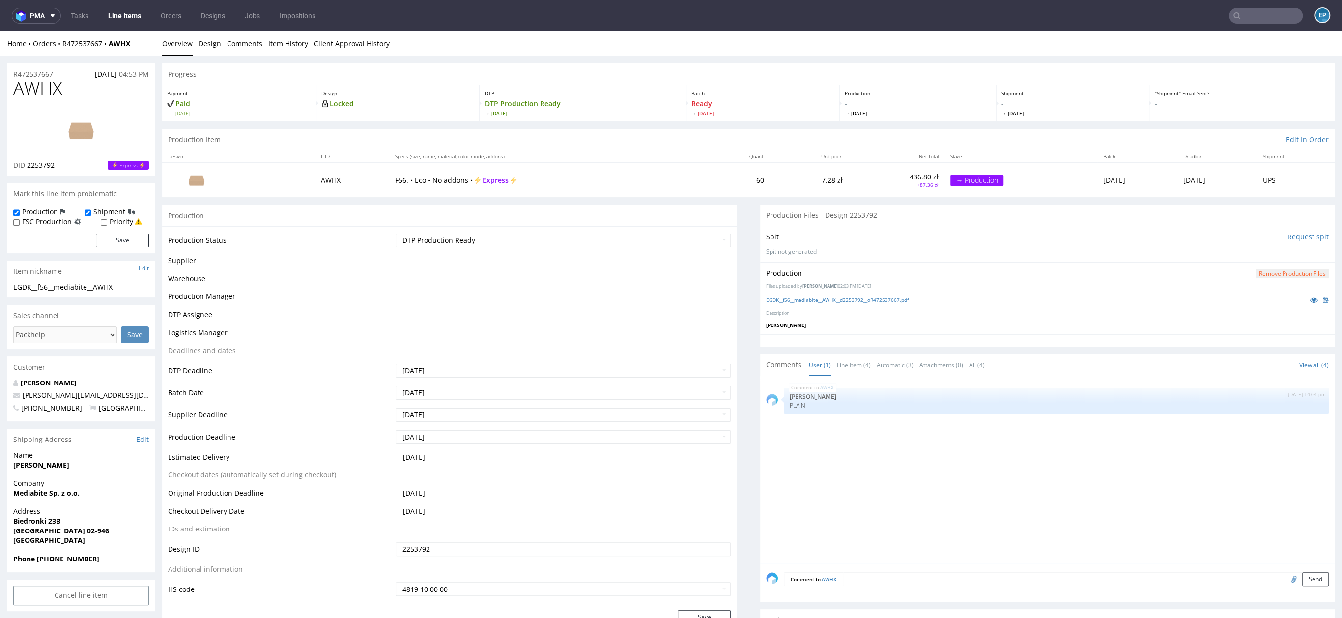
scroll to position [44, 0]
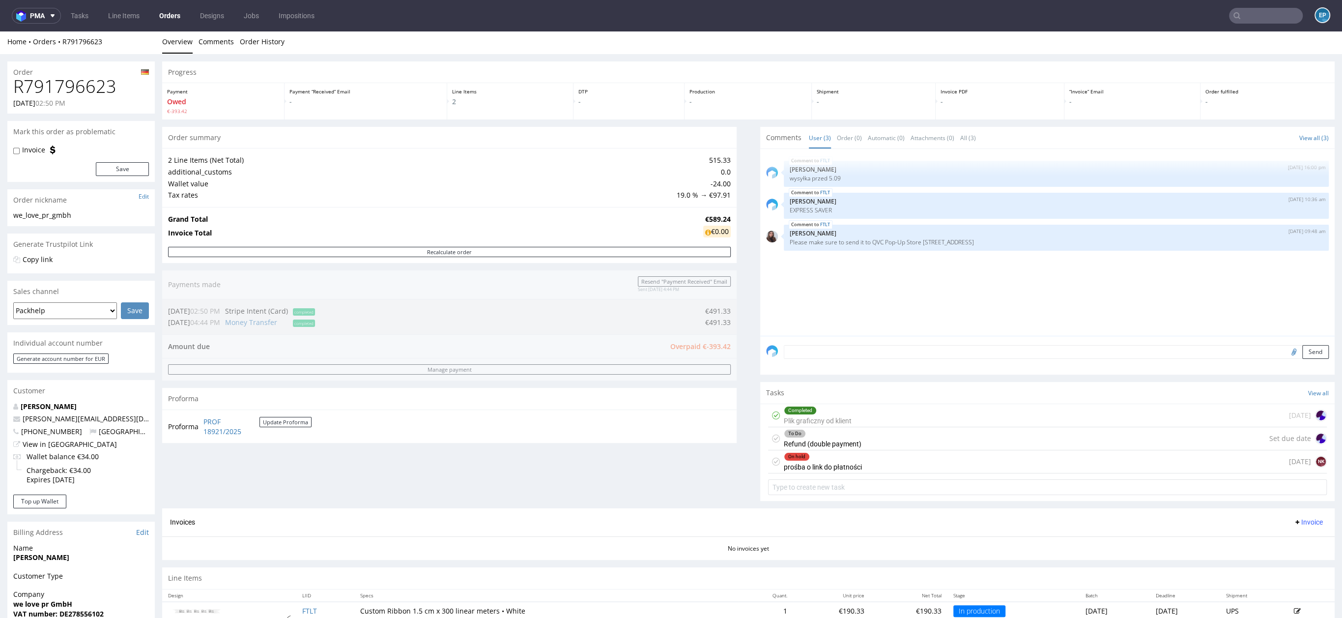
scroll to position [2, 0]
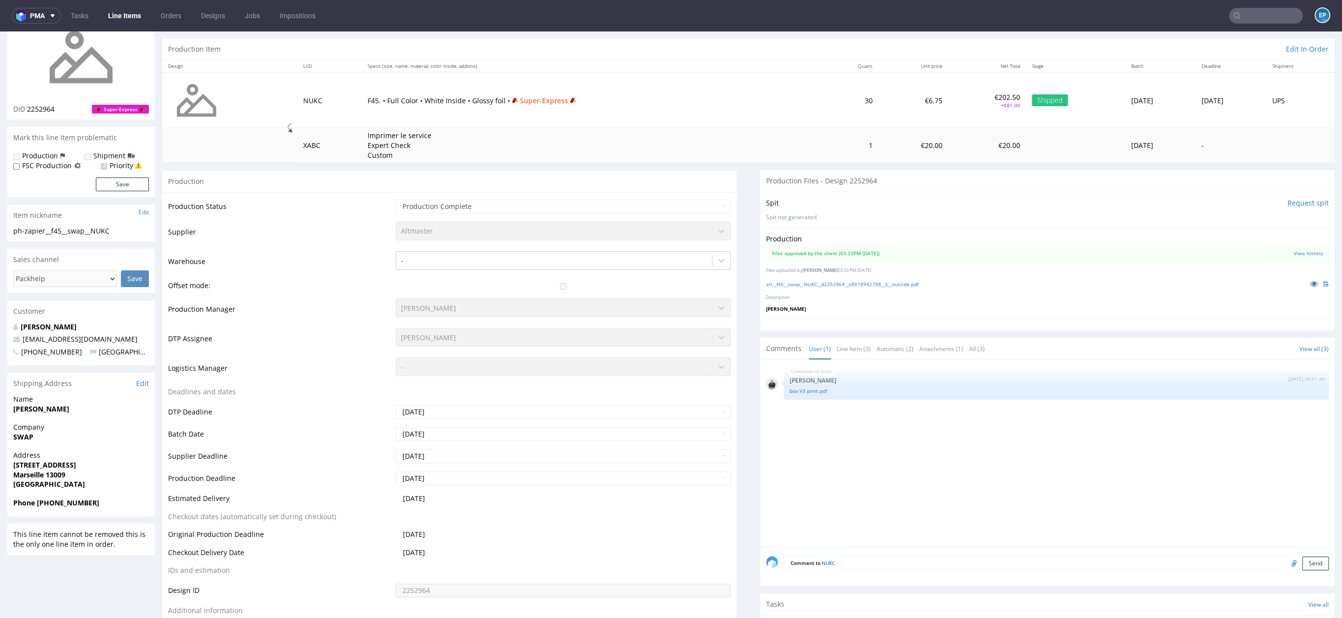
scroll to position [71, 0]
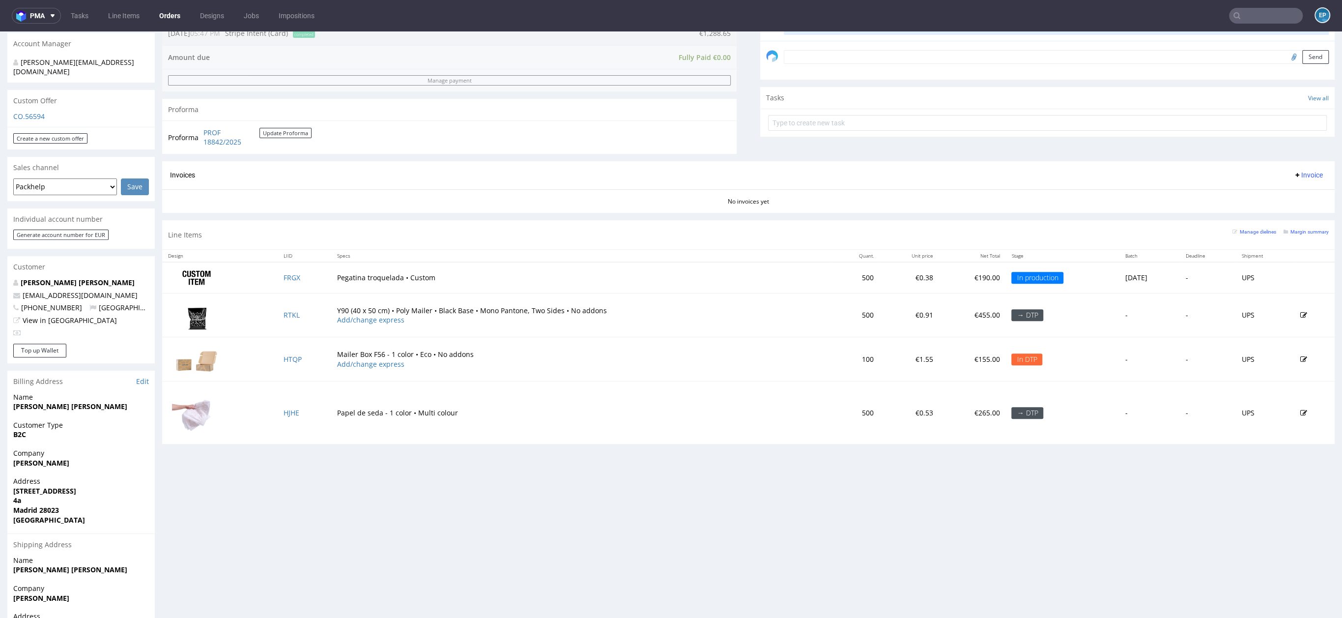
scroll to position [359, 0]
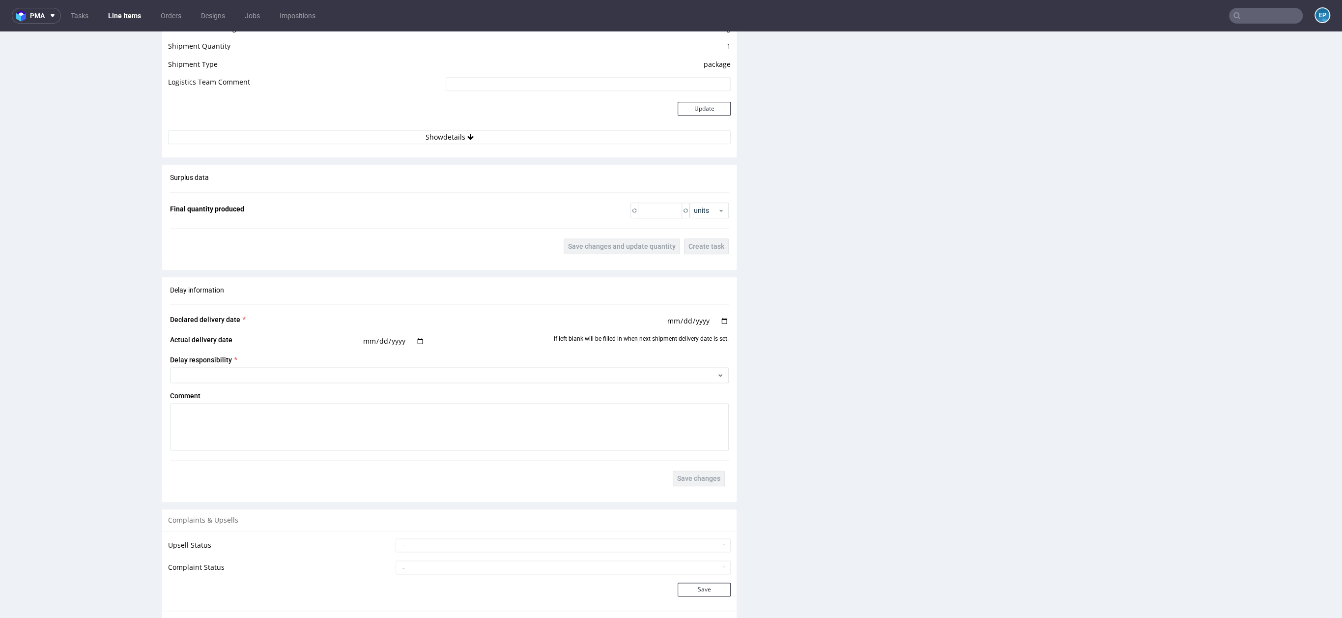
scroll to position [1380, 0]
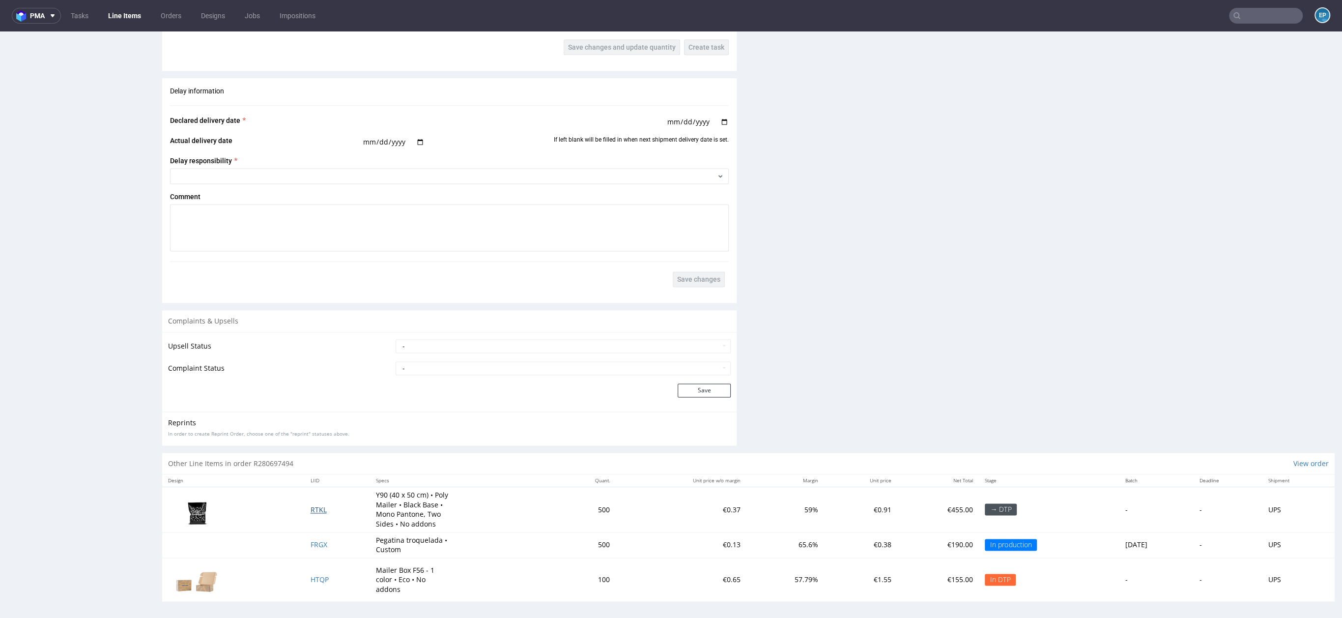
click at [310, 505] on span "RTKL" at bounding box center [318, 509] width 16 height 9
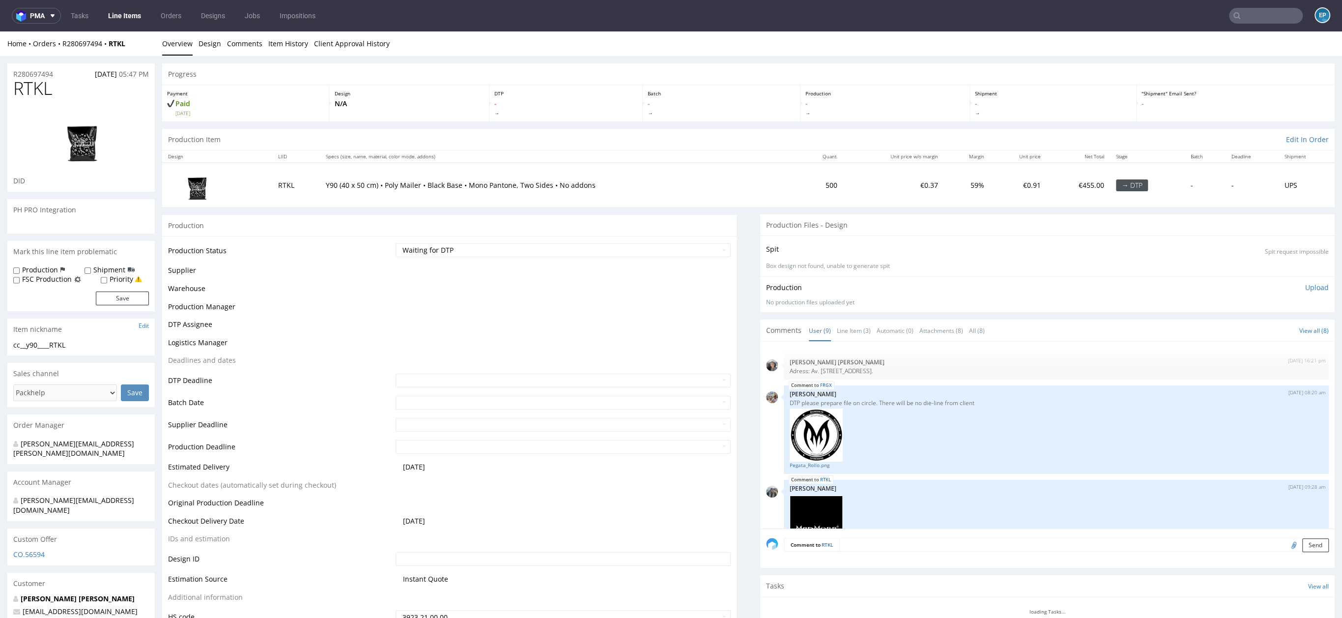
scroll to position [398, 0]
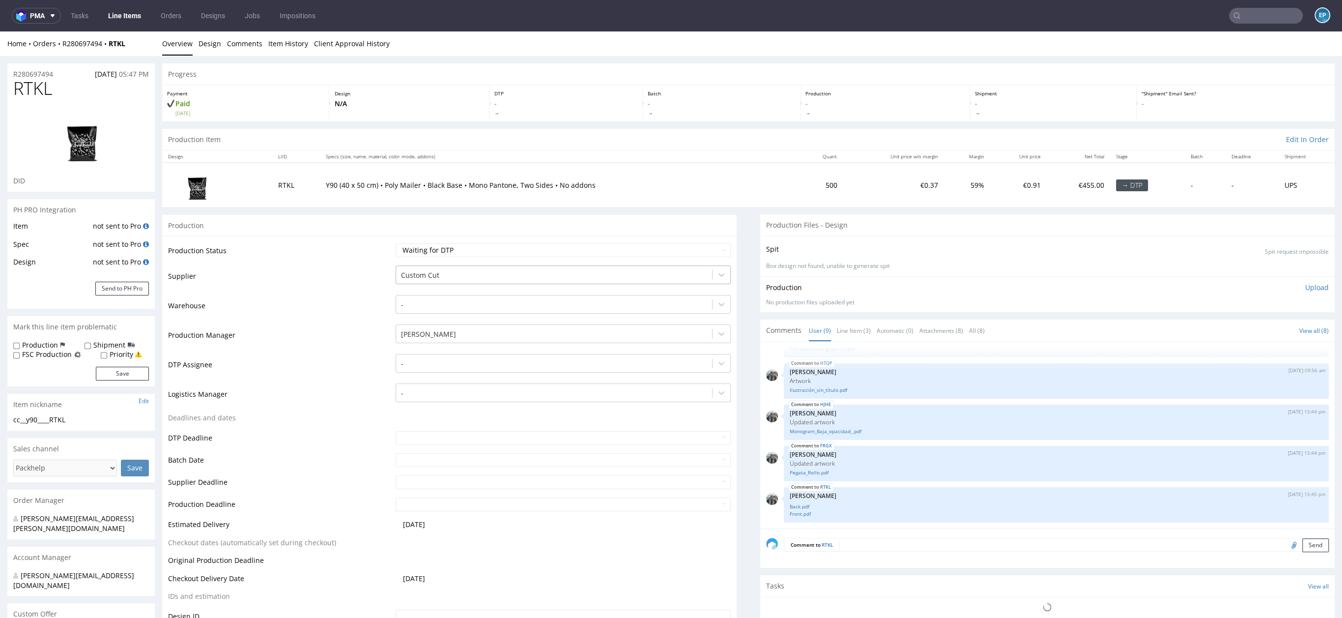
click at [428, 269] on div at bounding box center [554, 275] width 306 height 12
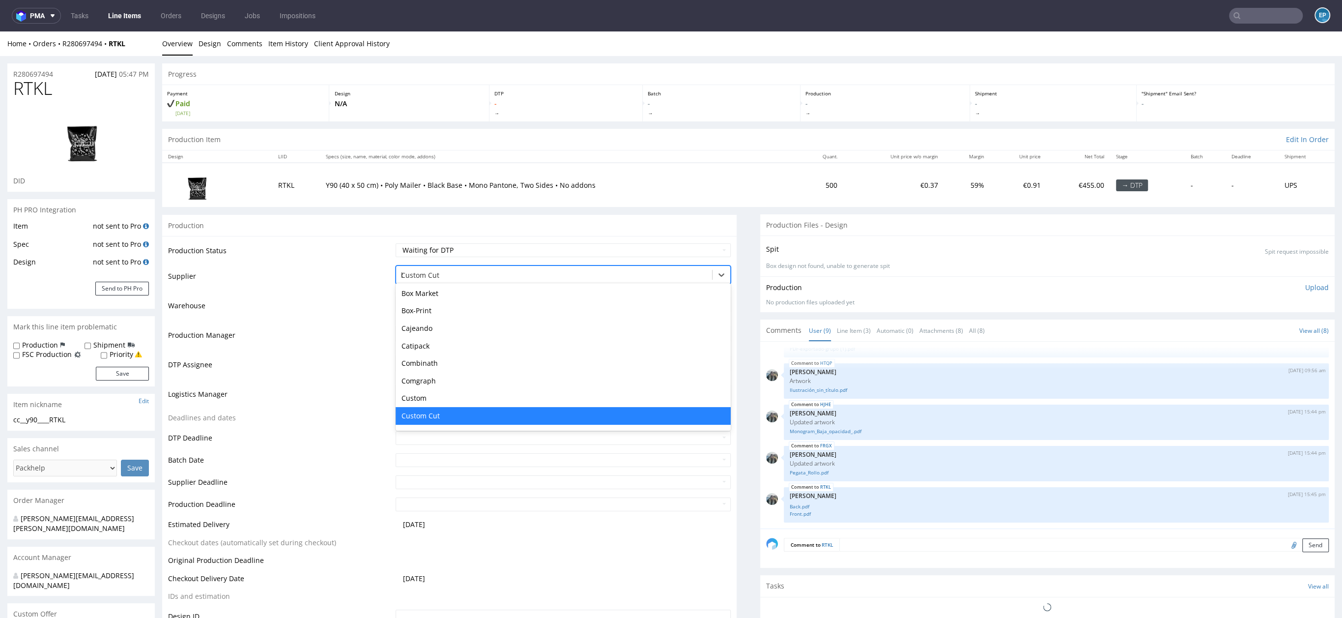
scroll to position [0, 0]
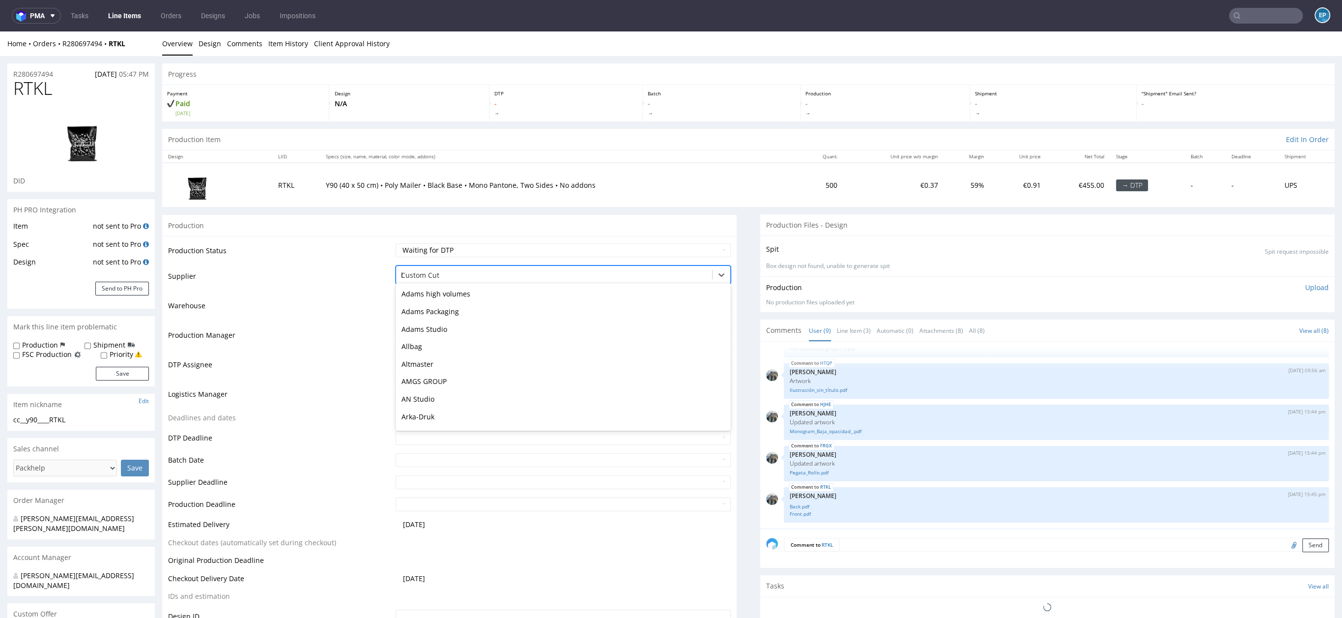
type input "bds"
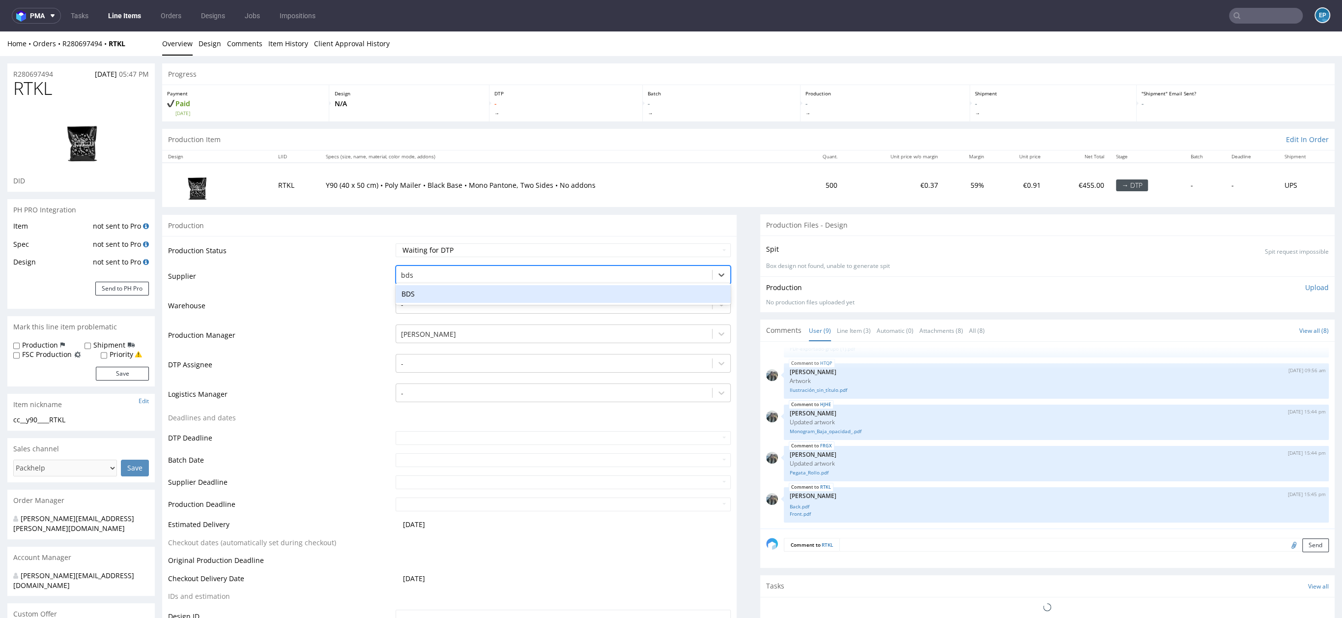
click at [428, 284] on div "BDS" at bounding box center [563, 294] width 335 height 22
click at [428, 295] on div "BDS" at bounding box center [563, 294] width 335 height 18
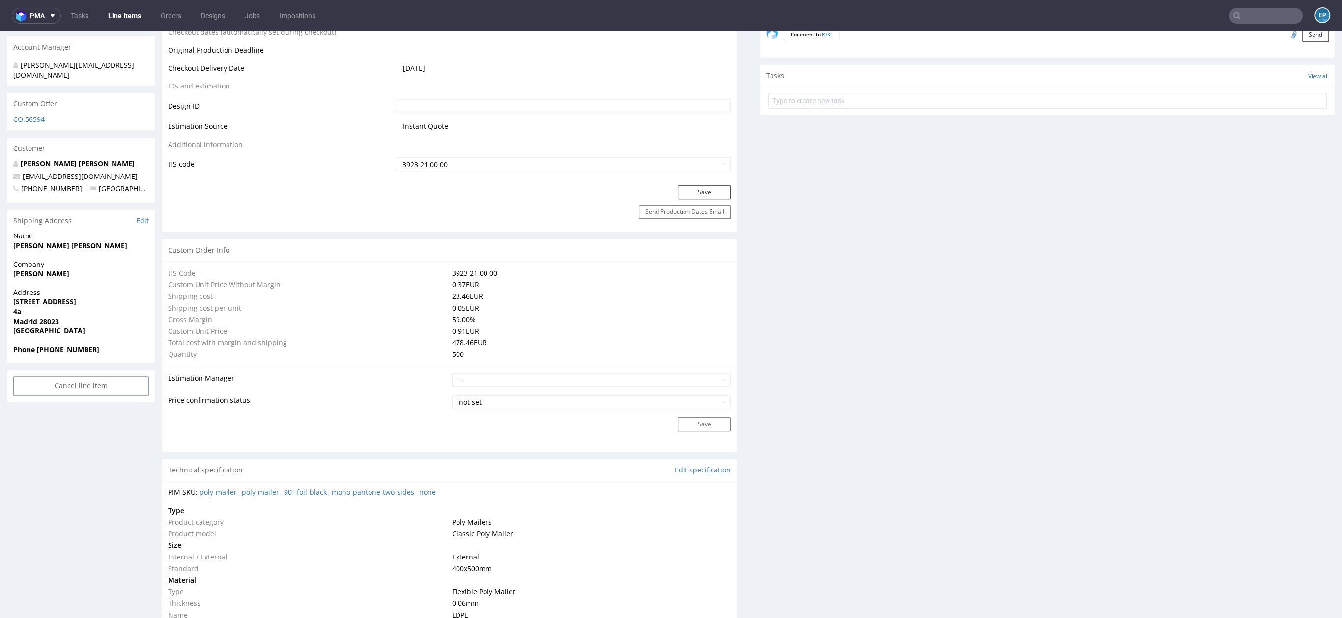
click at [681, 187] on button "Save" at bounding box center [704, 192] width 53 height 14
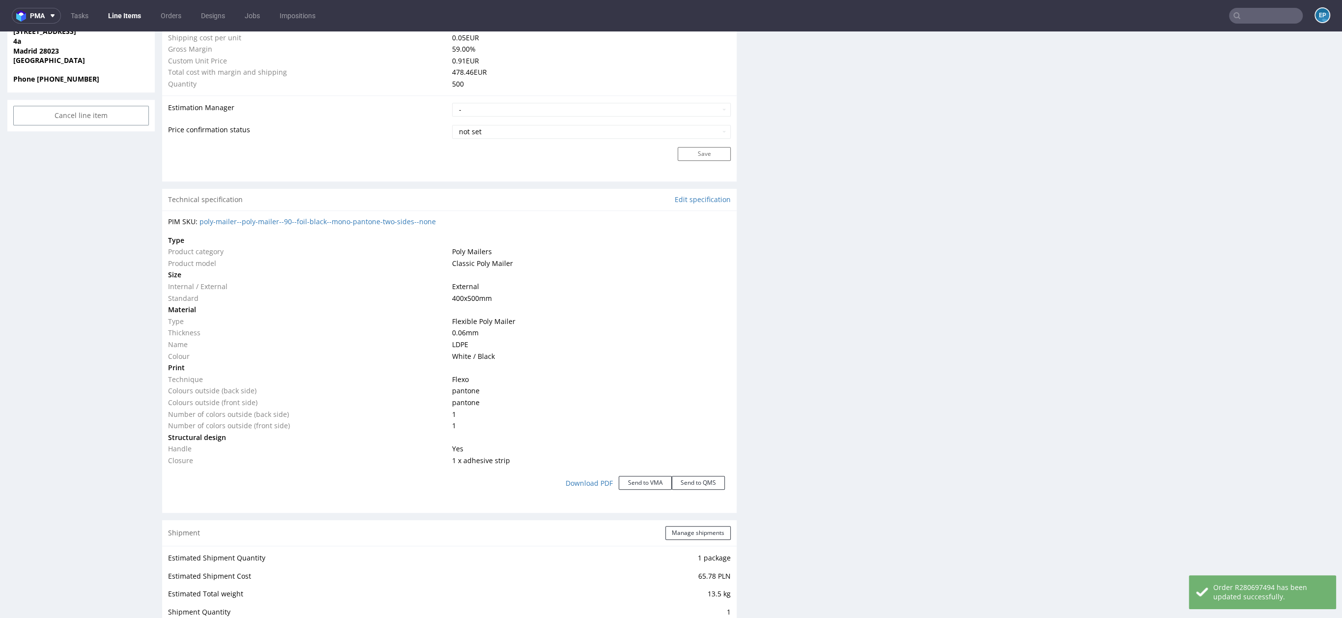
scroll to position [0, 0]
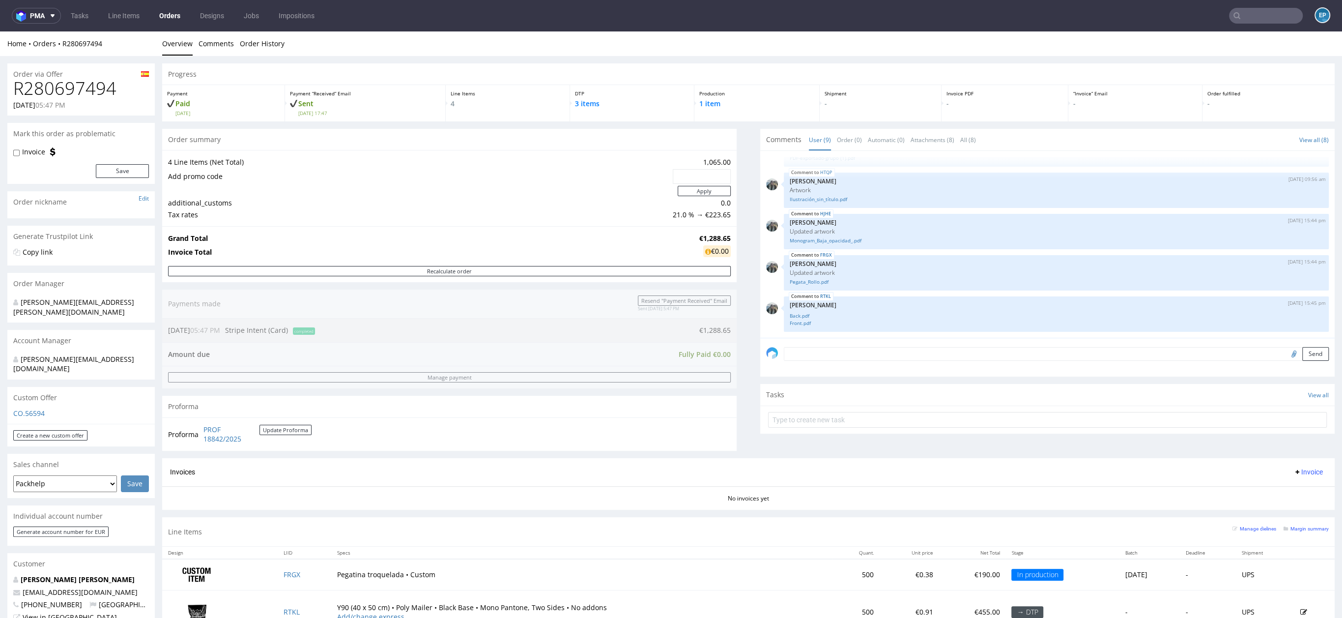
scroll to position [359, 0]
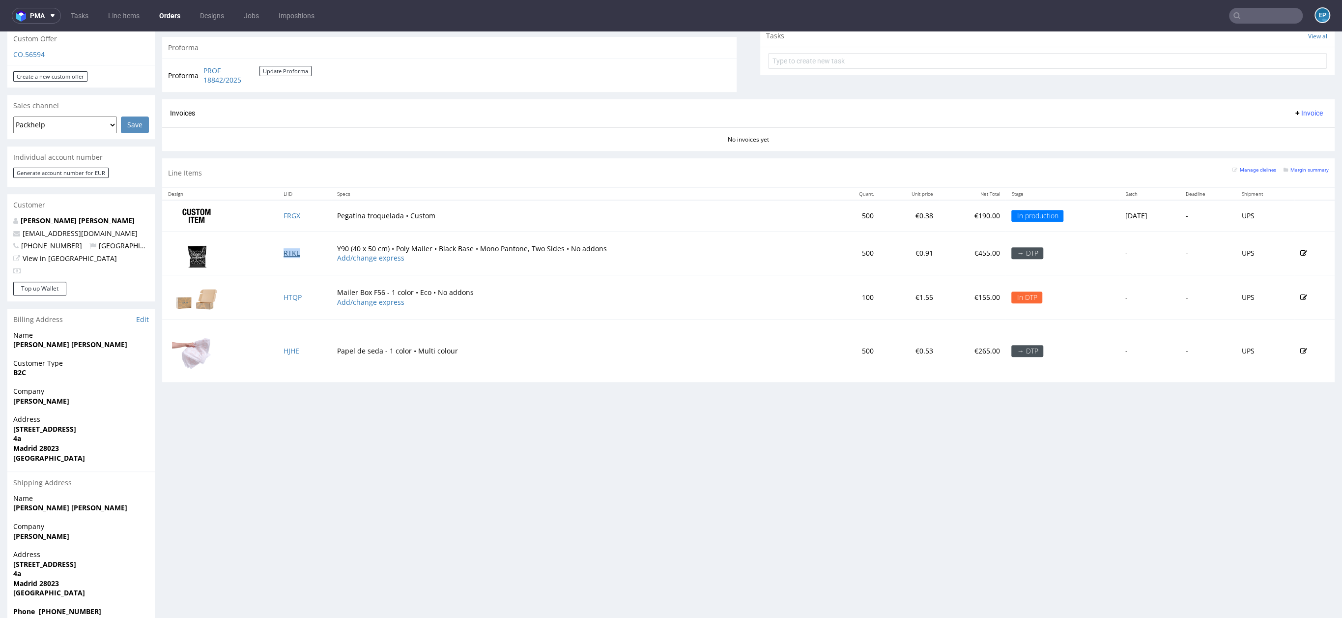
click link "RTKL"
click link "HTQP"
click link "HJHE"
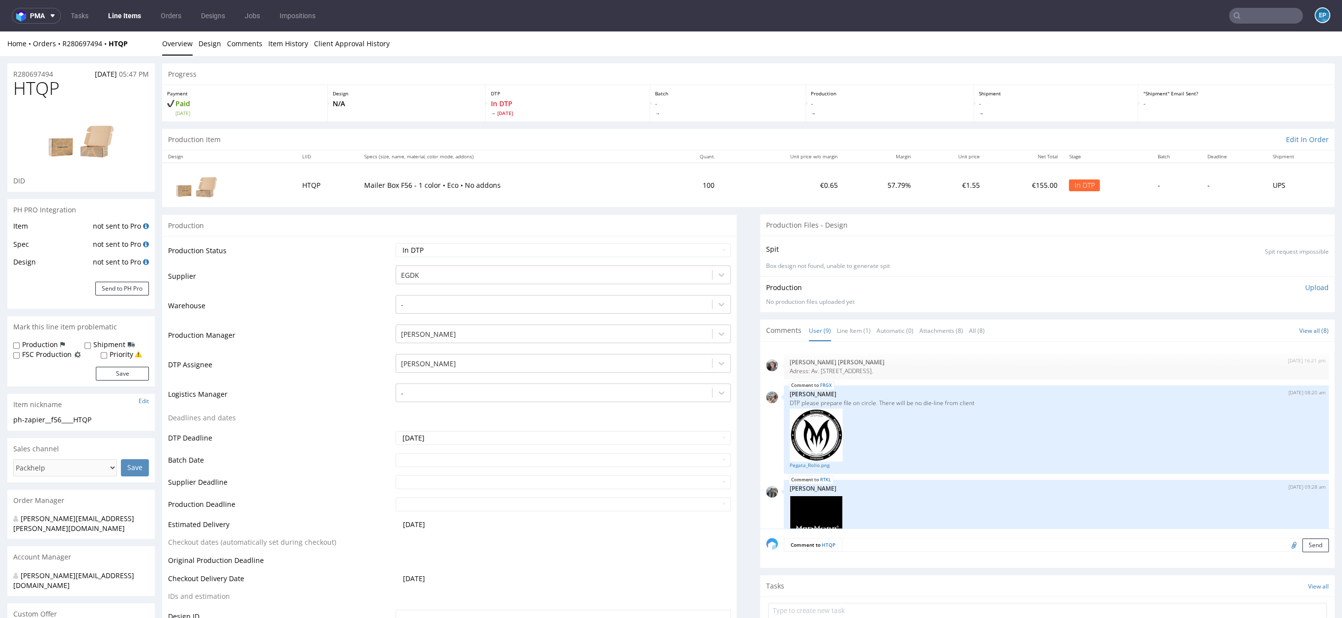
scroll to position [398, 0]
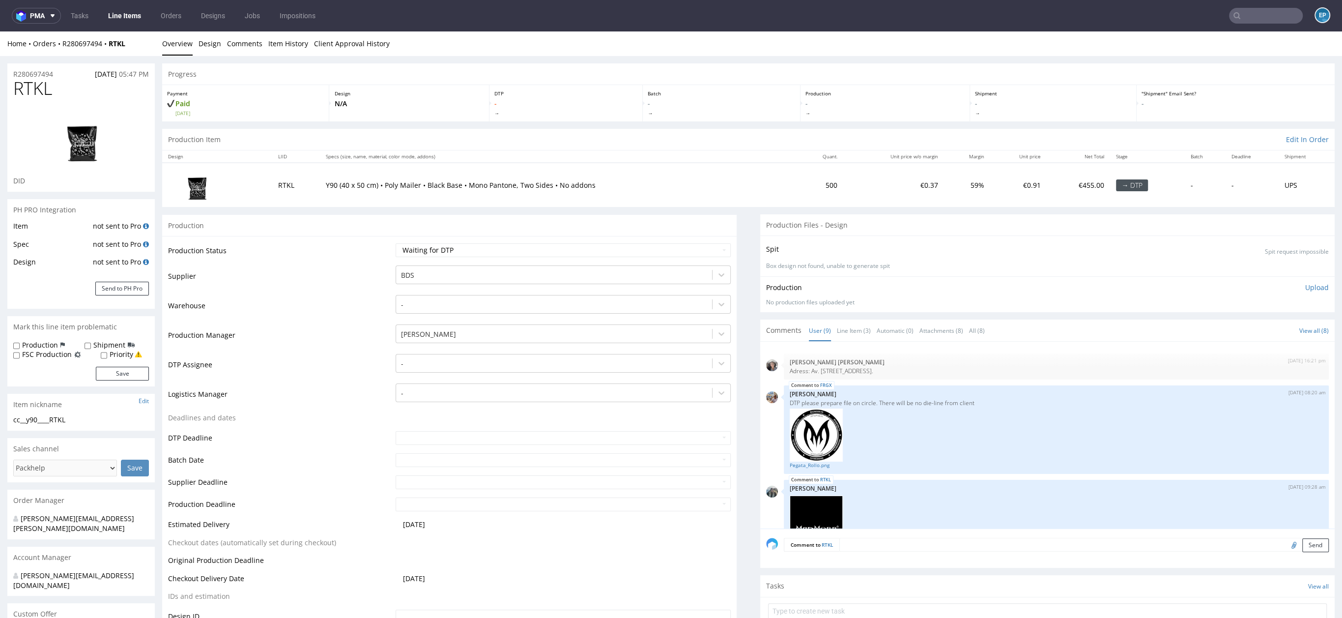
scroll to position [398, 0]
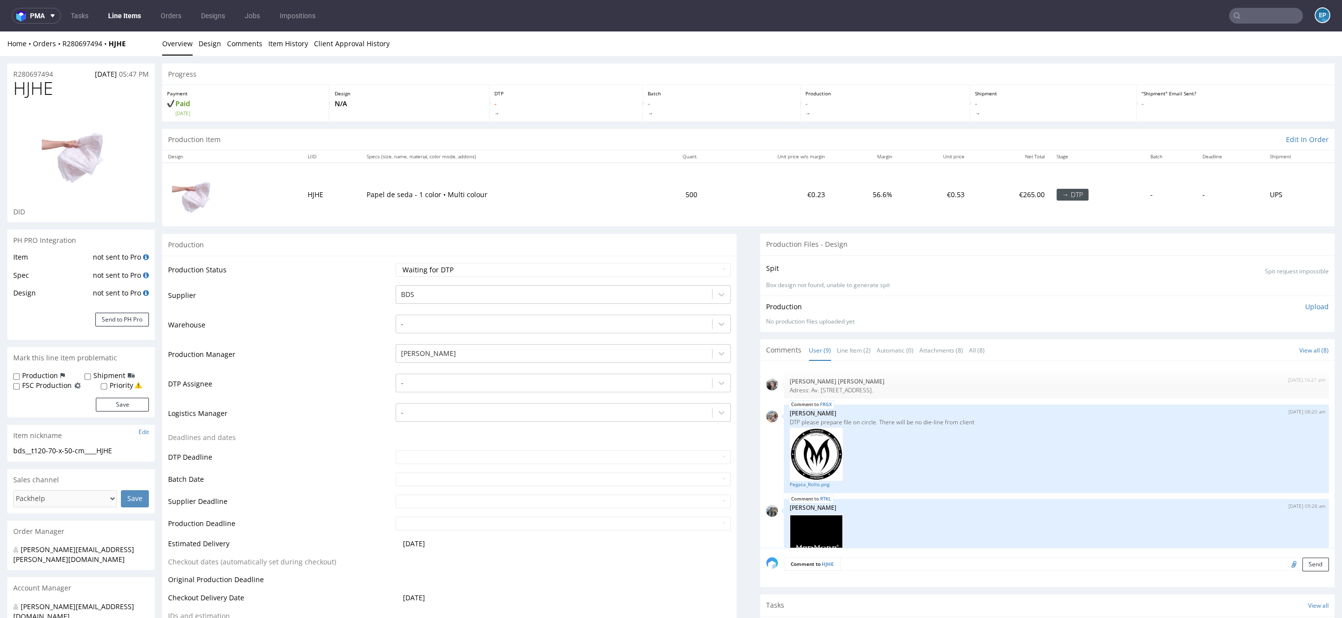
scroll to position [398, 0]
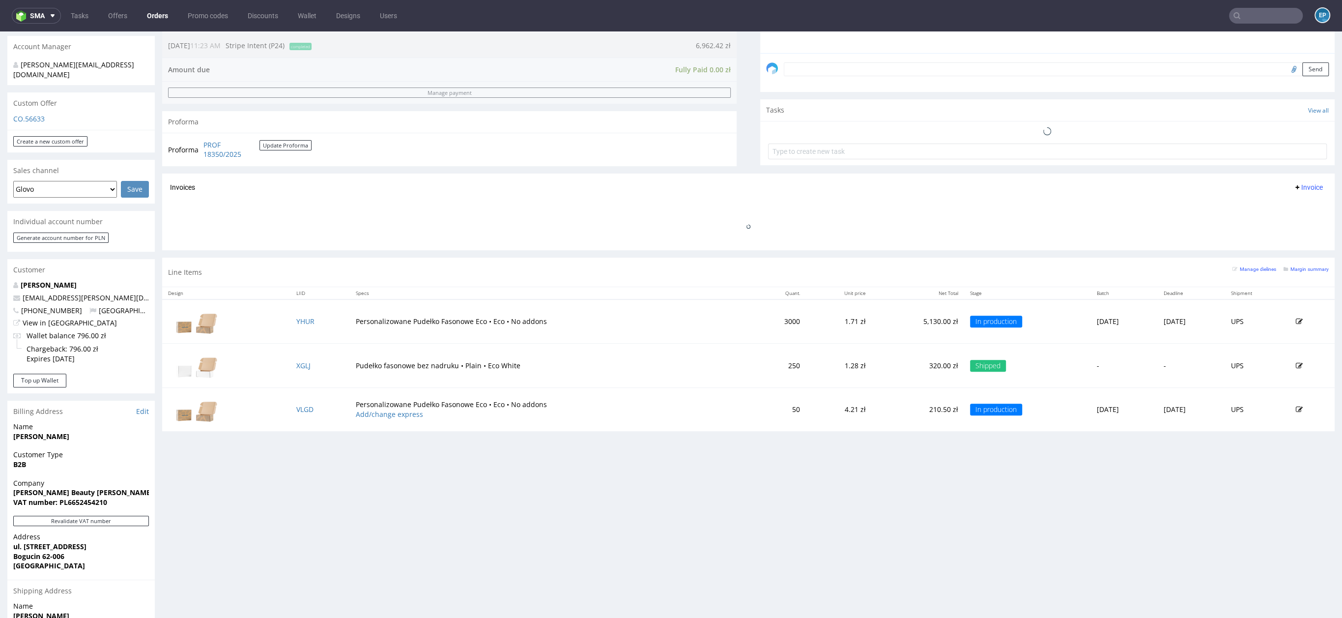
scroll to position [392, 0]
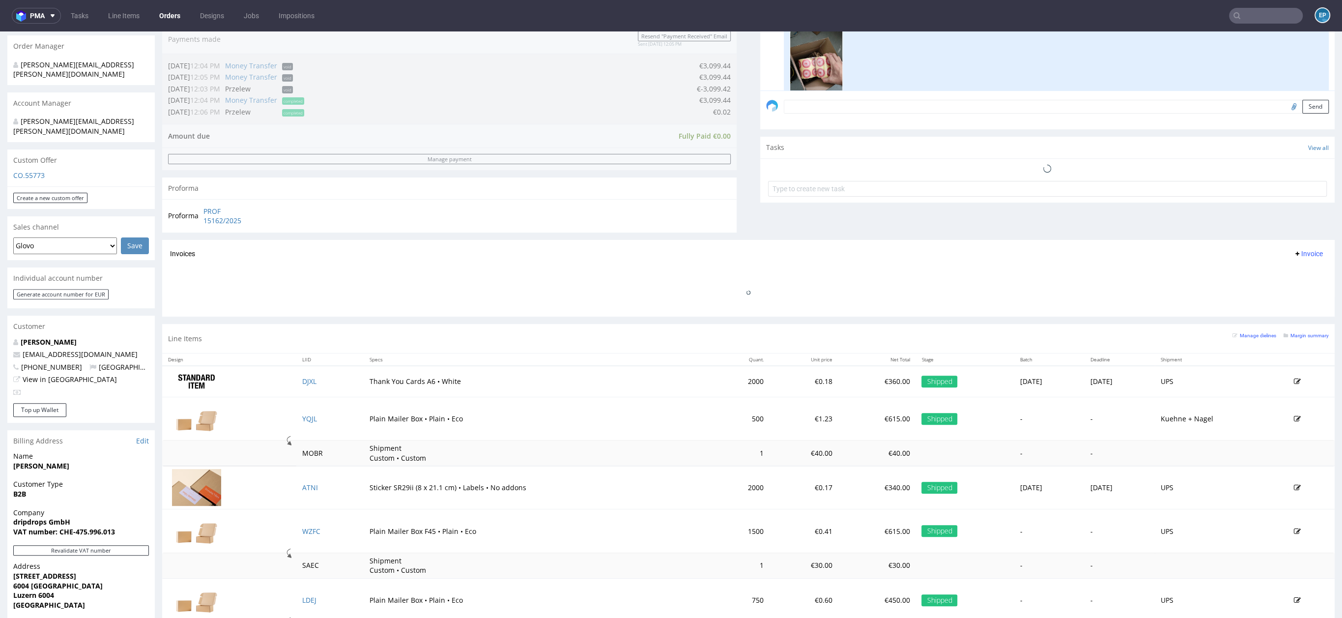
scroll to position [384, 0]
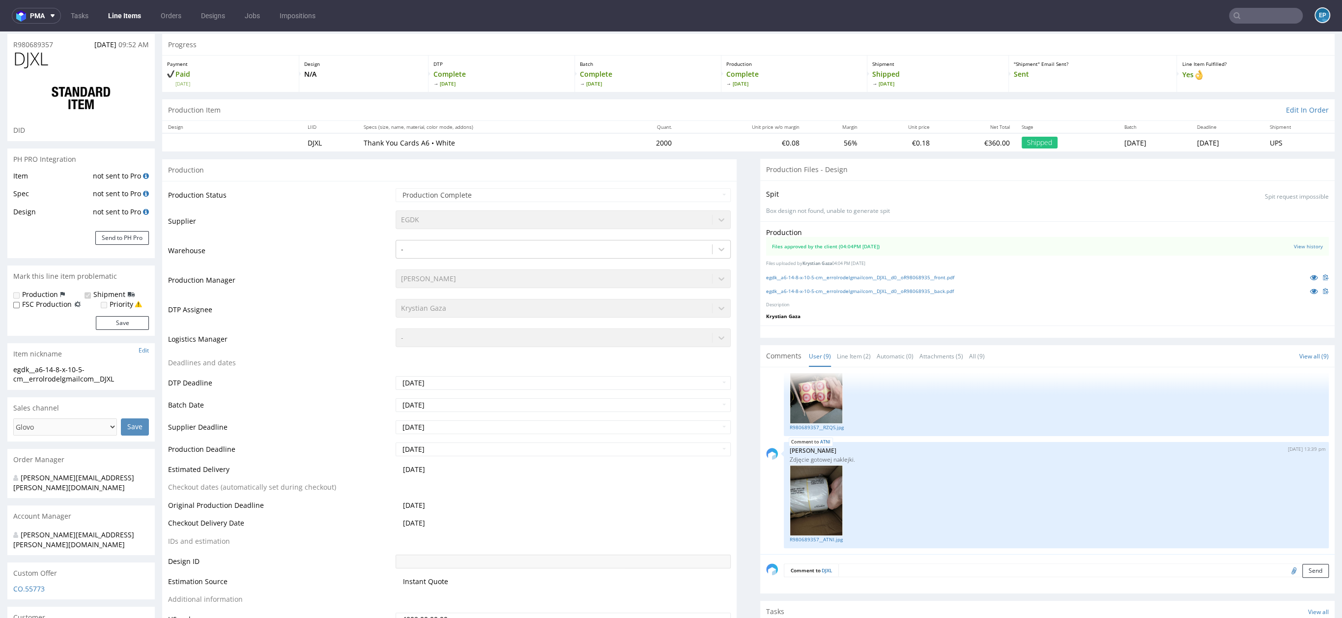
scroll to position [59, 0]
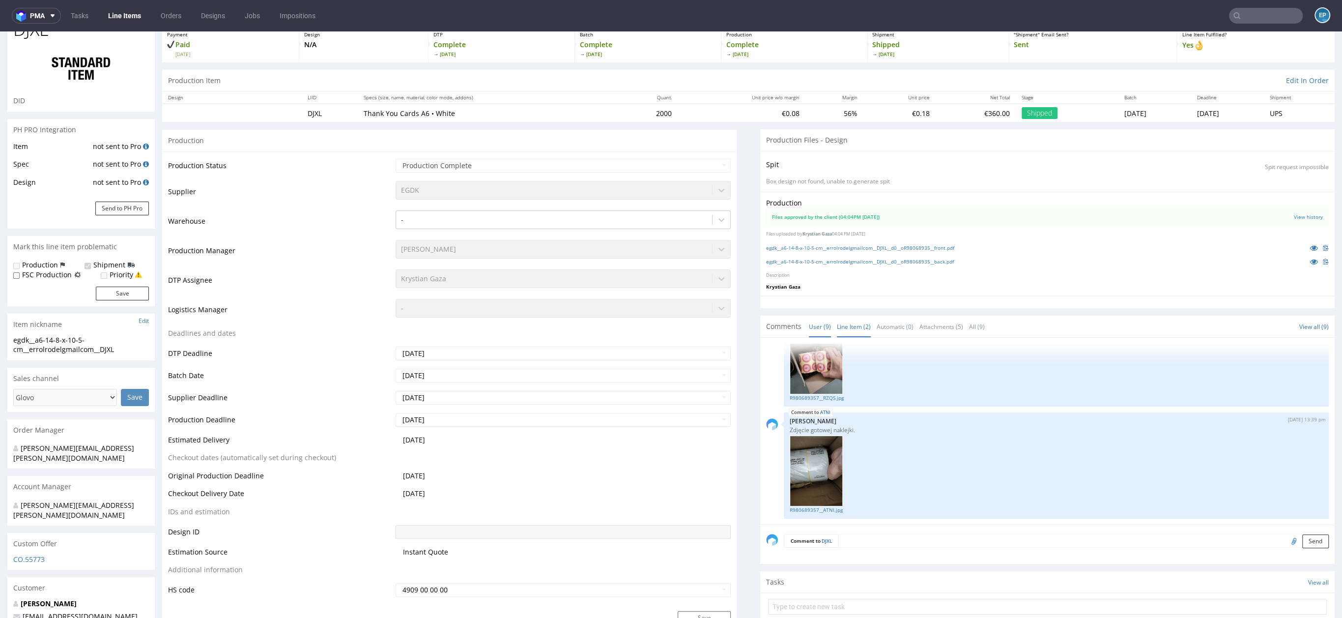
click at [841, 328] on link "Line Item (2)" at bounding box center [854, 326] width 34 height 21
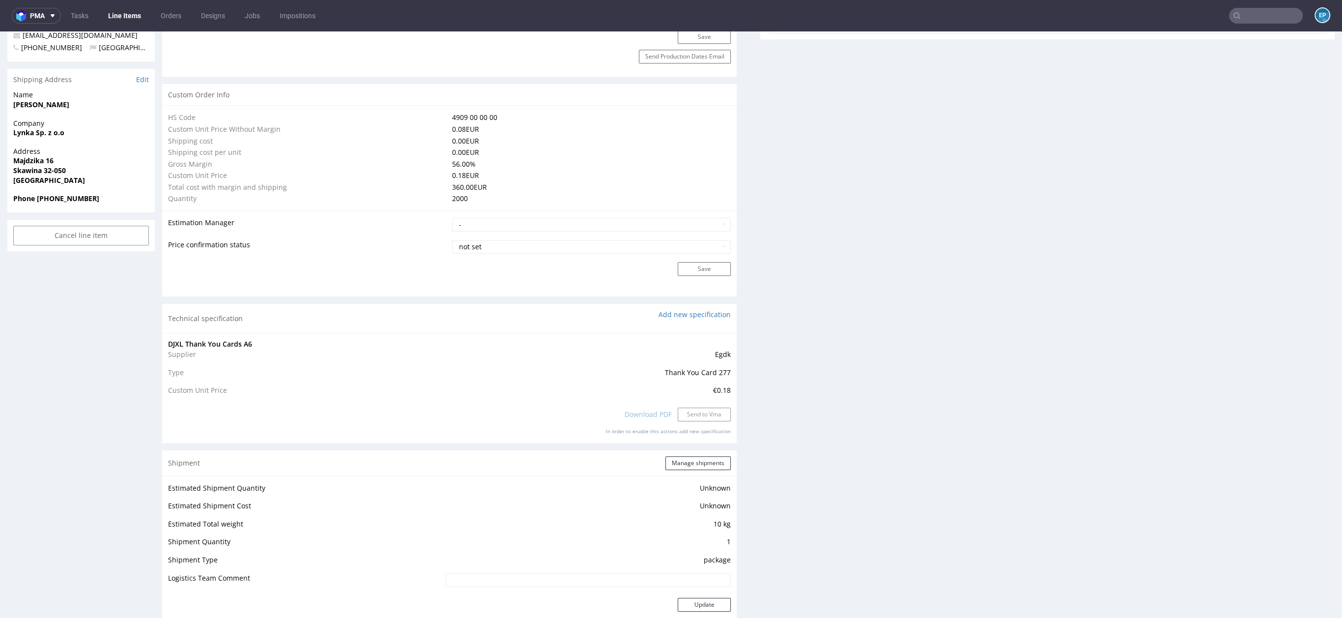
scroll to position [793, 0]
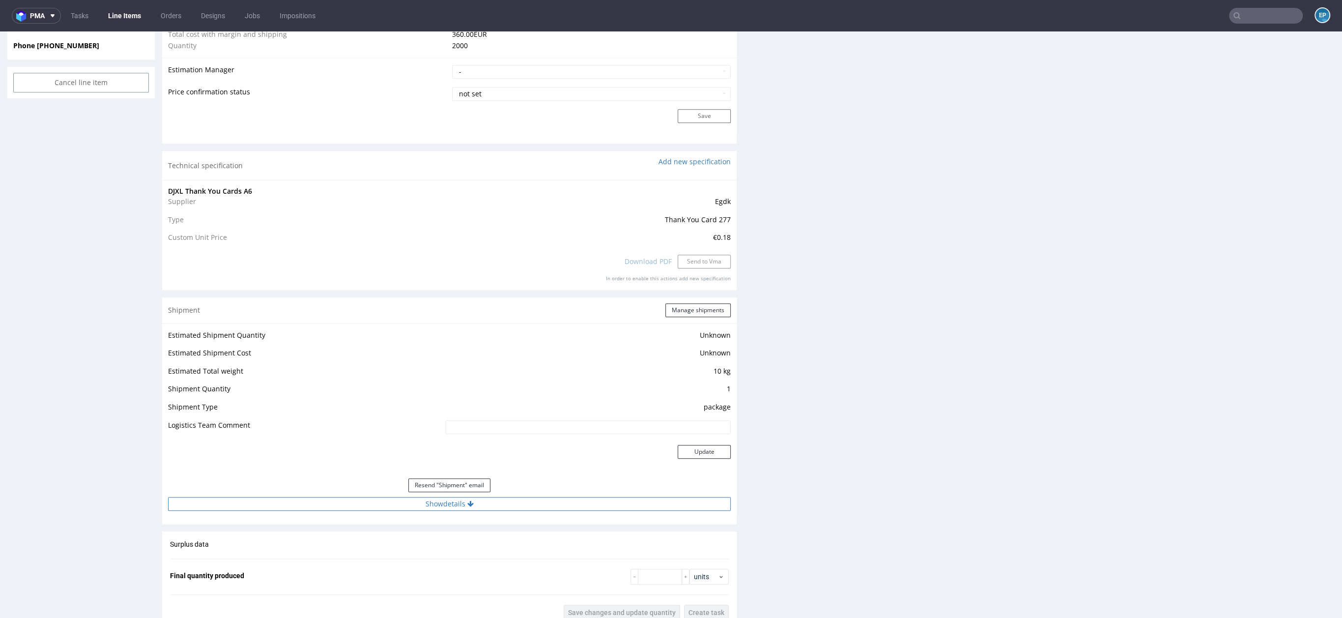
click at [519, 504] on button "Show details" at bounding box center [449, 504] width 563 height 14
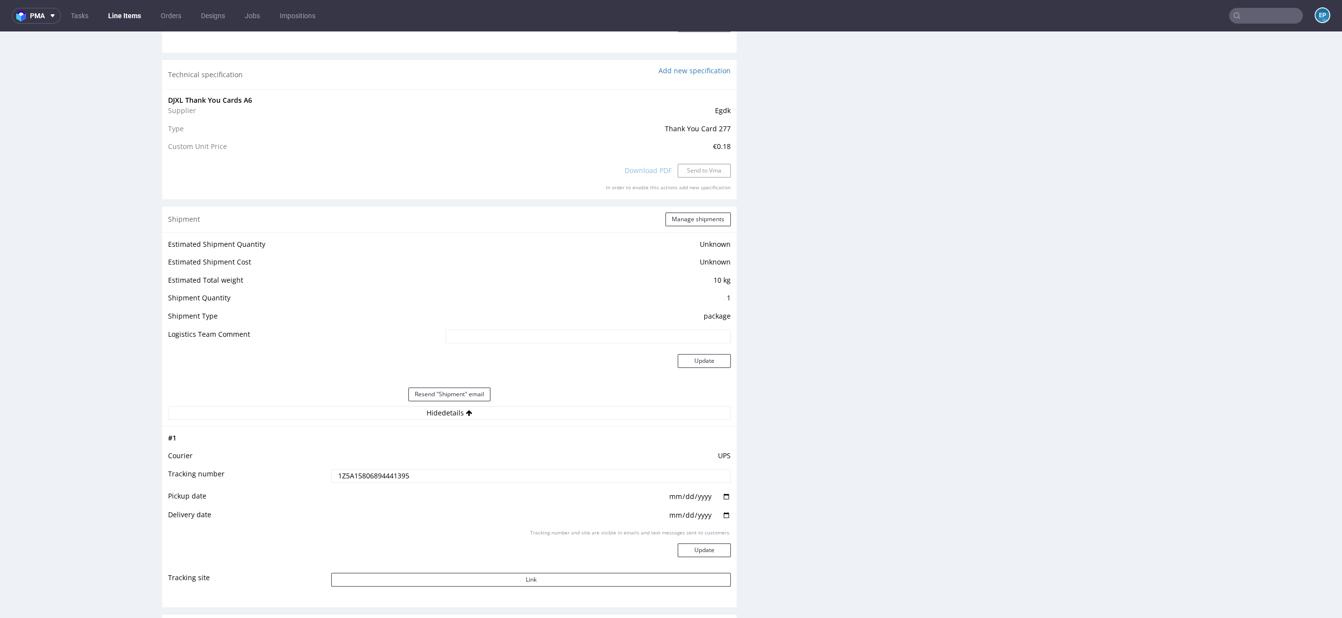
scroll to position [963, 0]
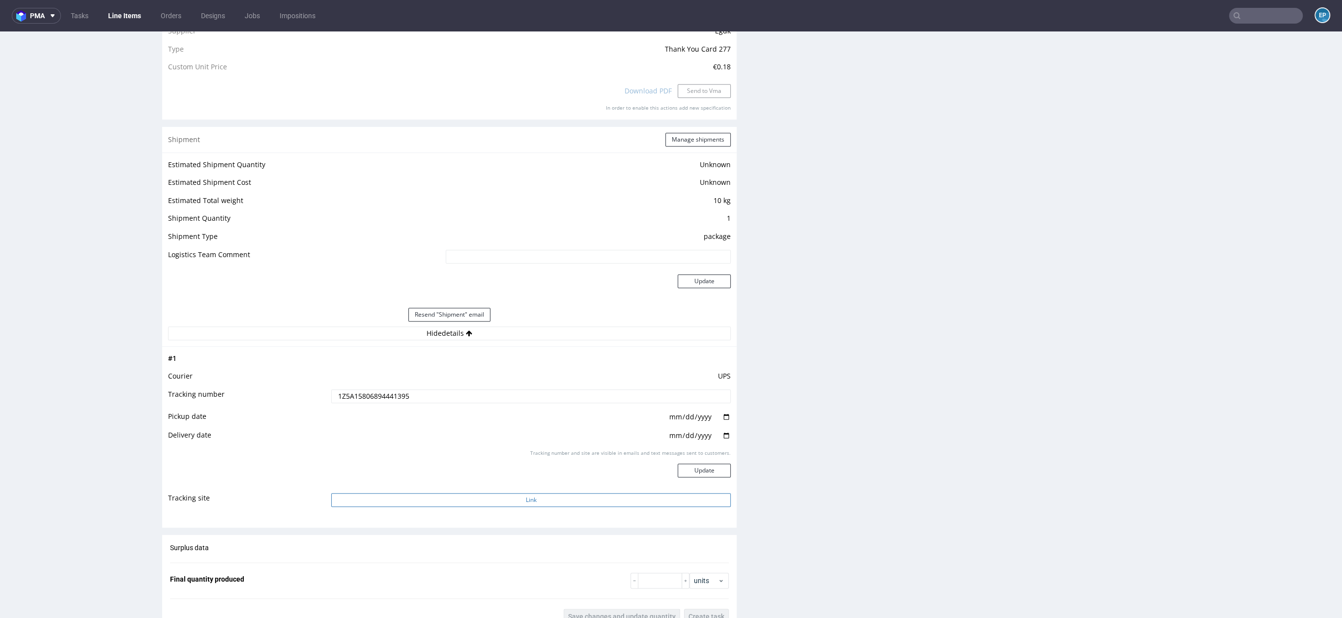
click at [555, 493] on button "Link" at bounding box center [531, 500] width 400 height 14
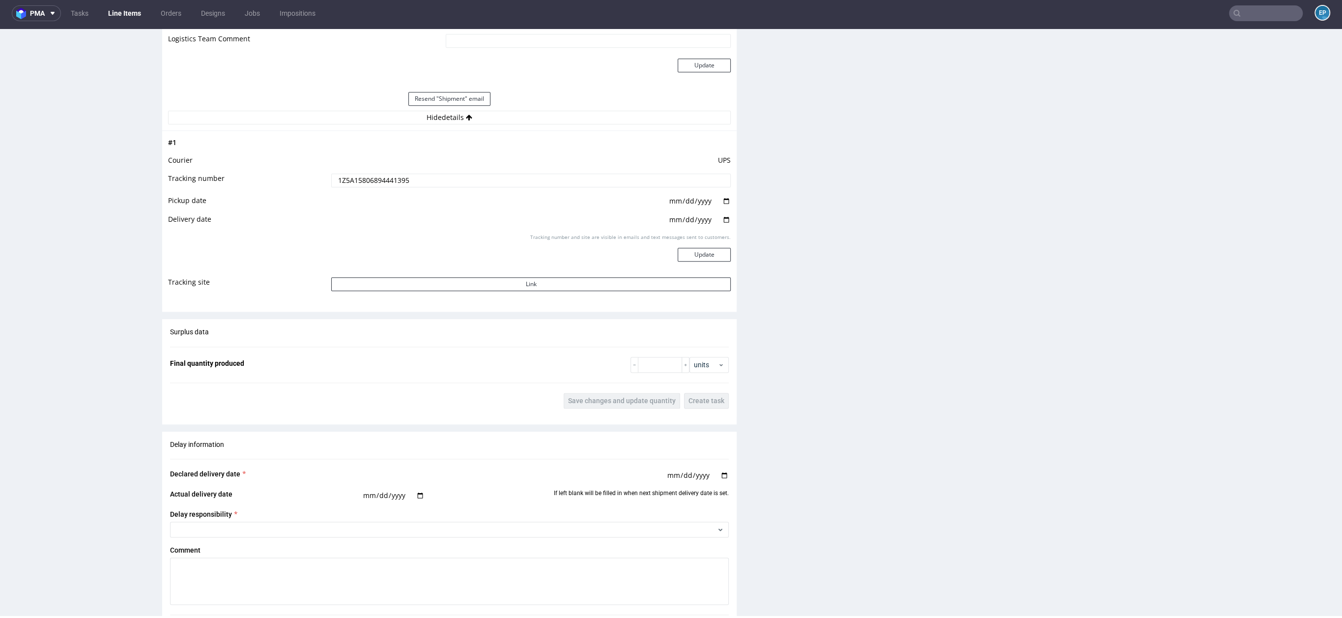
scroll to position [1690, 0]
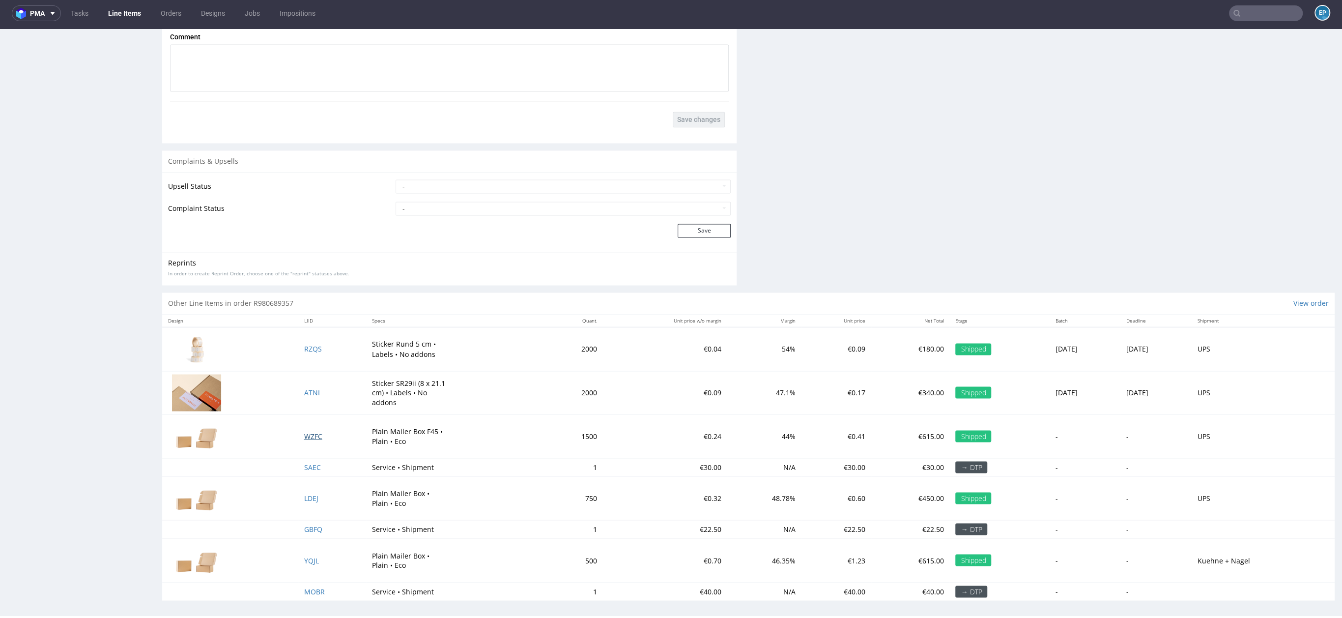
click at [304, 434] on span "WZFC" at bounding box center [313, 435] width 18 height 9
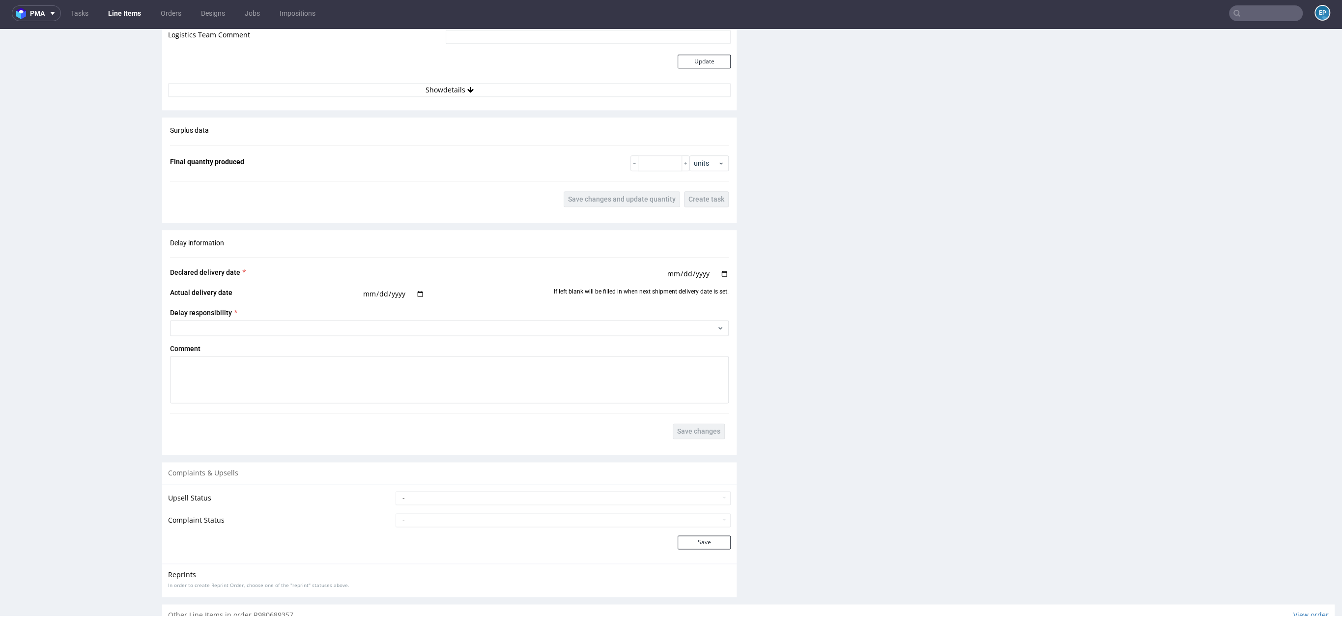
scroll to position [1246, 0]
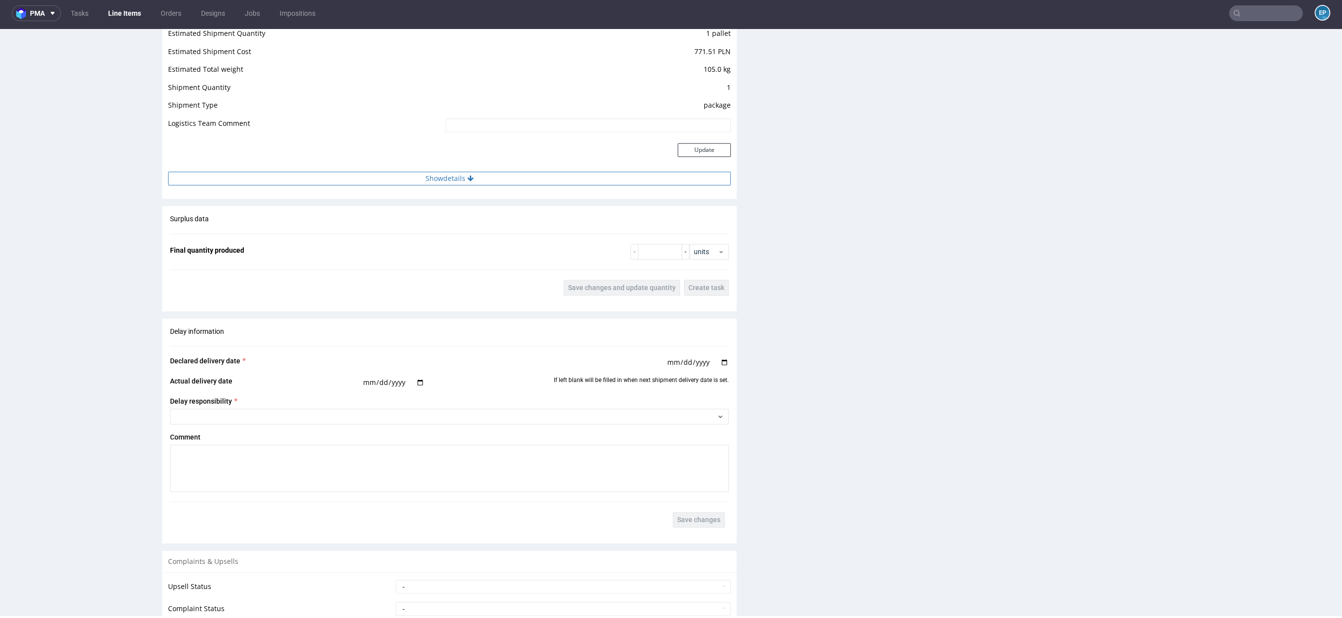
click at [486, 172] on button "Show details" at bounding box center [449, 179] width 563 height 14
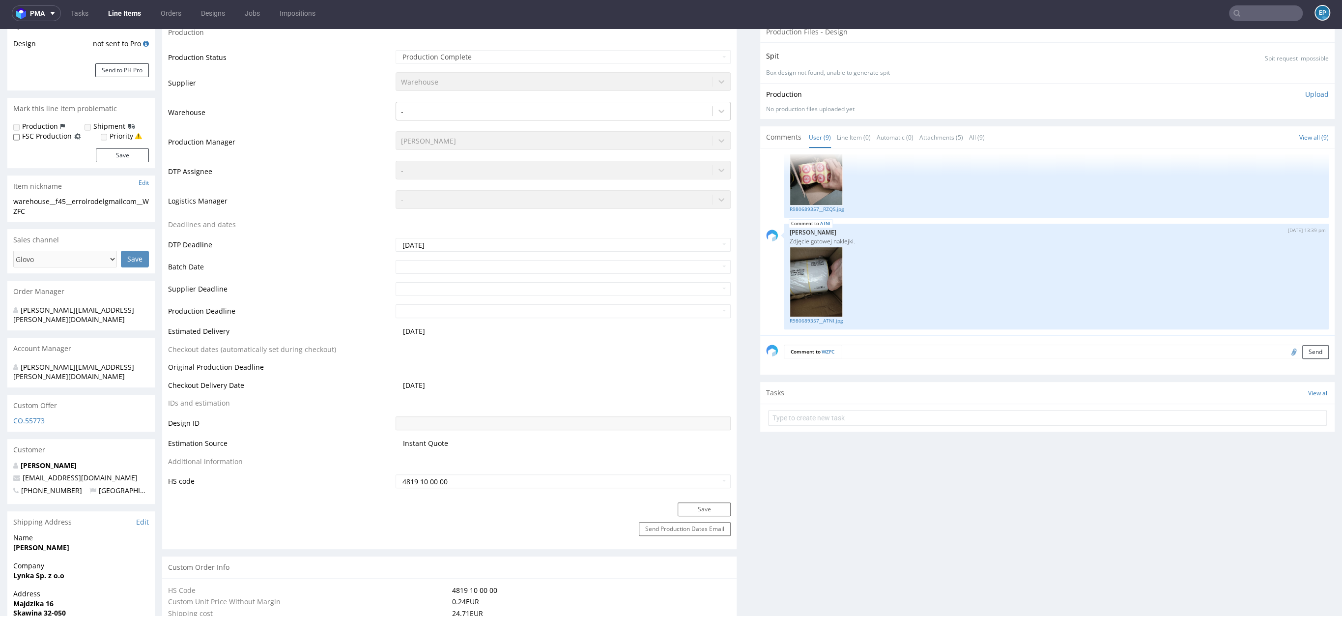
scroll to position [0, 0]
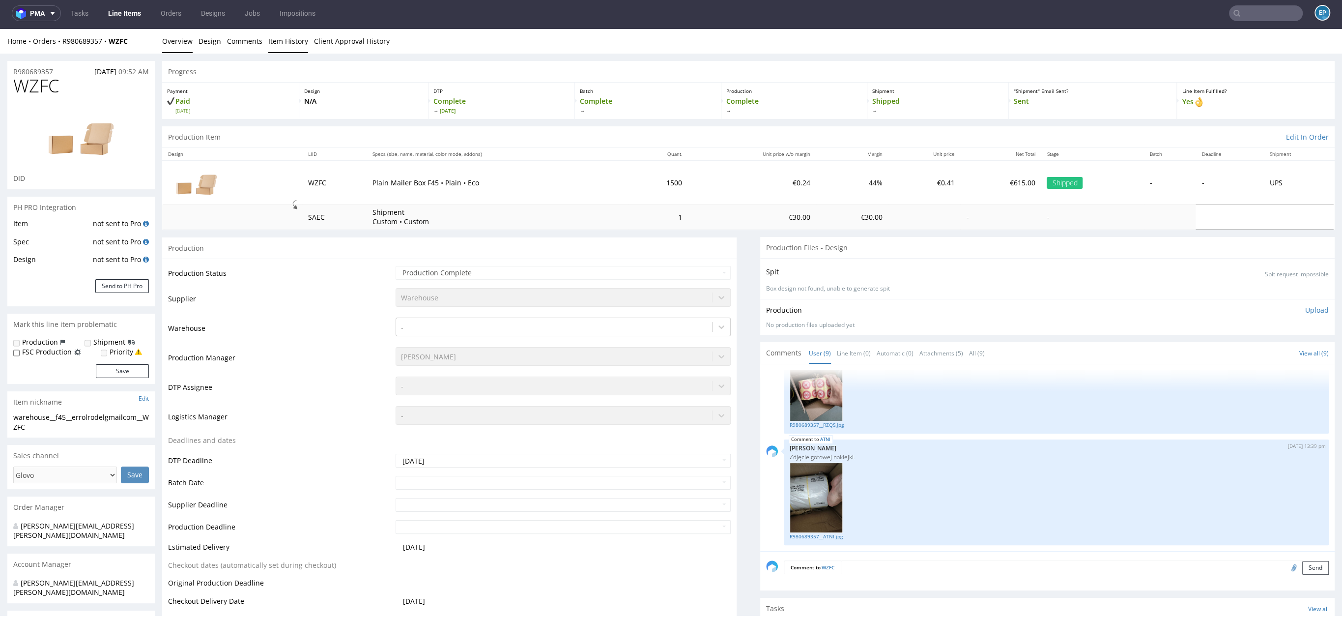
click at [279, 49] on link "Item History" at bounding box center [288, 41] width 40 height 24
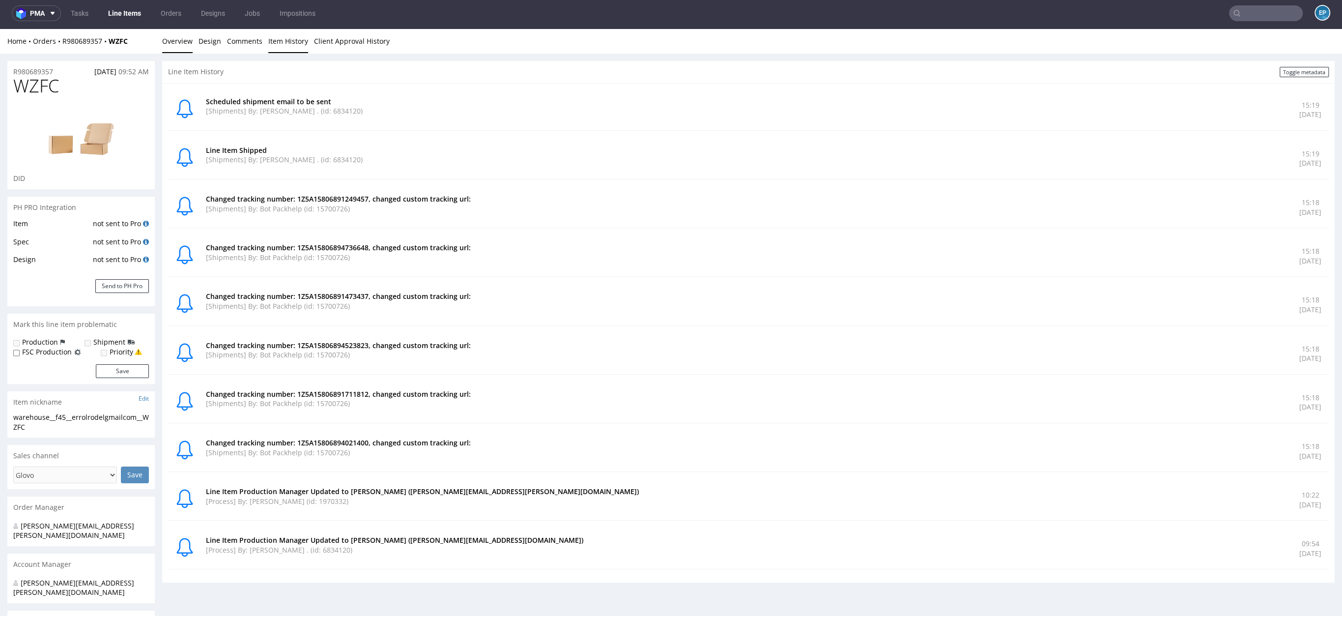
click at [187, 46] on link "Overview" at bounding box center [177, 41] width 30 height 24
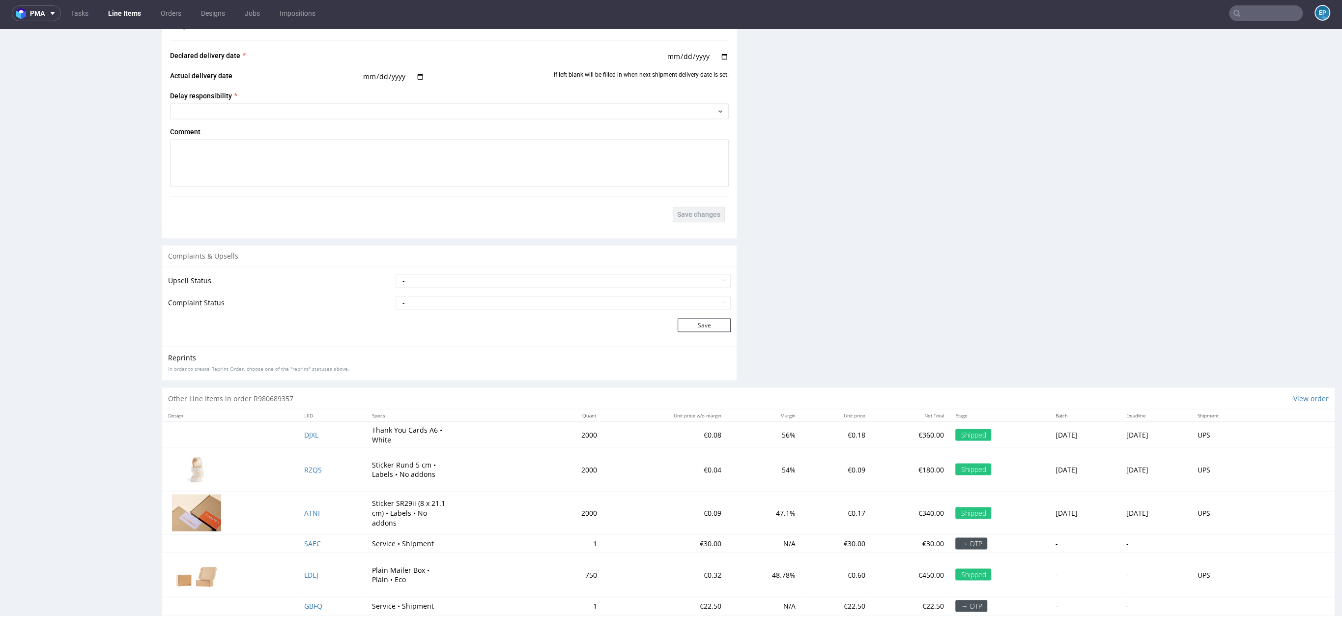
scroll to position [1803, 0]
